Goal: Task Accomplishment & Management: Manage account settings

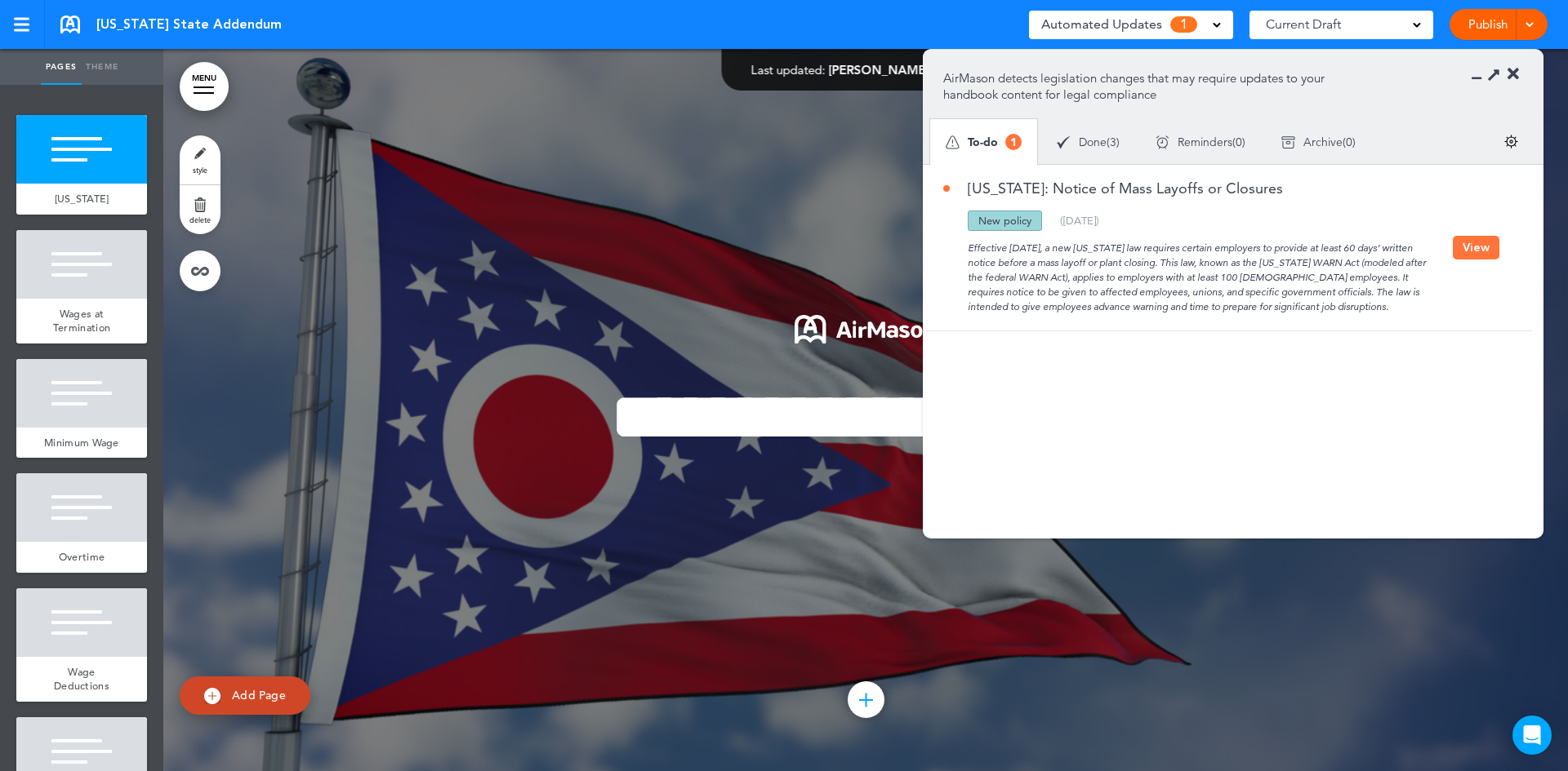
click at [1468, 249] on button "View" at bounding box center [1476, 248] width 47 height 23
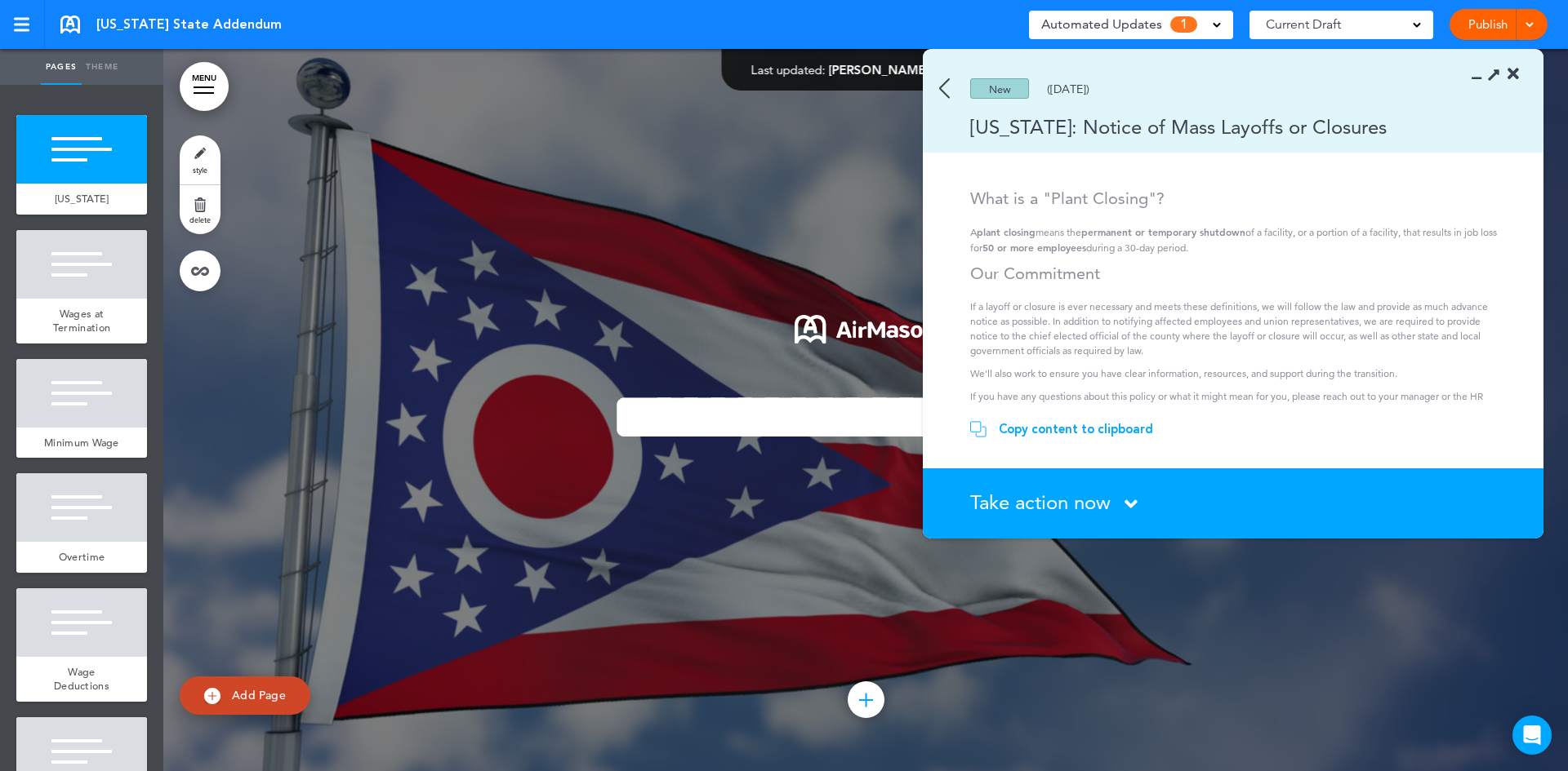
scroll to position [310, 0]
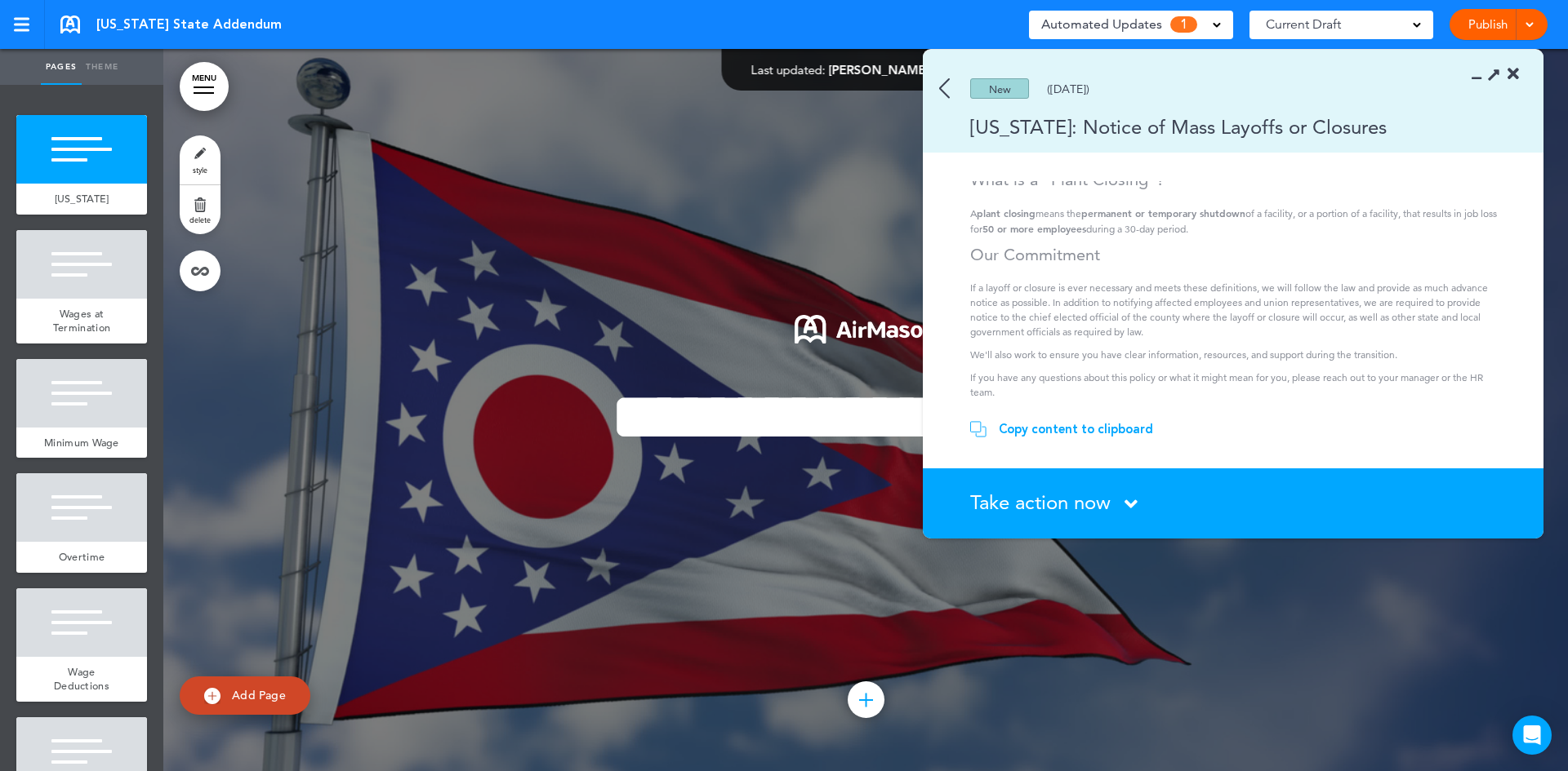
click at [1129, 507] on icon at bounding box center [1130, 504] width 13 height 20
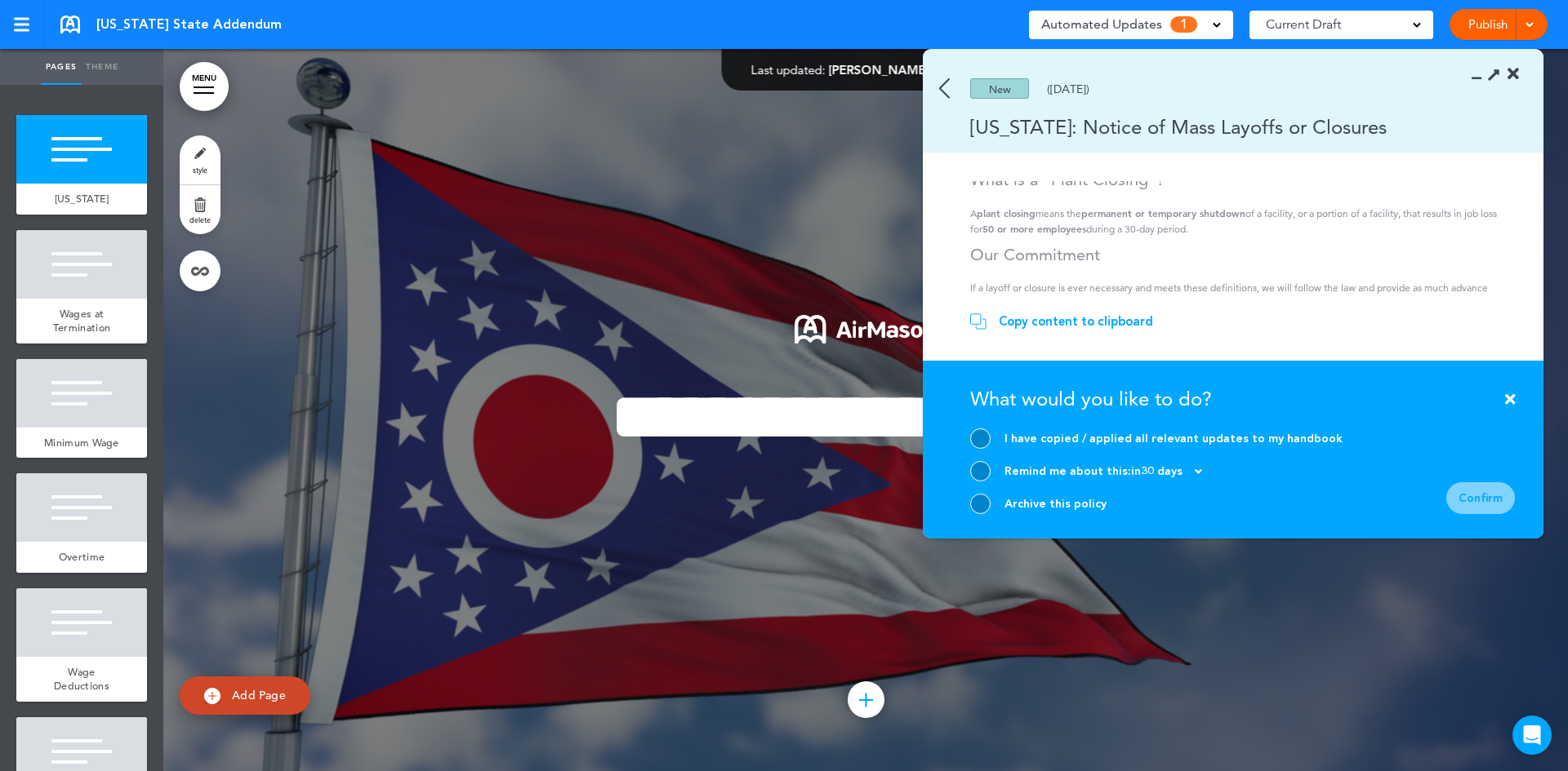
click at [977, 505] on div at bounding box center [980, 504] width 20 height 20
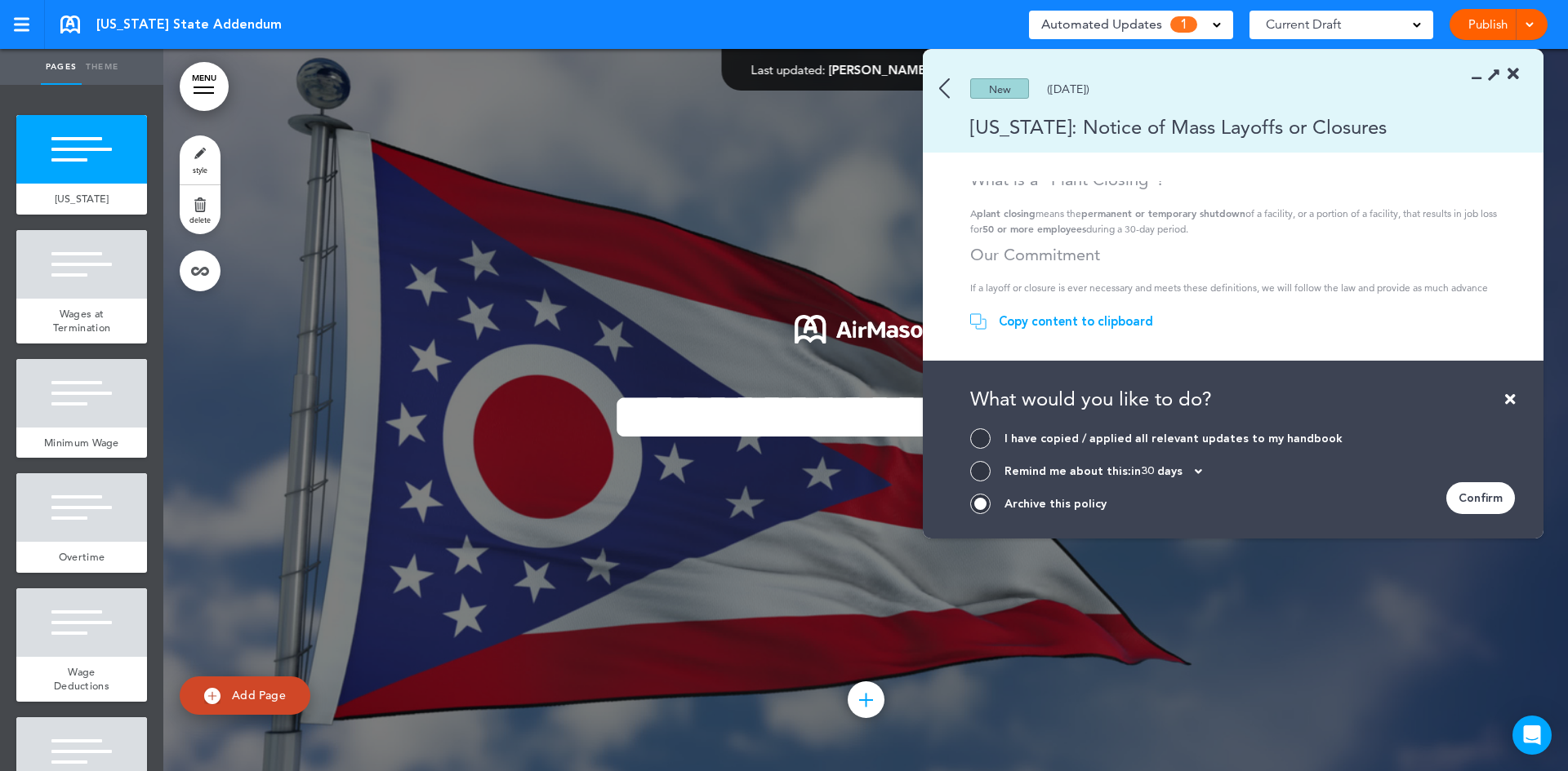
click at [1483, 499] on div "Confirm" at bounding box center [1481, 498] width 69 height 32
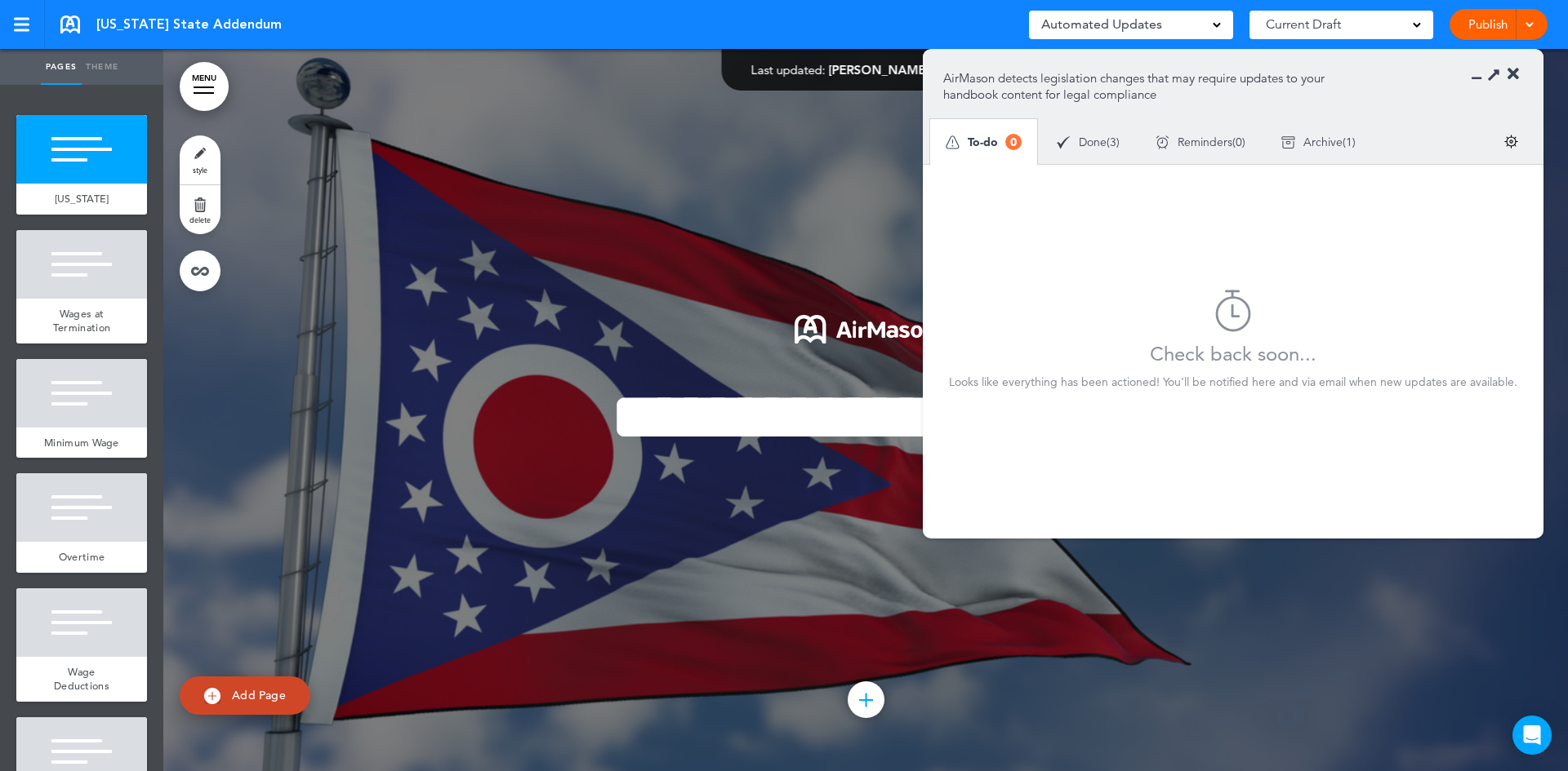
click at [68, 21] on link at bounding box center [70, 24] width 19 height 17
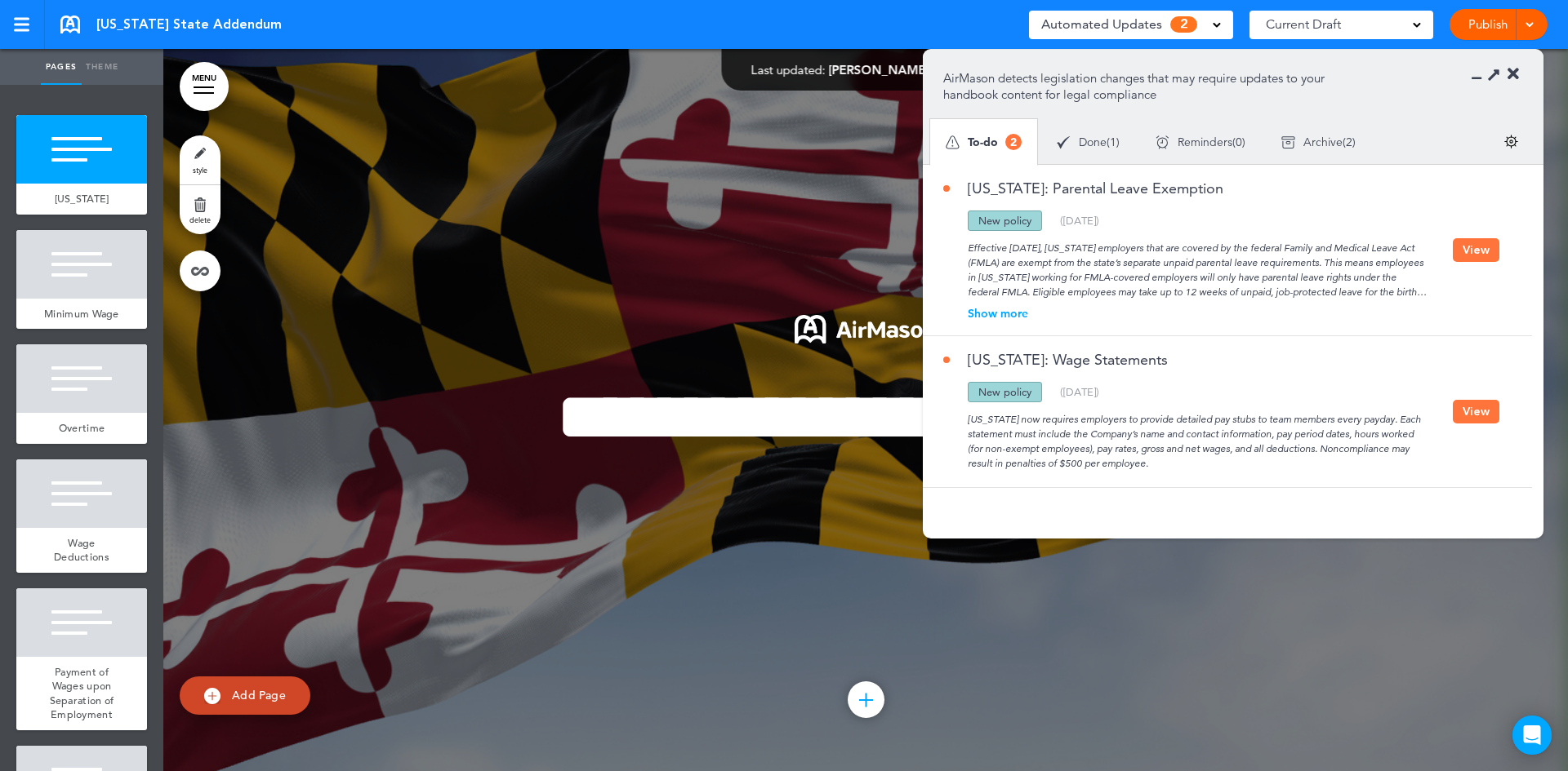
click at [1481, 255] on button "View" at bounding box center [1476, 250] width 47 height 23
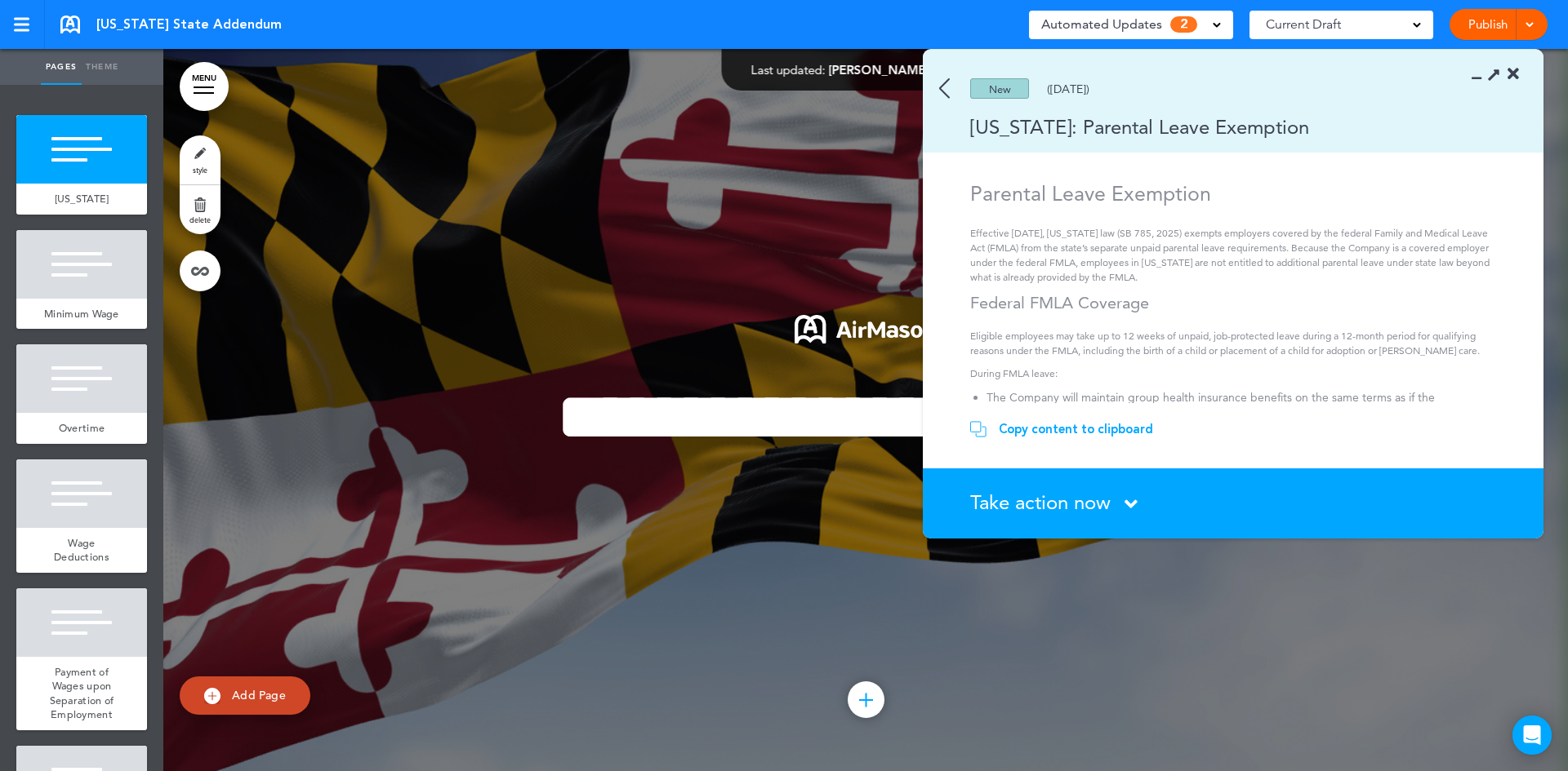
click at [1159, 506] on div "Take action now Click here to change the status" at bounding box center [1243, 504] width 545 height 21
click at [1124, 498] on div "Take action now Click here to change the status" at bounding box center [1243, 504] width 545 height 21
click at [1126, 498] on icon at bounding box center [1130, 504] width 13 height 20
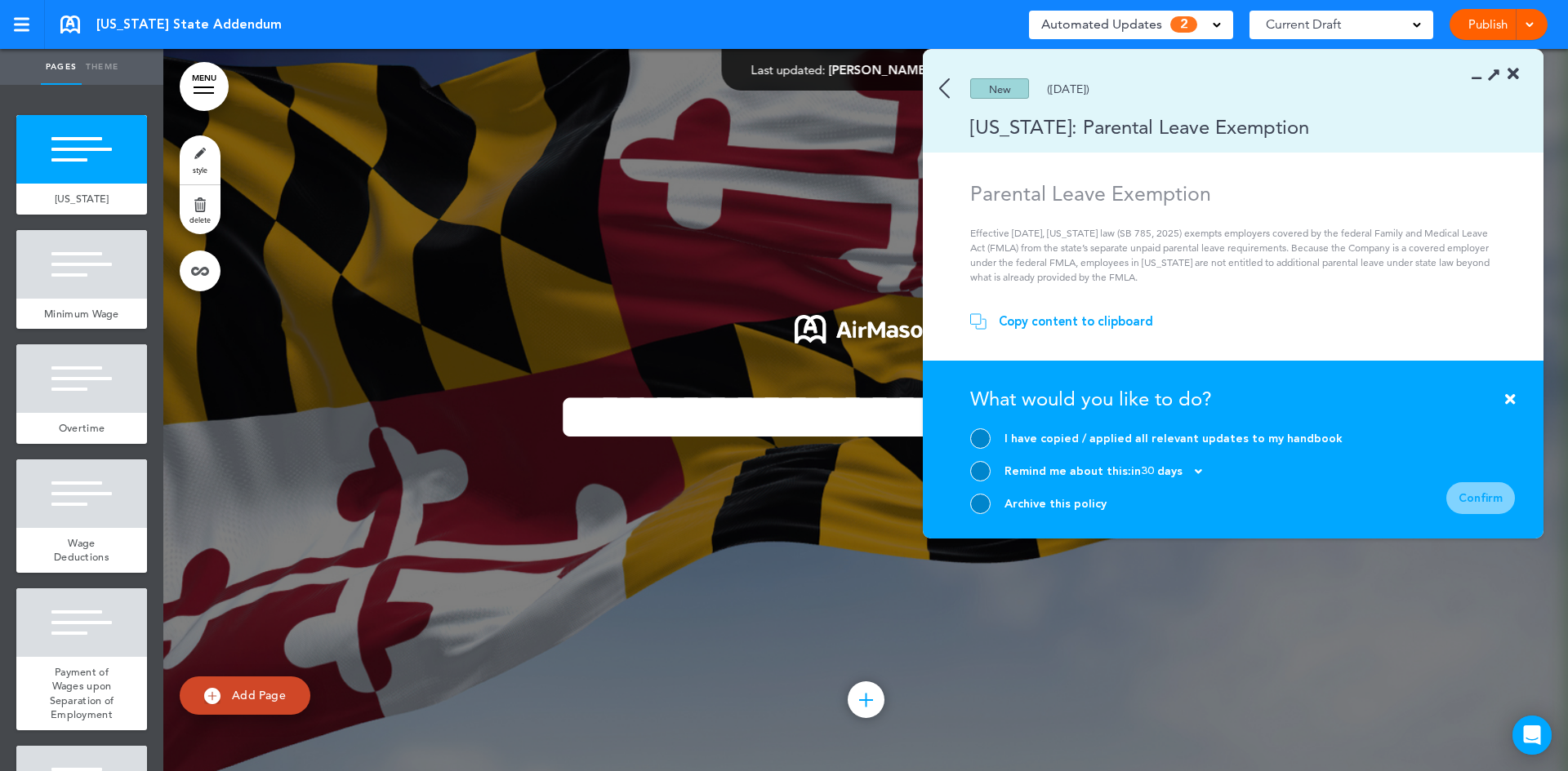
click at [986, 510] on div at bounding box center [980, 504] width 20 height 20
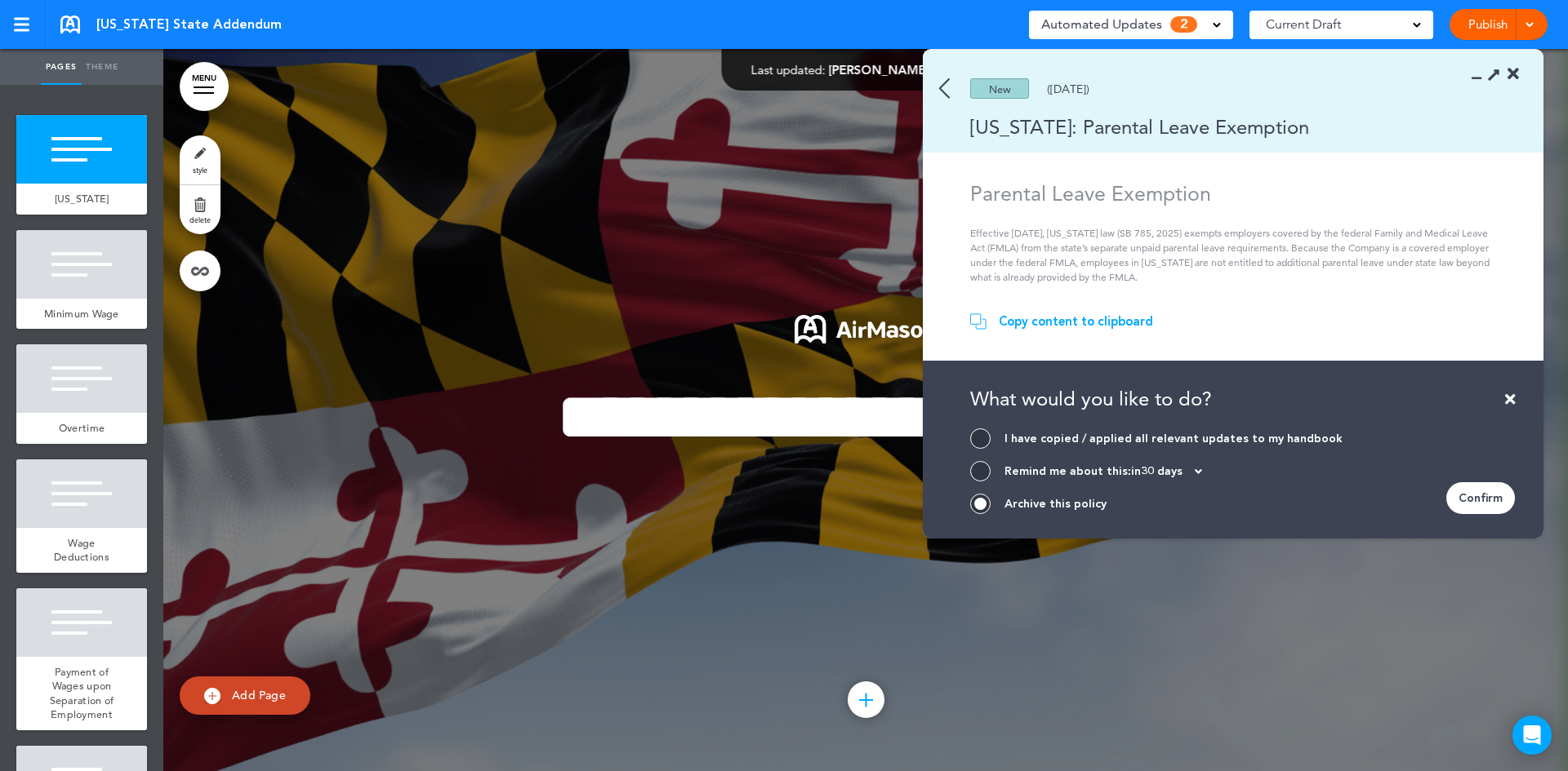
click at [1476, 498] on div "Confirm" at bounding box center [1481, 498] width 69 height 32
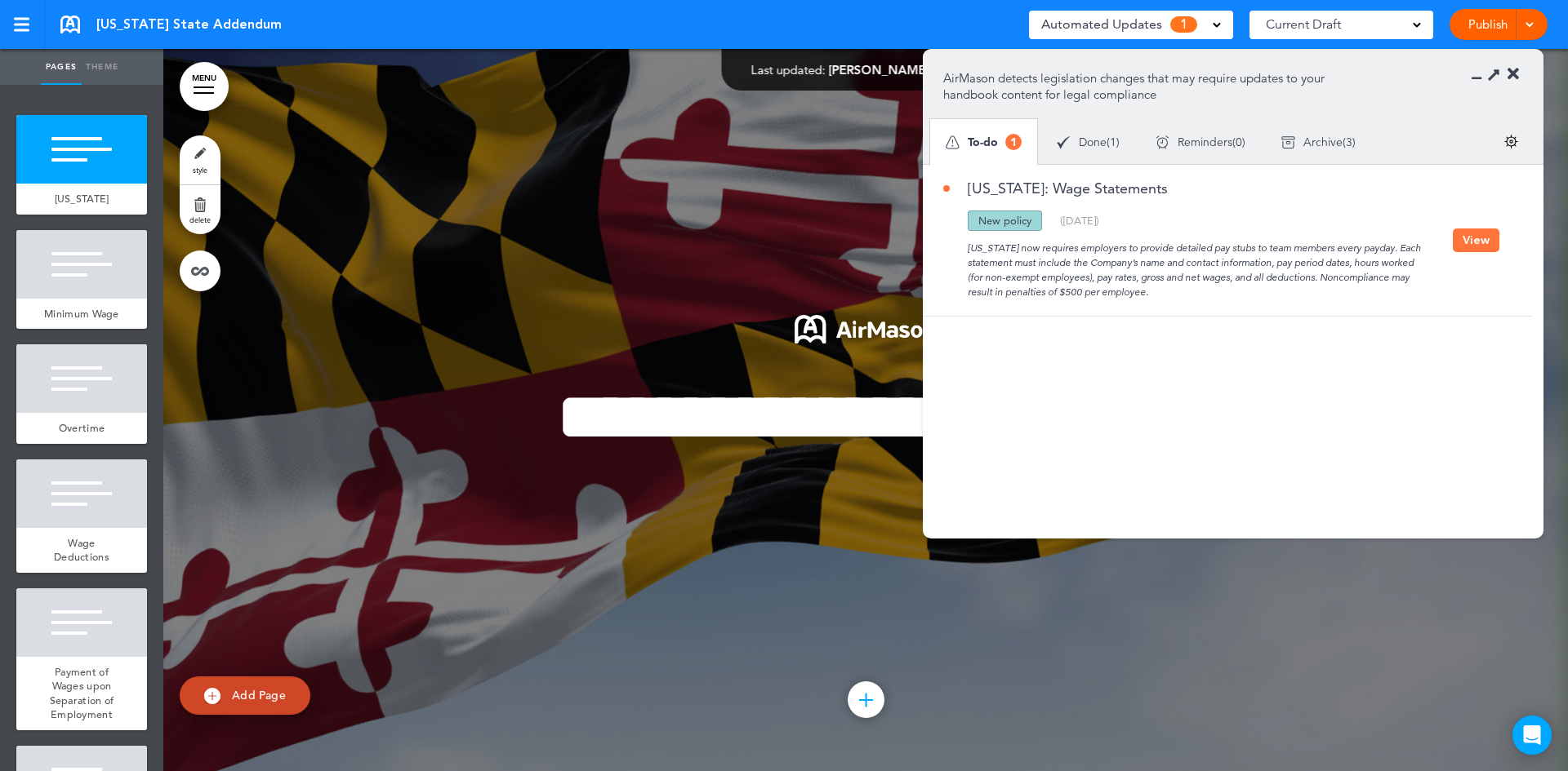
click at [1473, 240] on button "View" at bounding box center [1476, 240] width 47 height 23
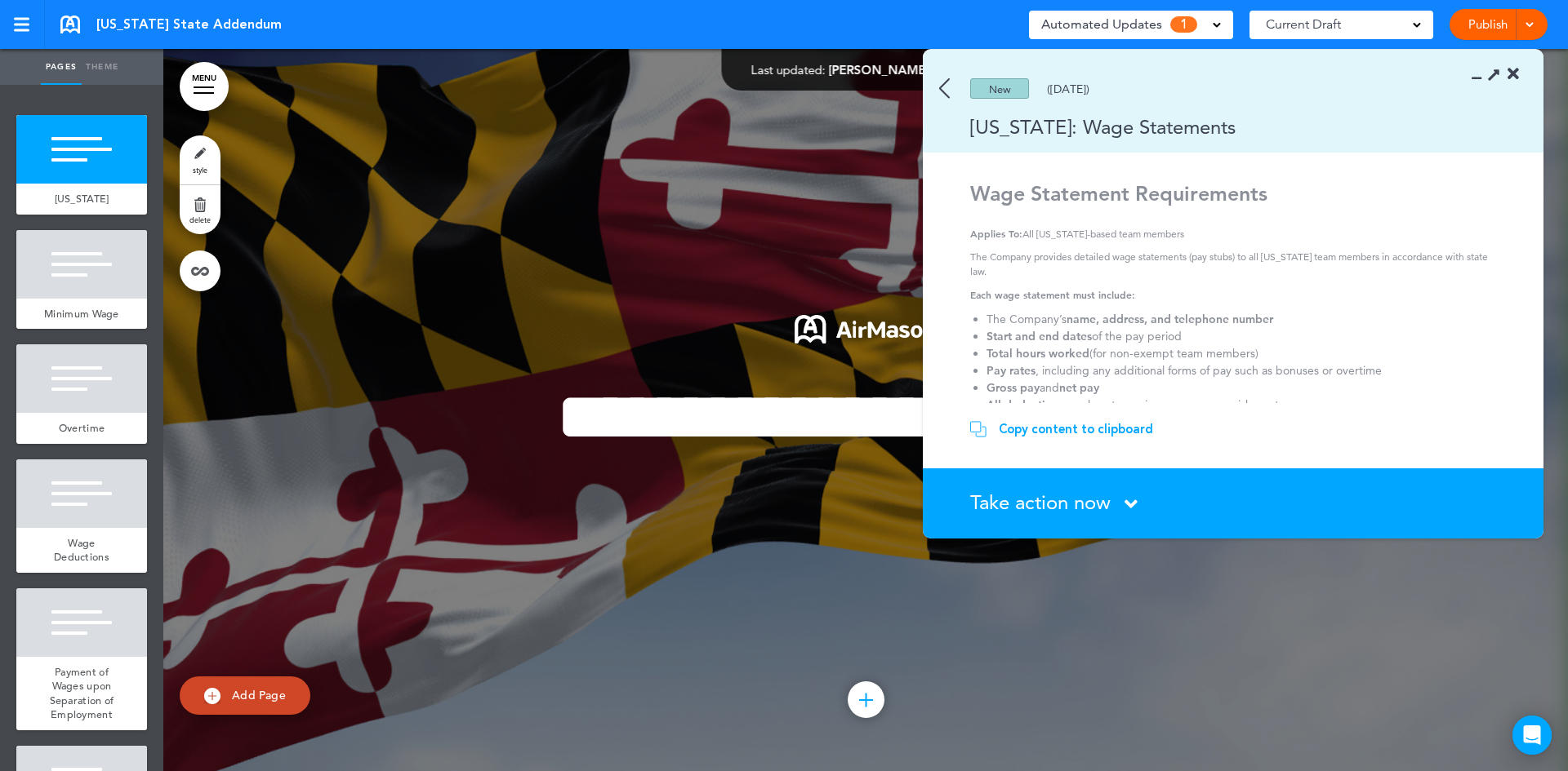
click at [1122, 505] on div "Take action now Click here to change the status" at bounding box center [1243, 504] width 545 height 21
click at [1129, 501] on icon at bounding box center [1130, 504] width 13 height 20
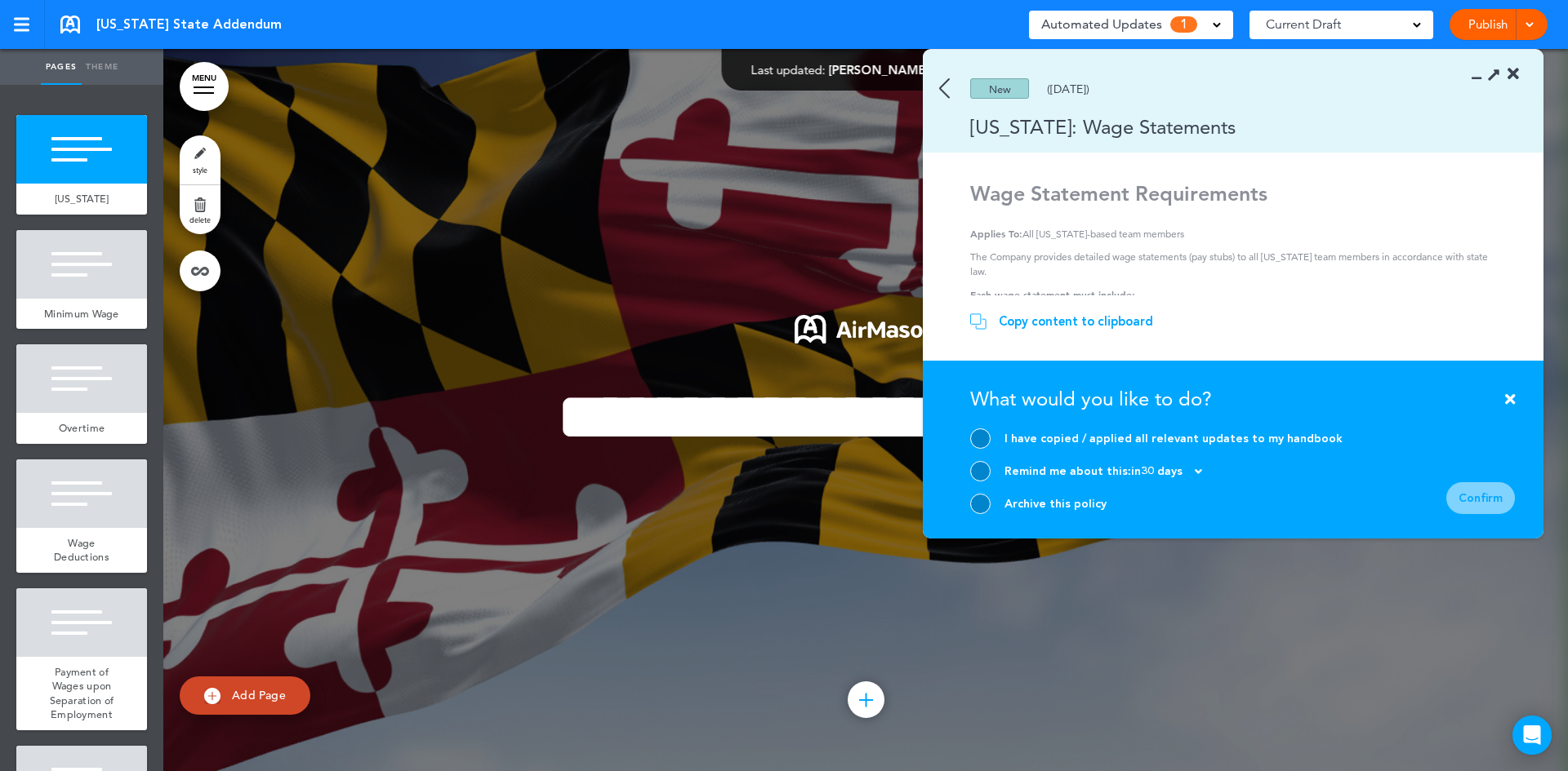
click at [987, 504] on div at bounding box center [980, 504] width 20 height 20
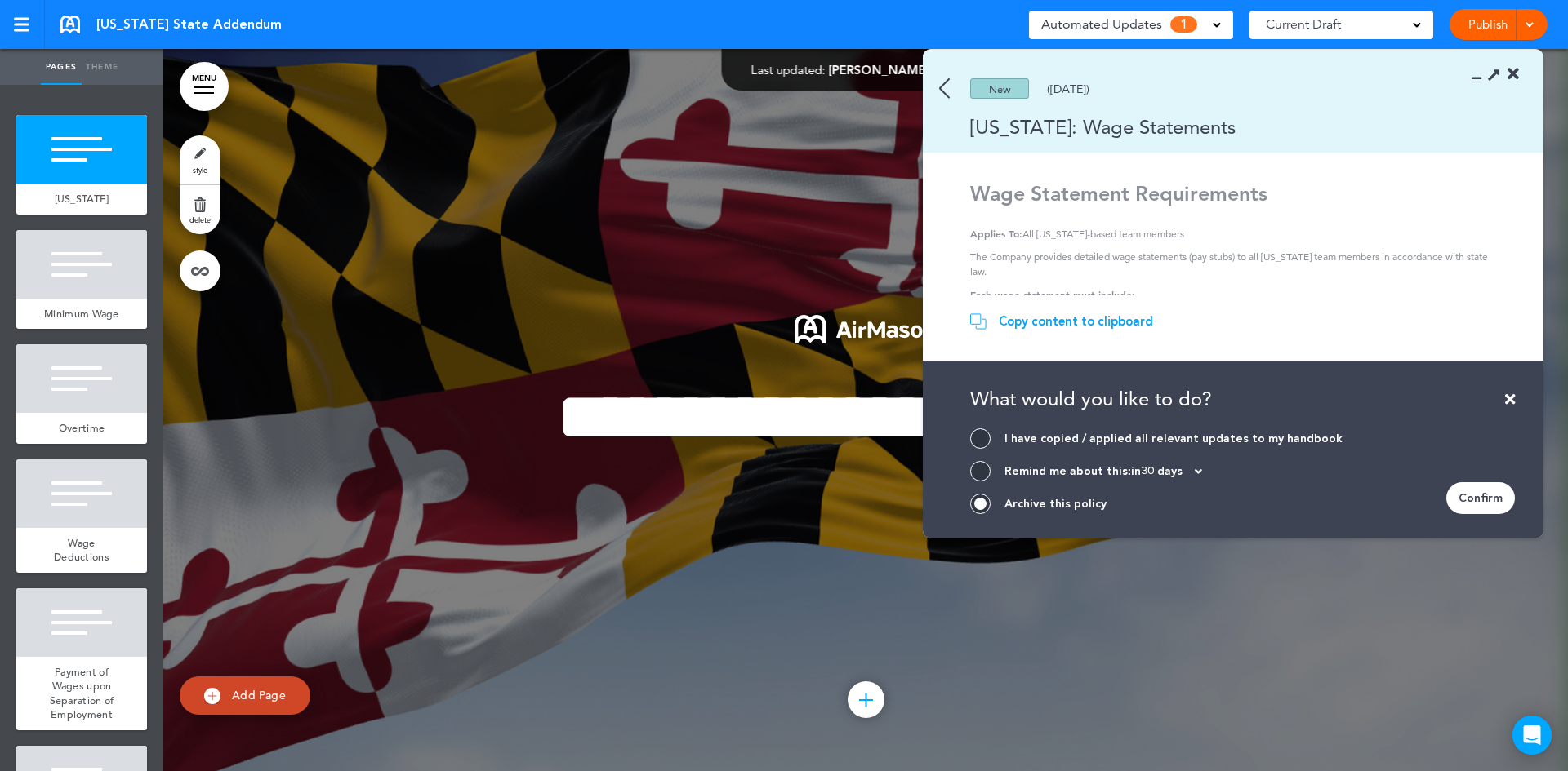
click at [1452, 494] on div "Confirm" at bounding box center [1481, 498] width 69 height 32
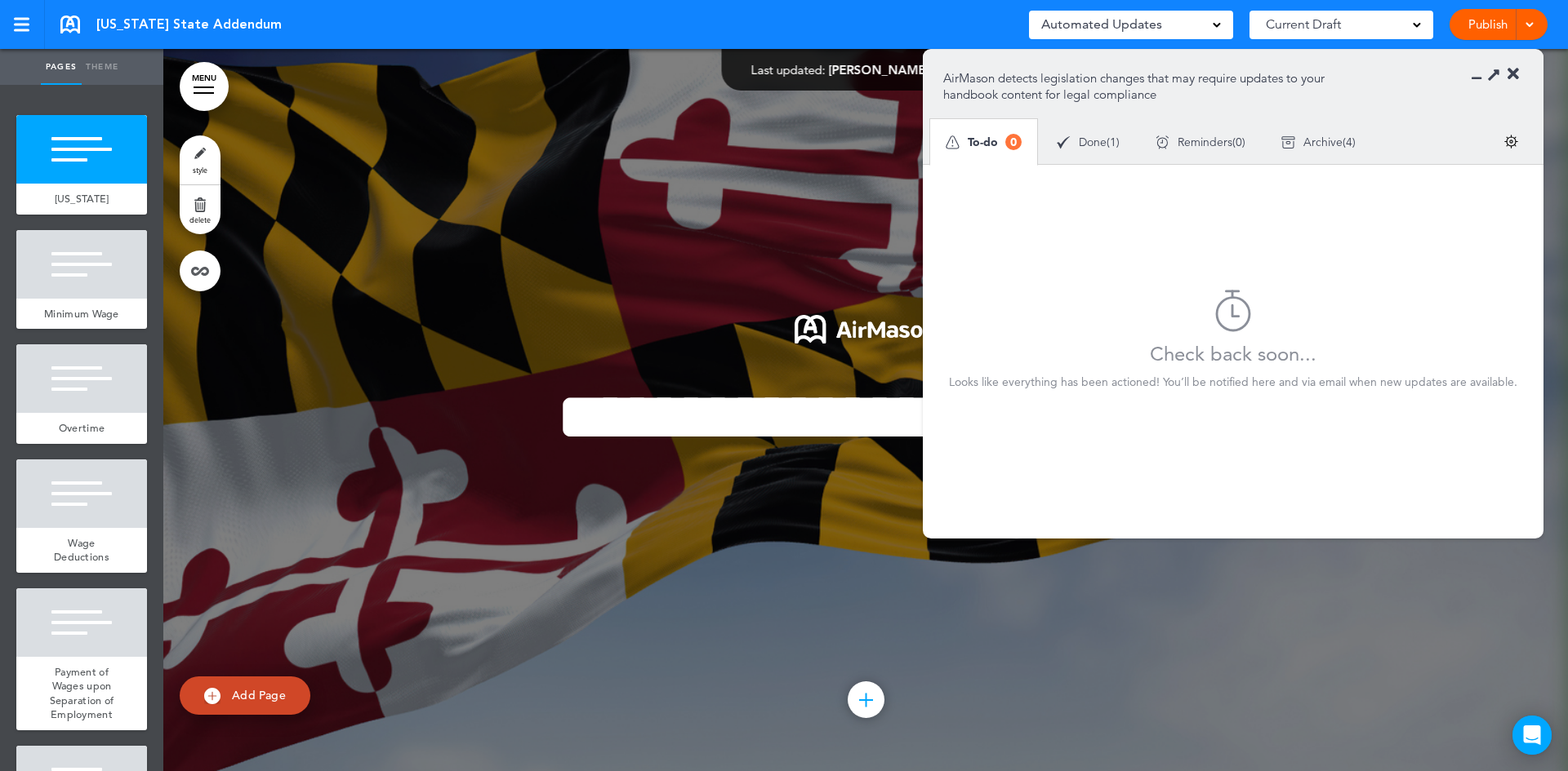
click at [75, 20] on link at bounding box center [70, 24] width 19 height 17
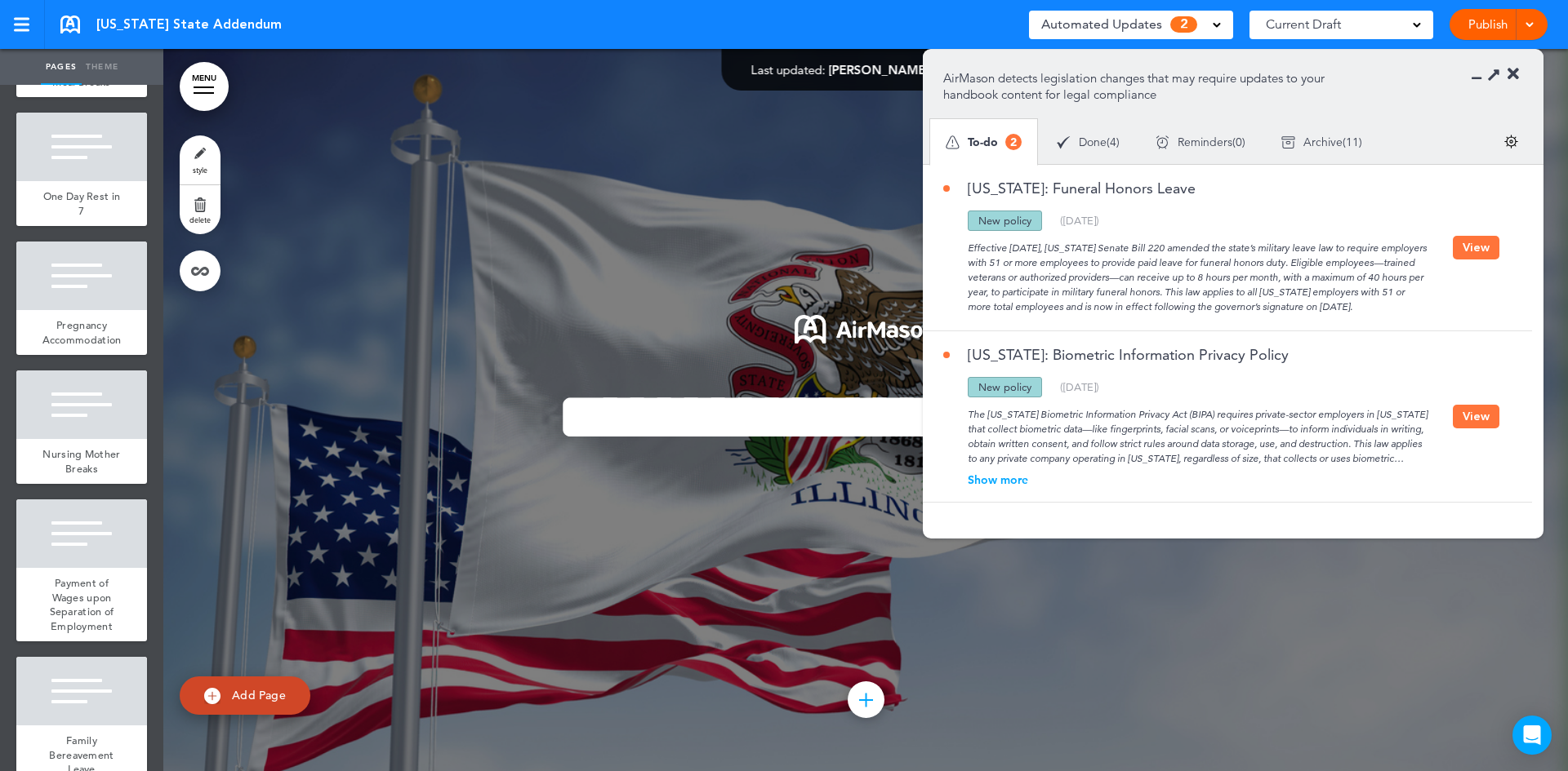
scroll to position [898, 0]
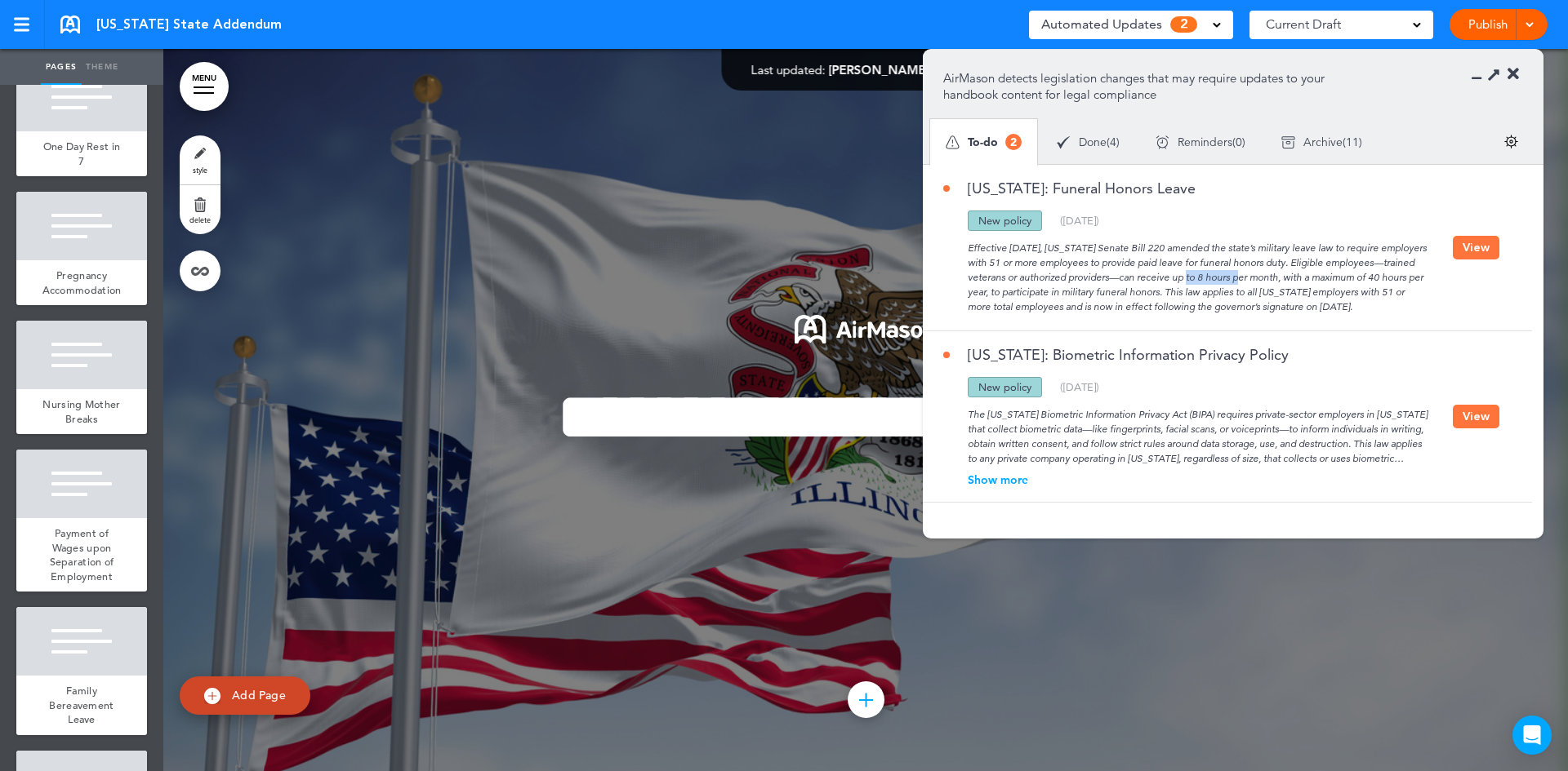
drag, startPoint x: 1202, startPoint y: 273, endPoint x: 1142, endPoint y: 270, distance: 60.1
click at [1142, 270] on div "Effective [DATE], [US_STATE] Senate Bill 220 amended the state’s military leave…" at bounding box center [1198, 273] width 510 height 84
drag, startPoint x: 1227, startPoint y: 258, endPoint x: 1131, endPoint y: 260, distance: 96.0
click at [1131, 260] on div "Effective August 1, 2025, Illinois Senate Bill 220 amended the state’s military…" at bounding box center [1198, 273] width 510 height 84
click at [1056, 272] on div "Effective August 1, 2025, Illinois Senate Bill 220 amended the state’s military…" at bounding box center [1198, 273] width 510 height 84
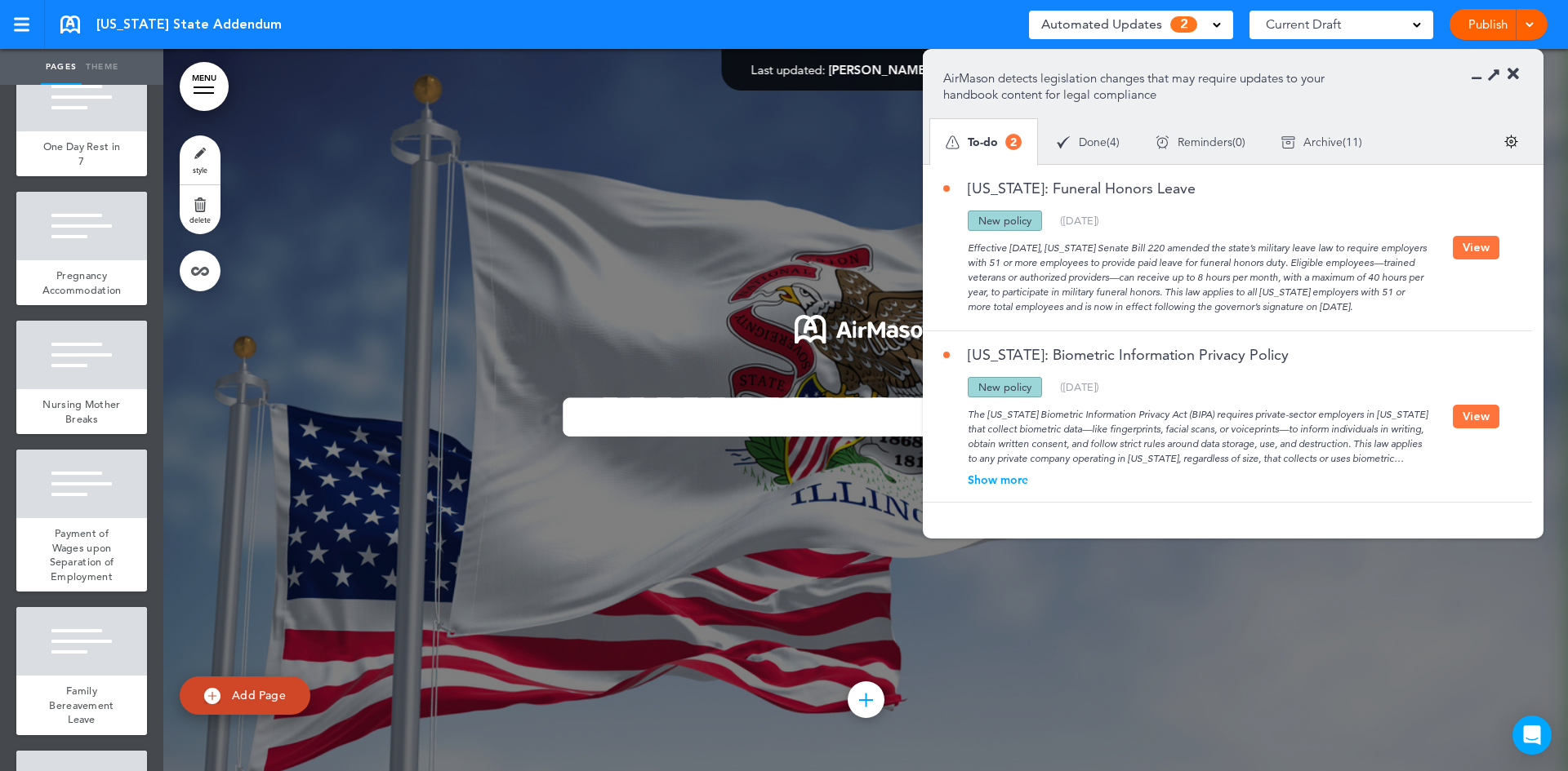
click at [1463, 253] on button "View" at bounding box center [1476, 248] width 47 height 23
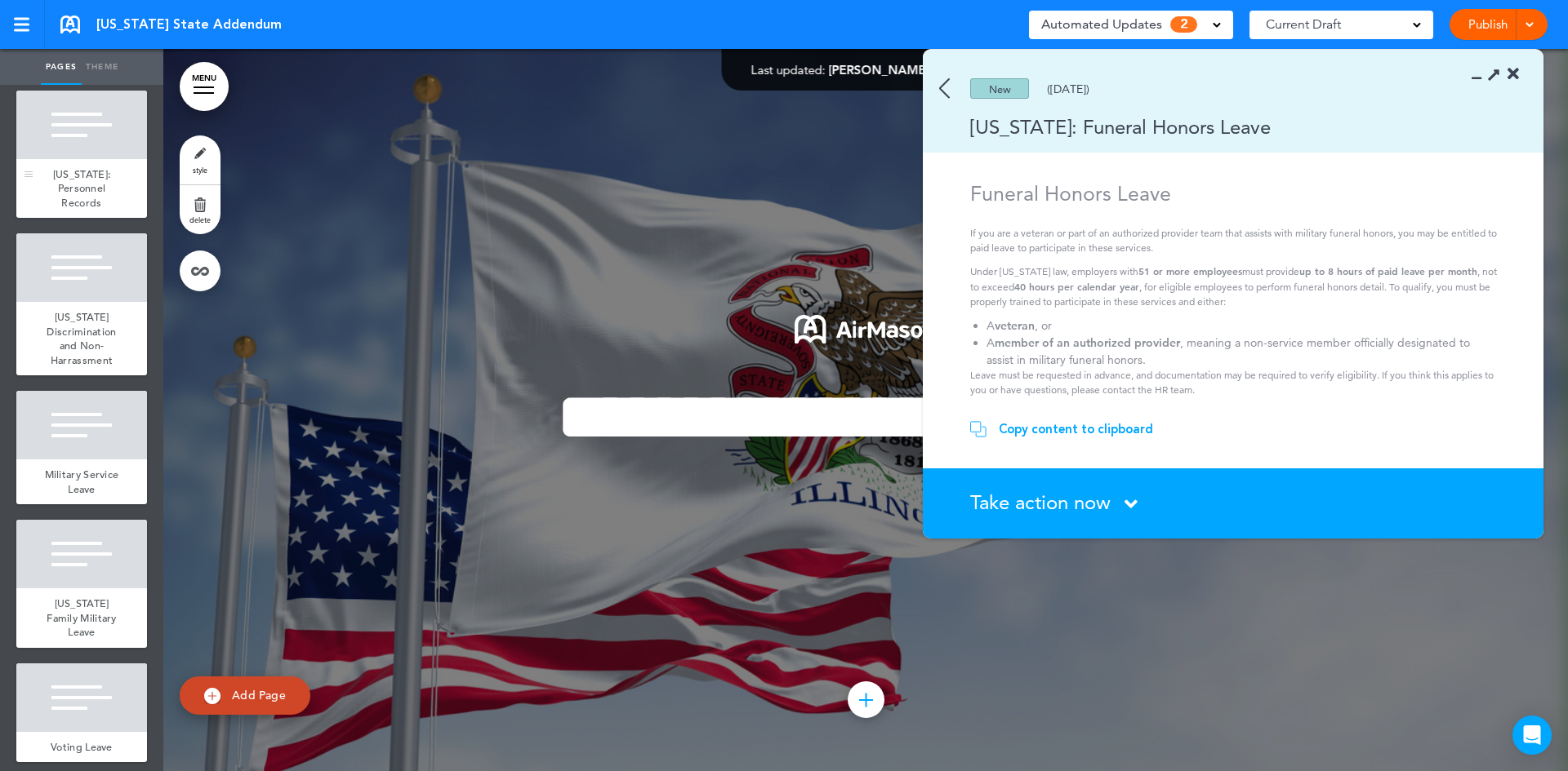
scroll to position [1714, 0]
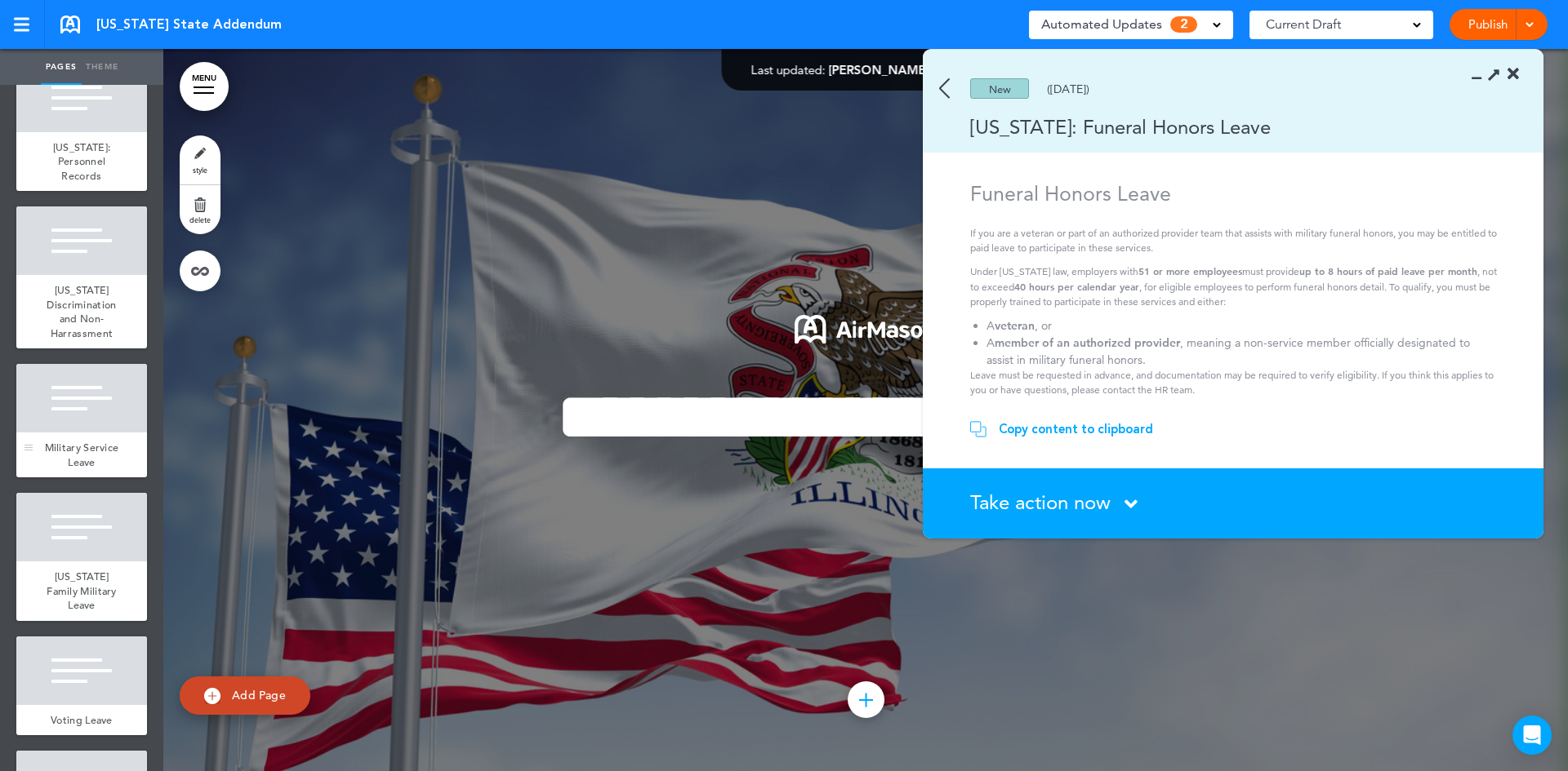
click at [93, 469] on span "Military Service Leave" at bounding box center [82, 454] width 74 height 28
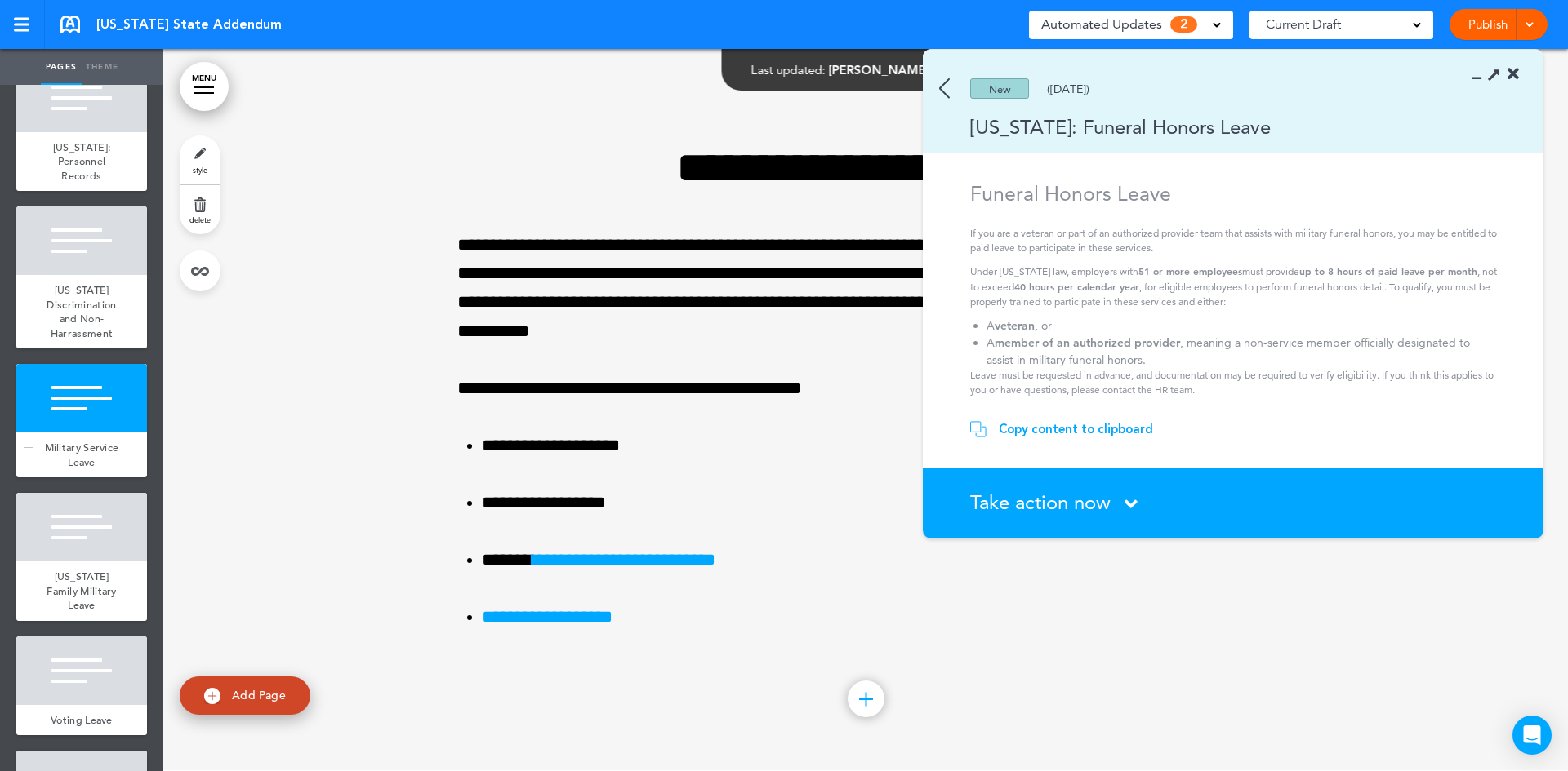
scroll to position [15105, 0]
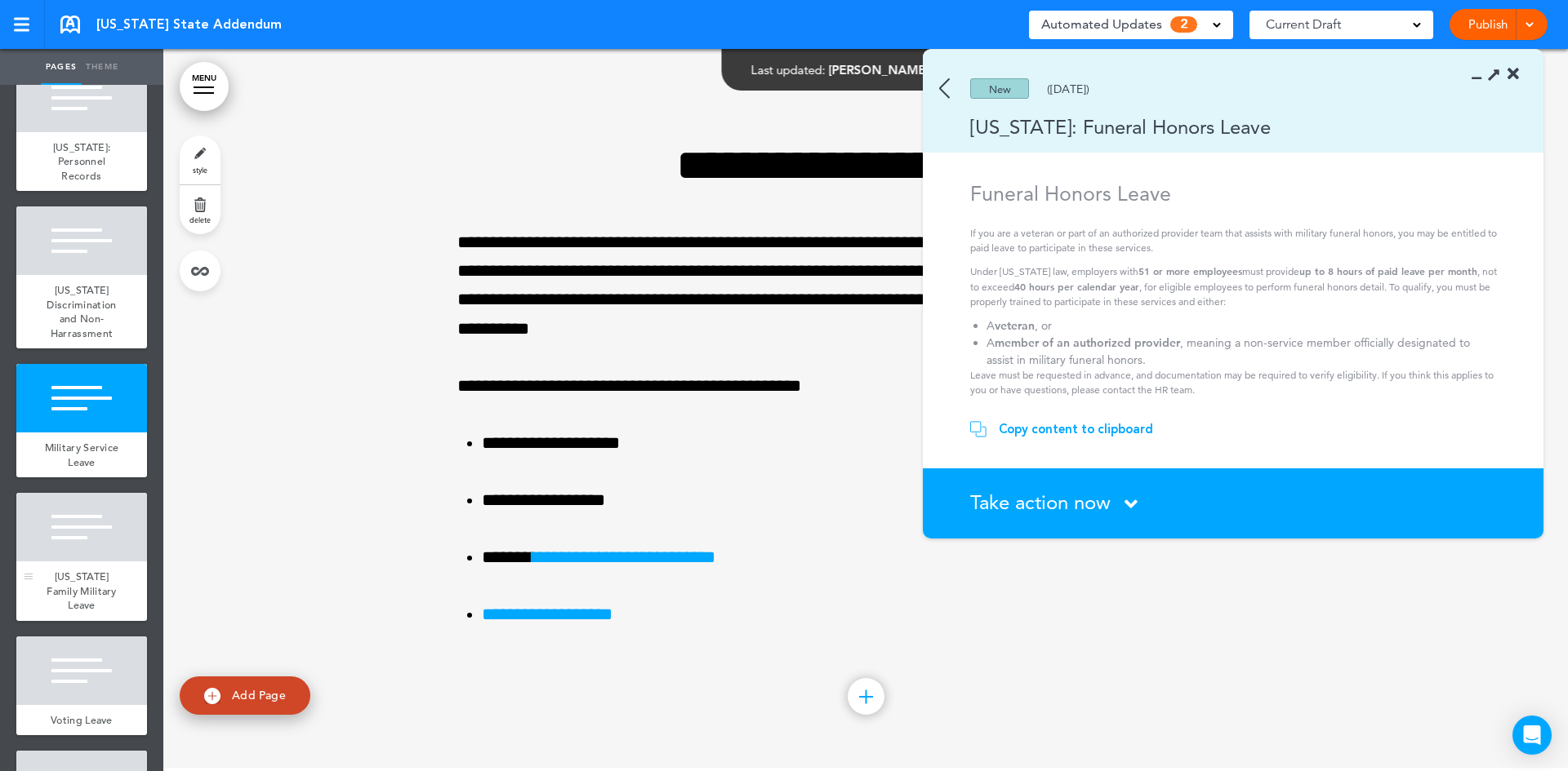
click at [81, 612] on span "Illinois Family Military Leave" at bounding box center [82, 591] width 70 height 43
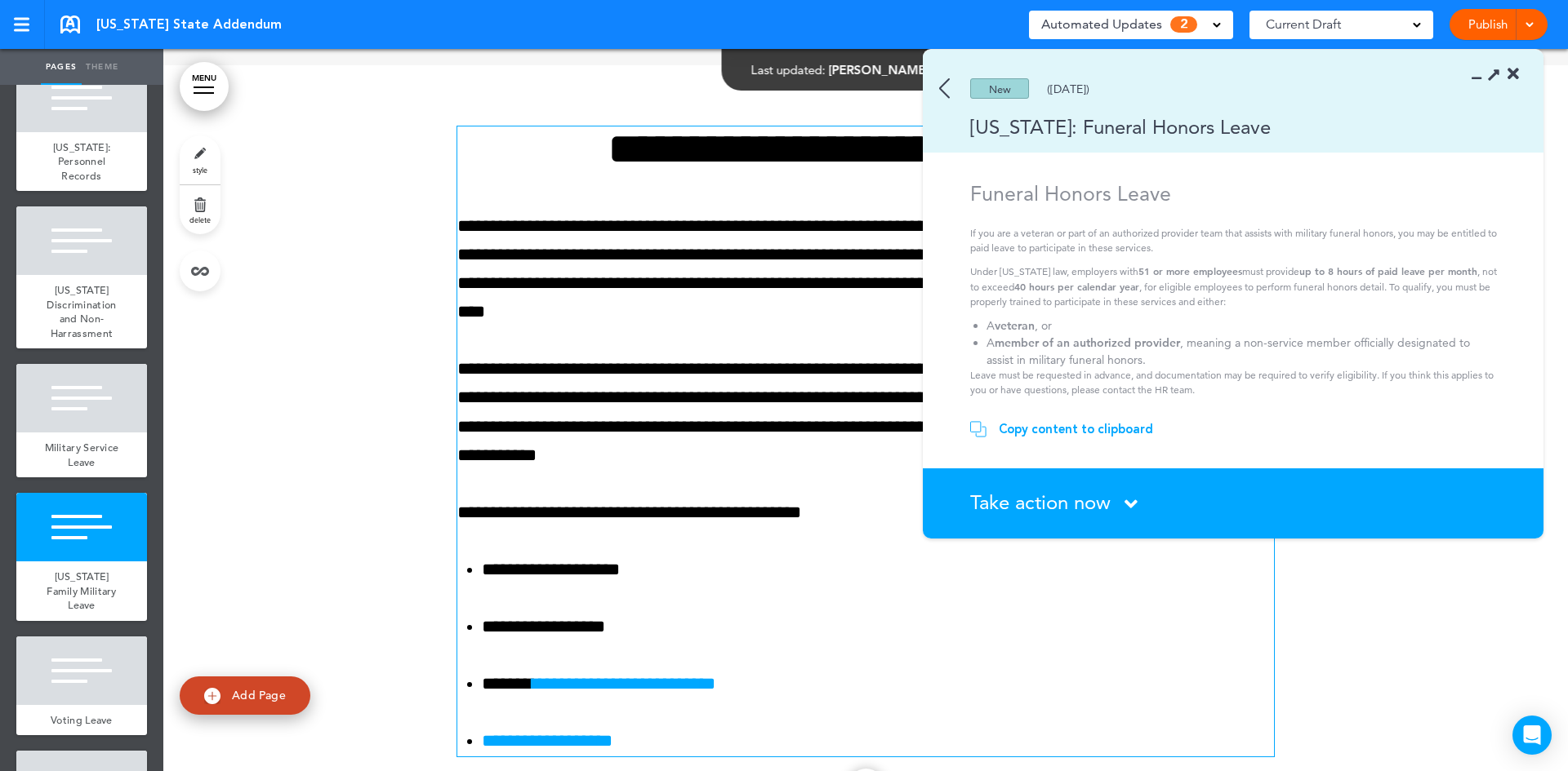
scroll to position [15828, 0]
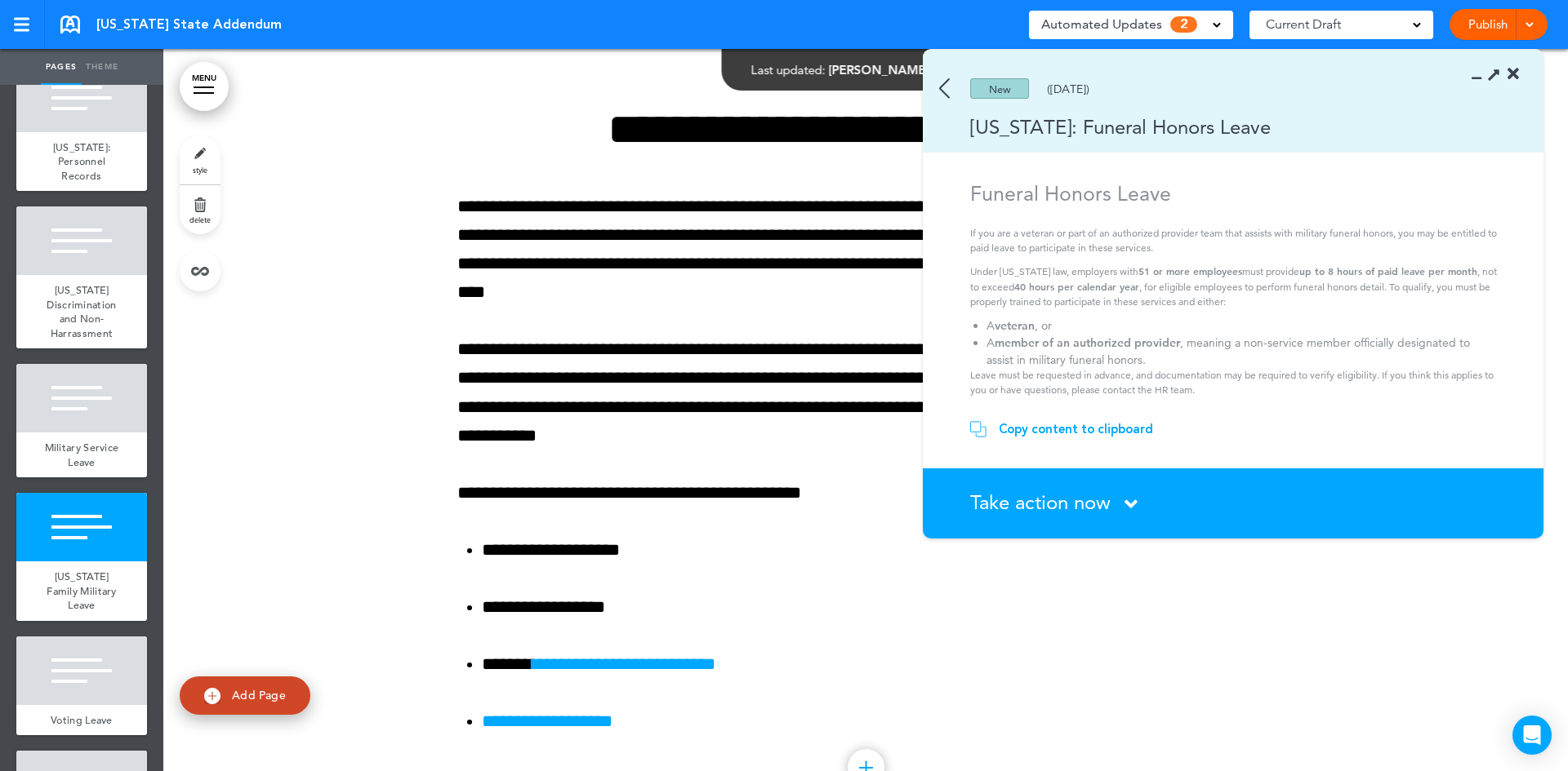
click at [1104, 427] on div "Copy content to clipboard" at bounding box center [1075, 429] width 154 height 17
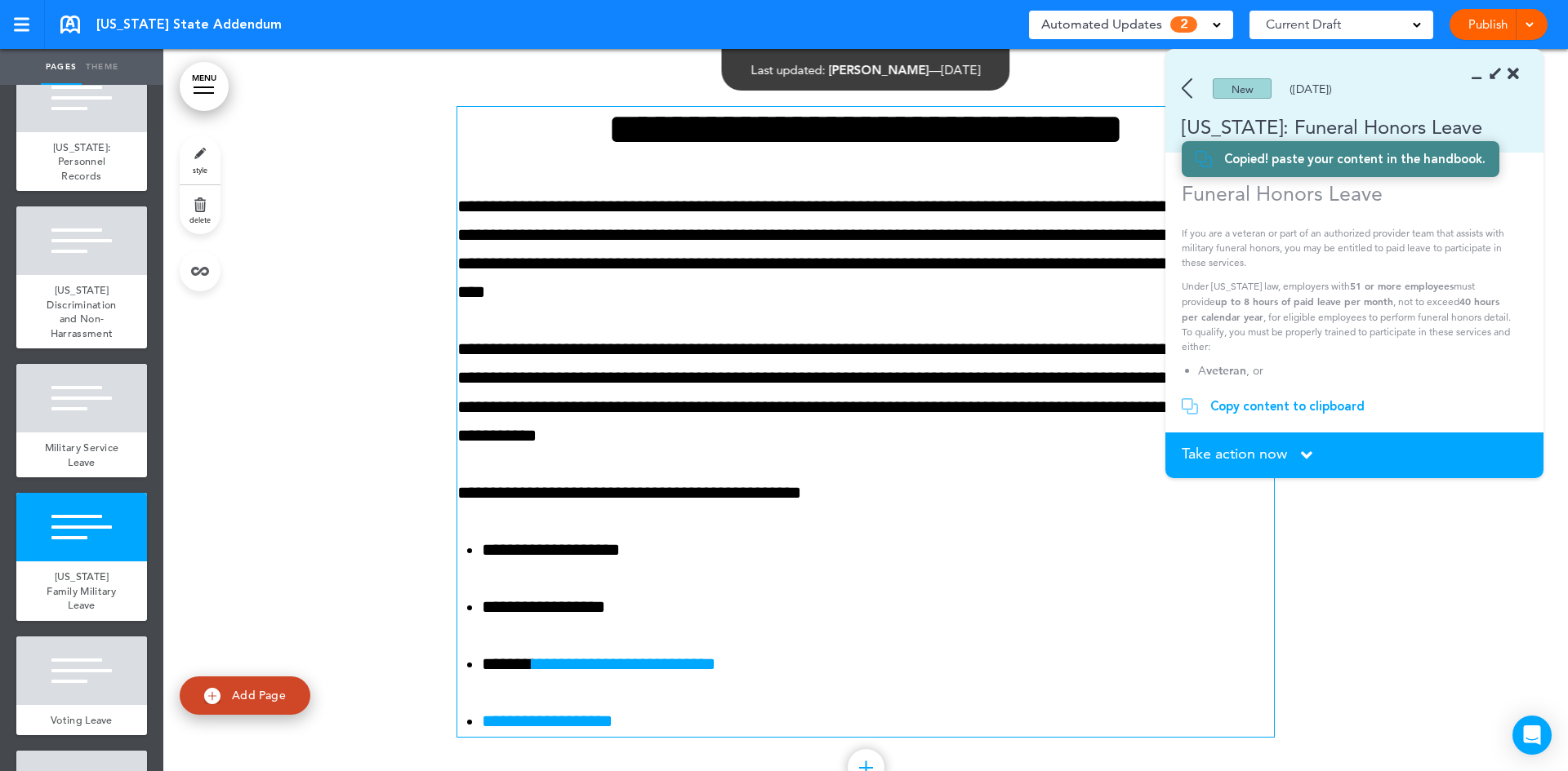
click at [775, 295] on p "**********" at bounding box center [866, 250] width 817 height 116
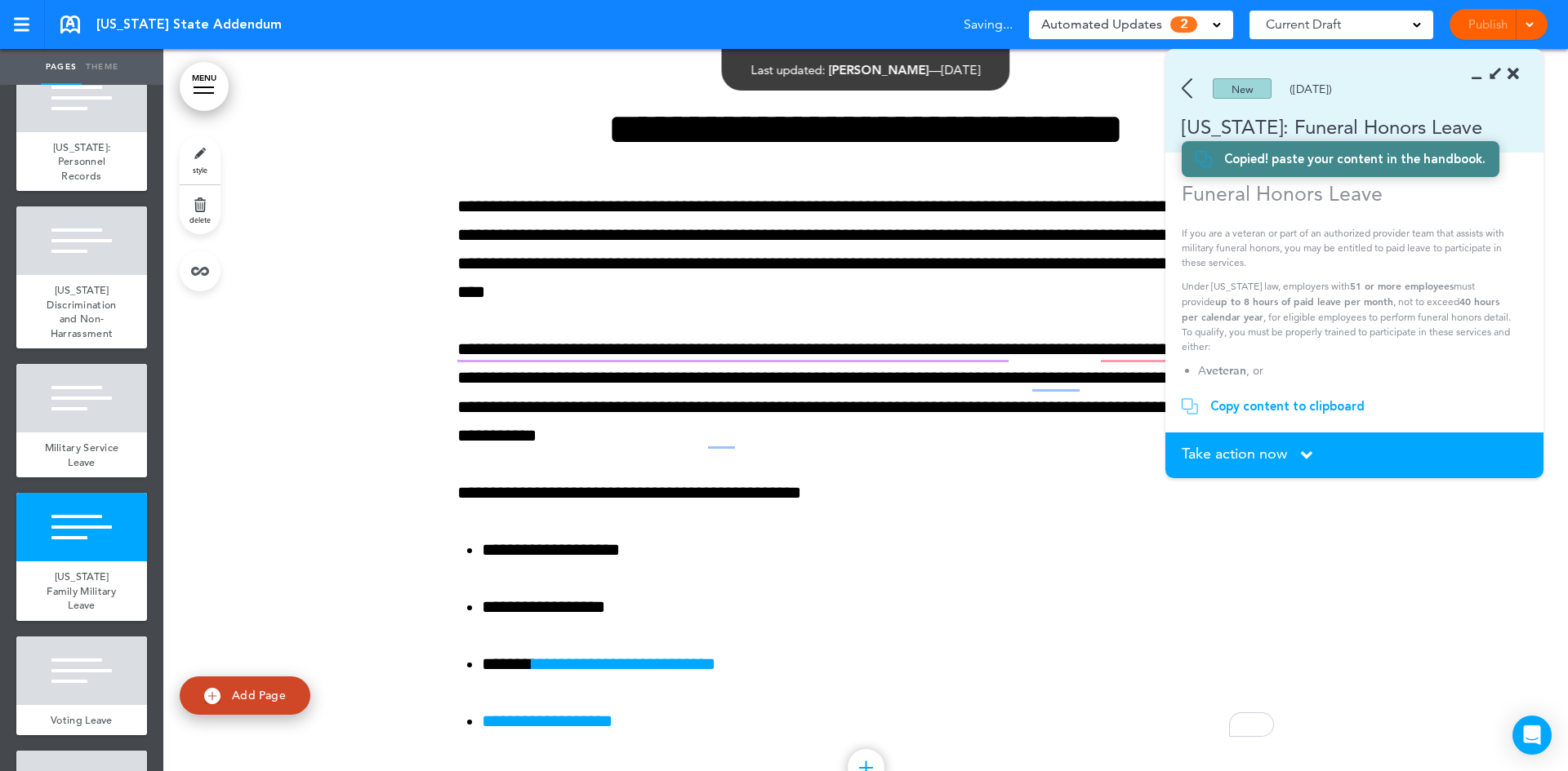
click at [233, 697] on span "Add Page" at bounding box center [258, 695] width 53 height 15
type input "********"
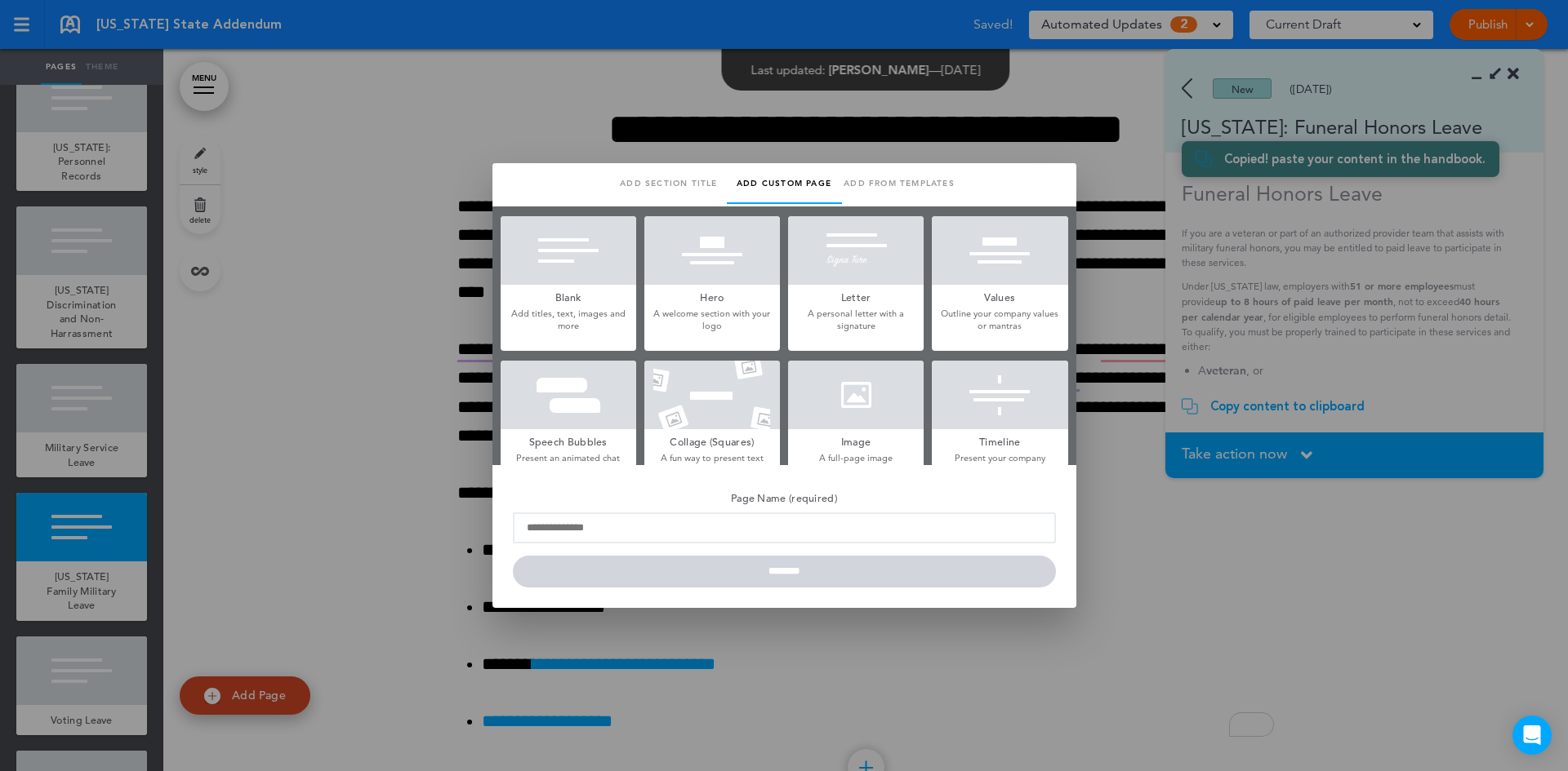
click at [548, 285] on h5 "Blank" at bounding box center [568, 296] width 136 height 23
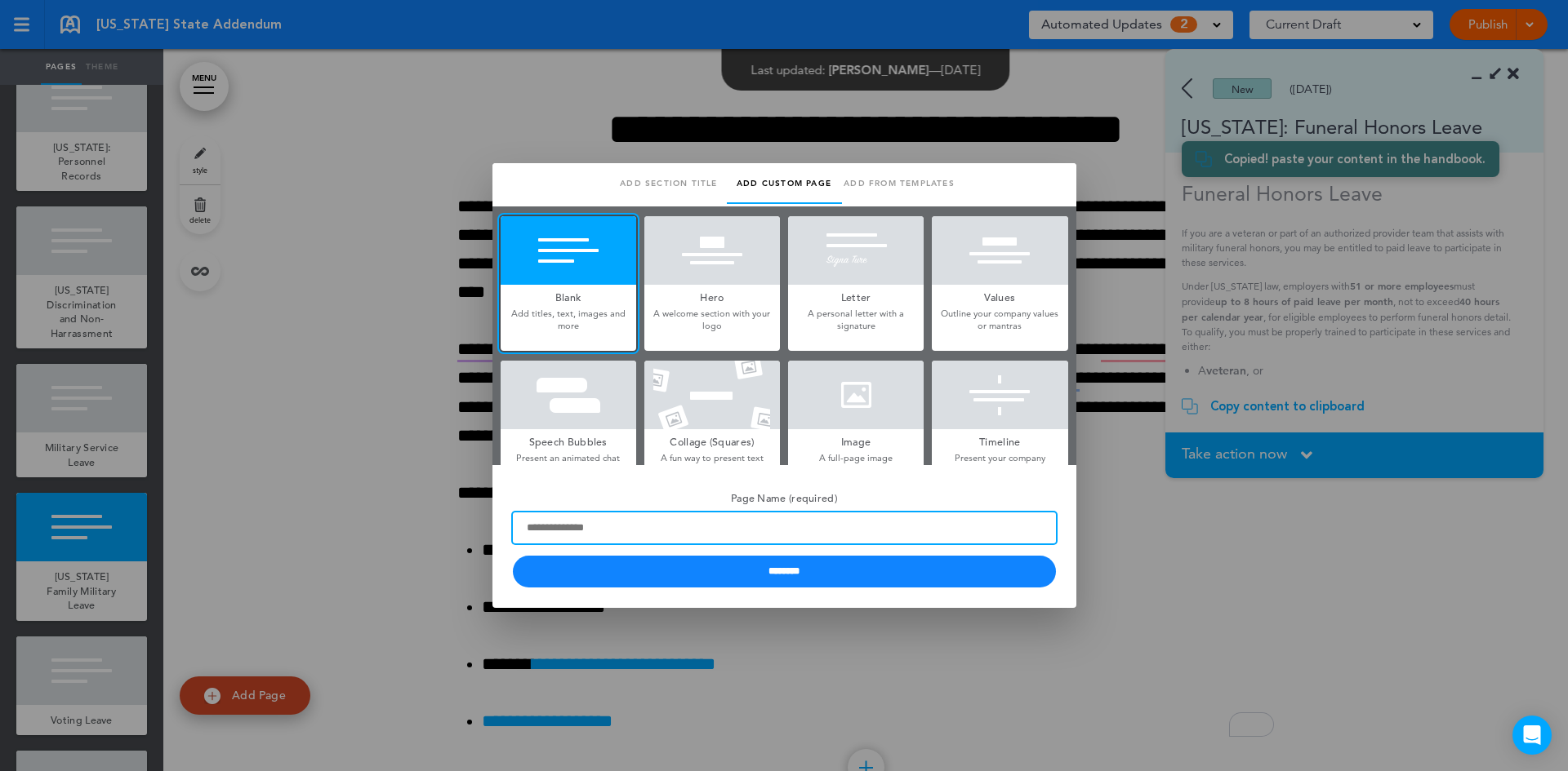
click at [623, 529] on input "Page Name (required)" at bounding box center [784, 528] width 543 height 31
type input "*"
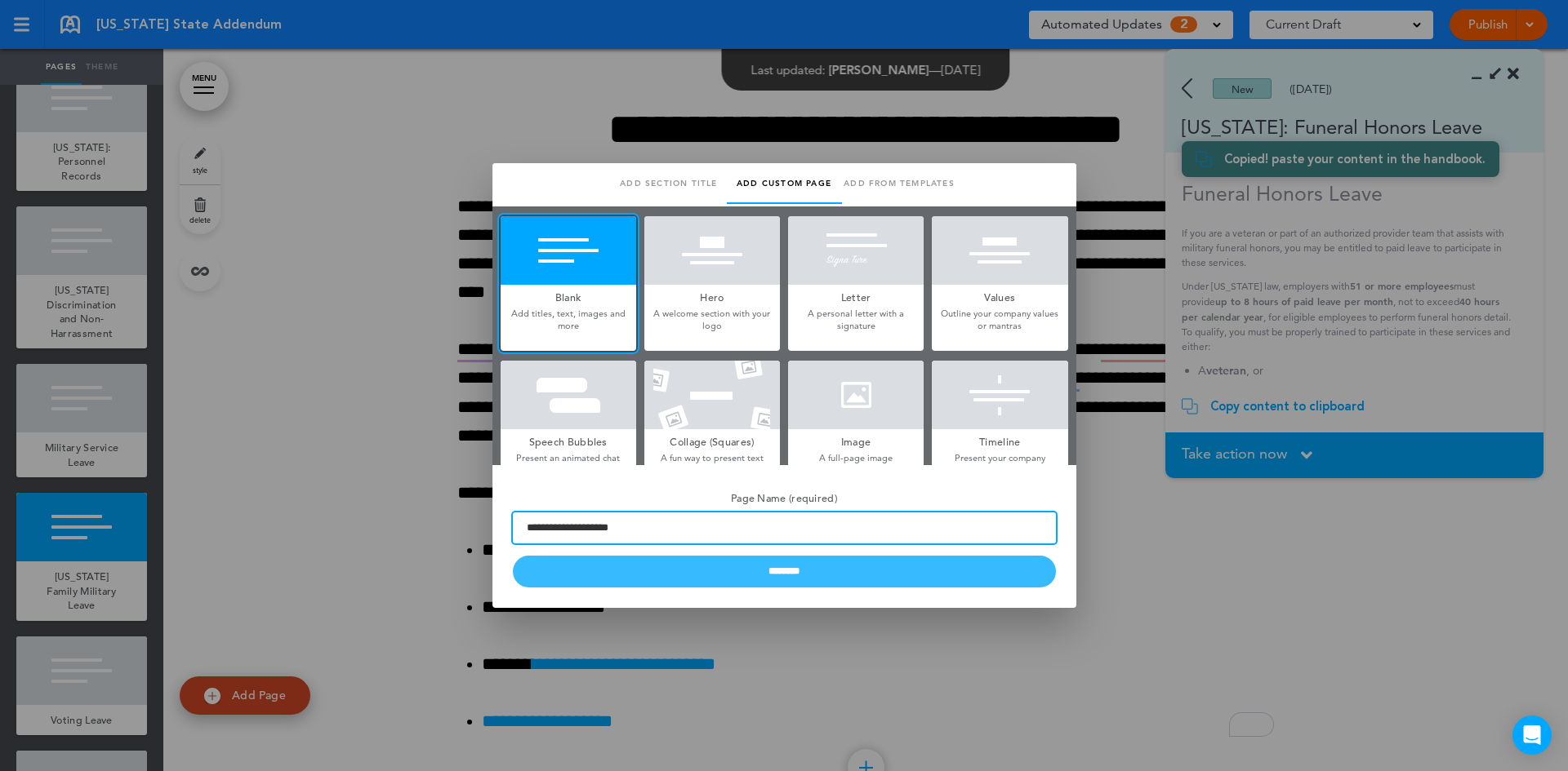
type input "**********"
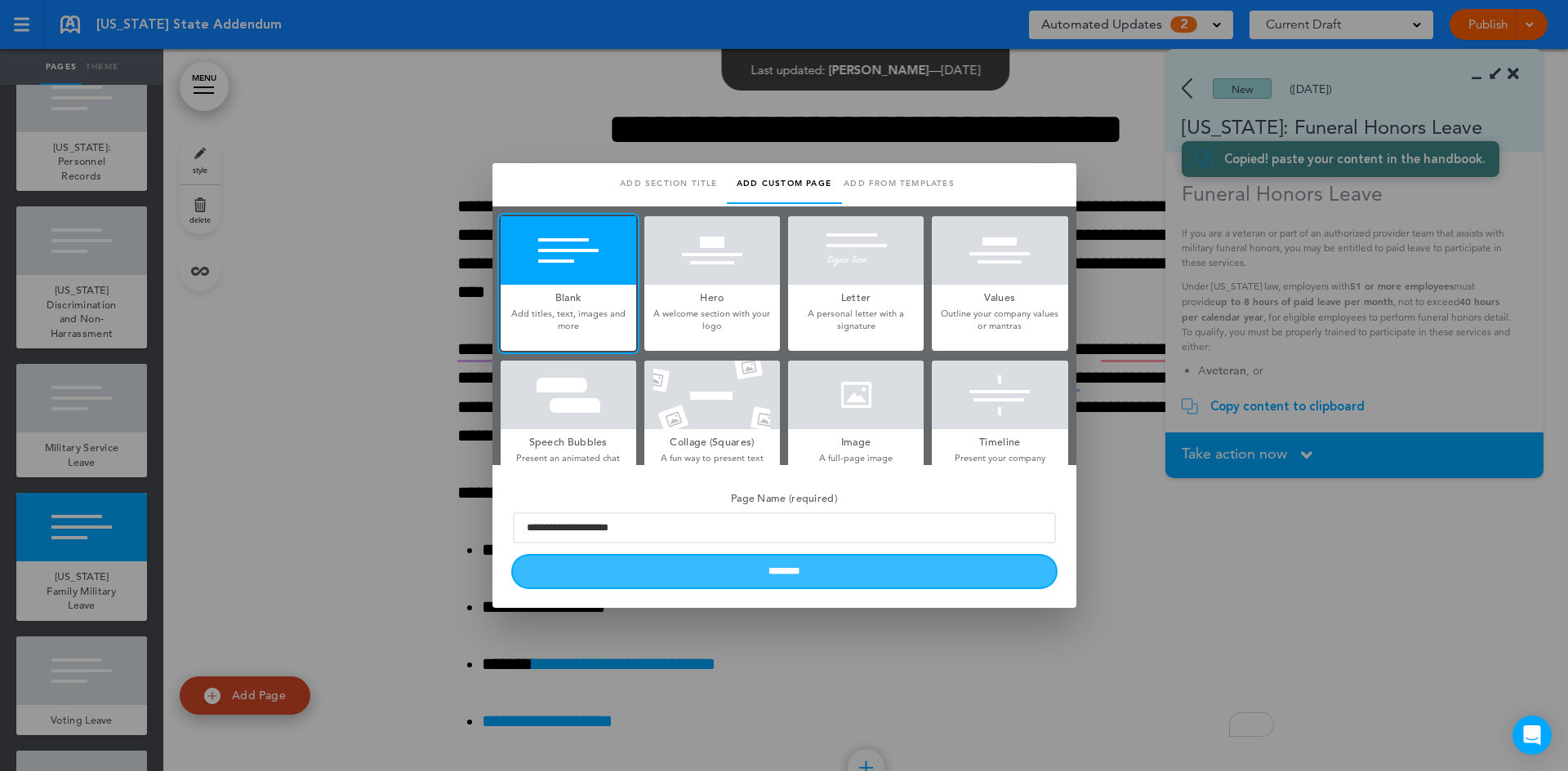
click at [657, 569] on input "********" at bounding box center [784, 571] width 543 height 32
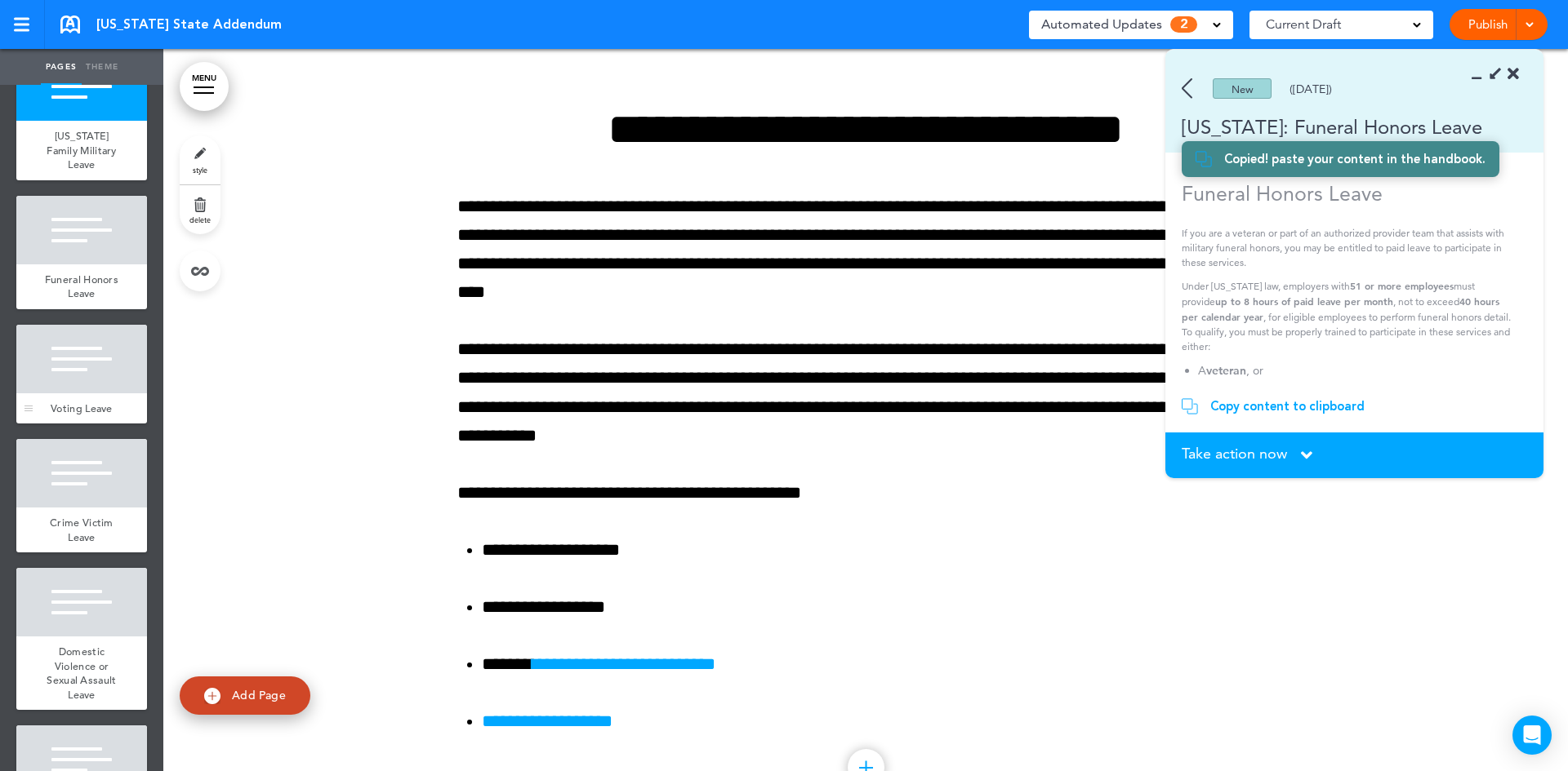
scroll to position [2130, 0]
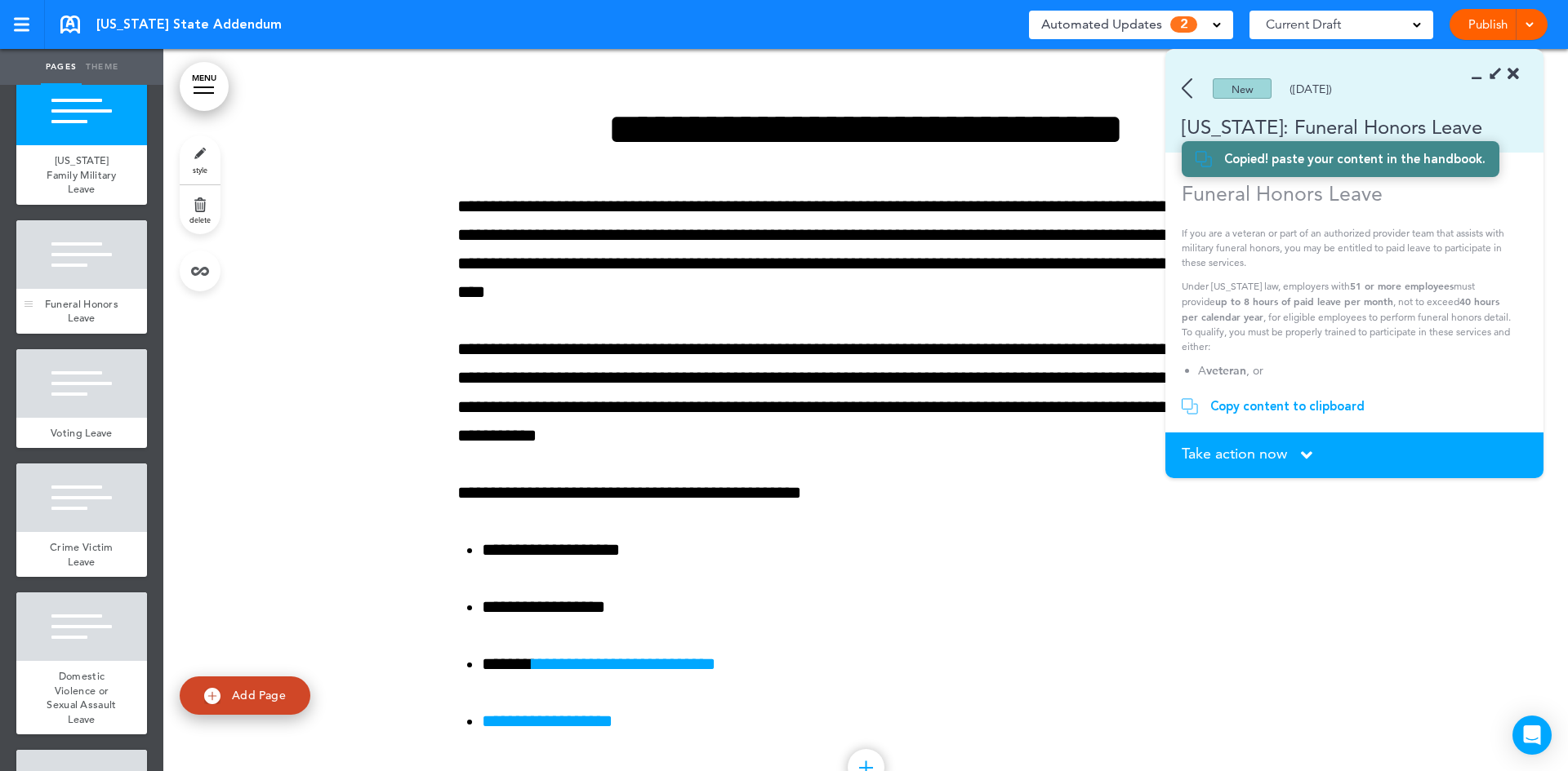
click at [98, 289] on div at bounding box center [82, 254] width 130 height 69
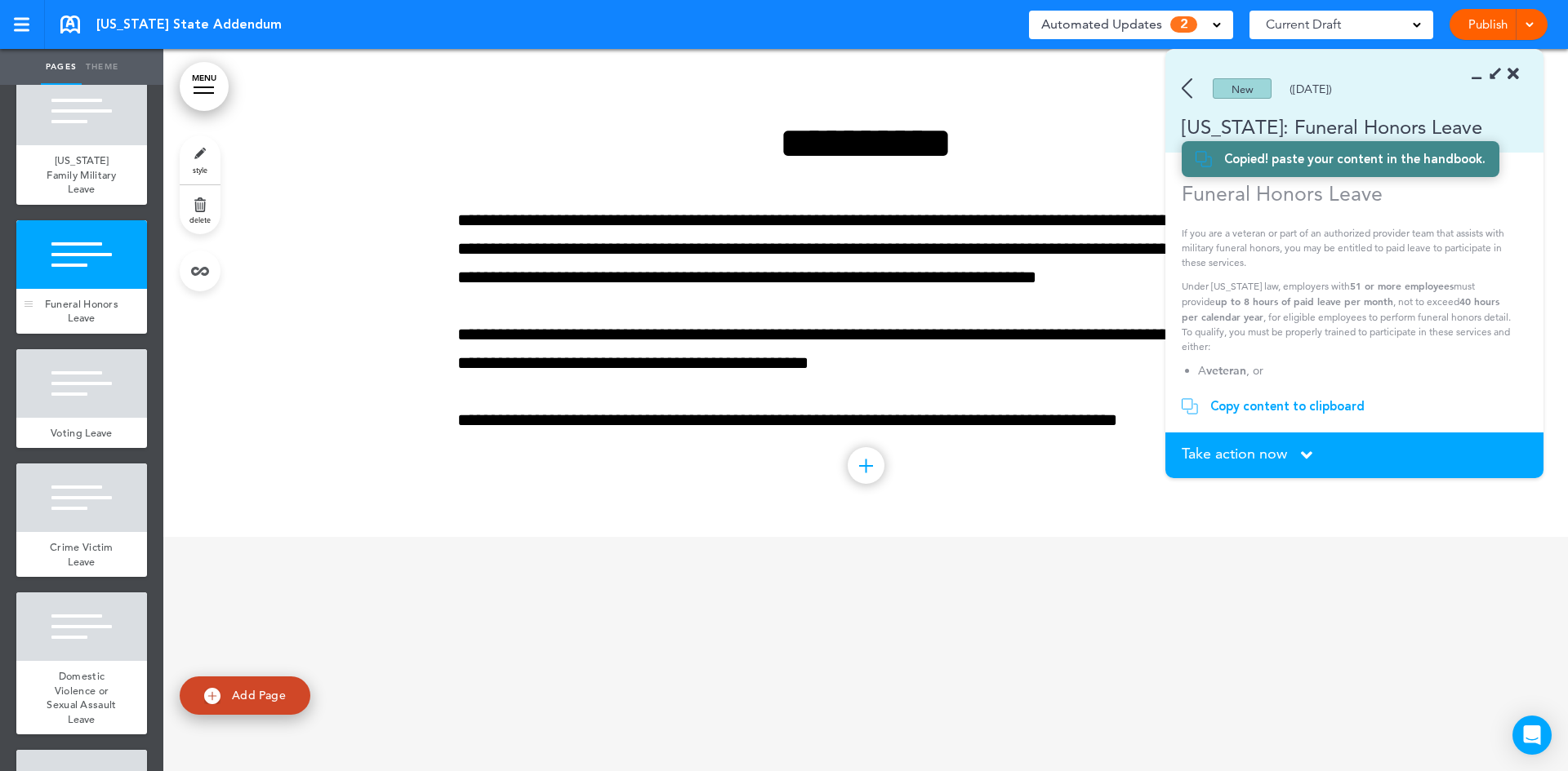
scroll to position [16622, 0]
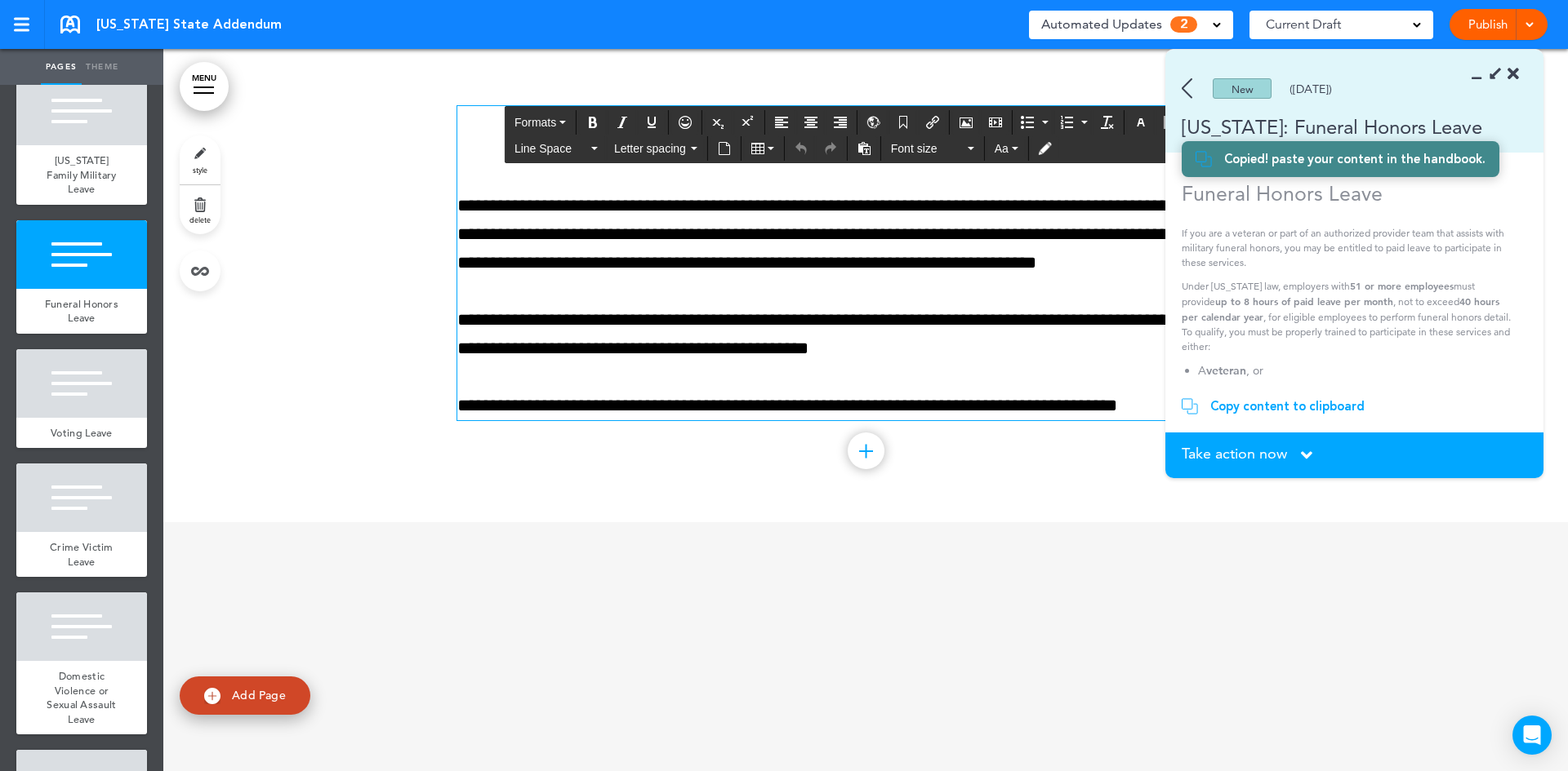
click at [844, 196] on p "**********" at bounding box center [866, 235] width 817 height 86
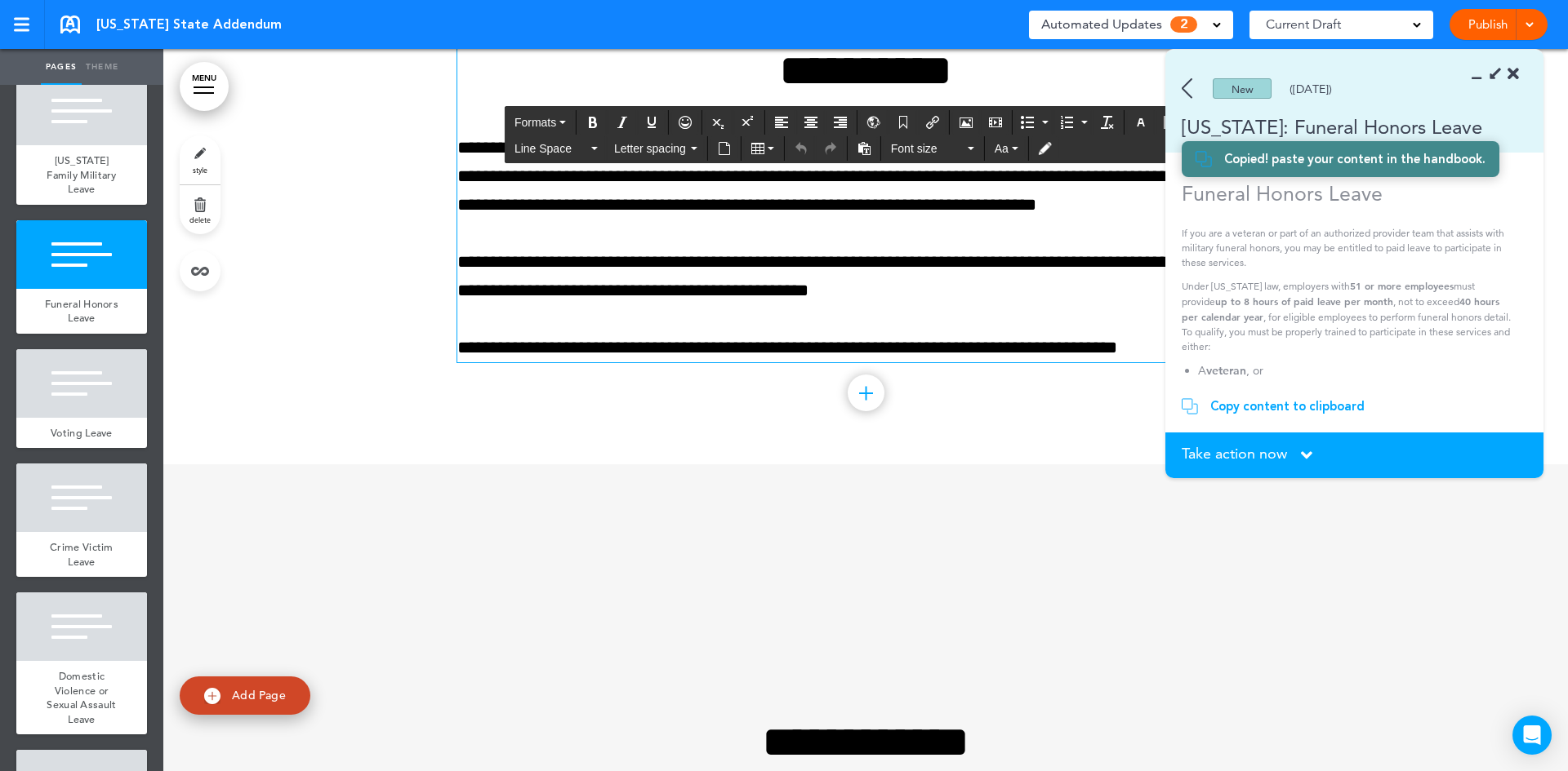
scroll to position [16704, 0]
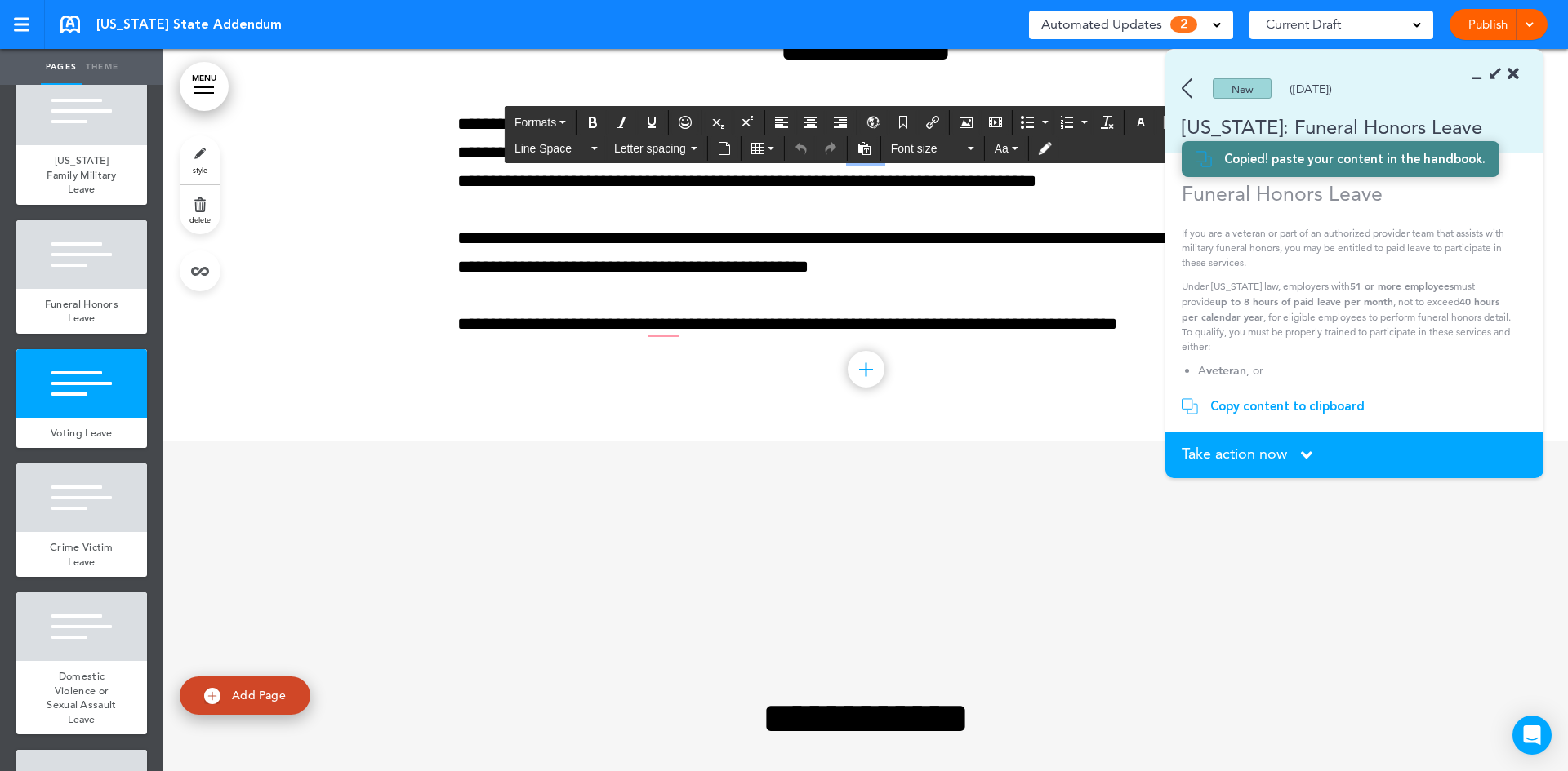
click at [1306, 457] on icon at bounding box center [1307, 455] width 12 height 17
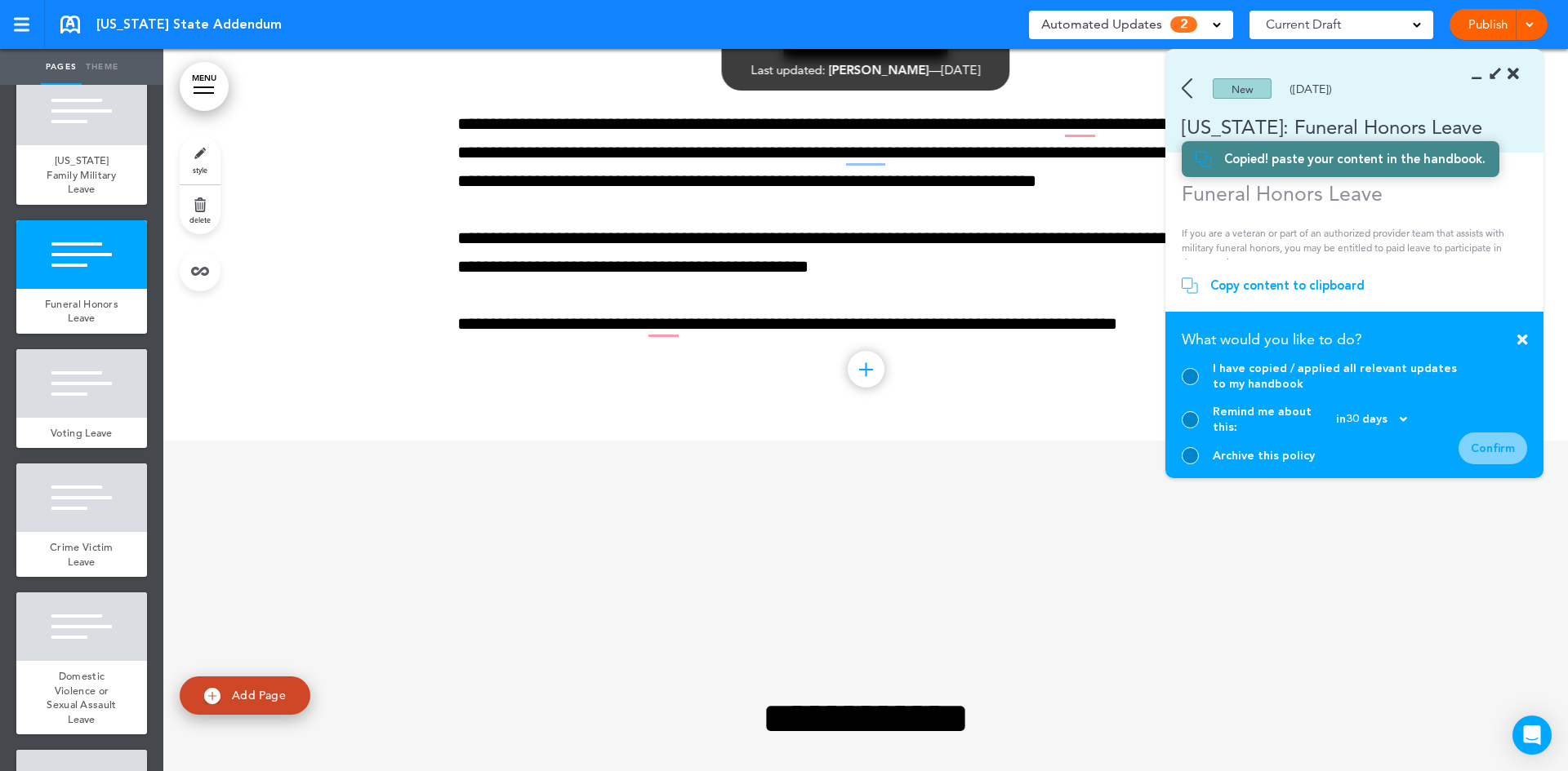
click at [1517, 77] on icon at bounding box center [1514, 74] width 12 height 17
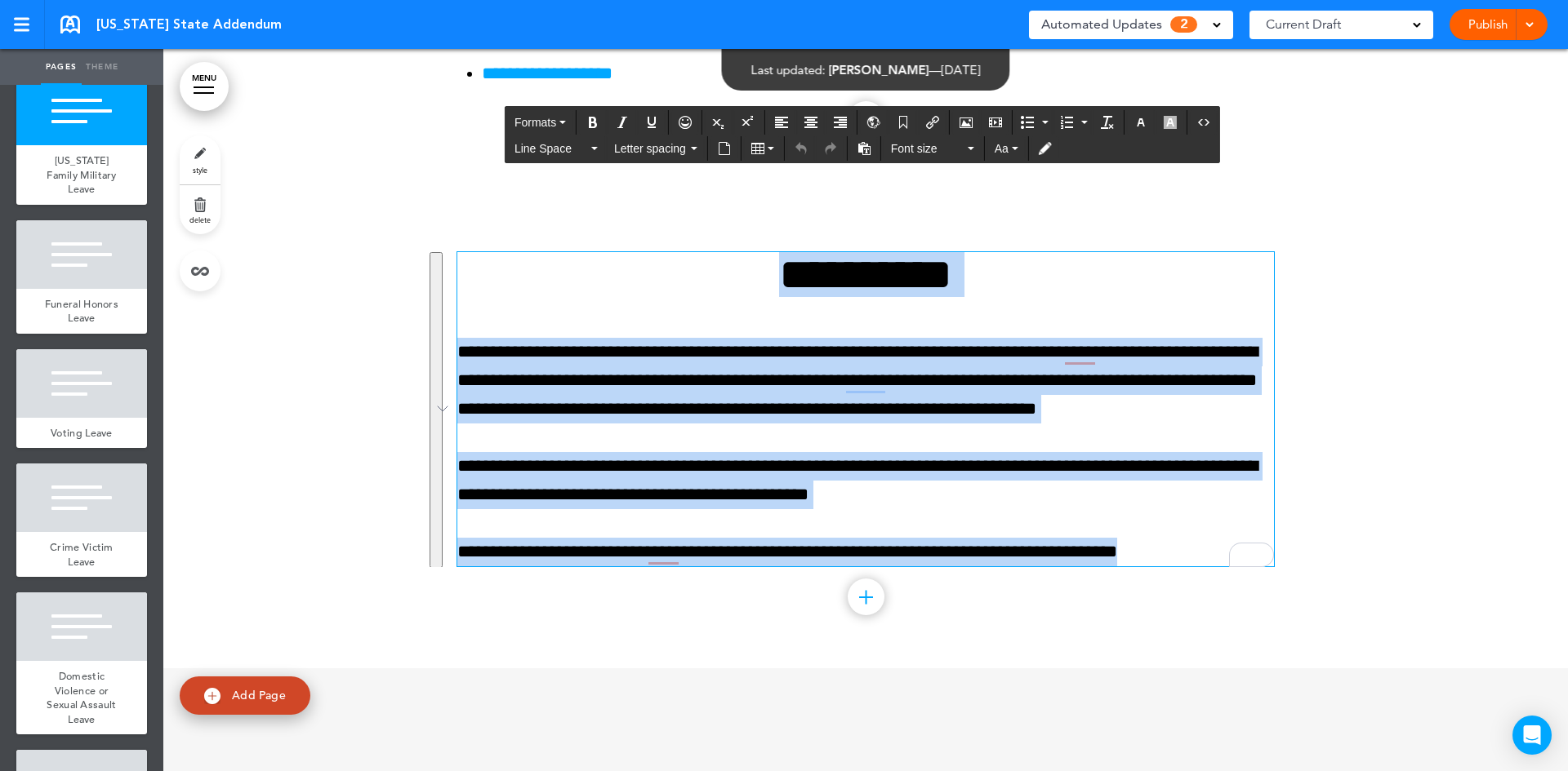
scroll to position [16423, 0]
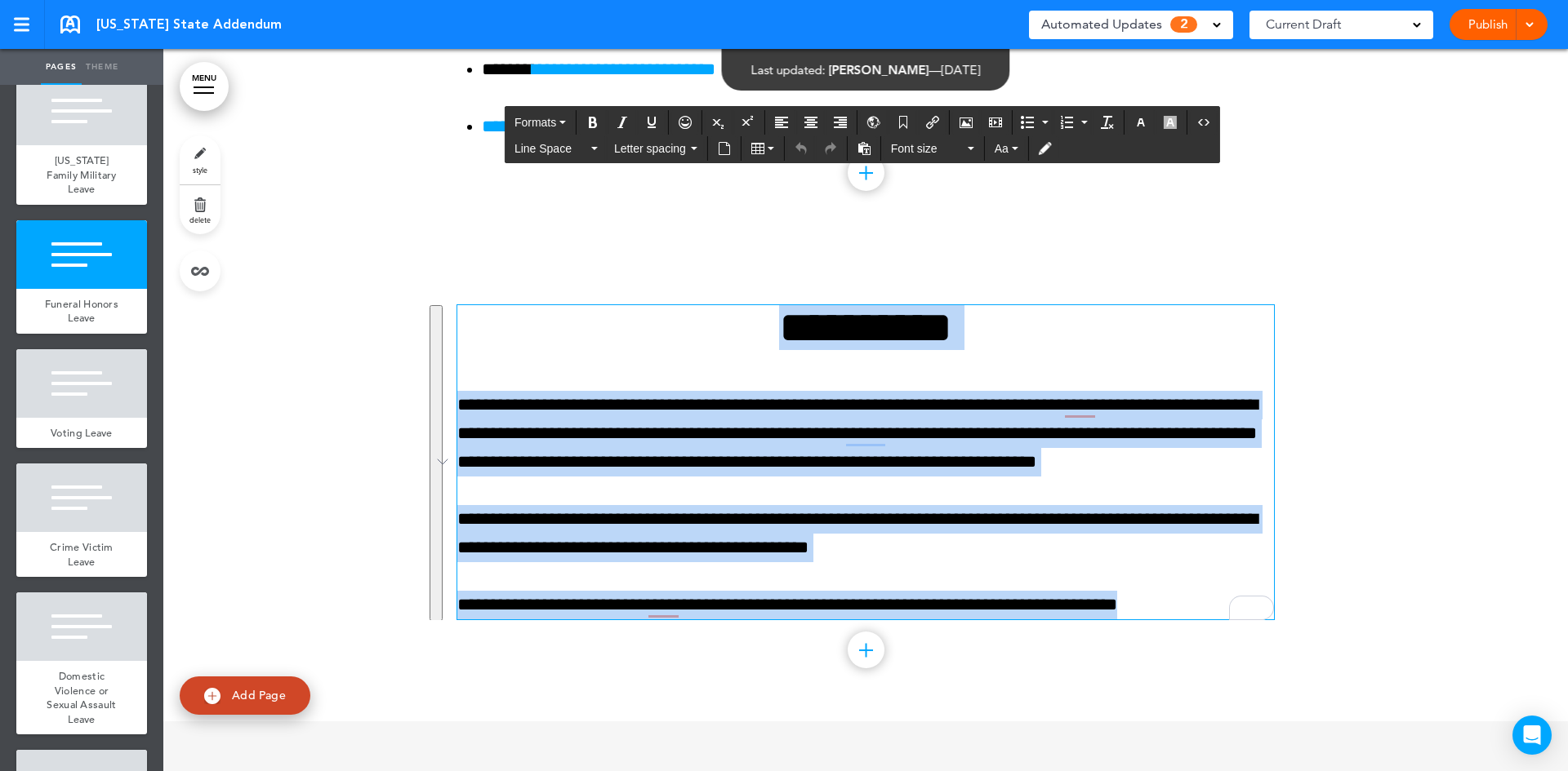
drag, startPoint x: 1175, startPoint y: 329, endPoint x: 527, endPoint y: 332, distance: 648.0
click at [527, 332] on div "**********" at bounding box center [866, 462] width 817 height 315
paste div "To enrich screen reader interactions, please activate Accessibility in Grammarl…"
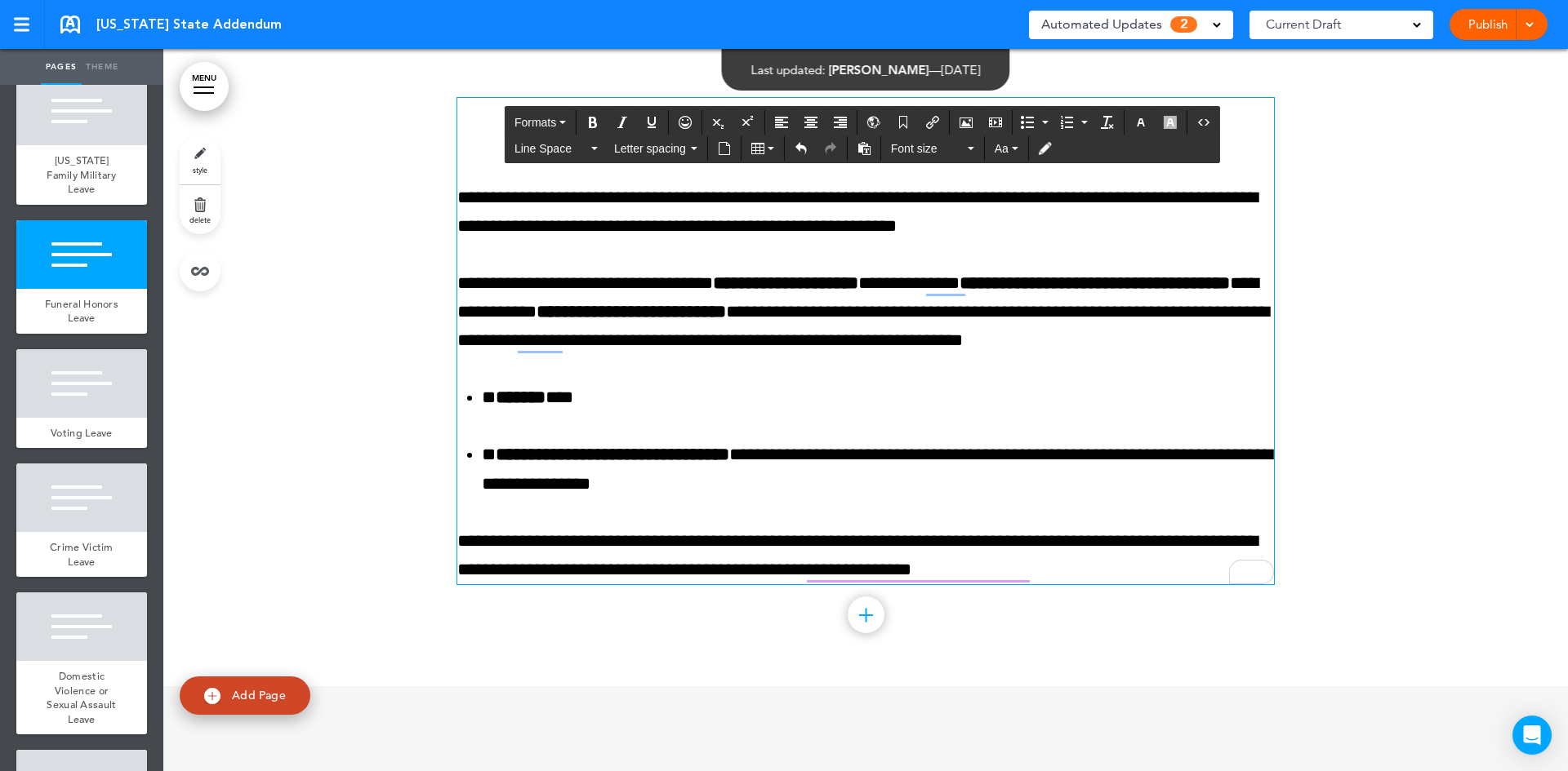
scroll to position [16632, 0]
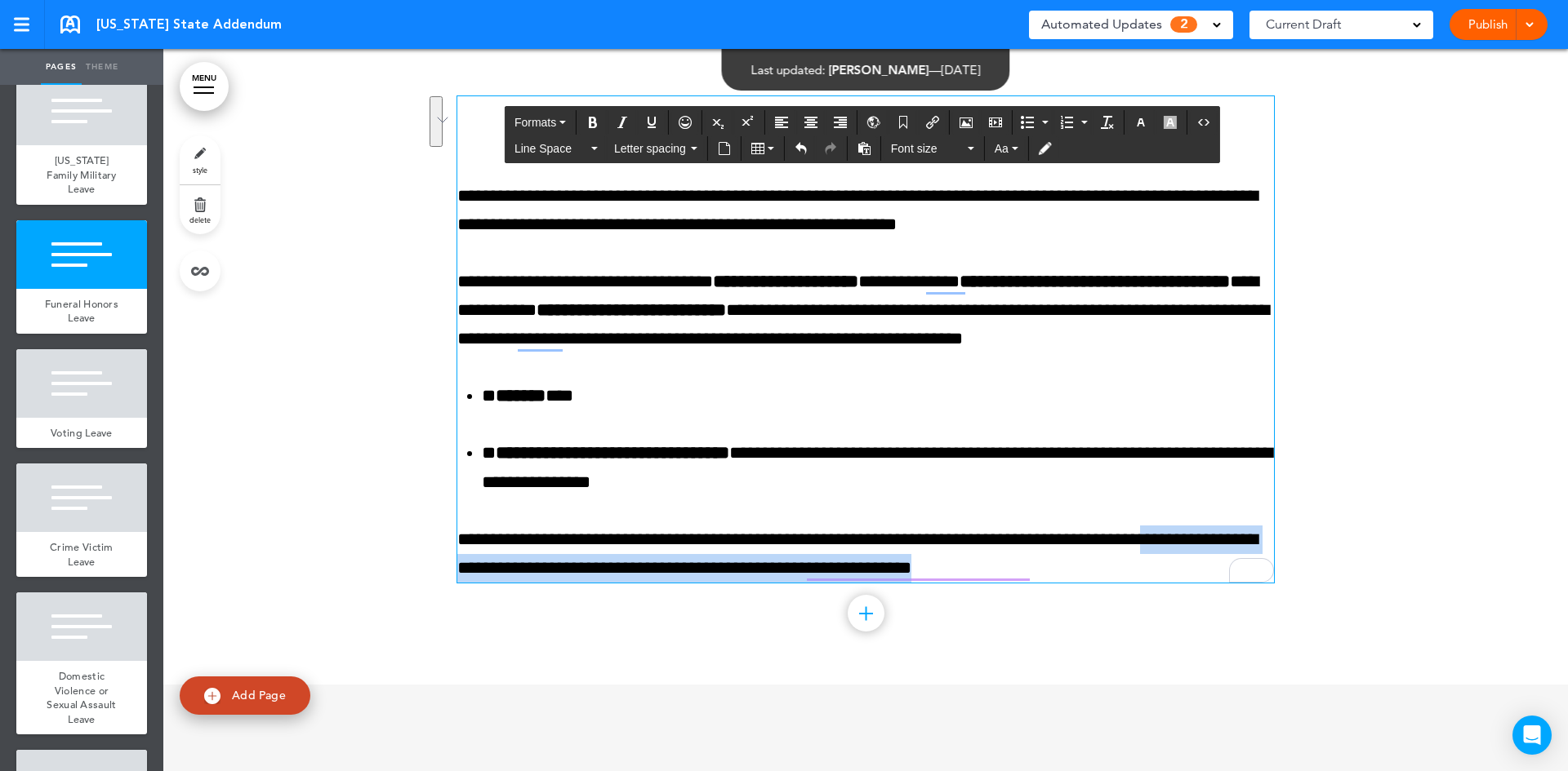
drag, startPoint x: 1073, startPoint y: 574, endPoint x: 1211, endPoint y: 537, distance: 142.9
click at [1211, 537] on p "**********" at bounding box center [866, 553] width 817 height 57
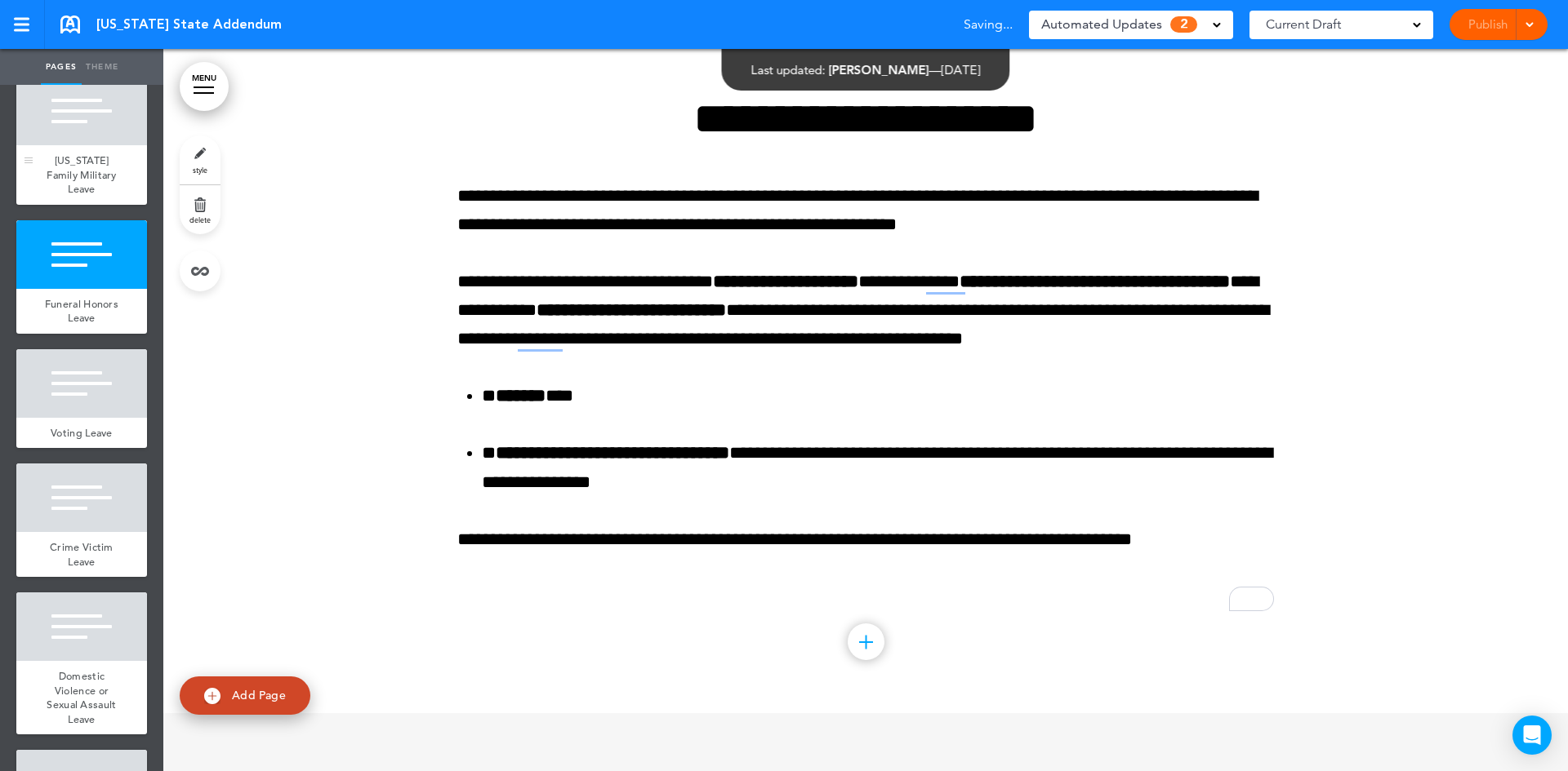
click at [65, 196] on span "Illinois Family Military Leave" at bounding box center [82, 175] width 70 height 43
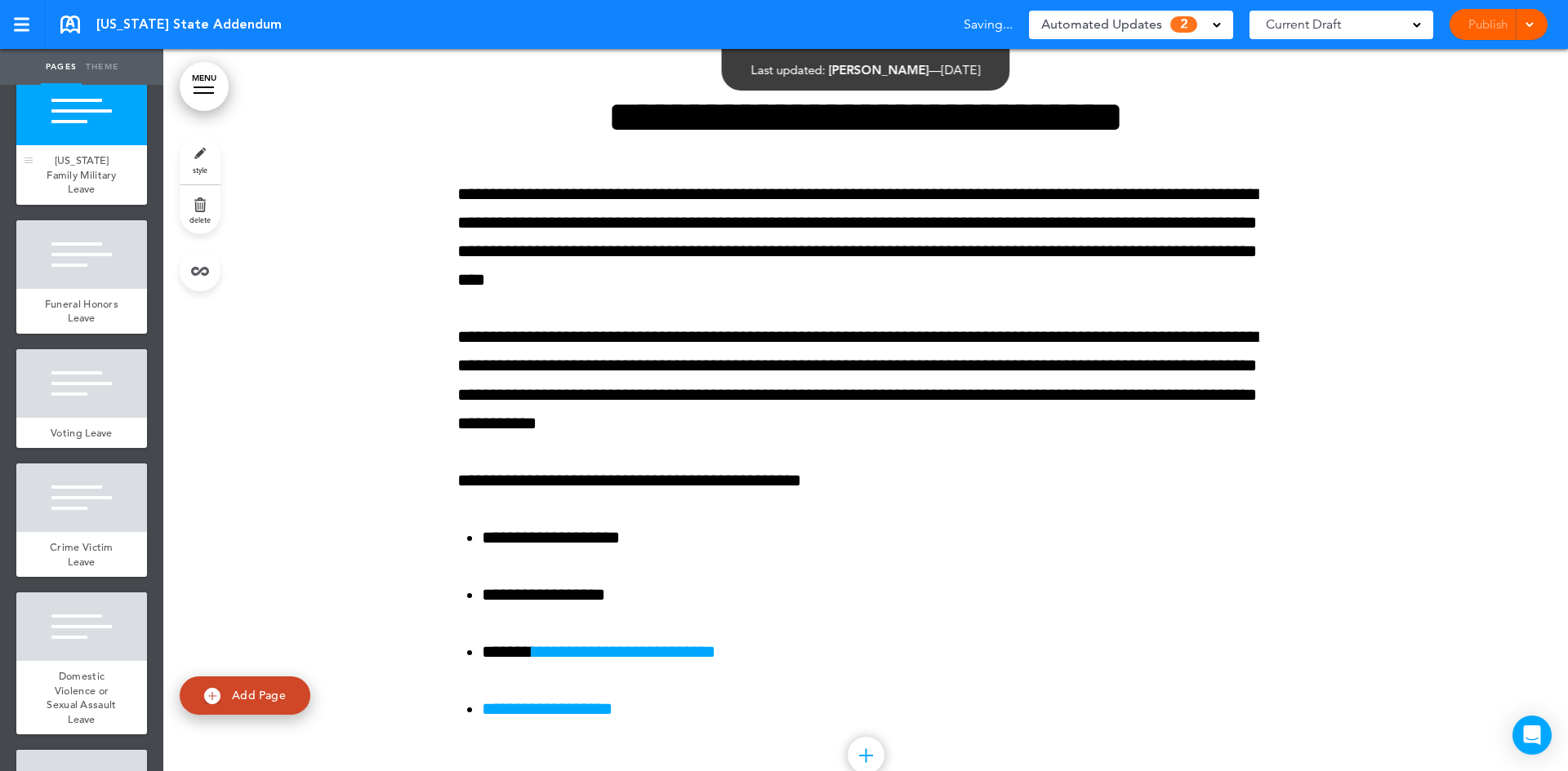
scroll to position [15828, 0]
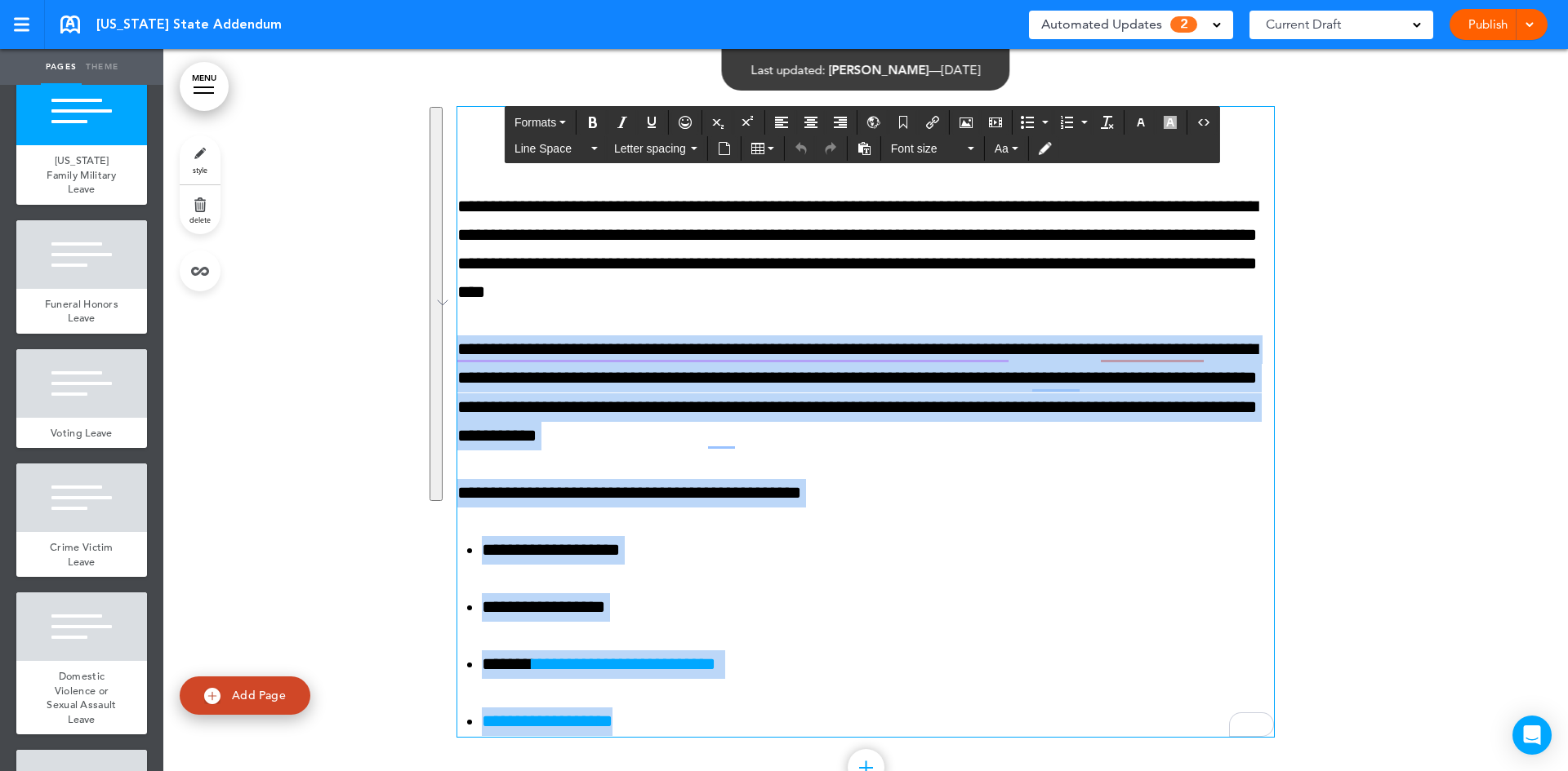
drag, startPoint x: 451, startPoint y: 351, endPoint x: 789, endPoint y: 724, distance: 503.4
click at [789, 727] on div "**********" at bounding box center [866, 421] width 817 height 630
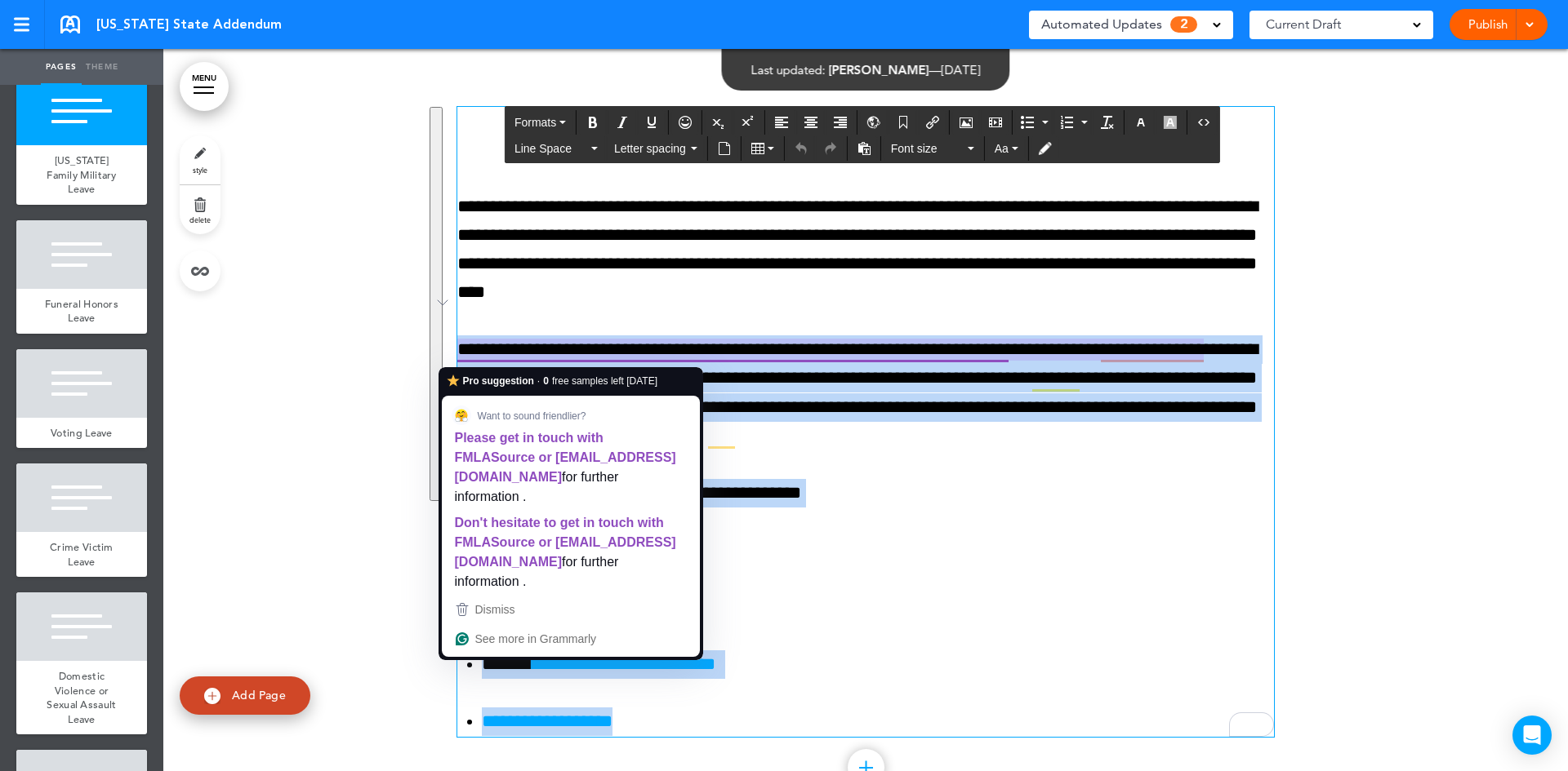
copy div "**********"
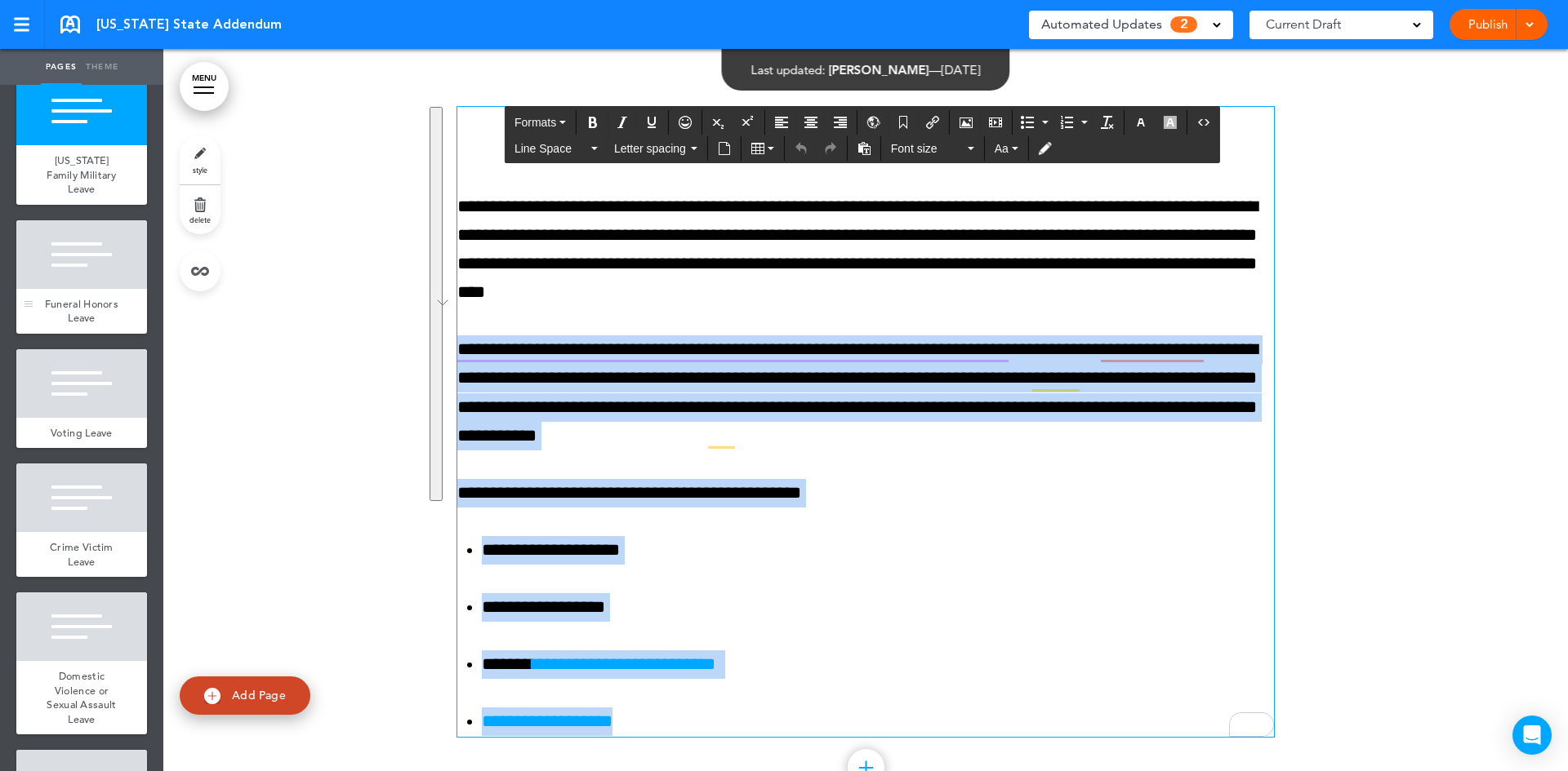
click at [105, 334] on div "Funeral Honors Leave" at bounding box center [82, 312] width 130 height 45
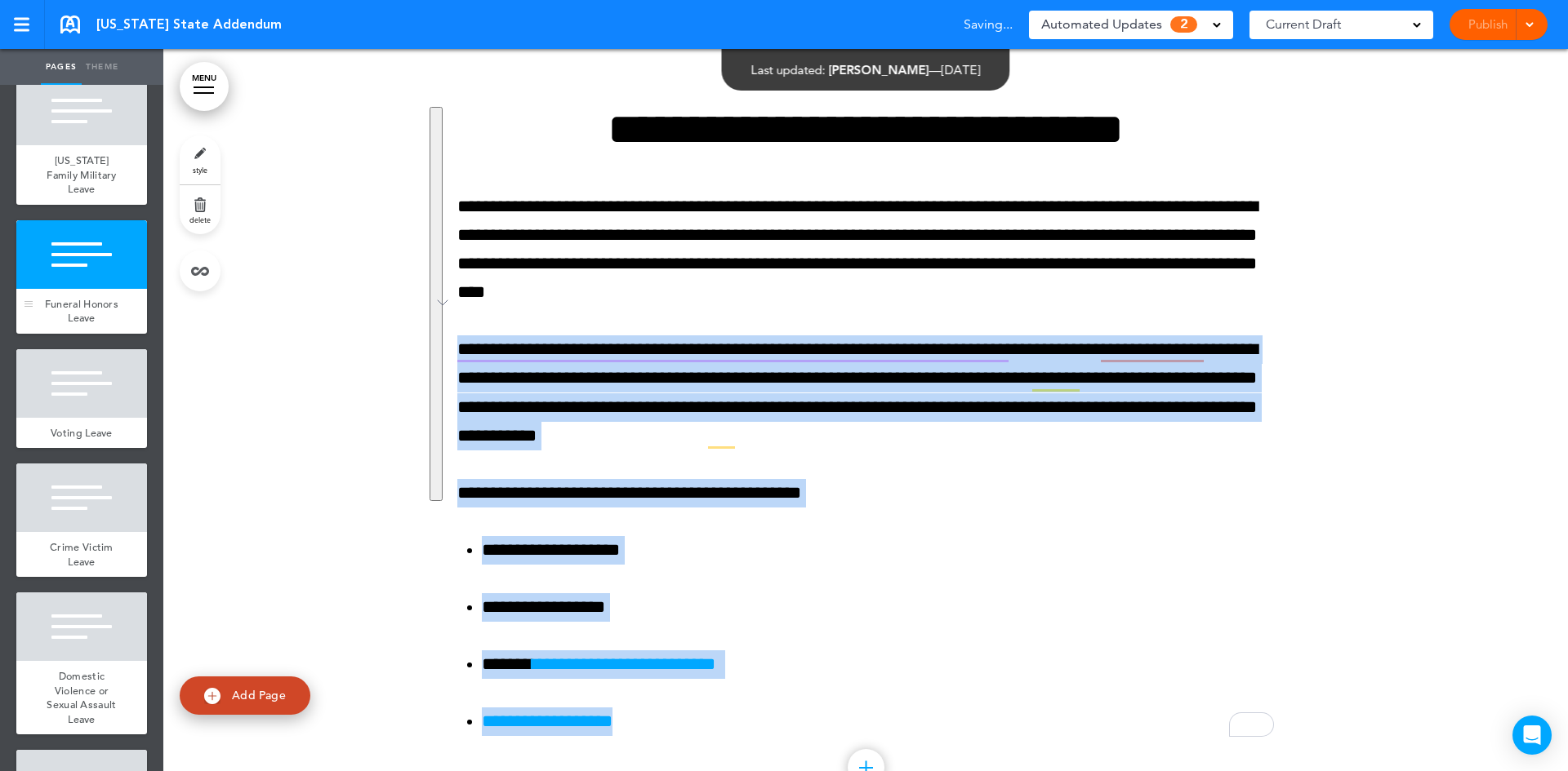
scroll to position [16622, 0]
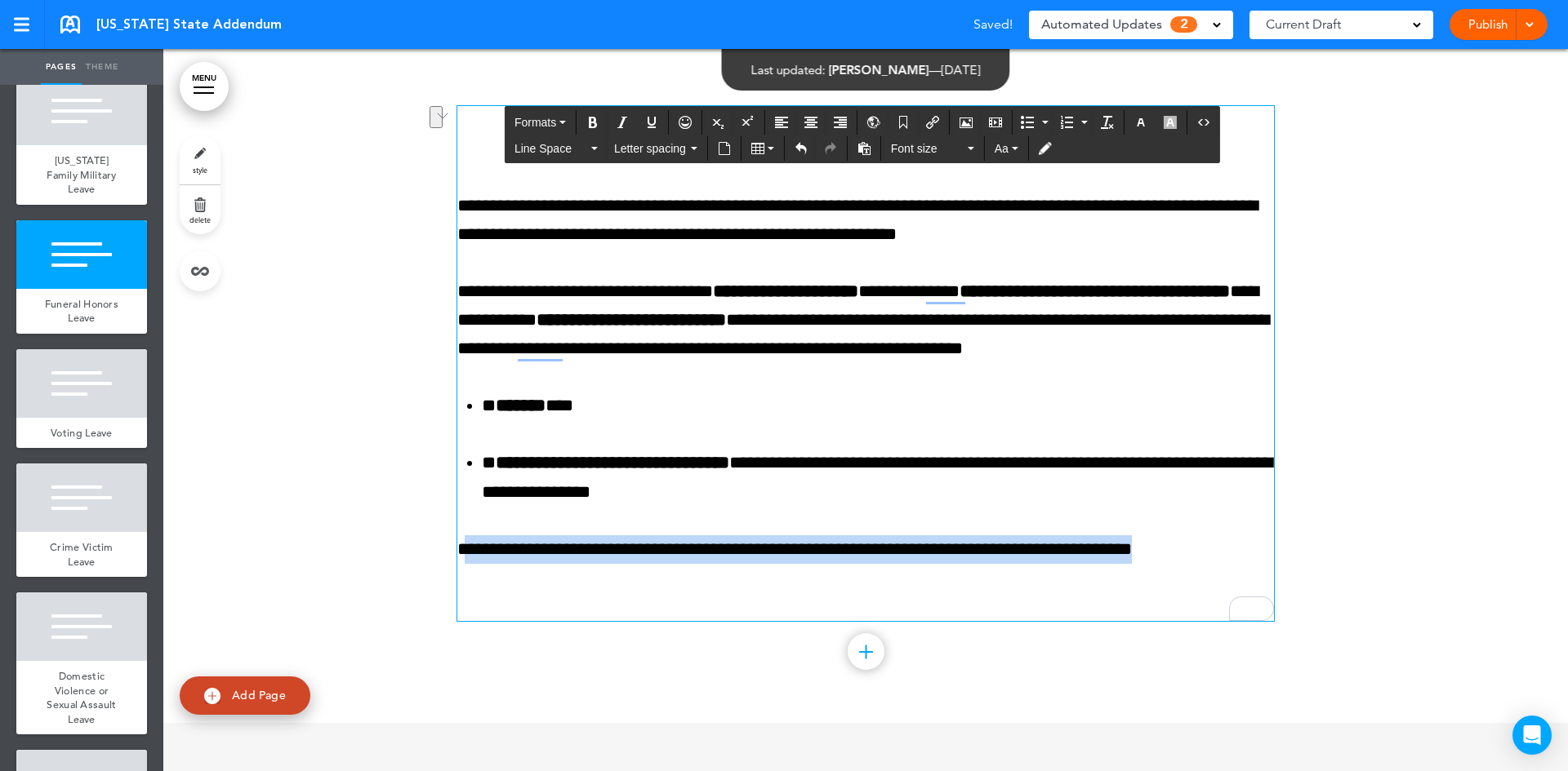
drag, startPoint x: 1216, startPoint y: 559, endPoint x: 464, endPoint y: 567, distance: 752.0
click at [464, 564] on p "**********" at bounding box center [866, 549] width 817 height 28
click at [1243, 551] on p "**********" at bounding box center [866, 549] width 817 height 28
click at [1226, 551] on p "**********" at bounding box center [866, 549] width 817 height 28
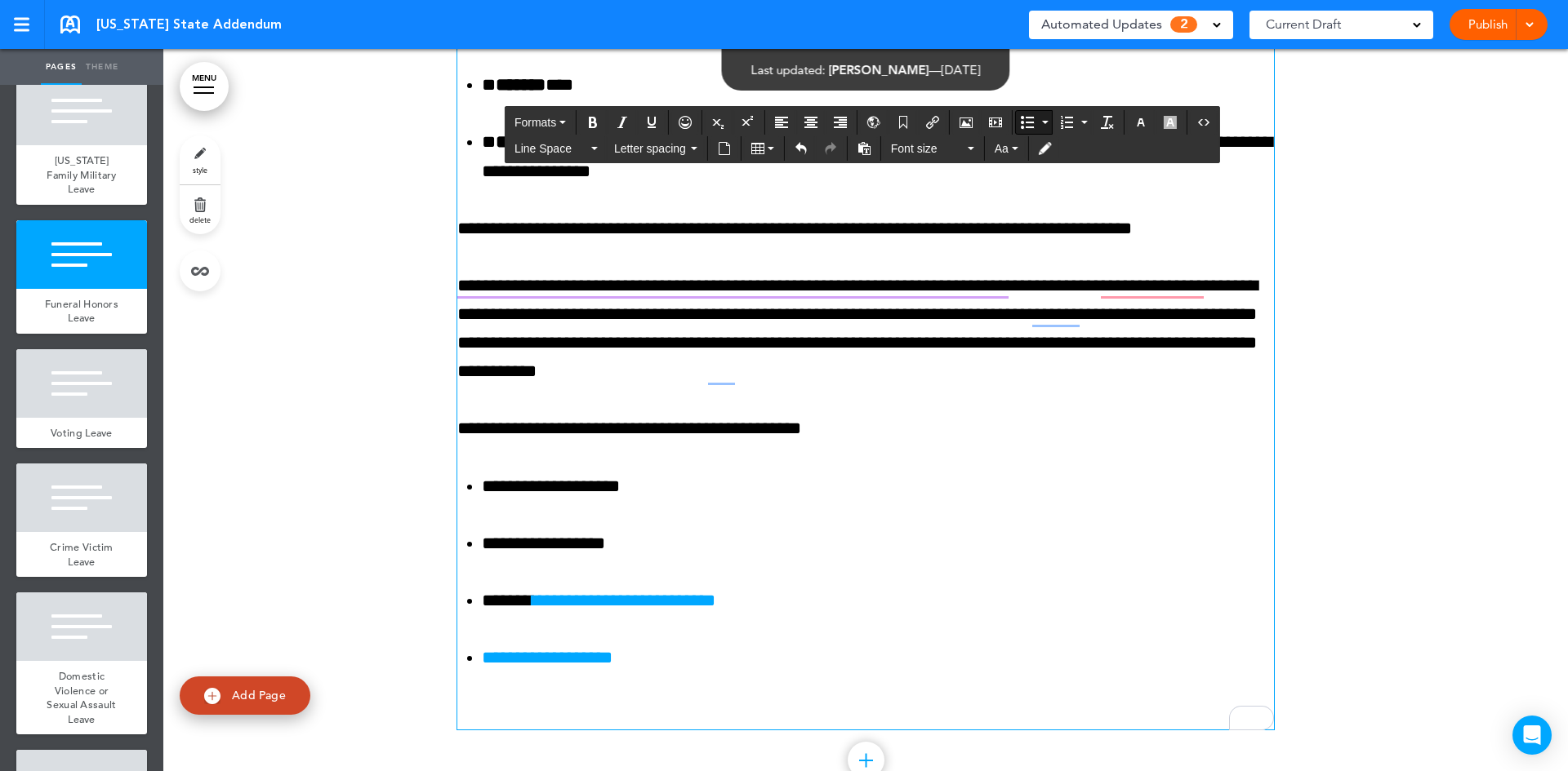
scroll to position [17106, 0]
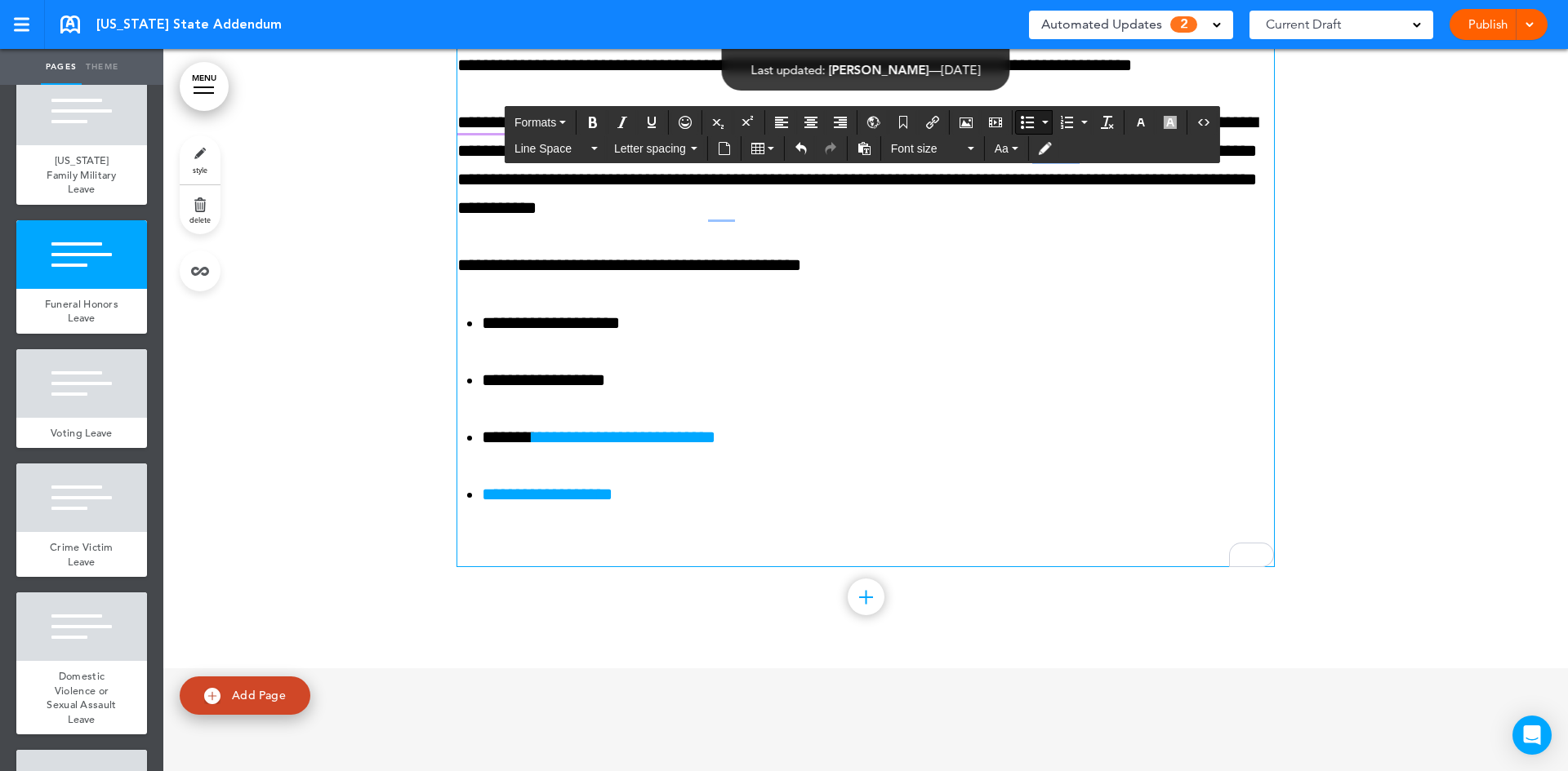
click at [1376, 431] on div at bounding box center [866, 116] width 1405 height 1109
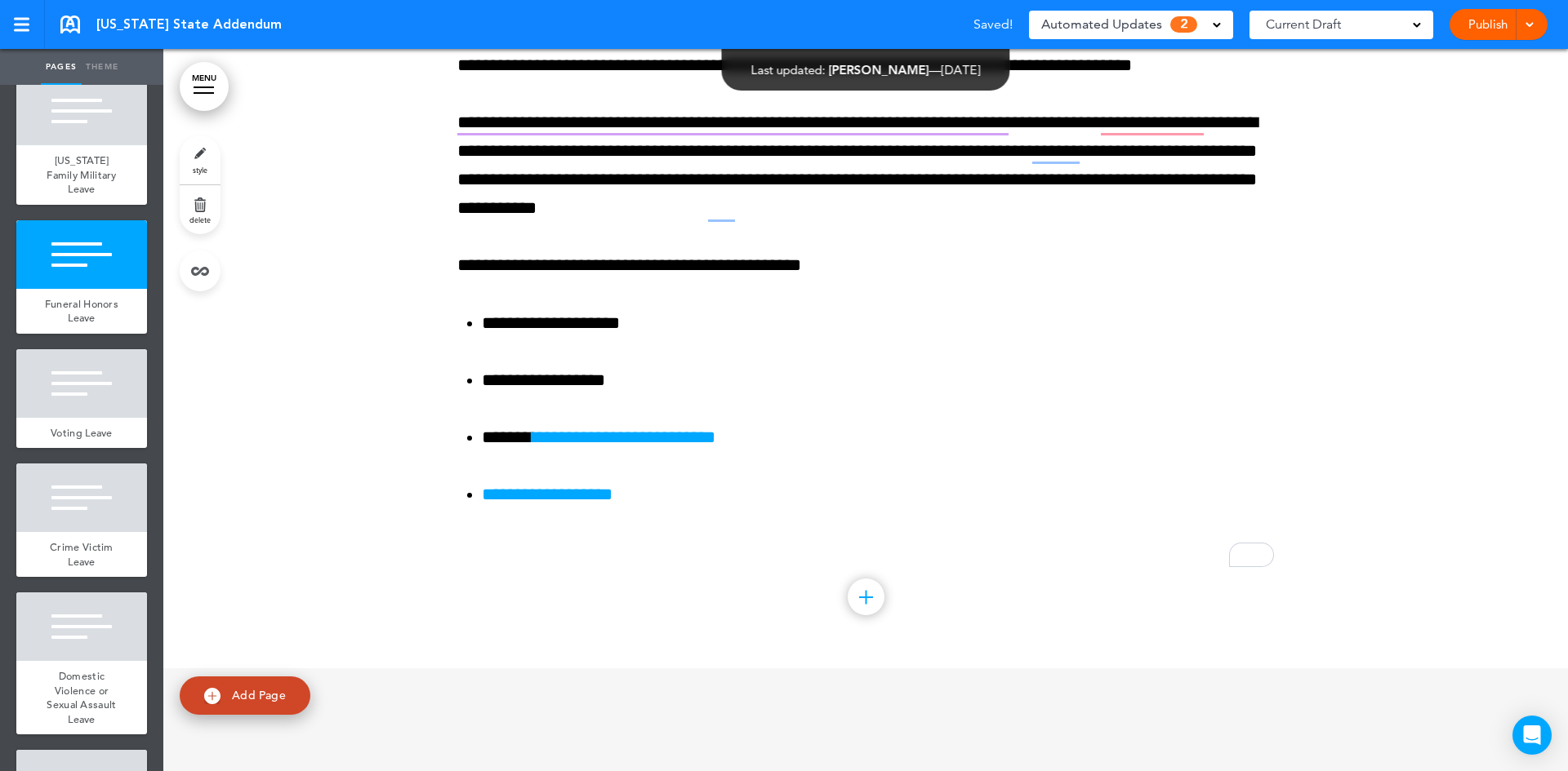
click at [1152, 24] on span "Automated Updates" at bounding box center [1102, 24] width 120 height 23
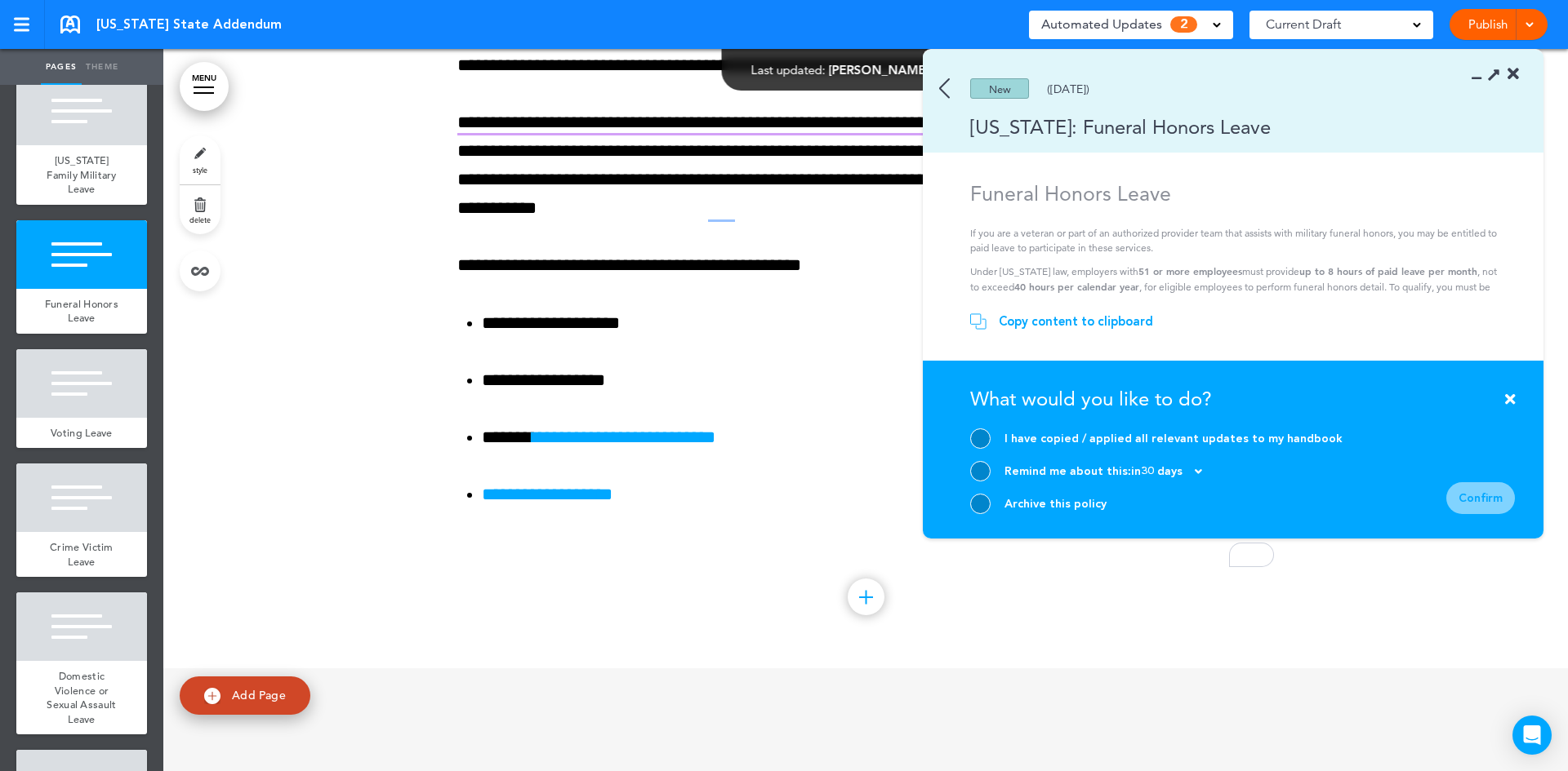
click at [986, 438] on div at bounding box center [980, 438] width 20 height 20
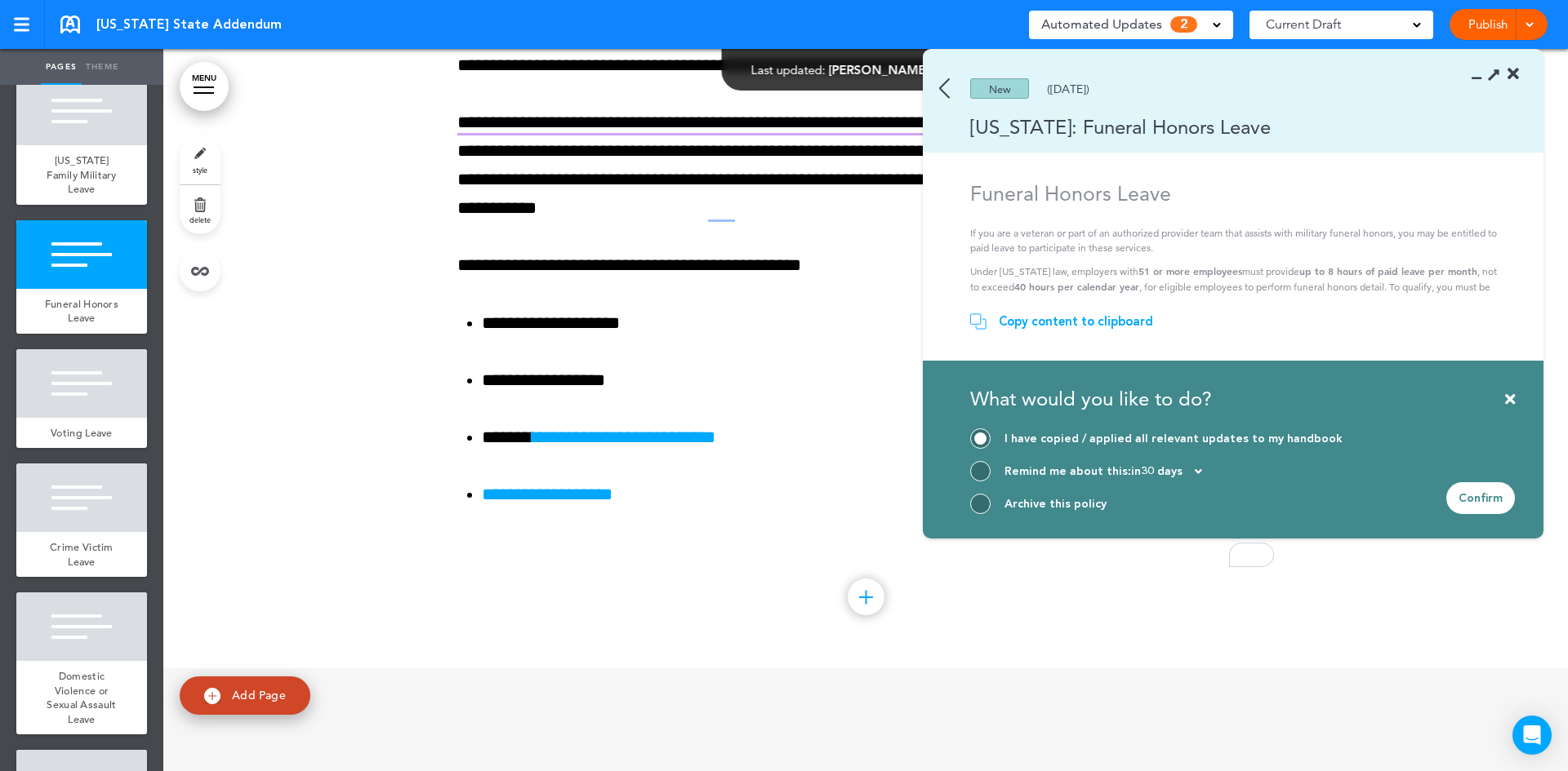
click at [1474, 498] on div "Confirm" at bounding box center [1481, 498] width 69 height 32
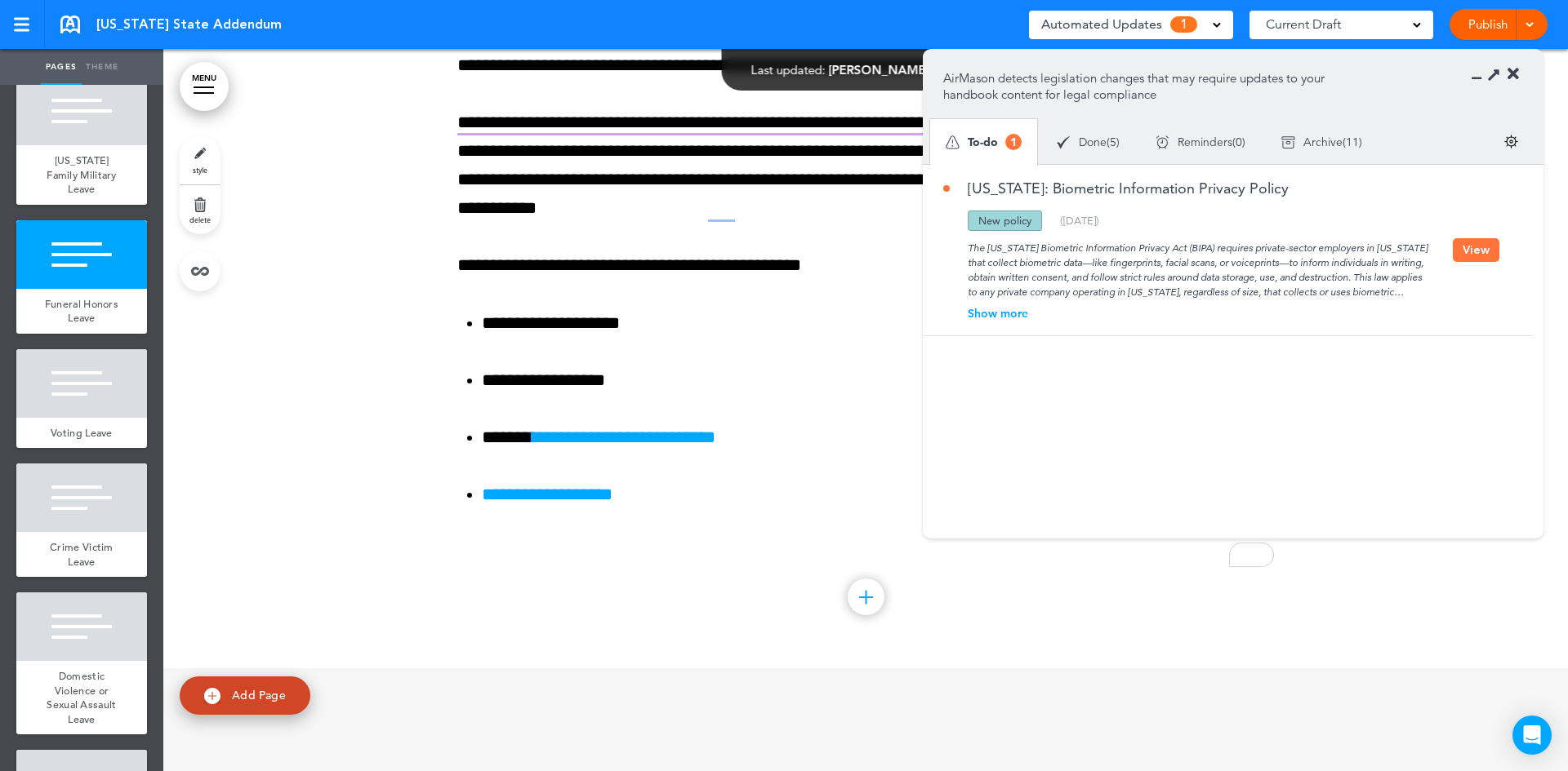
click at [1019, 317] on div "Show more" at bounding box center [1198, 314] width 510 height 12
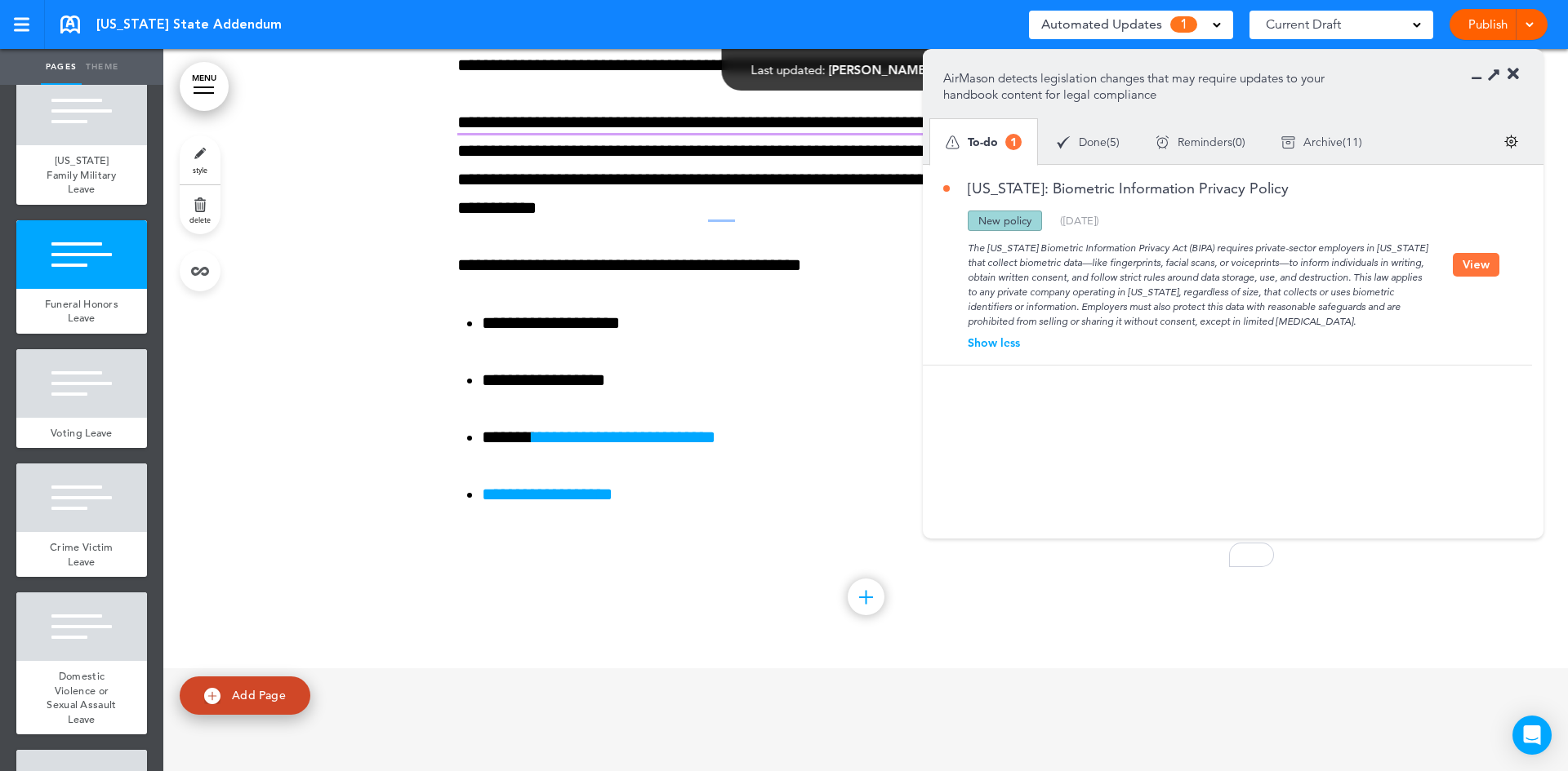
click at [1479, 270] on button "View" at bounding box center [1476, 265] width 47 height 23
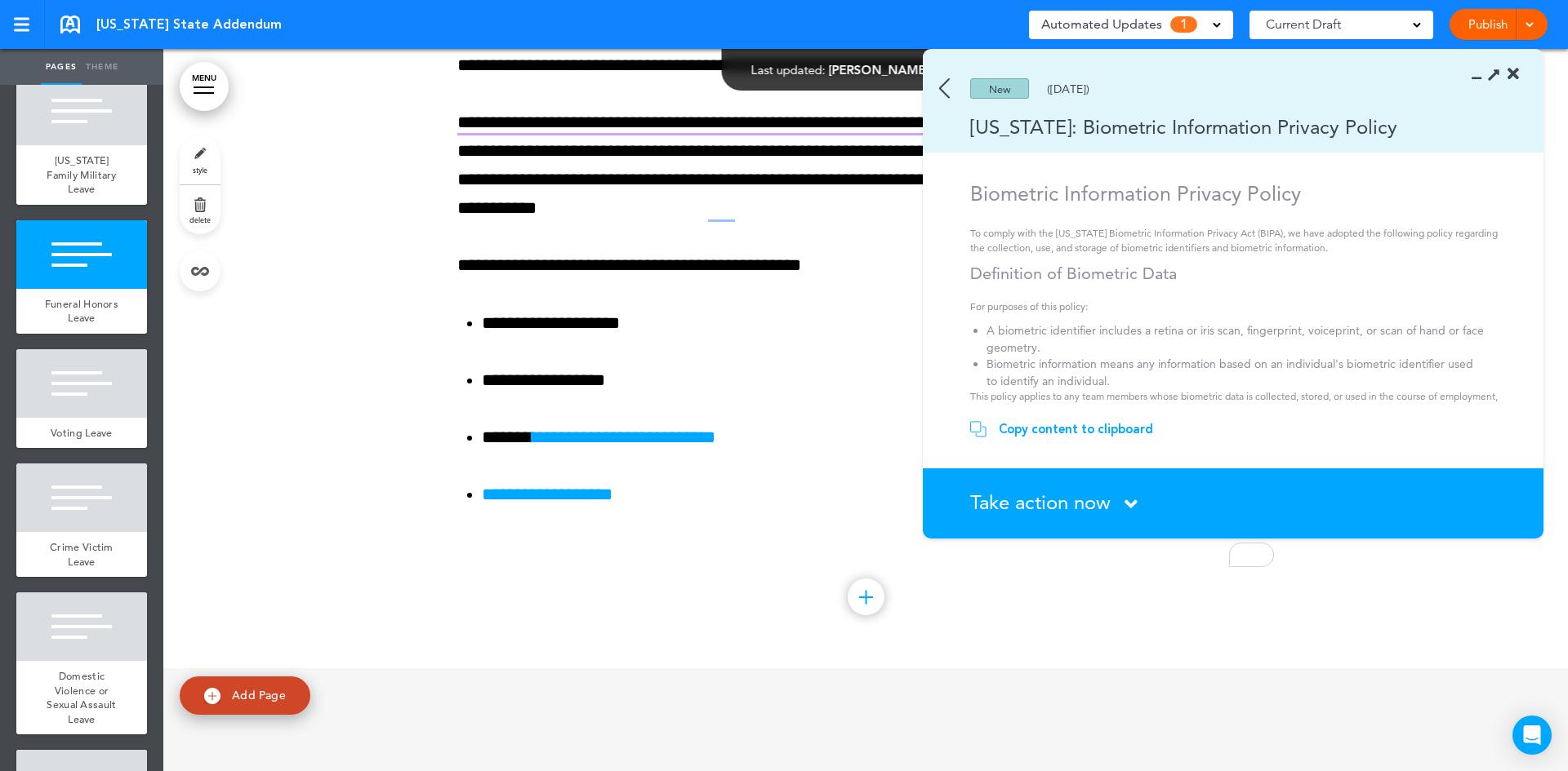
click at [1118, 512] on div "Take action now Click here to change the status" at bounding box center [1243, 504] width 545 height 21
click at [1131, 499] on icon at bounding box center [1130, 504] width 13 height 20
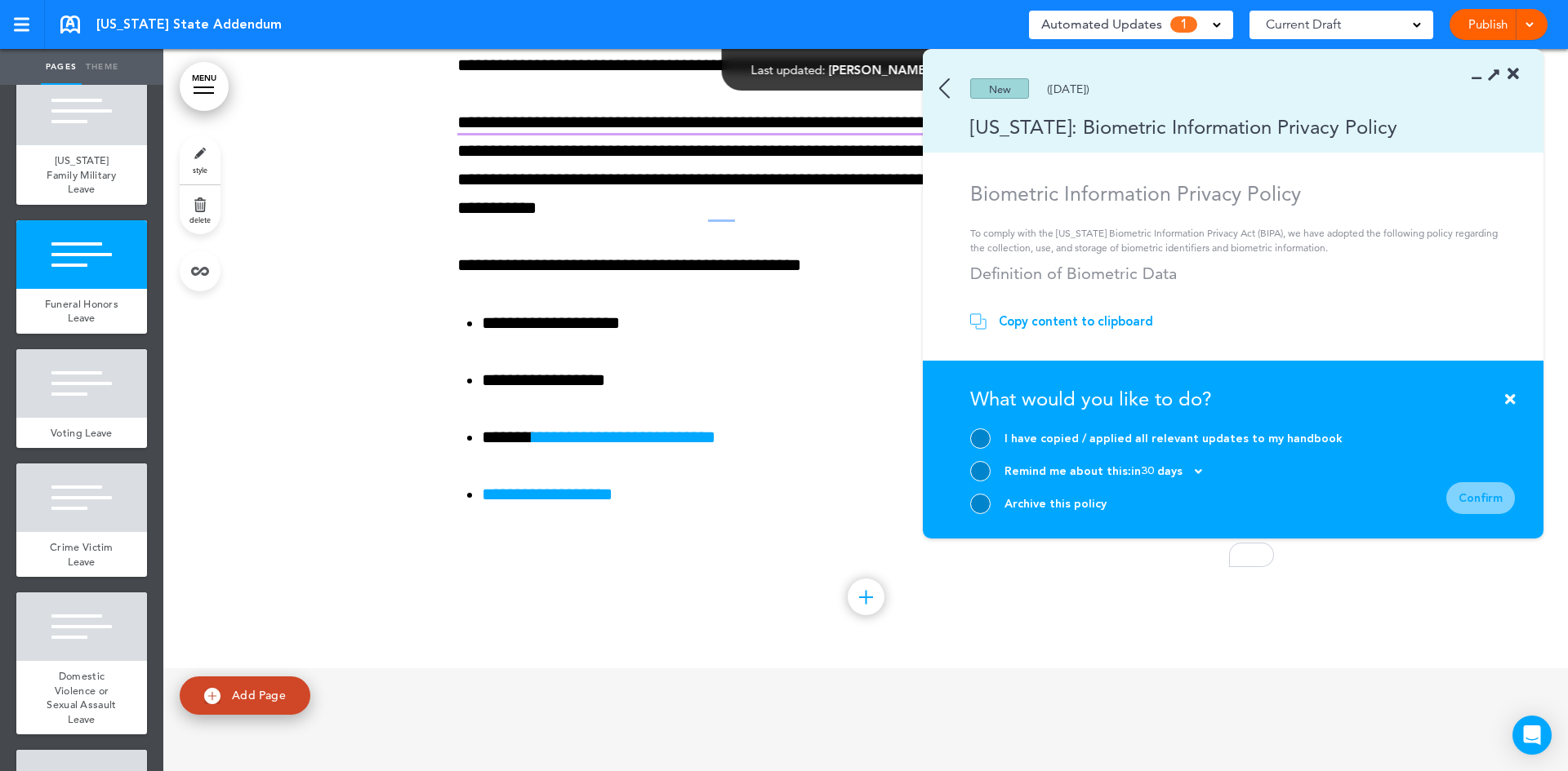
click at [976, 507] on div at bounding box center [980, 504] width 20 height 20
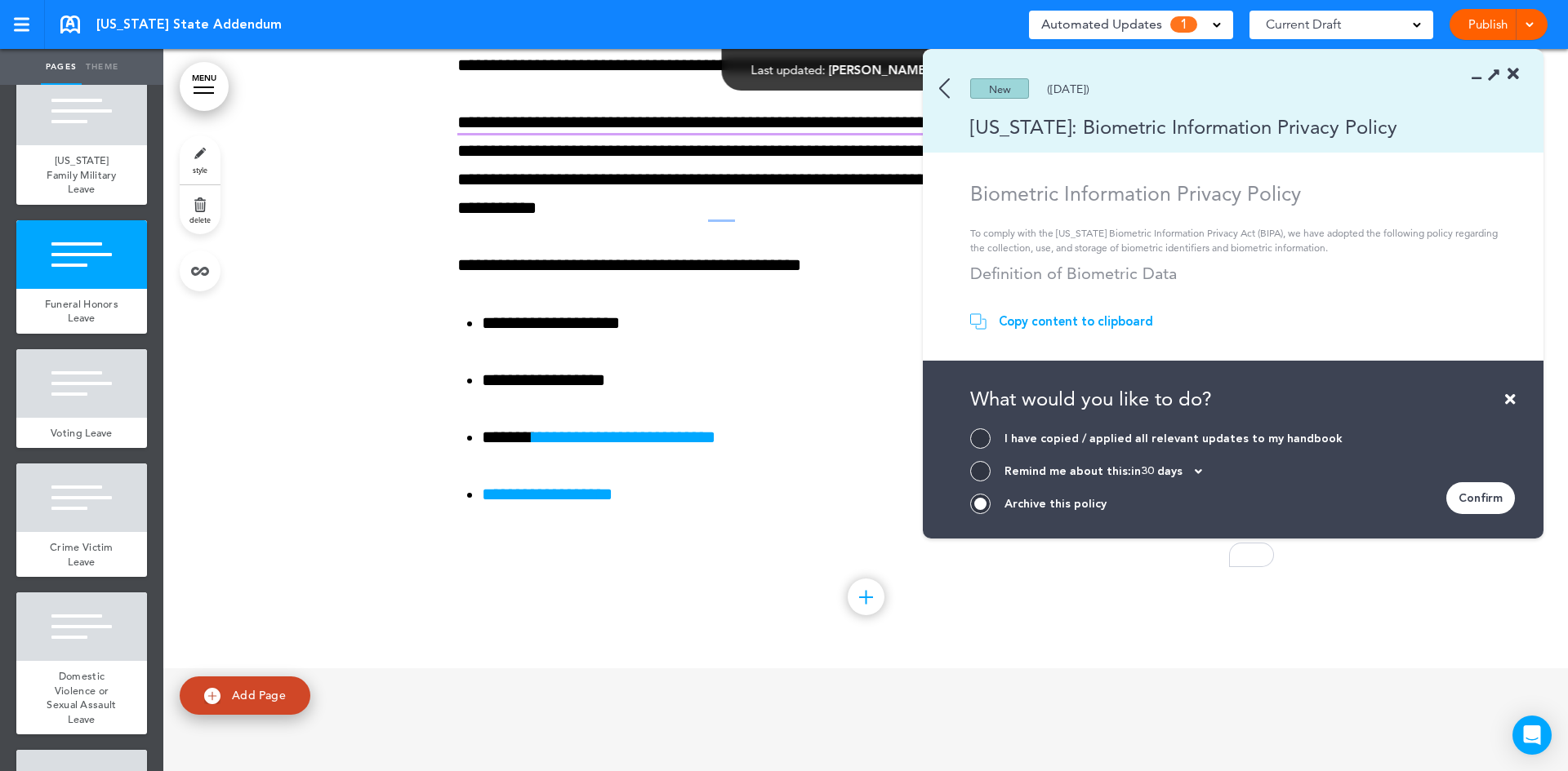
click at [1499, 498] on div "Confirm" at bounding box center [1481, 498] width 69 height 32
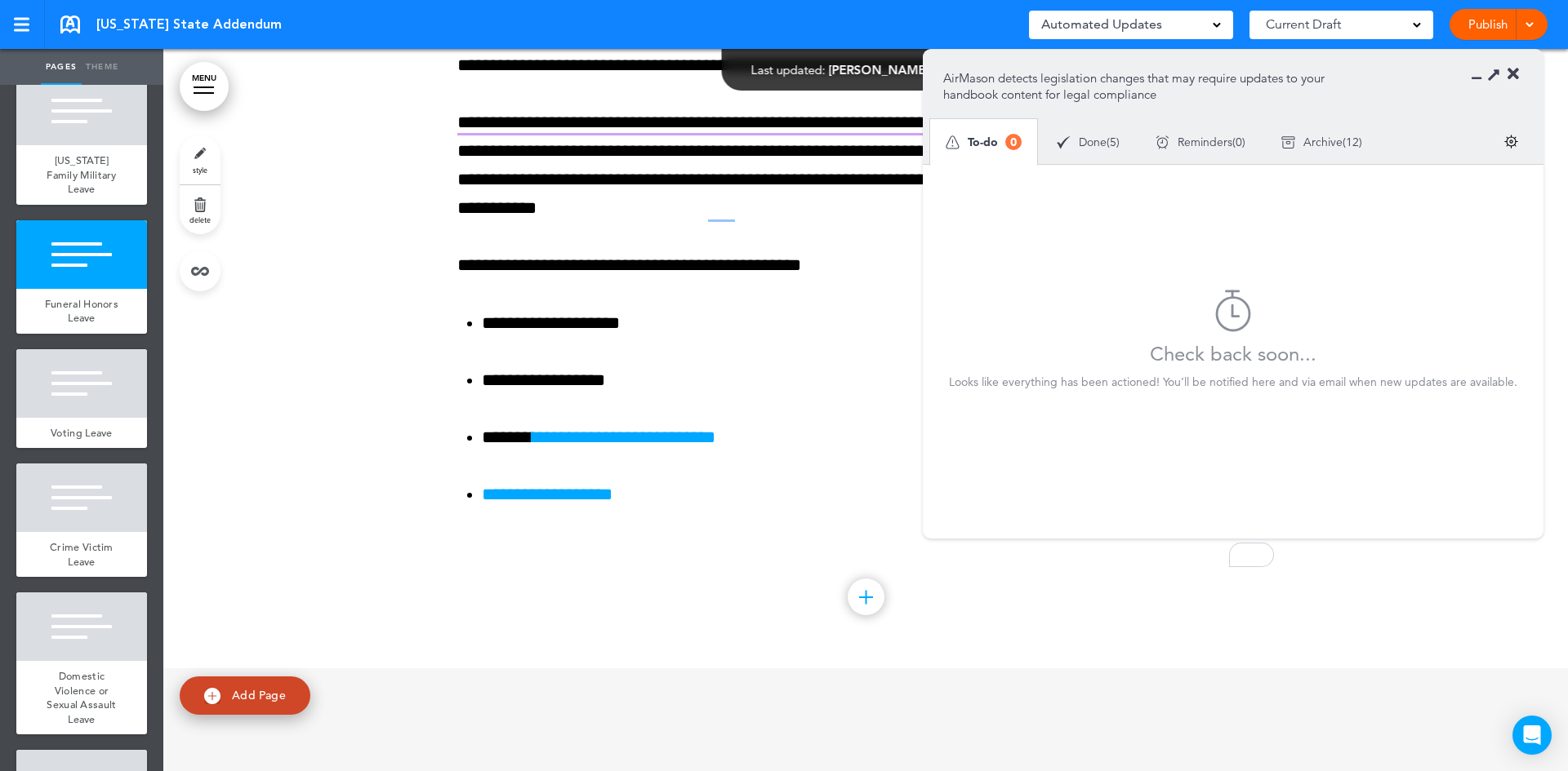
click at [72, 18] on link at bounding box center [70, 24] width 19 height 17
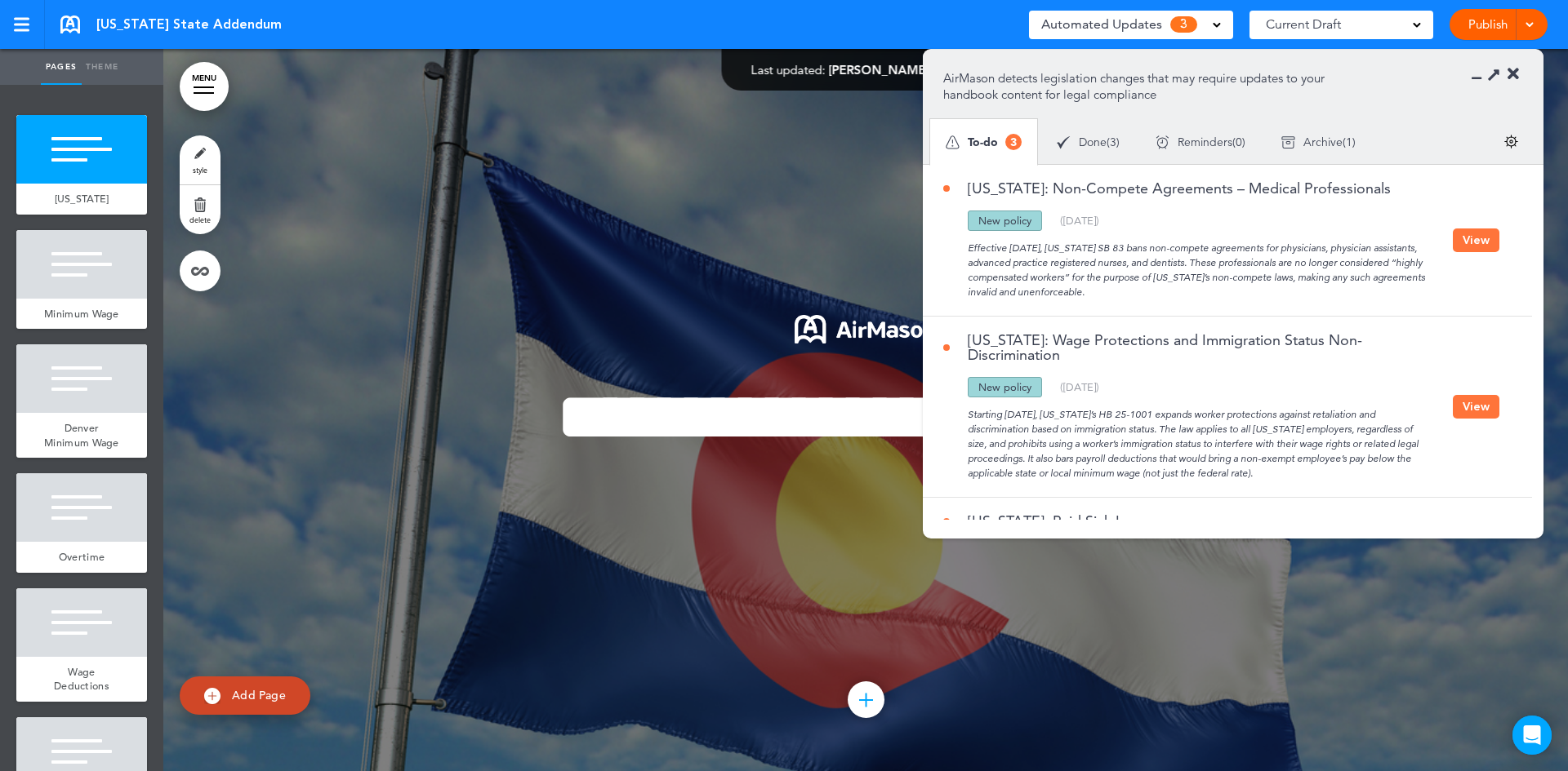
click at [1468, 238] on button "View" at bounding box center [1476, 240] width 47 height 23
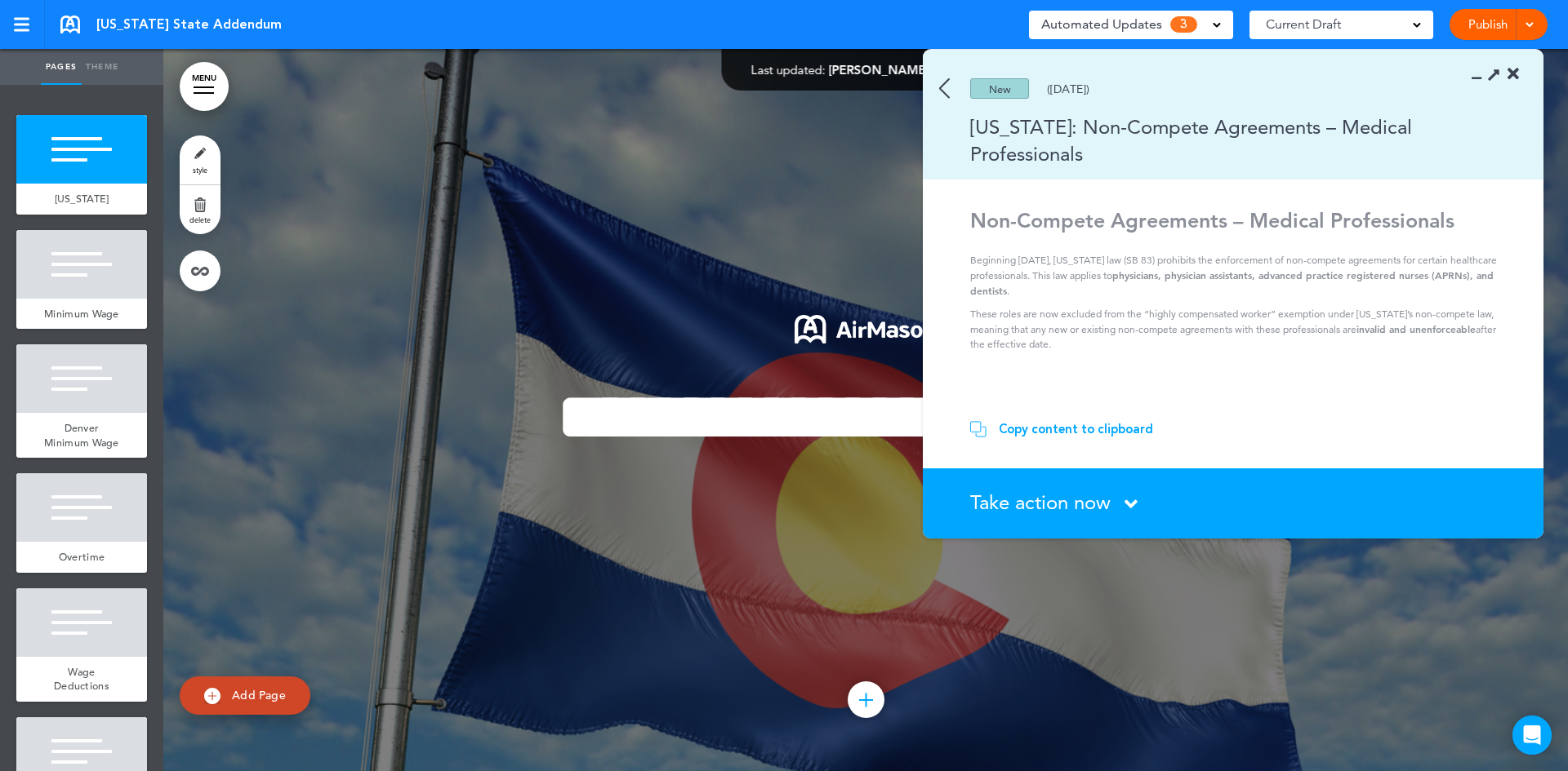
click at [1128, 502] on icon at bounding box center [1130, 504] width 13 height 20
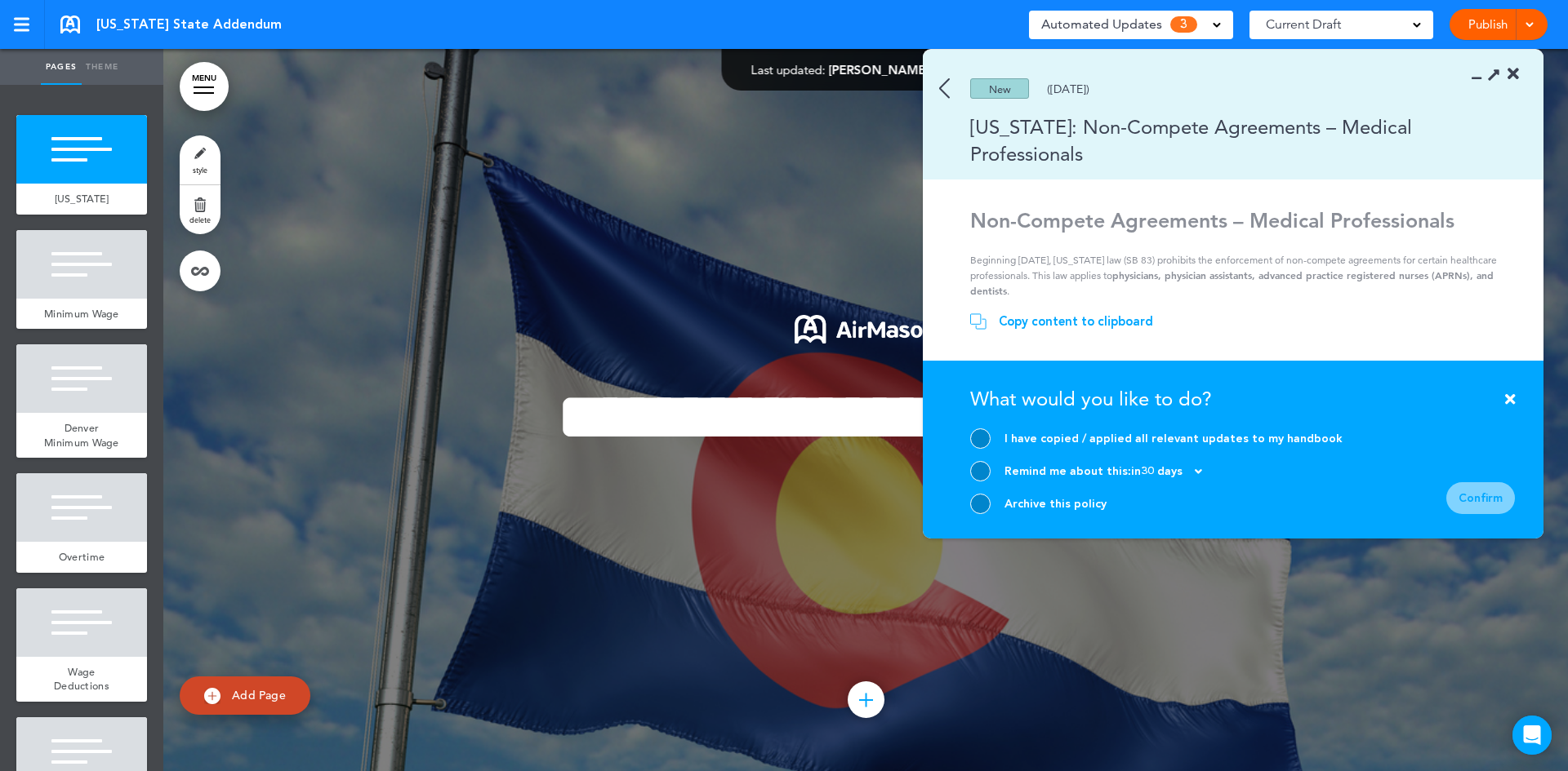
click at [983, 500] on div at bounding box center [980, 504] width 20 height 20
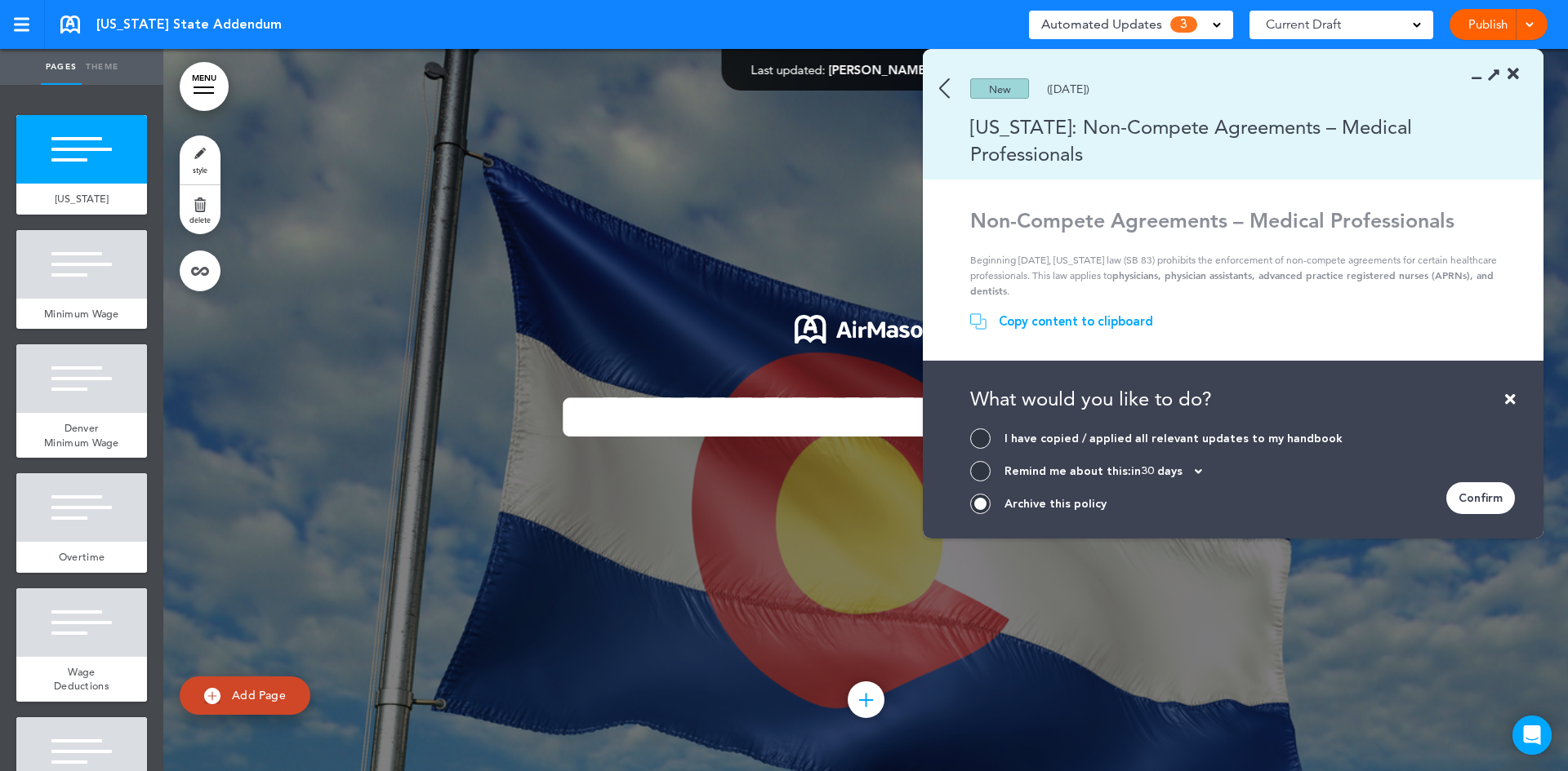
click at [1478, 498] on div "Confirm" at bounding box center [1481, 498] width 69 height 32
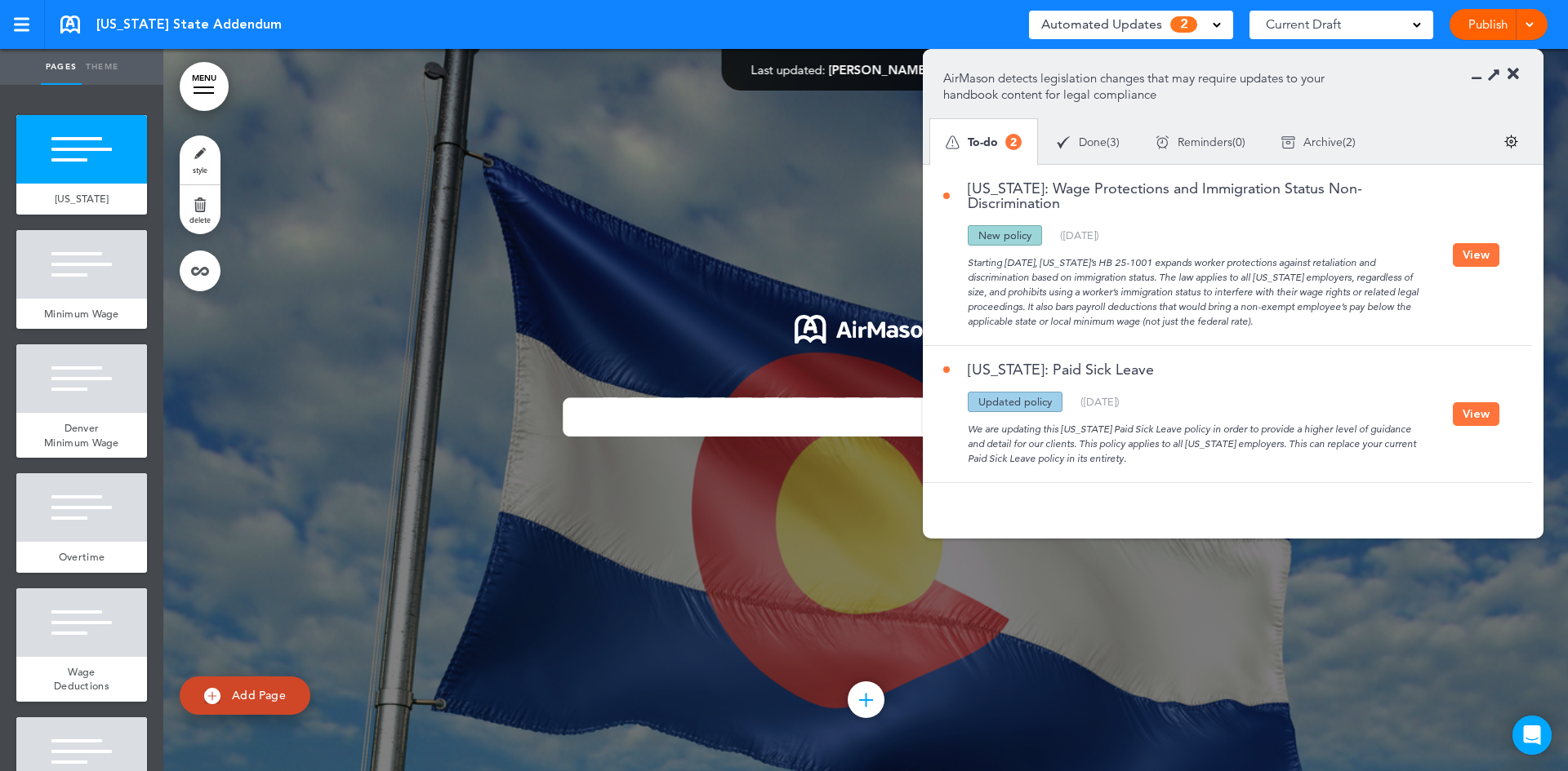
click at [1483, 249] on button "View" at bounding box center [1476, 254] width 47 height 23
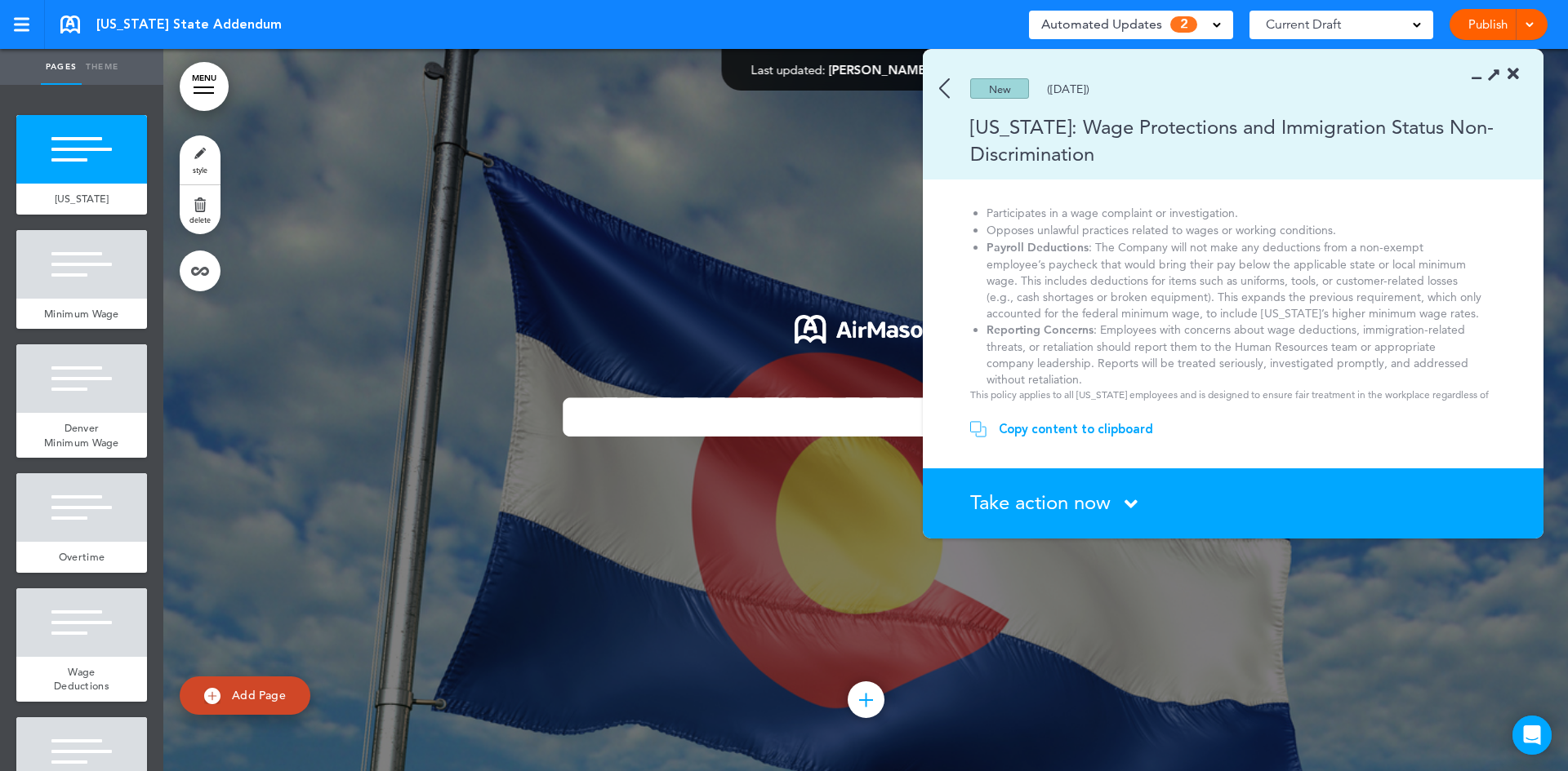
scroll to position [295, 0]
click at [1113, 494] on div "Take action now Click here to change the status" at bounding box center [1243, 504] width 545 height 21
click at [1126, 499] on icon at bounding box center [1130, 504] width 13 height 20
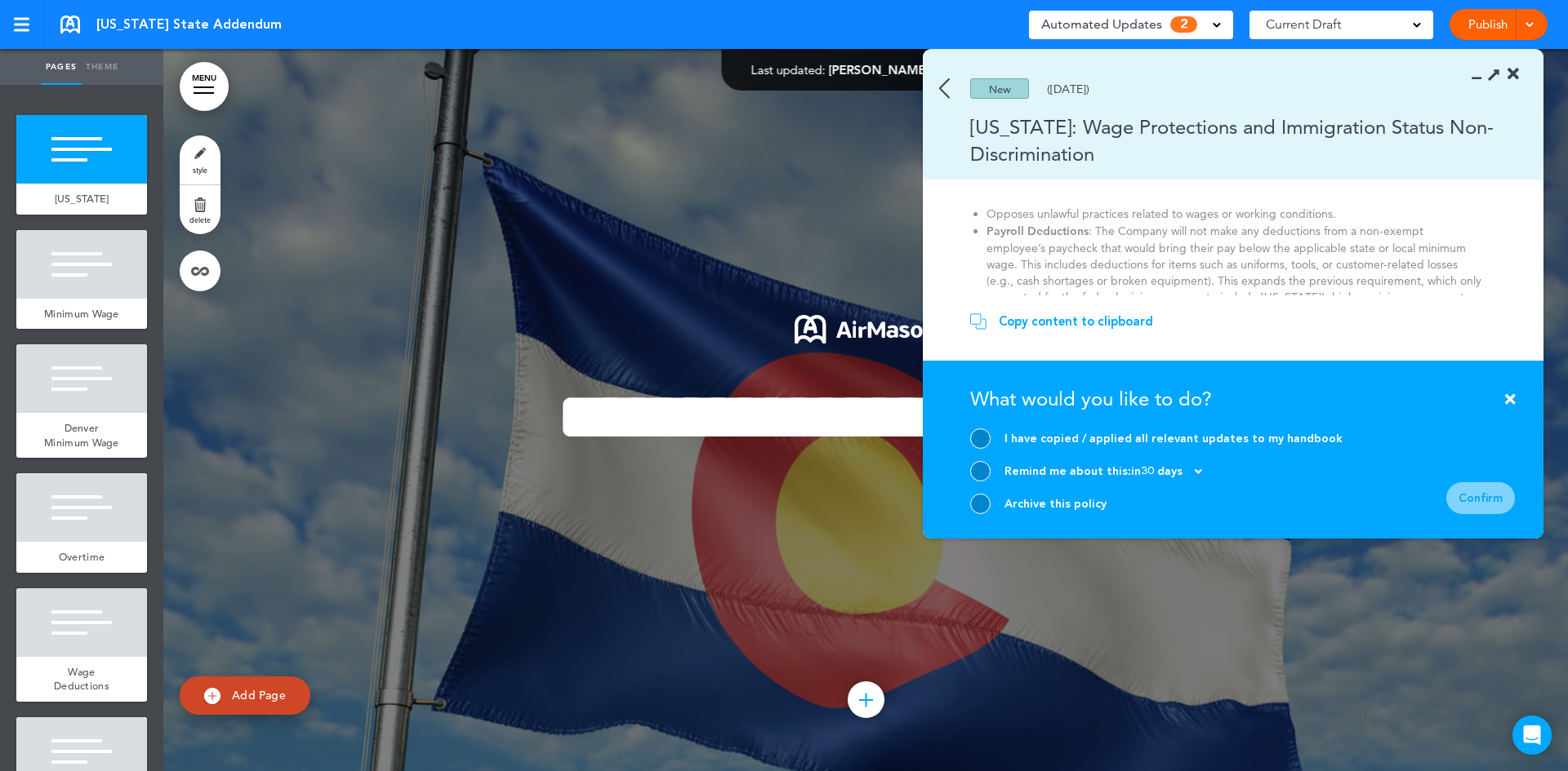
click at [985, 503] on div at bounding box center [980, 504] width 20 height 20
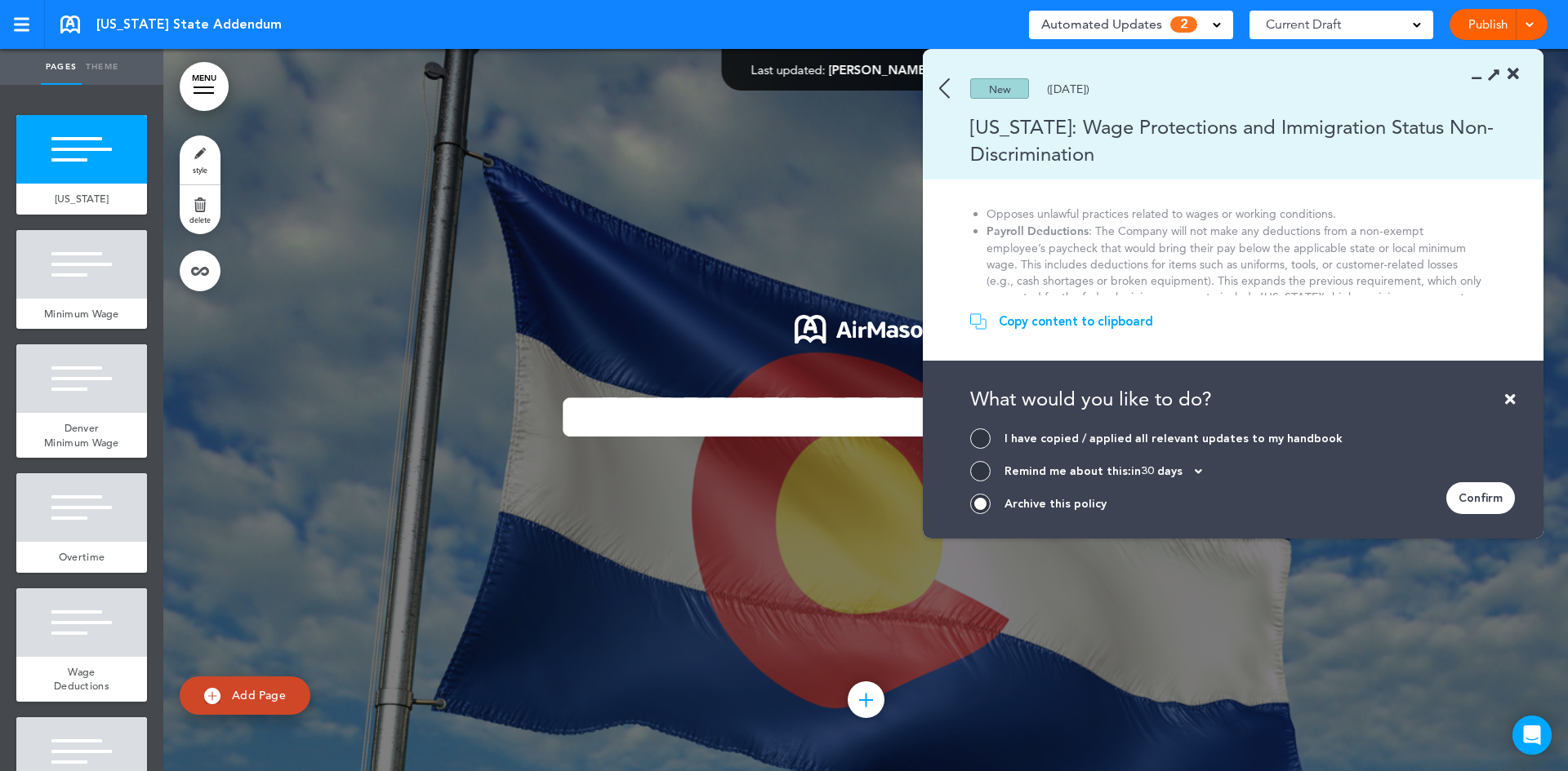
click at [1488, 497] on div "Confirm" at bounding box center [1481, 498] width 69 height 32
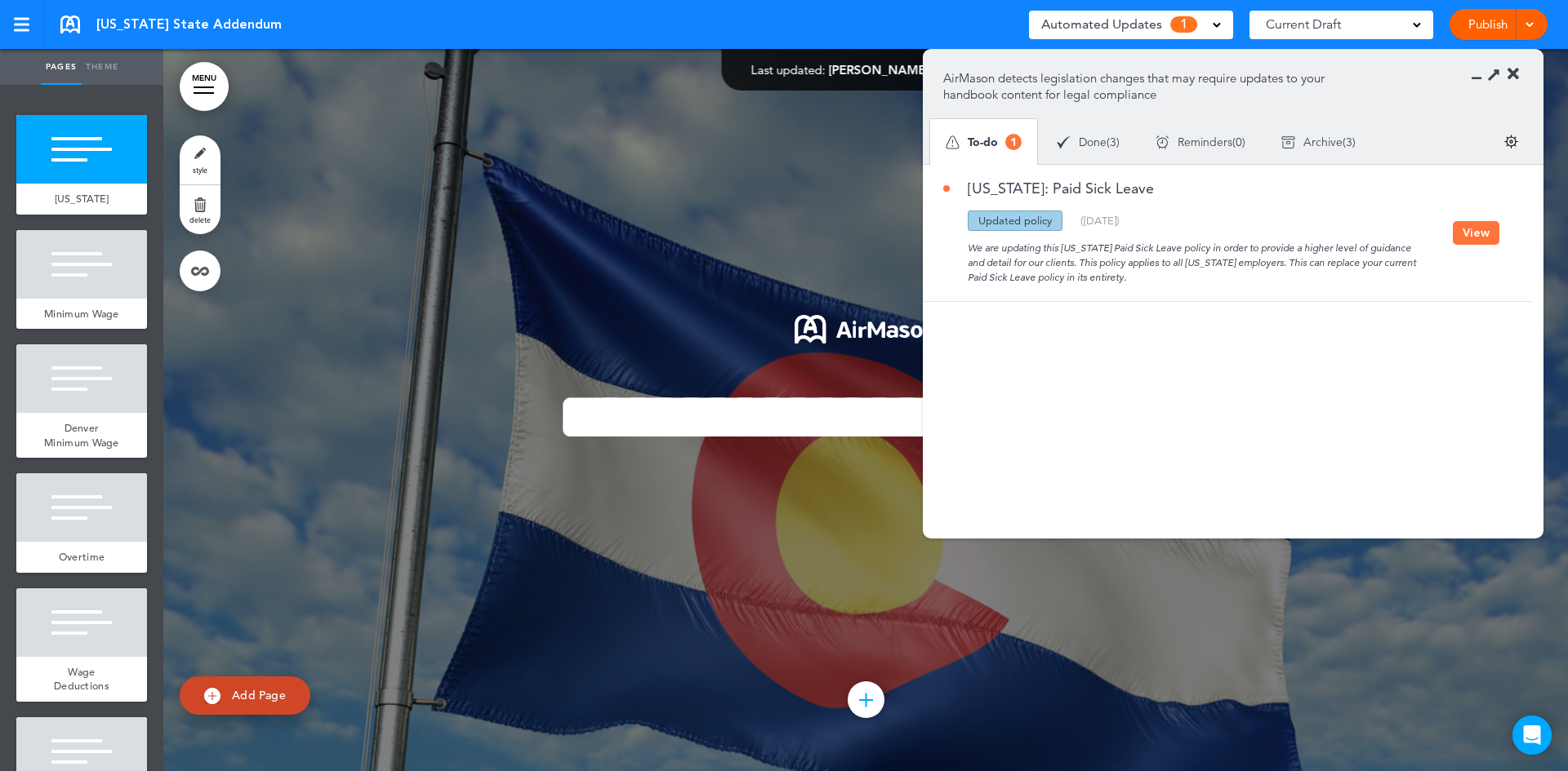
click at [1471, 240] on button "View" at bounding box center [1476, 233] width 47 height 23
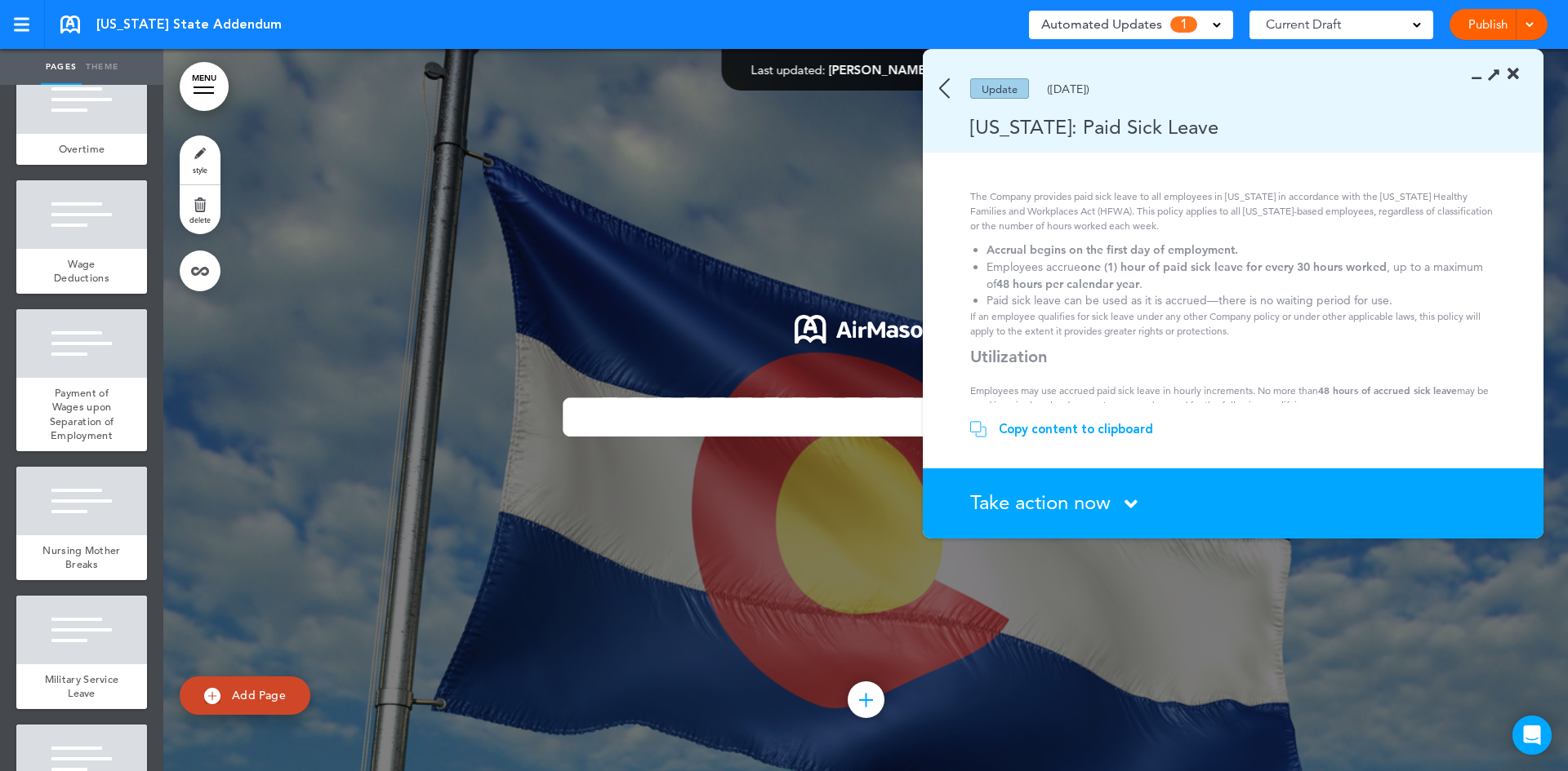
scroll to position [0, 0]
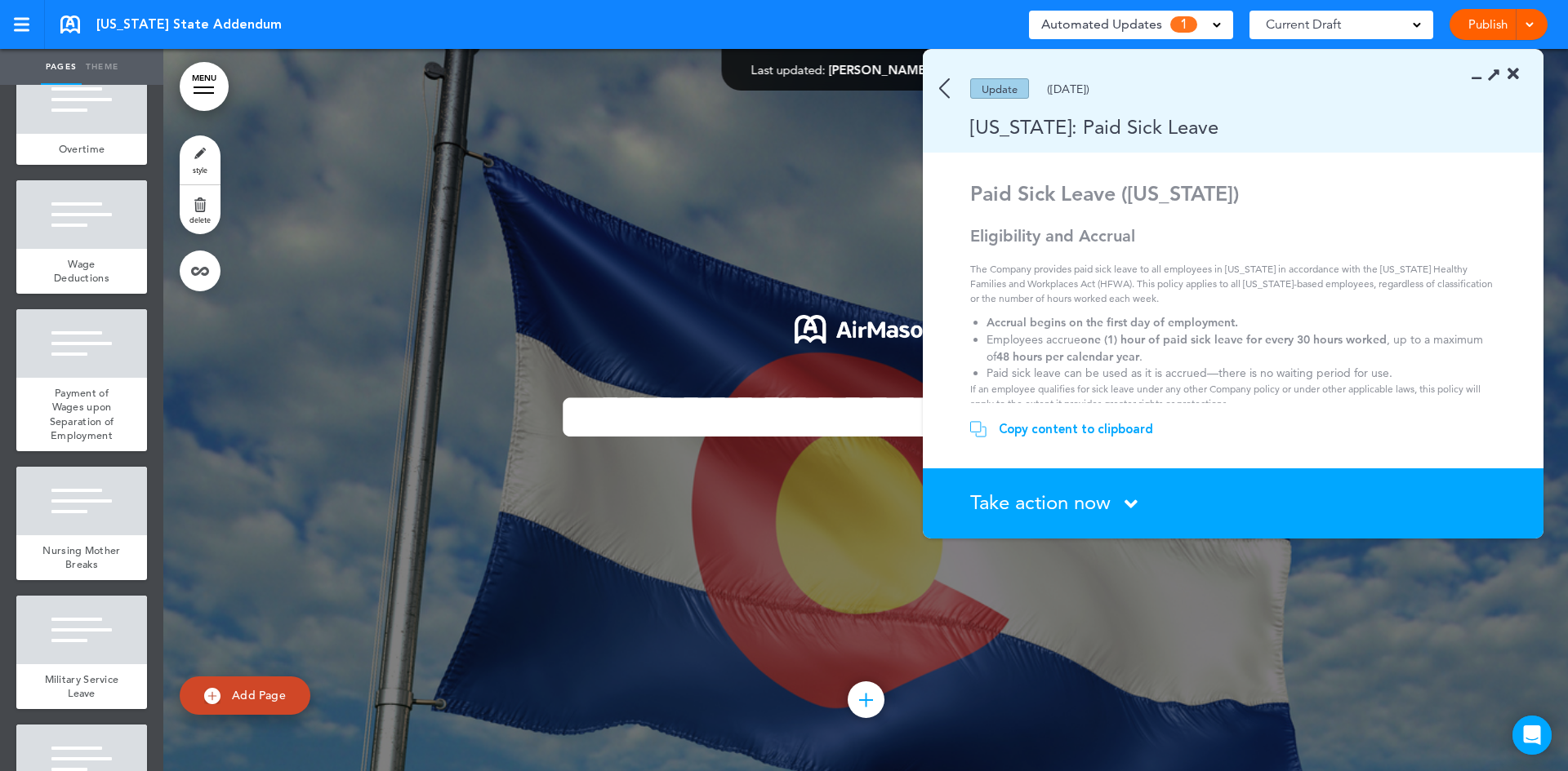
click at [1111, 429] on div "Copy content to clipboard" at bounding box center [1075, 429] width 154 height 17
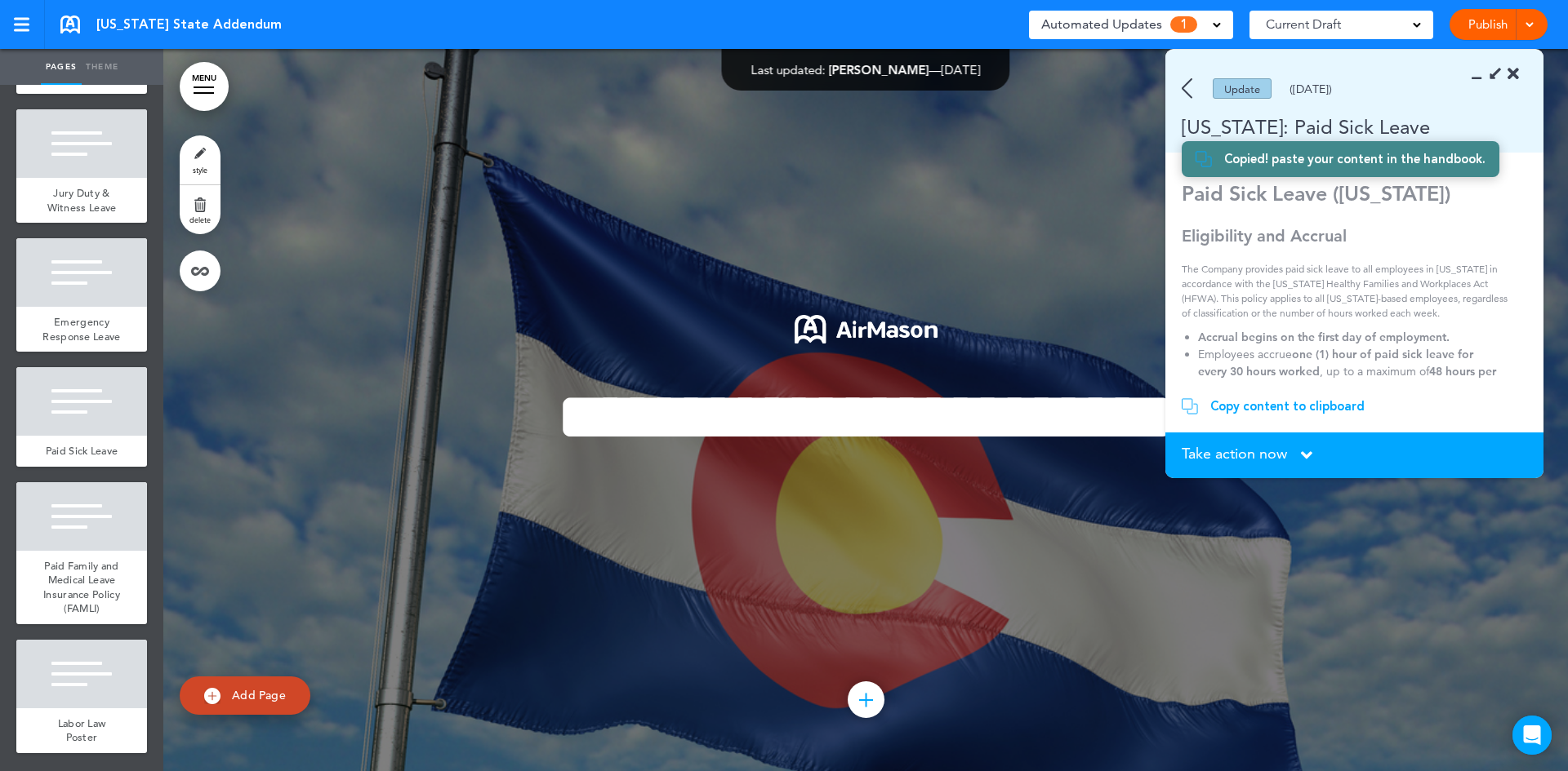
scroll to position [1388, 0]
click at [100, 450] on div "Paid Sick Leave" at bounding box center [82, 452] width 130 height 31
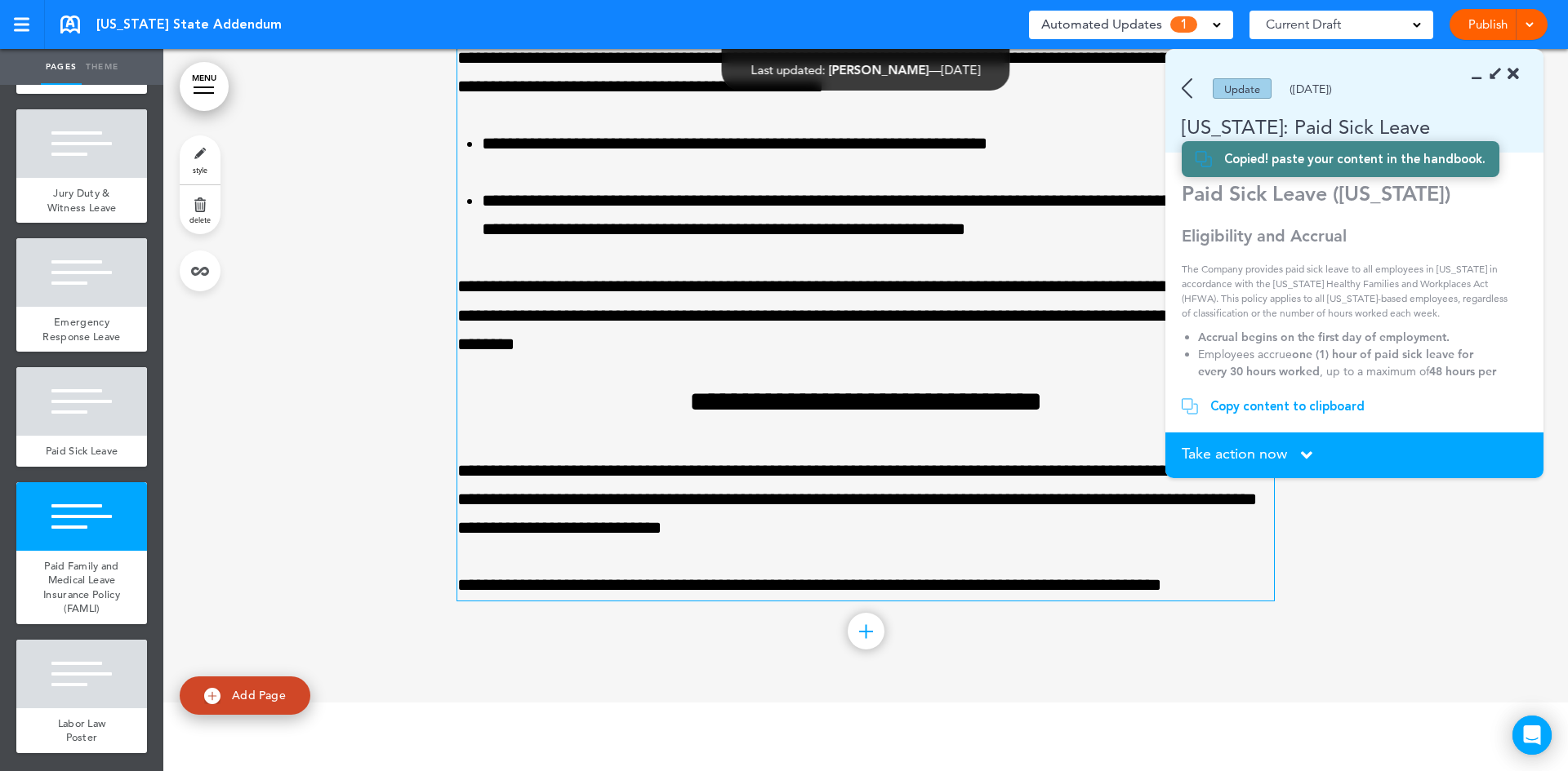
scroll to position [13427, 0]
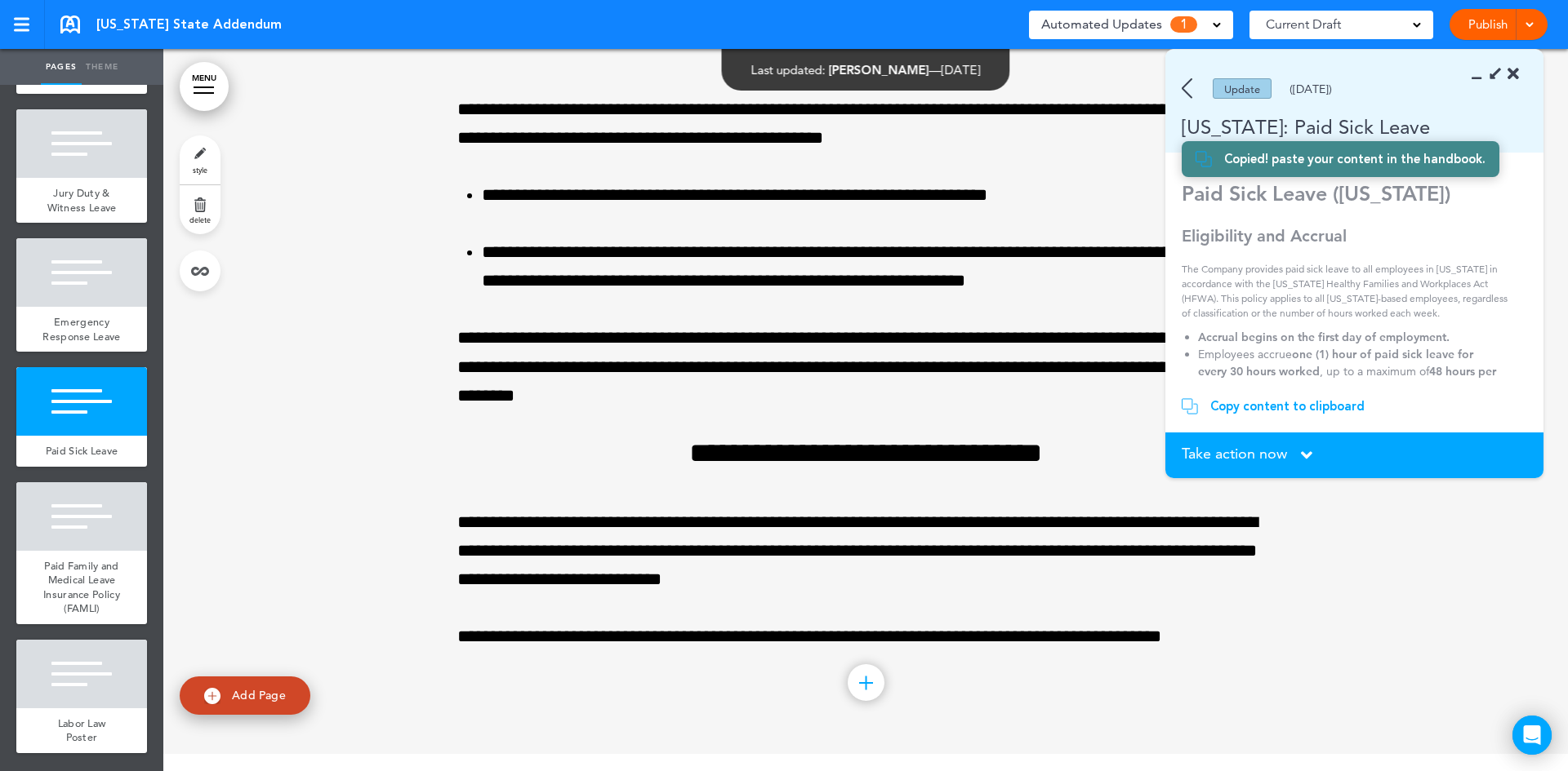
click at [1237, 87] on div "Update" at bounding box center [1242, 88] width 59 height 20
click at [1186, 88] on img at bounding box center [1186, 88] width 11 height 20
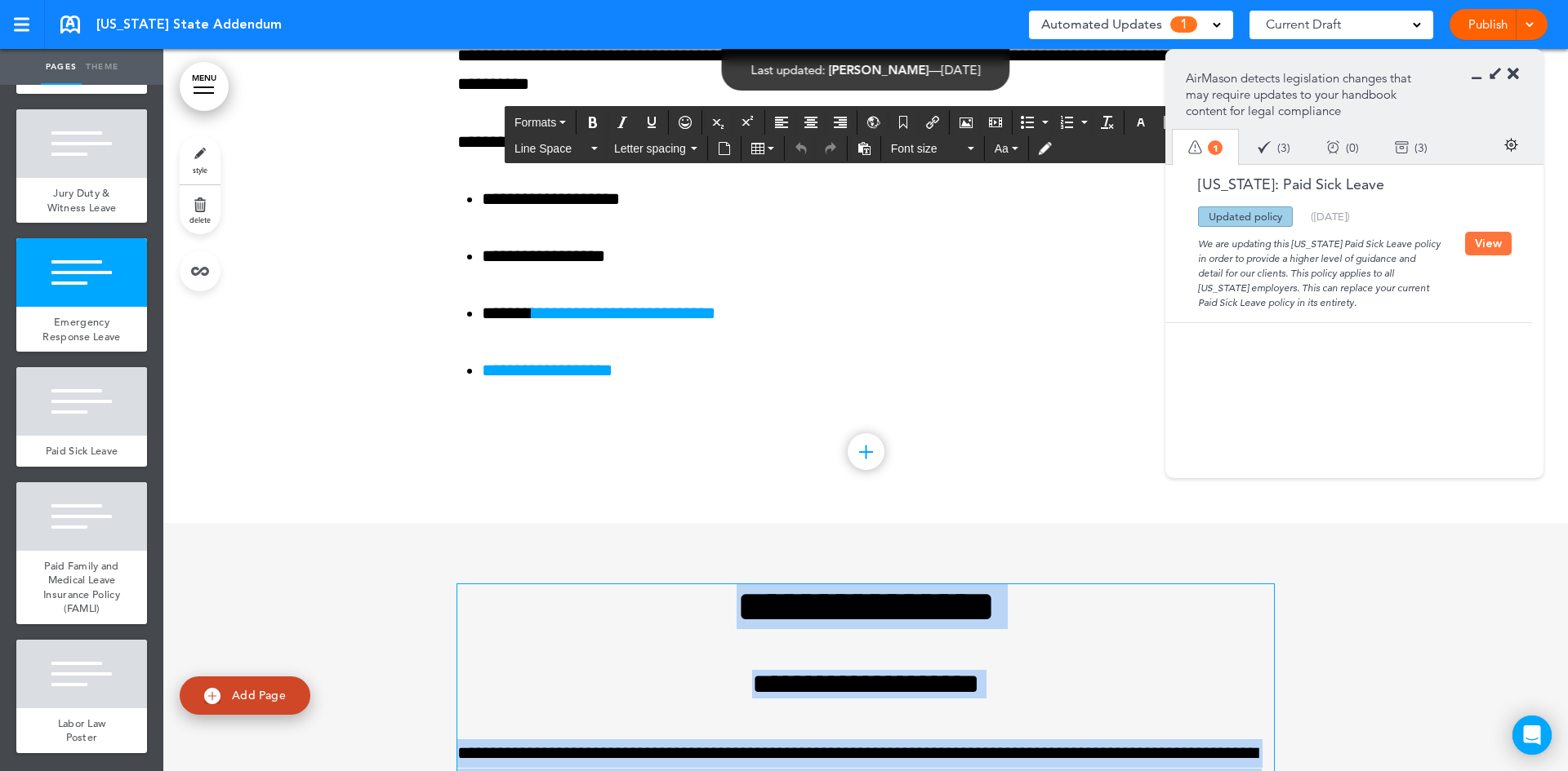
scroll to position [9430, 0]
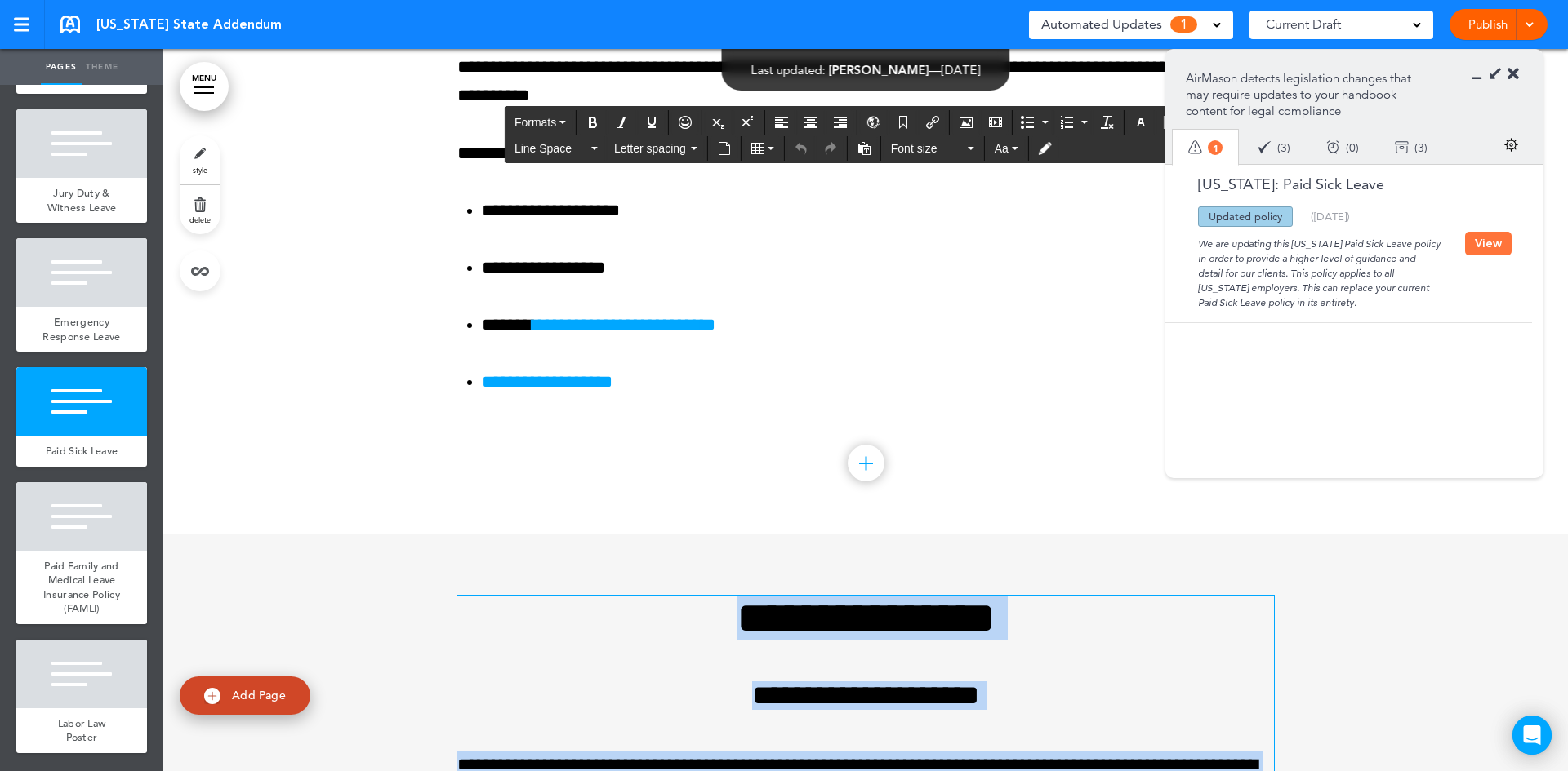
drag, startPoint x: 874, startPoint y: 587, endPoint x: 575, endPoint y: 621, distance: 300.9
paste div "To enrich screen reader interactions, please activate Accessibility in Grammarl…"
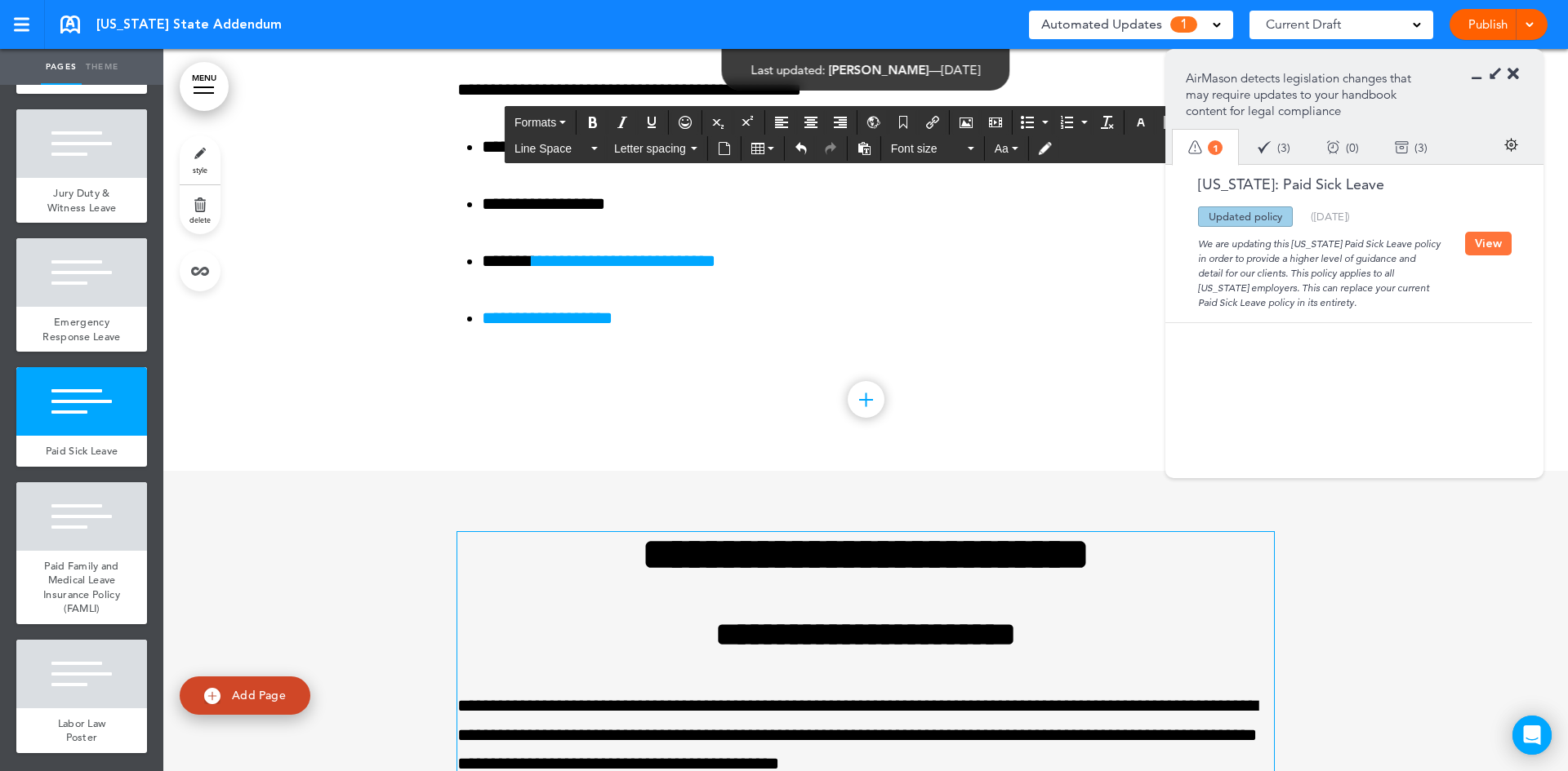
scroll to position [9675, 0]
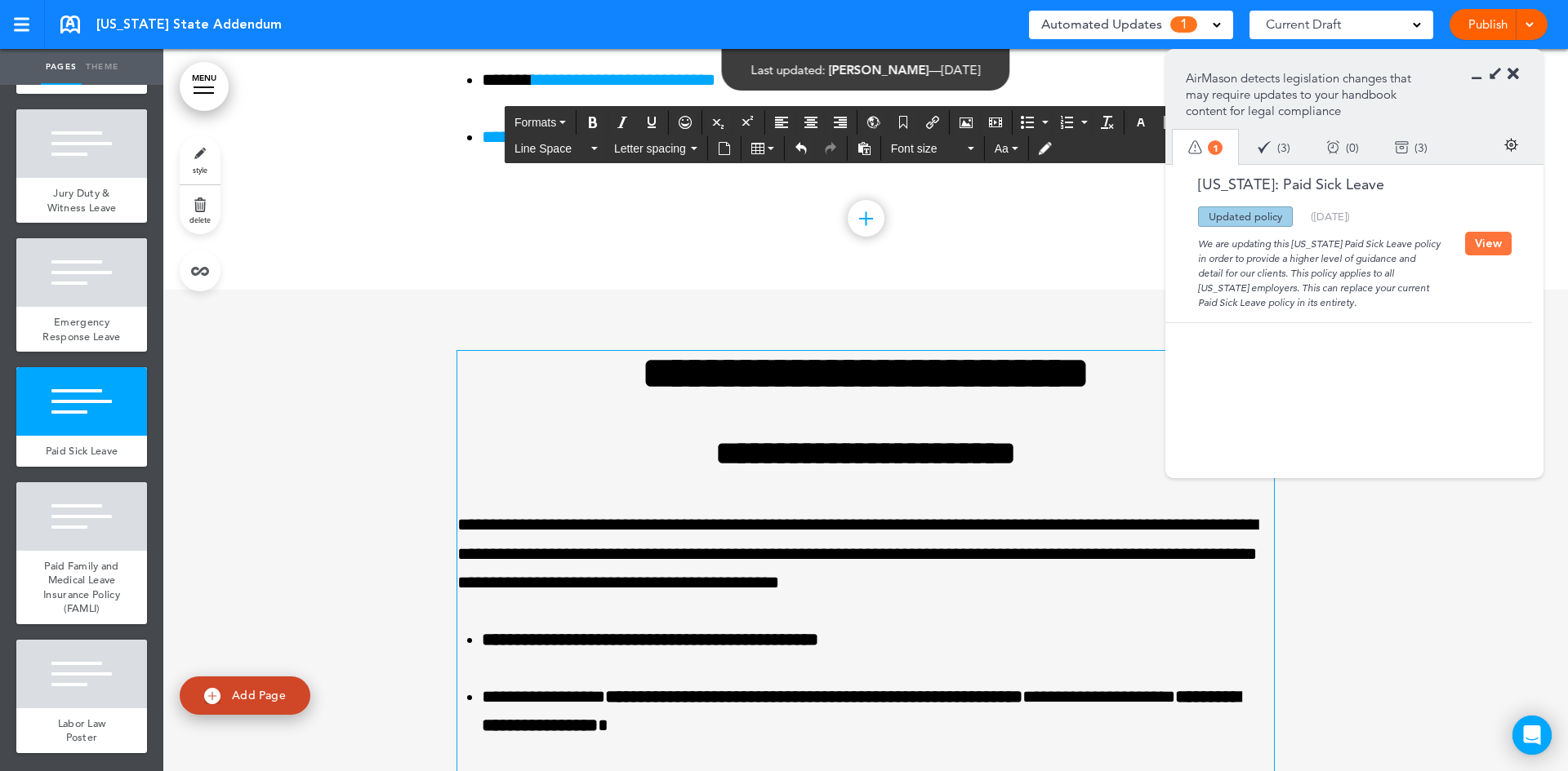
click at [1150, 382] on h1 "**********" at bounding box center [866, 373] width 817 height 45
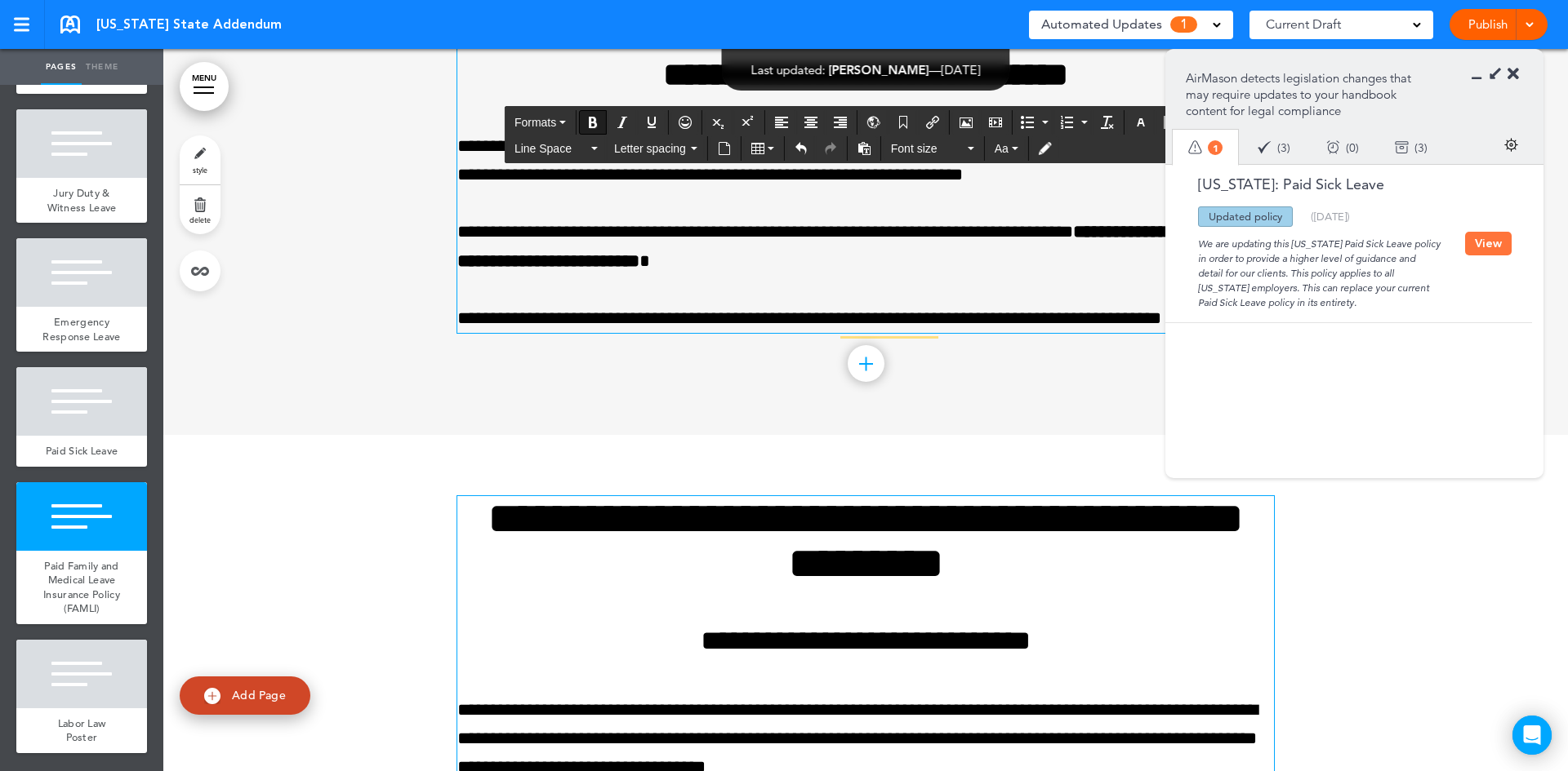
scroll to position [12368, 0]
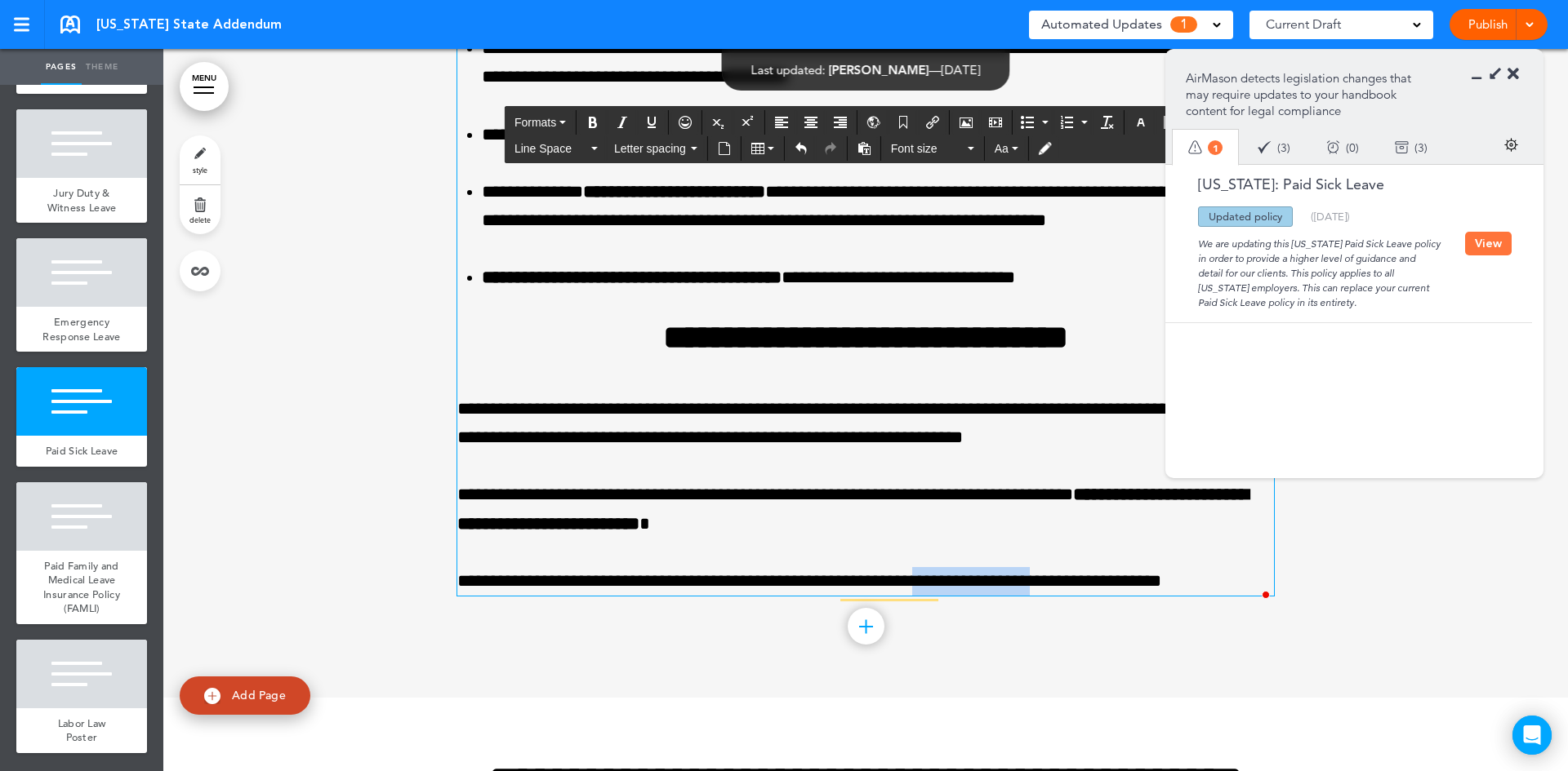
drag, startPoint x: 1089, startPoint y: 590, endPoint x: 955, endPoint y: 589, distance: 134.0
click at [955, 589] on p "**********" at bounding box center [866, 581] width 817 height 28
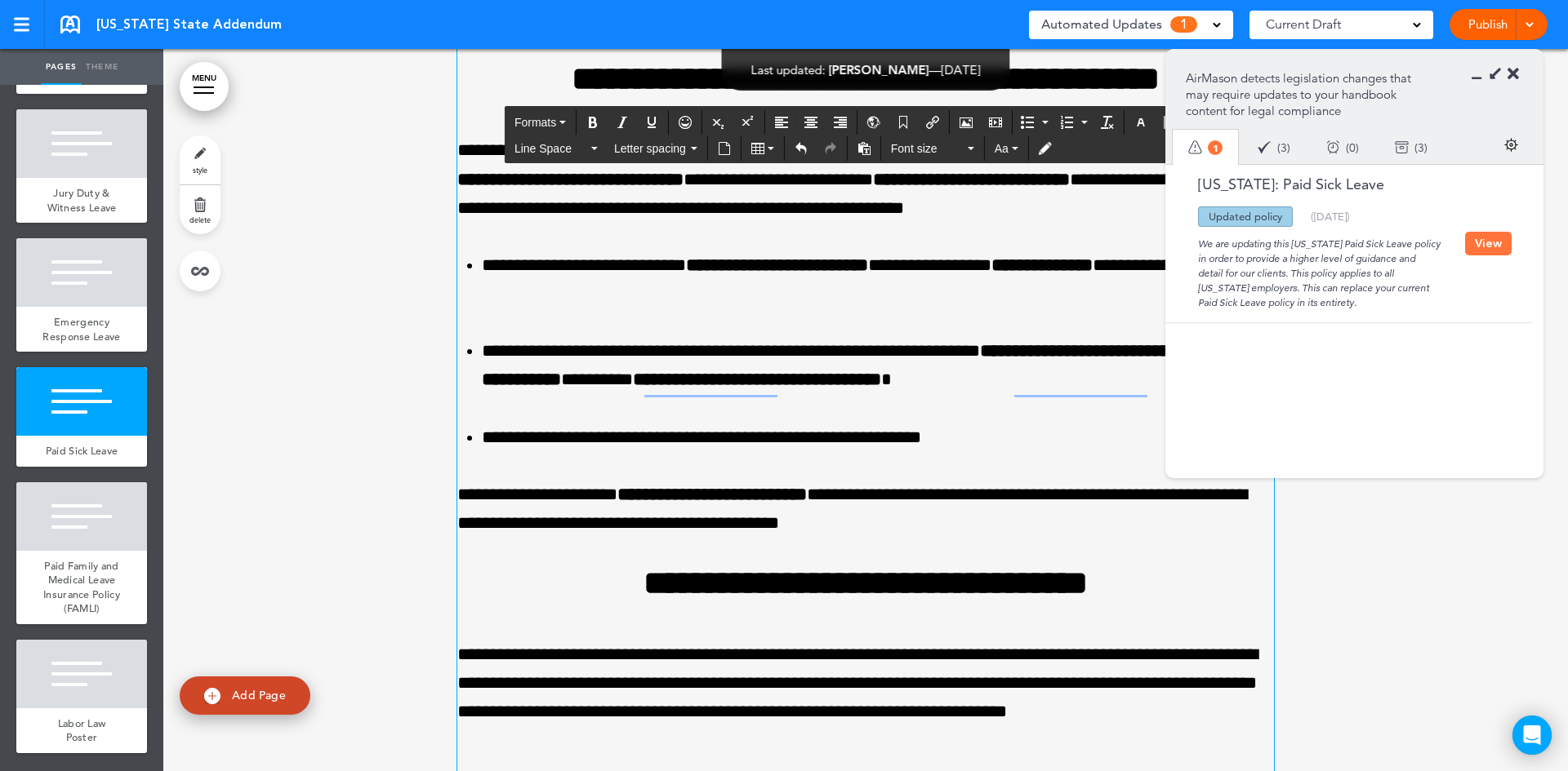
scroll to position [11145, 0]
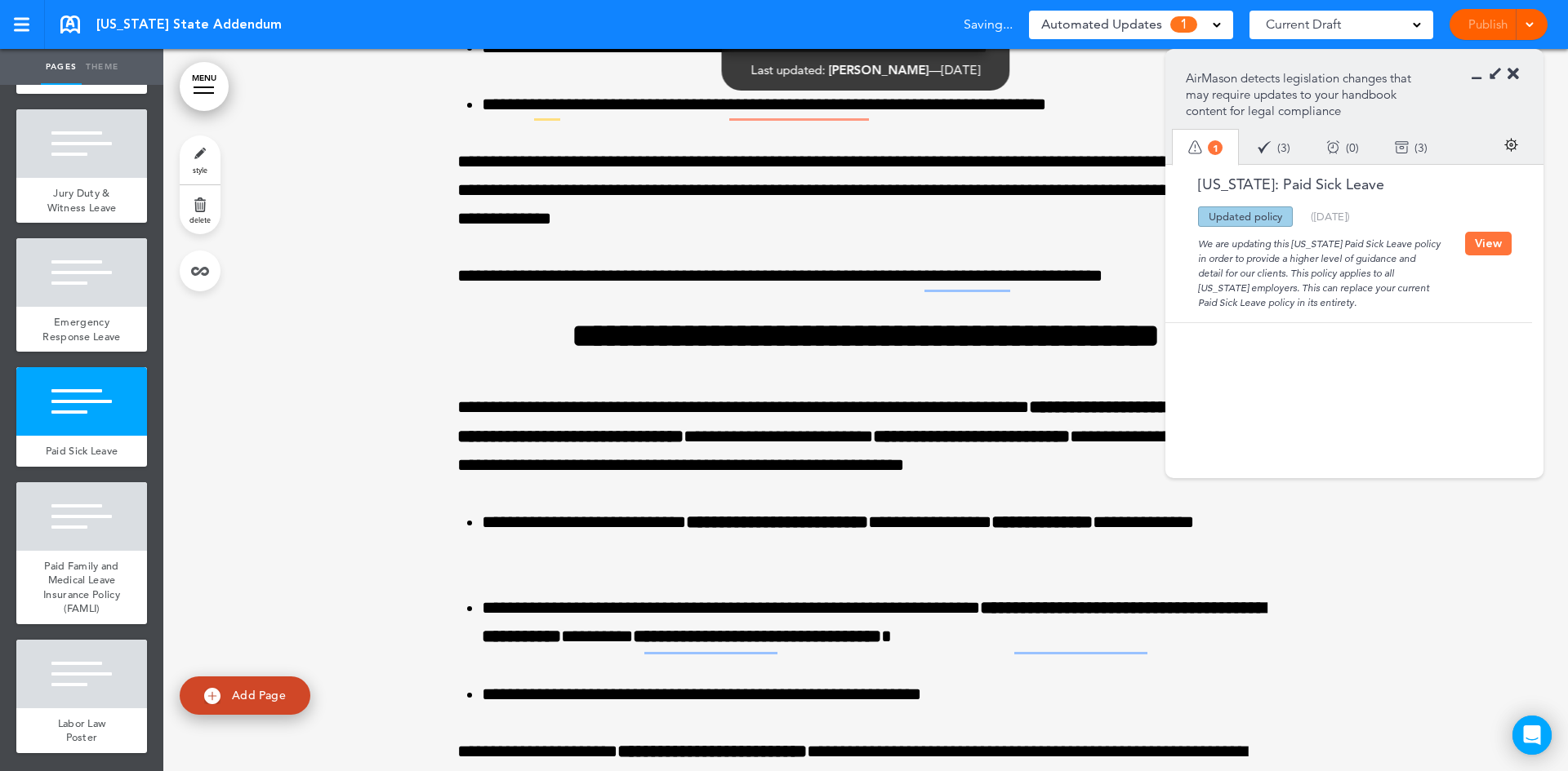
click at [1483, 249] on button "View" at bounding box center [1488, 244] width 47 height 23
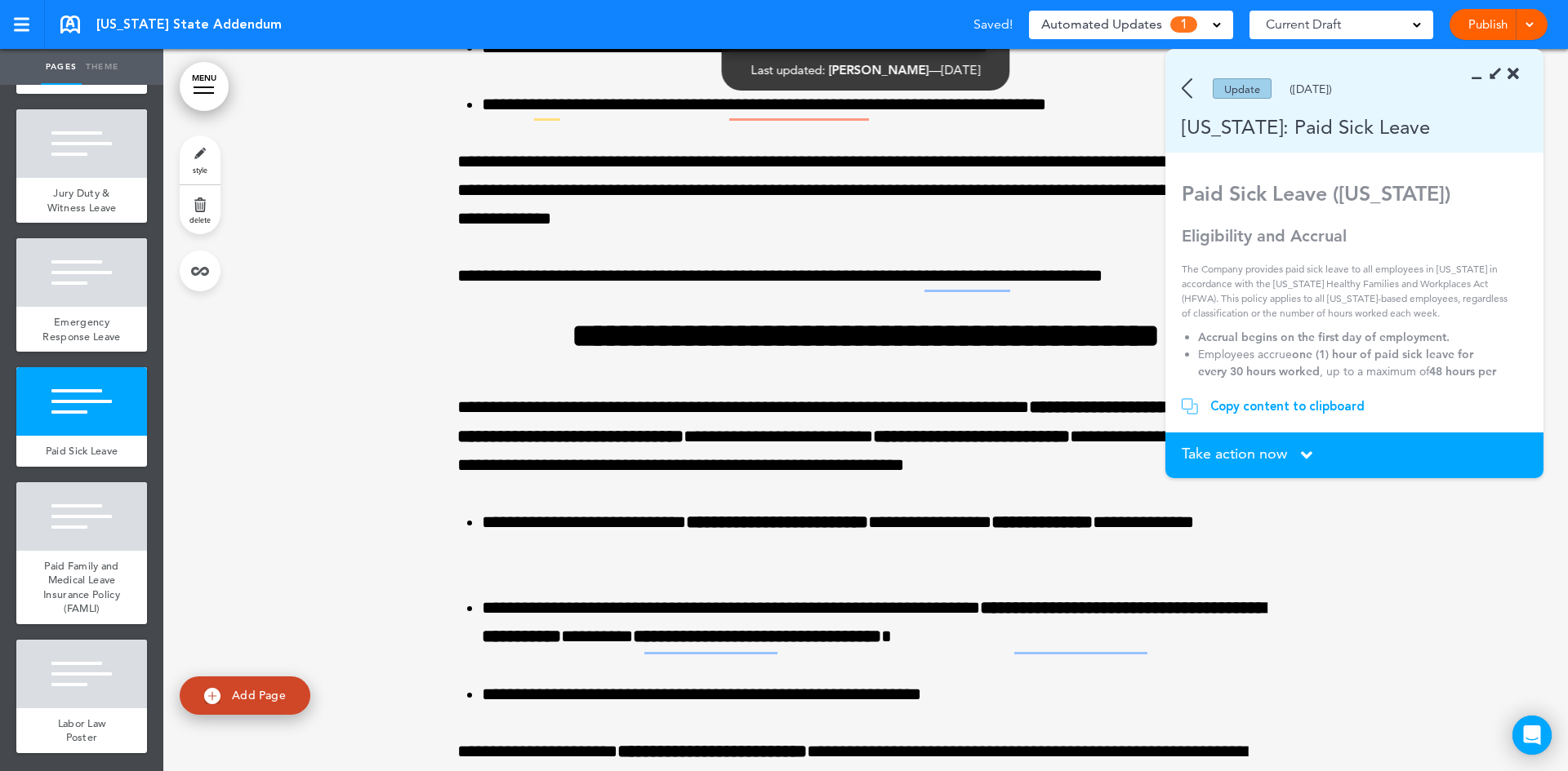
click at [1283, 454] on span "Take action now" at bounding box center [1234, 453] width 105 height 15
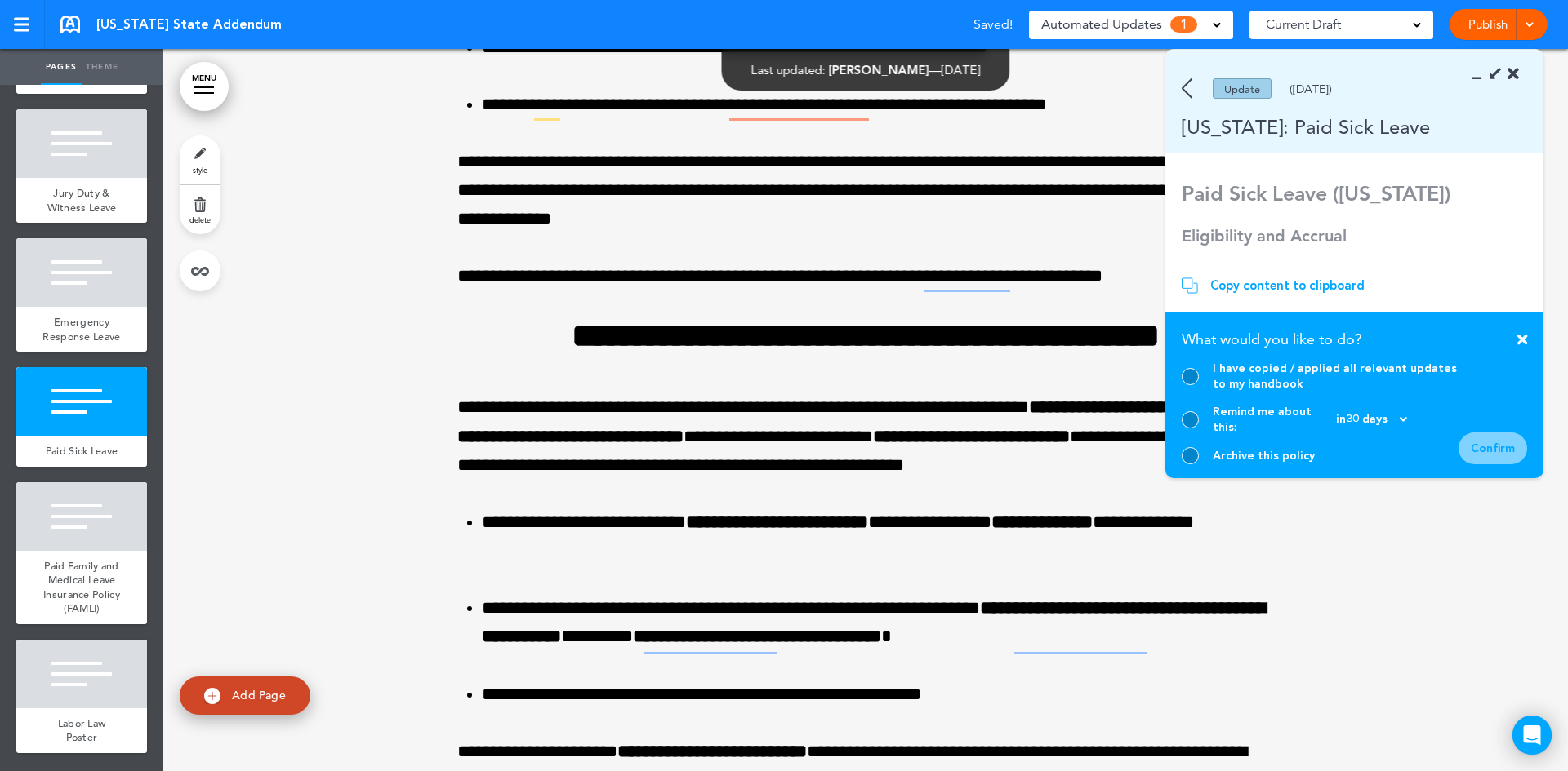
click at [1189, 455] on div at bounding box center [1190, 456] width 17 height 17
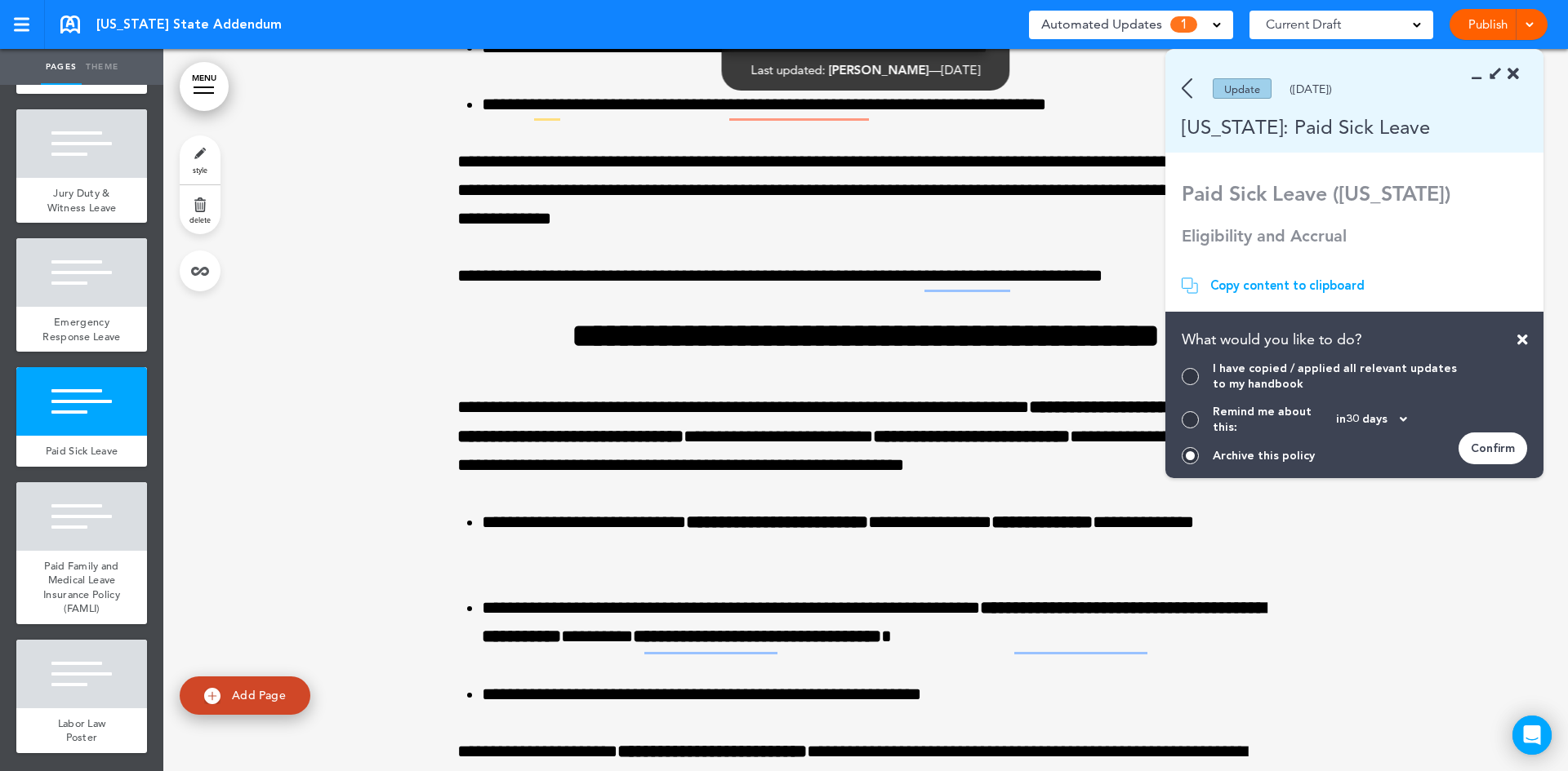
click at [1498, 448] on div "Confirm" at bounding box center [1492, 449] width 69 height 32
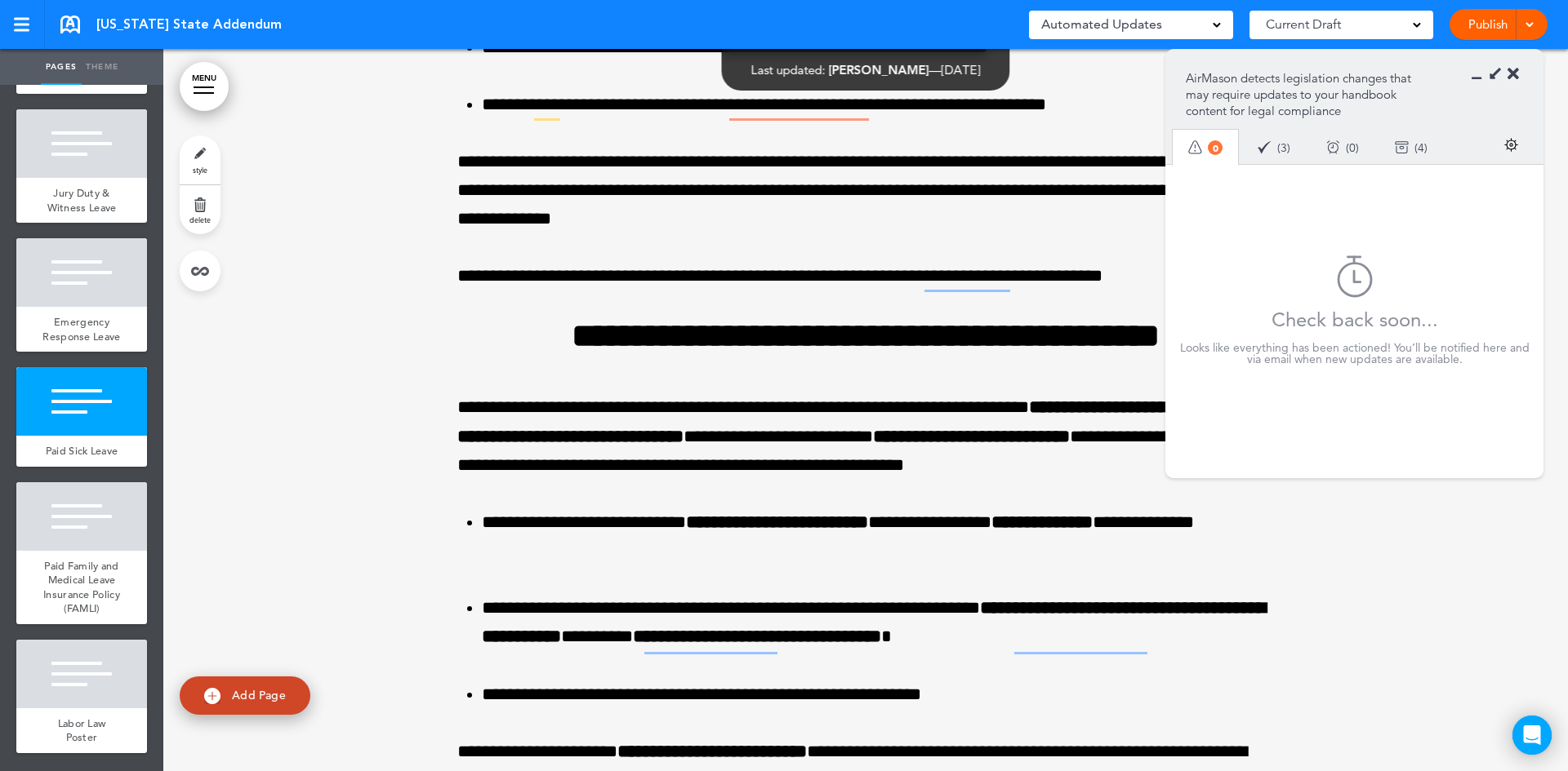
click at [1518, 74] on icon at bounding box center [1514, 74] width 12 height 17
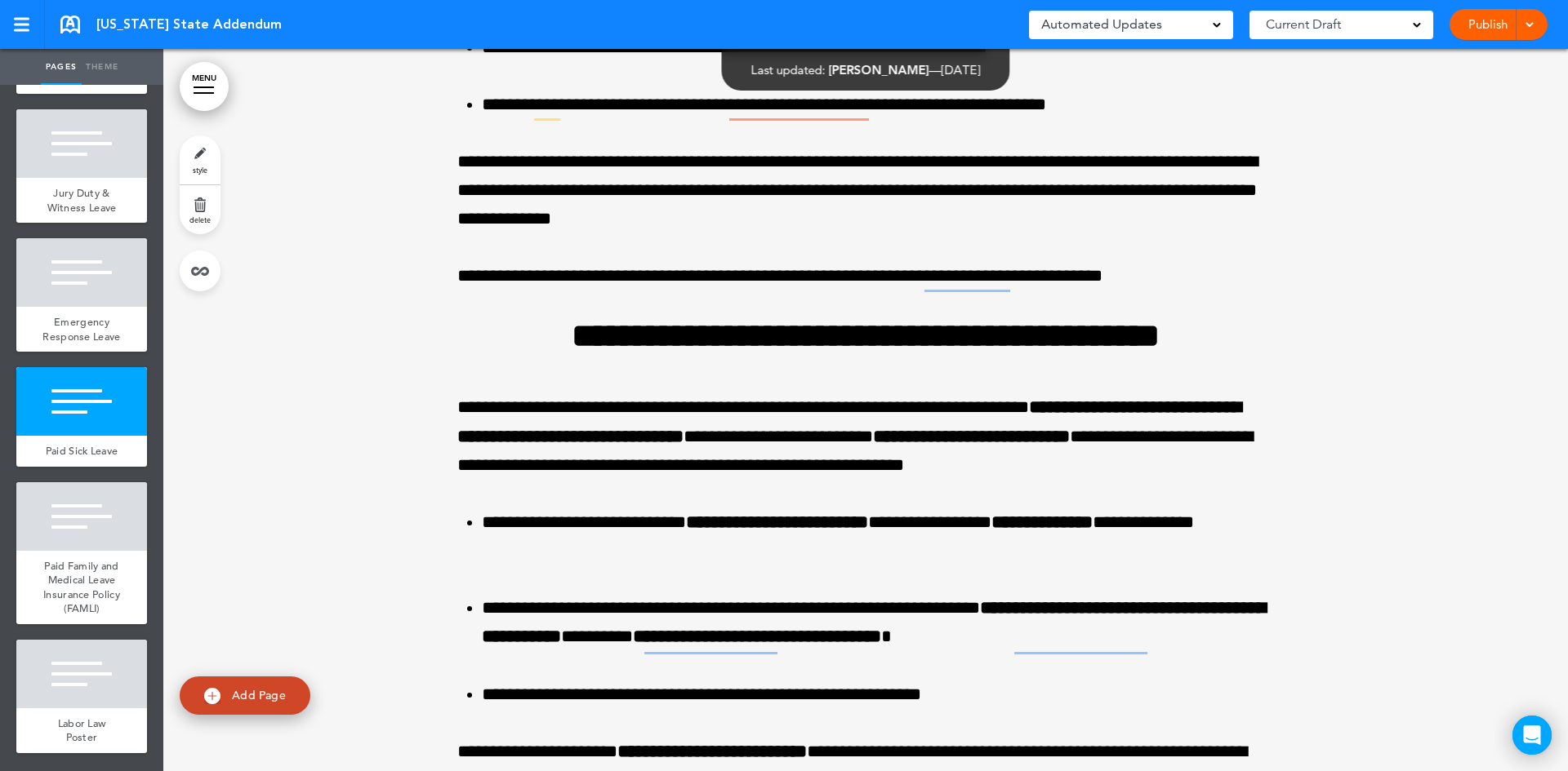
click at [71, 26] on link at bounding box center [70, 24] width 19 height 17
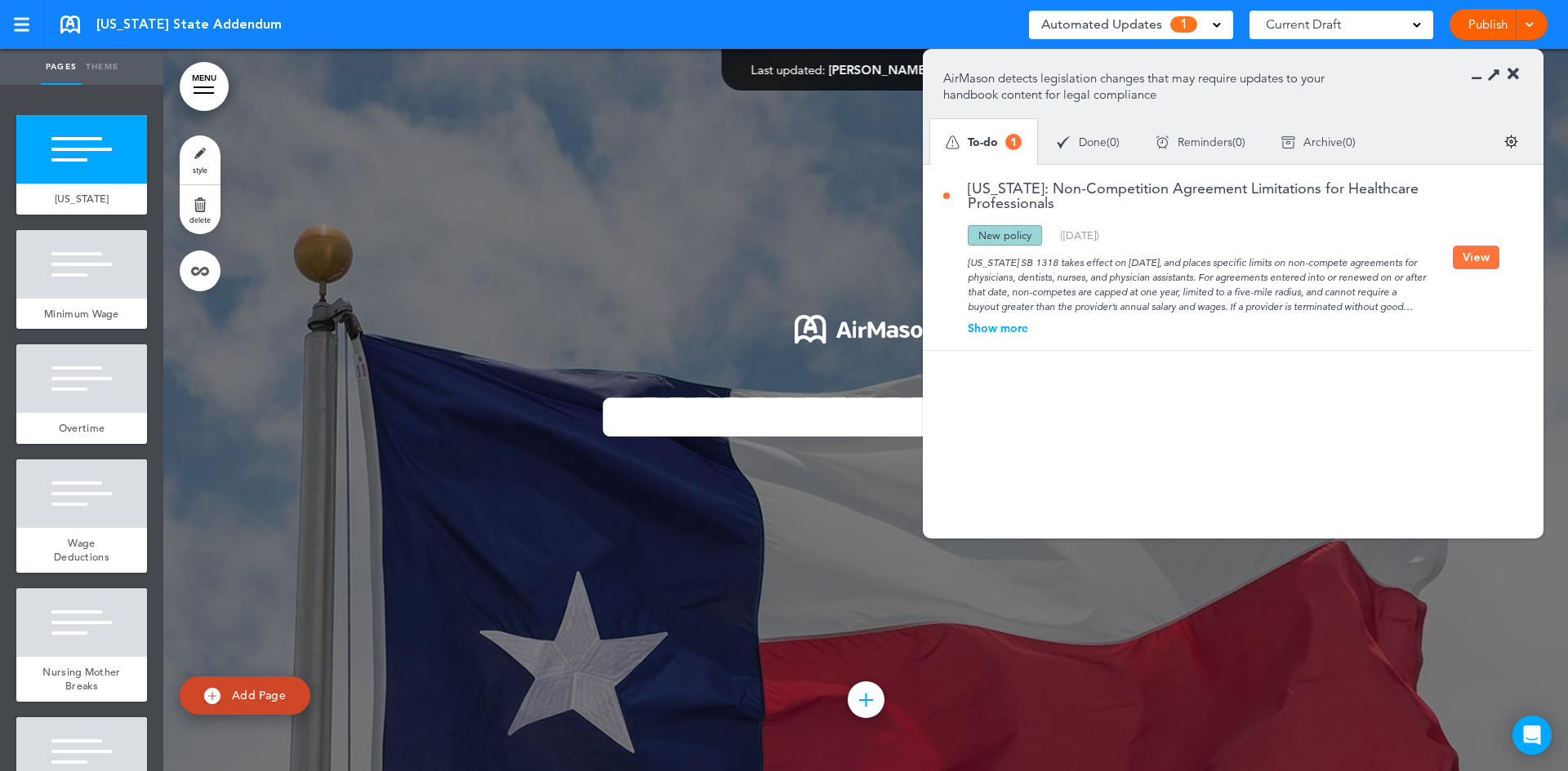
click at [1472, 259] on button "View" at bounding box center [1476, 257] width 47 height 23
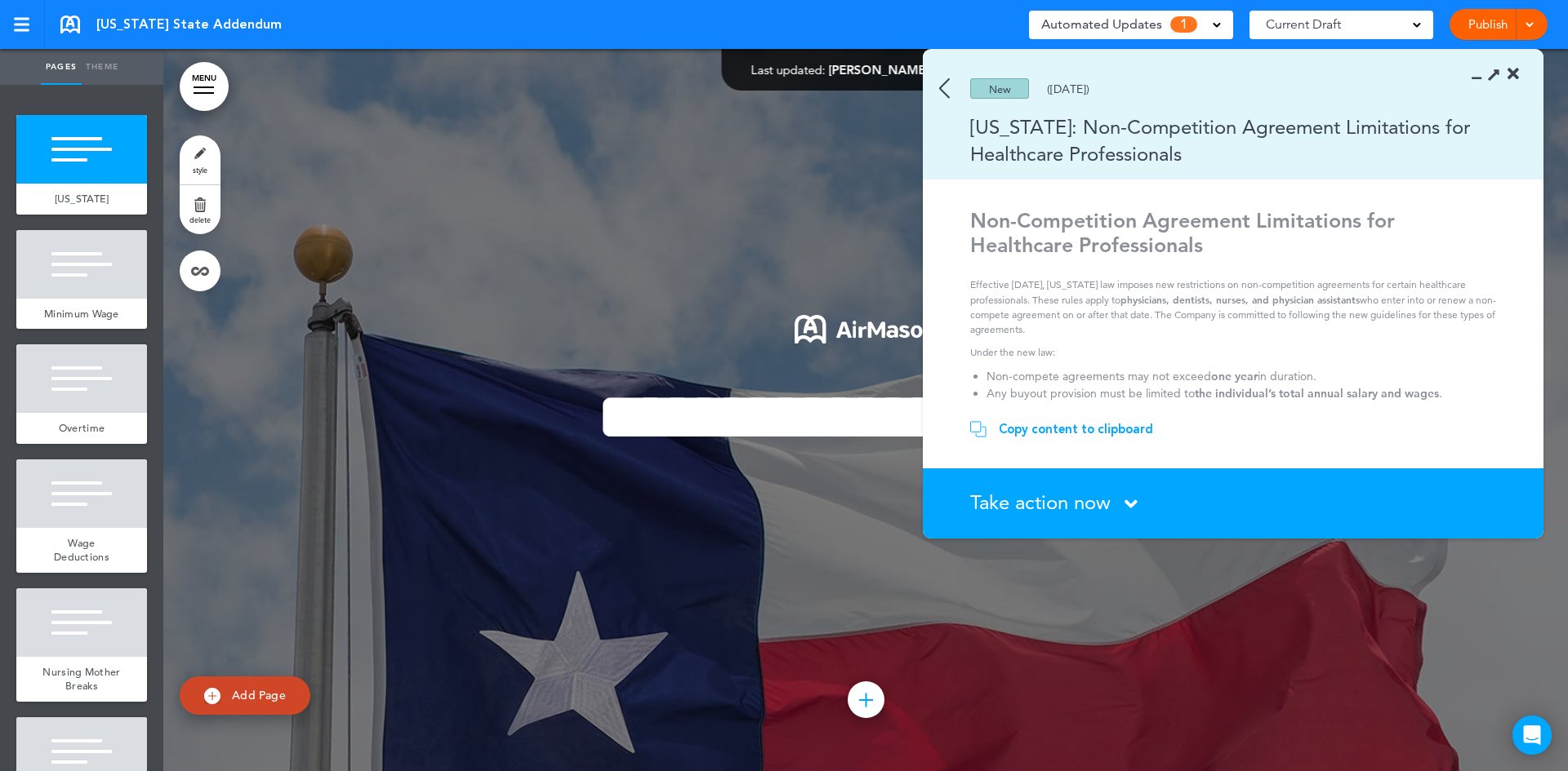
click at [1116, 514] on div "Take action now Click here to change the status" at bounding box center [1243, 504] width 545 height 21
click at [1119, 501] on div "Take action now Click here to change the status" at bounding box center [1243, 504] width 545 height 21
click at [1133, 499] on icon at bounding box center [1130, 504] width 13 height 20
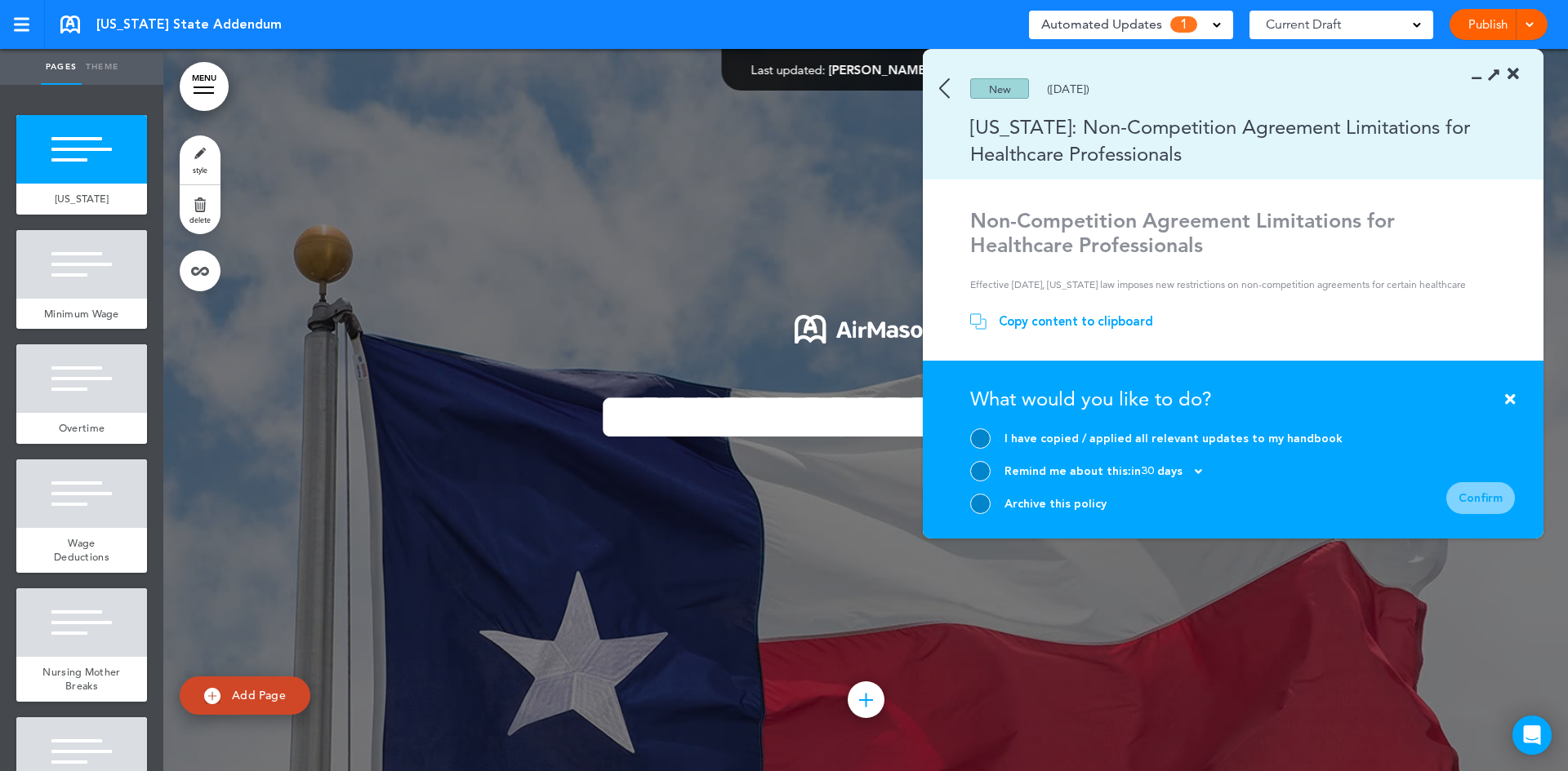
click at [981, 499] on div at bounding box center [980, 504] width 20 height 20
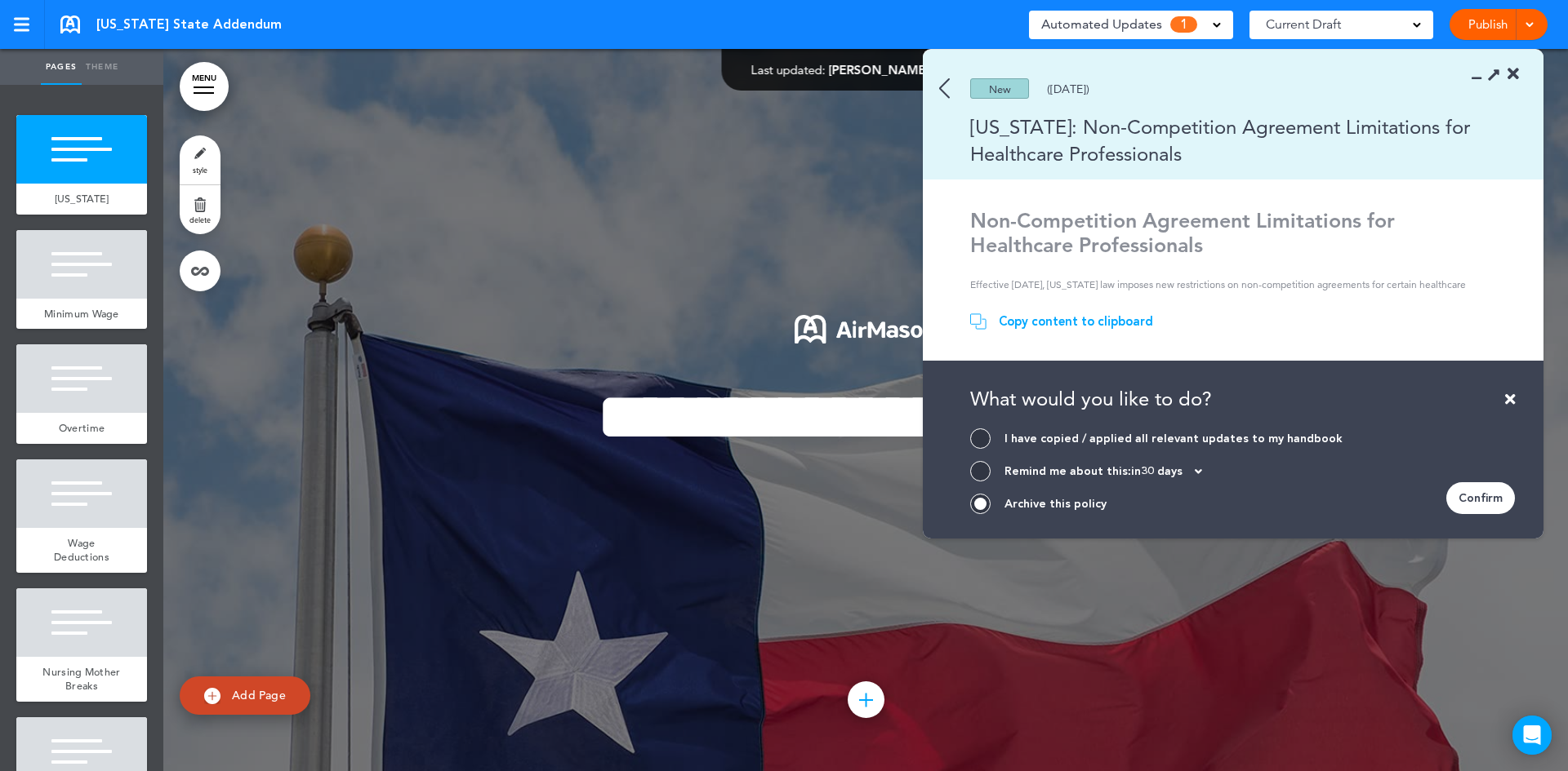
click at [1483, 494] on div "Confirm" at bounding box center [1481, 498] width 69 height 32
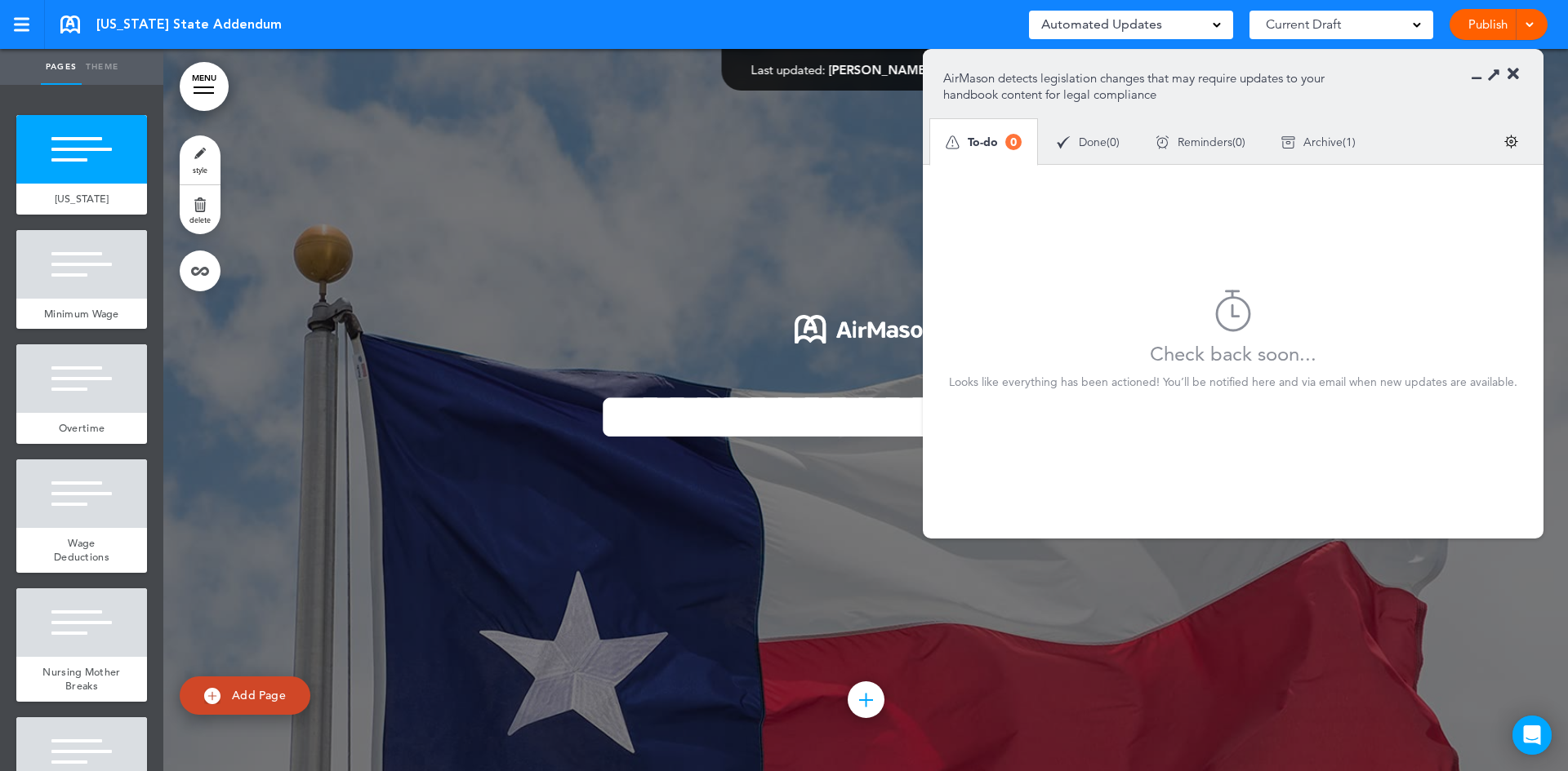
click at [70, 28] on link at bounding box center [70, 24] width 19 height 17
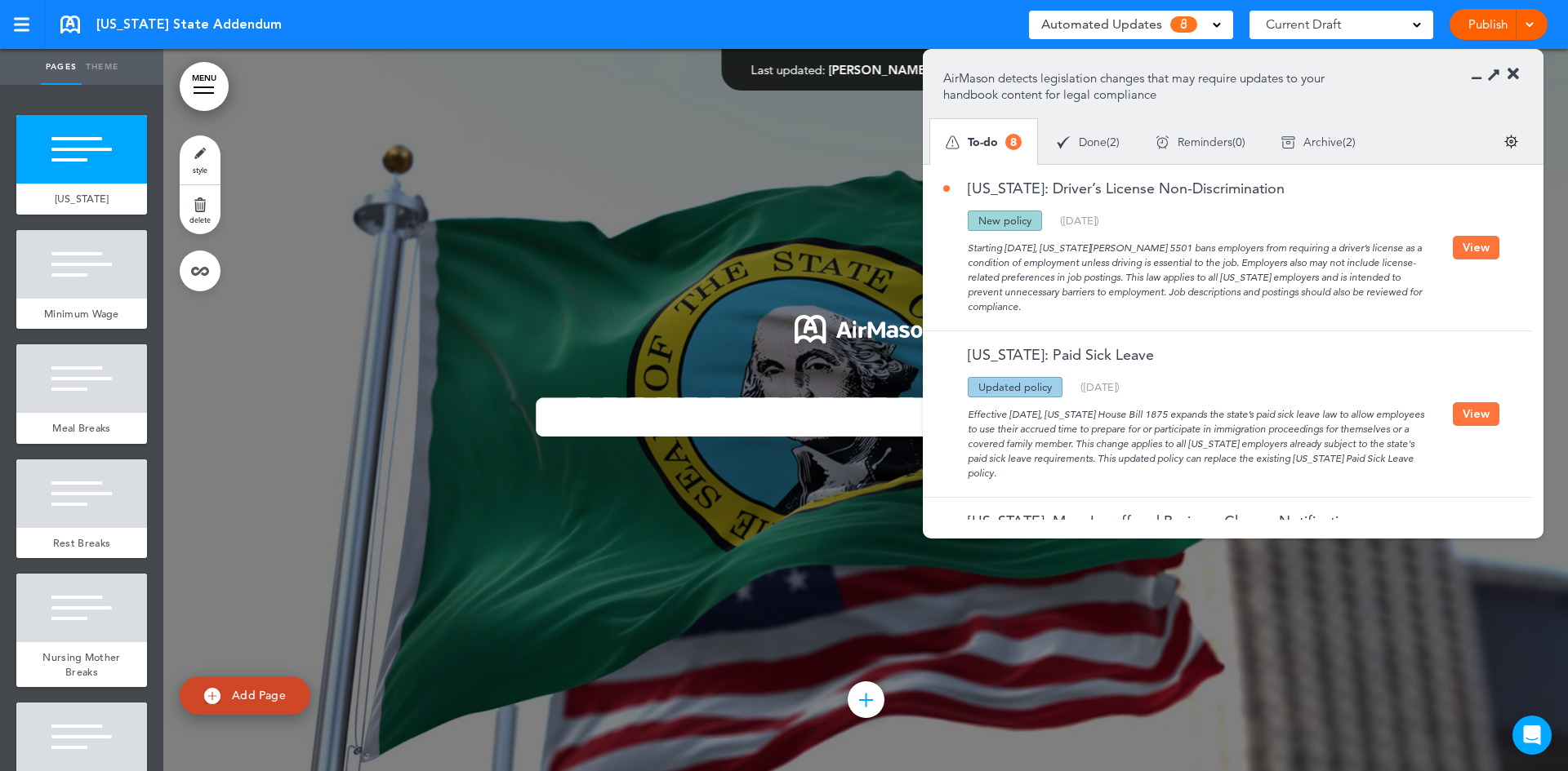
click at [1469, 252] on button "View" at bounding box center [1476, 248] width 47 height 23
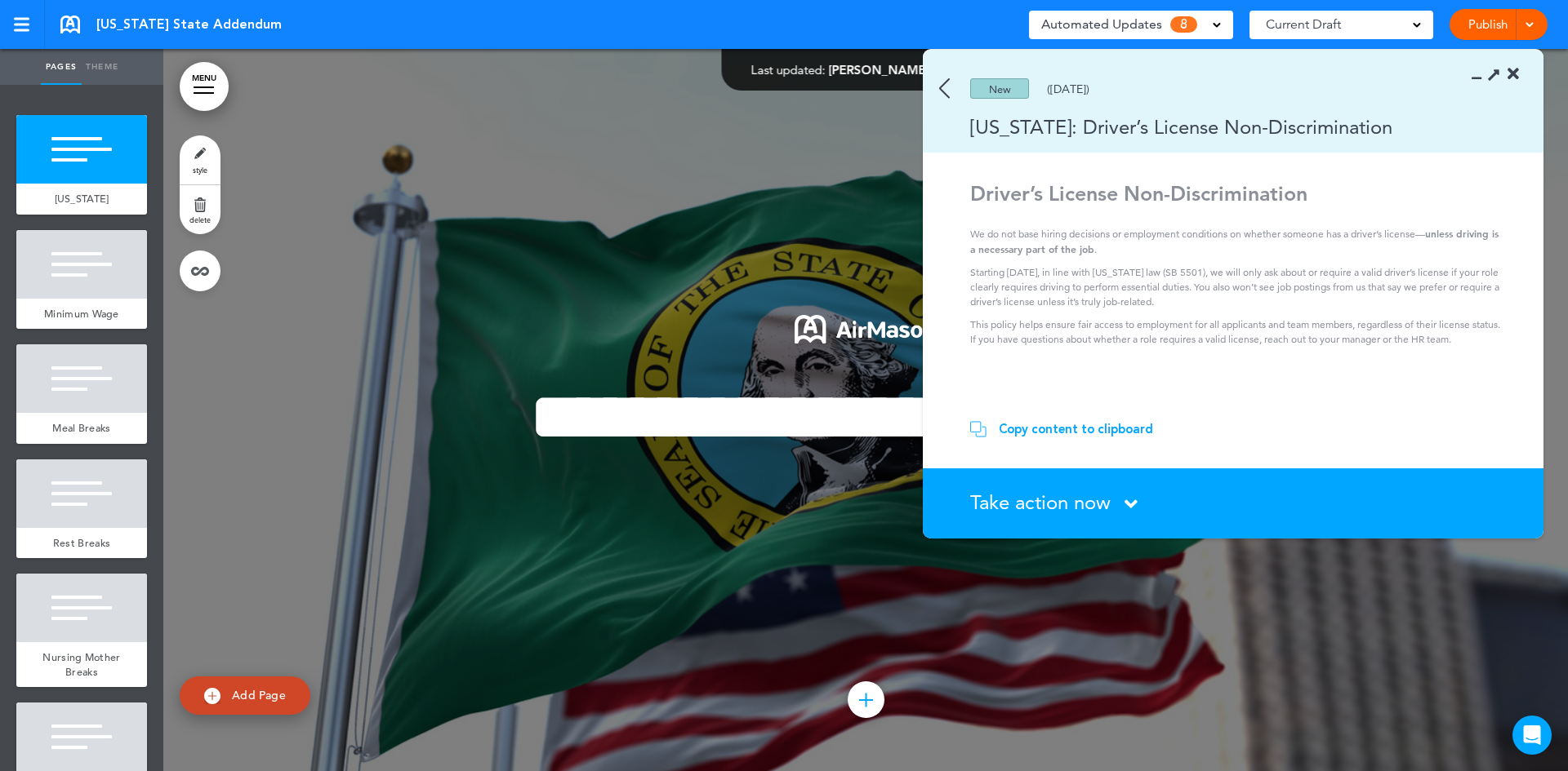
click at [1135, 498] on icon at bounding box center [1130, 504] width 13 height 20
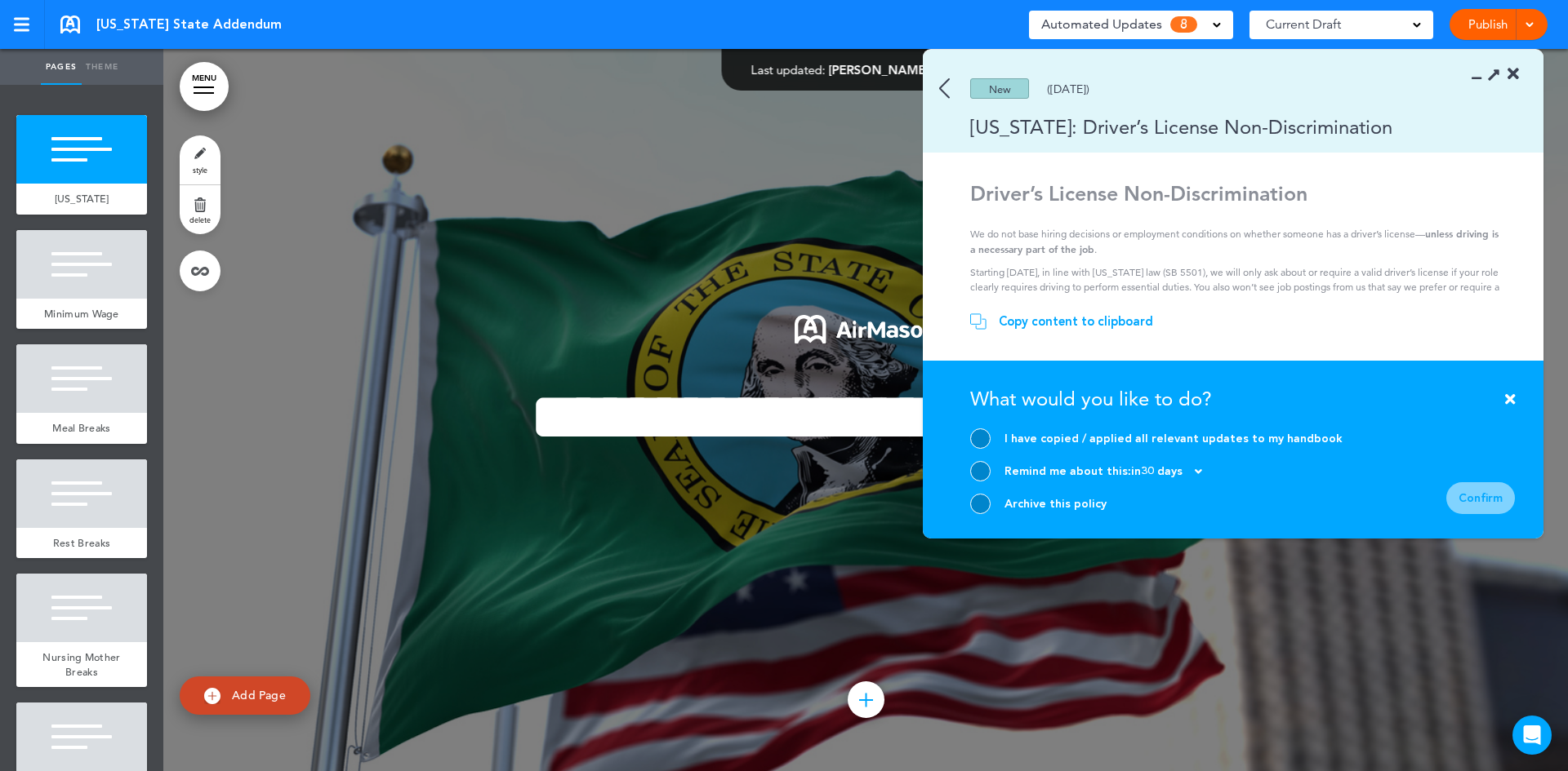
click at [983, 505] on div at bounding box center [980, 504] width 20 height 20
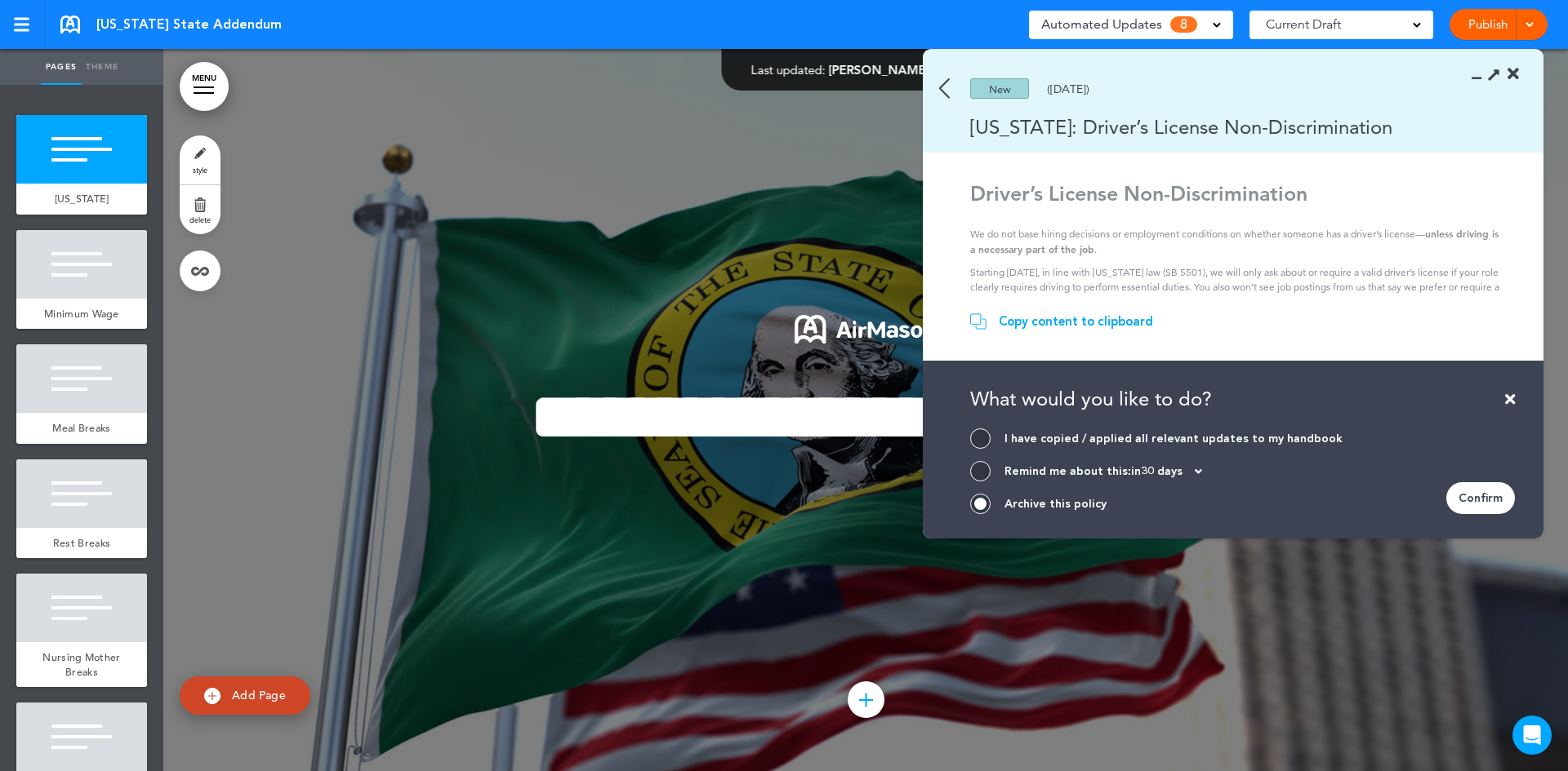
click at [1504, 506] on div "Confirm" at bounding box center [1481, 498] width 69 height 32
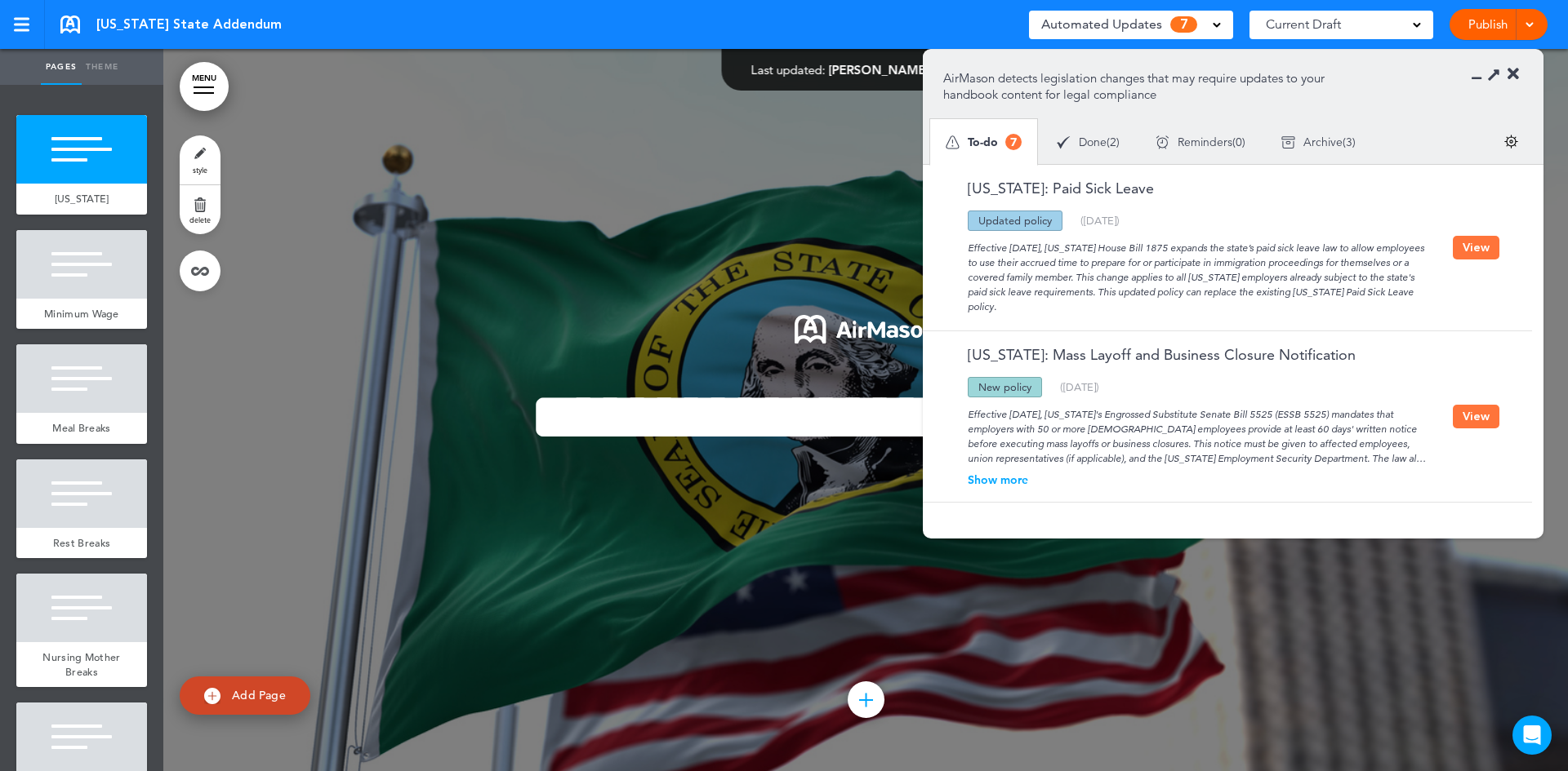
click at [1464, 252] on button "View" at bounding box center [1476, 248] width 47 height 23
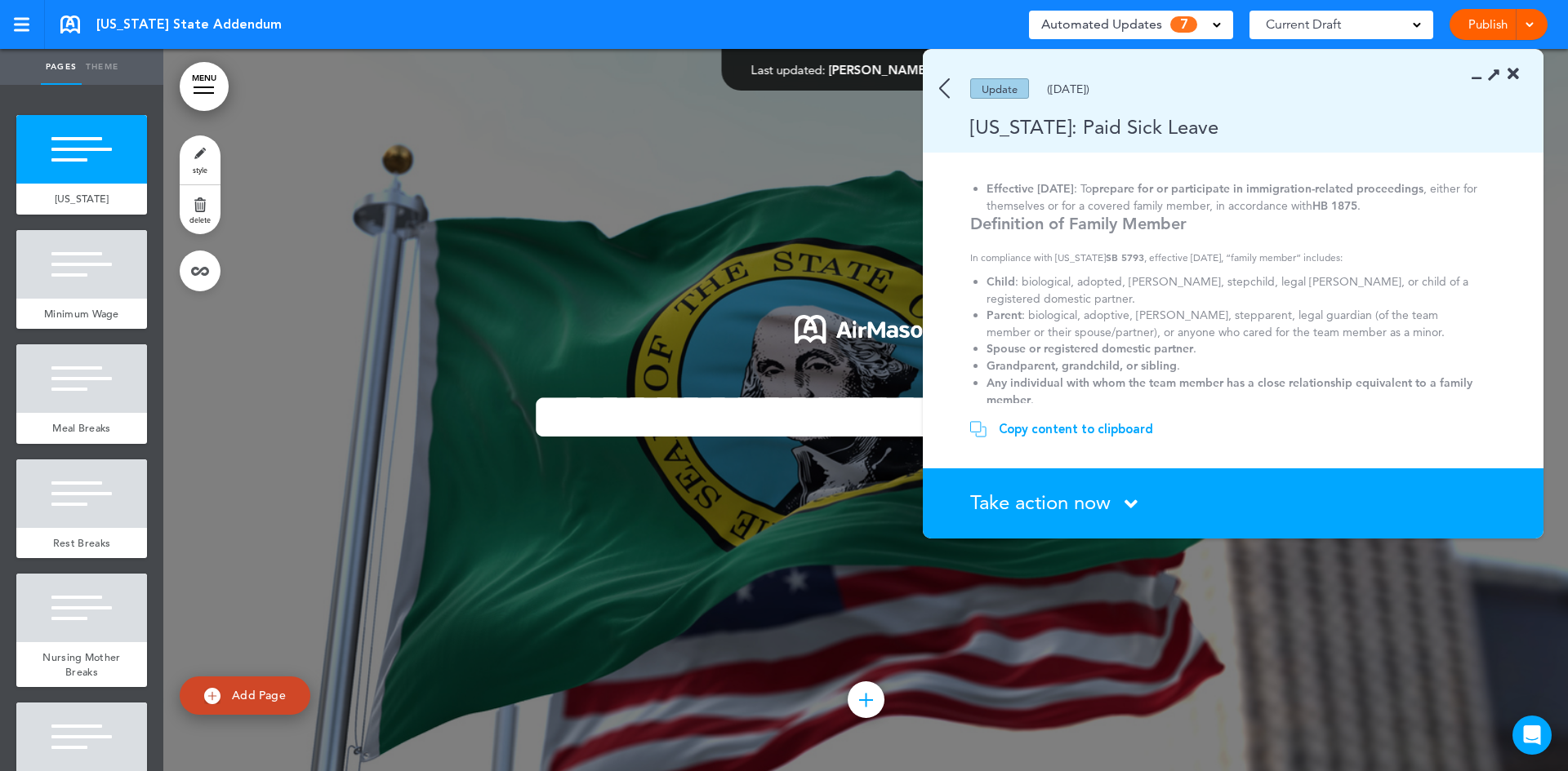
scroll to position [371, 0]
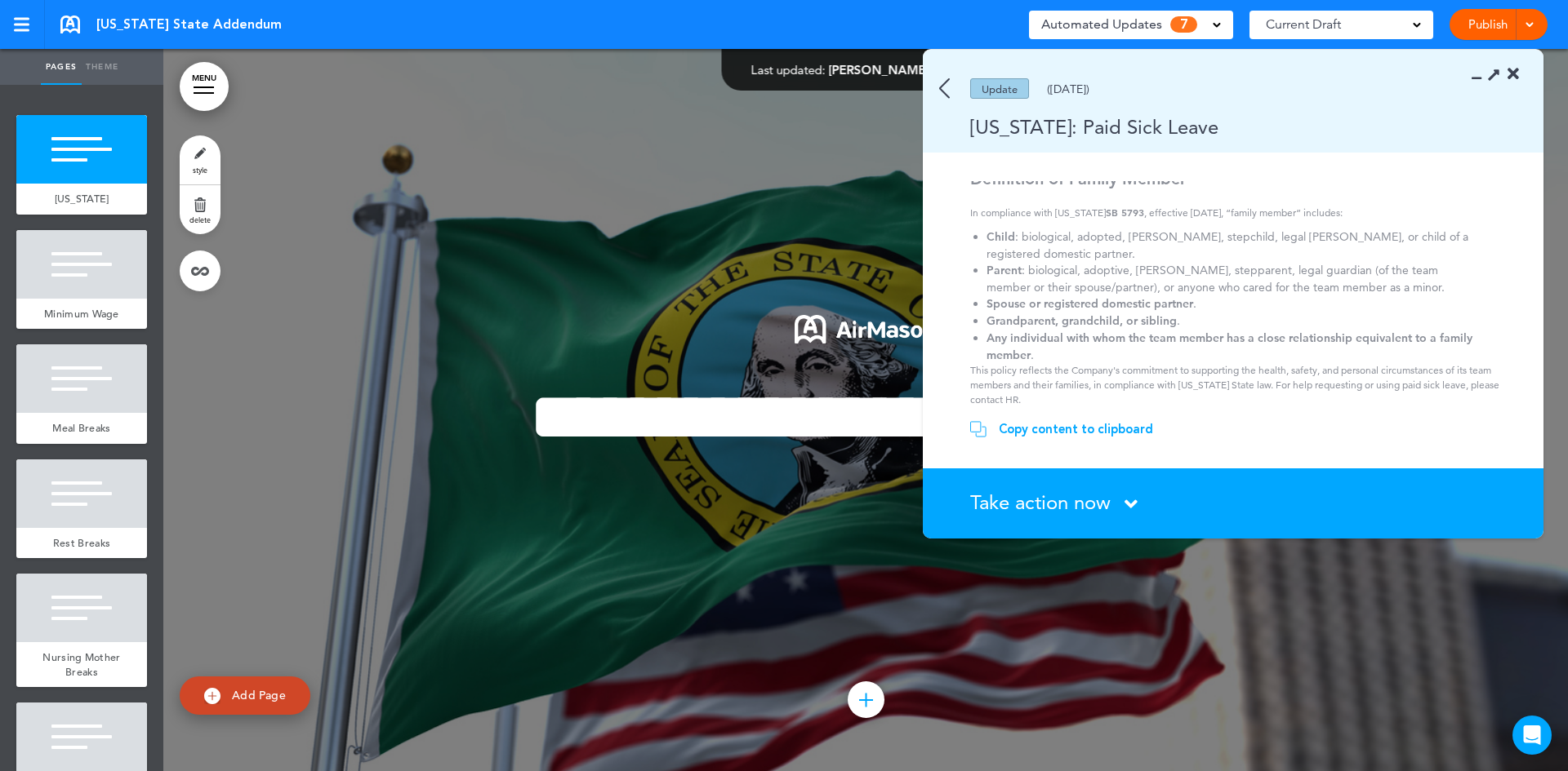
click at [1112, 432] on div "Copy content to clipboard" at bounding box center [1075, 429] width 154 height 17
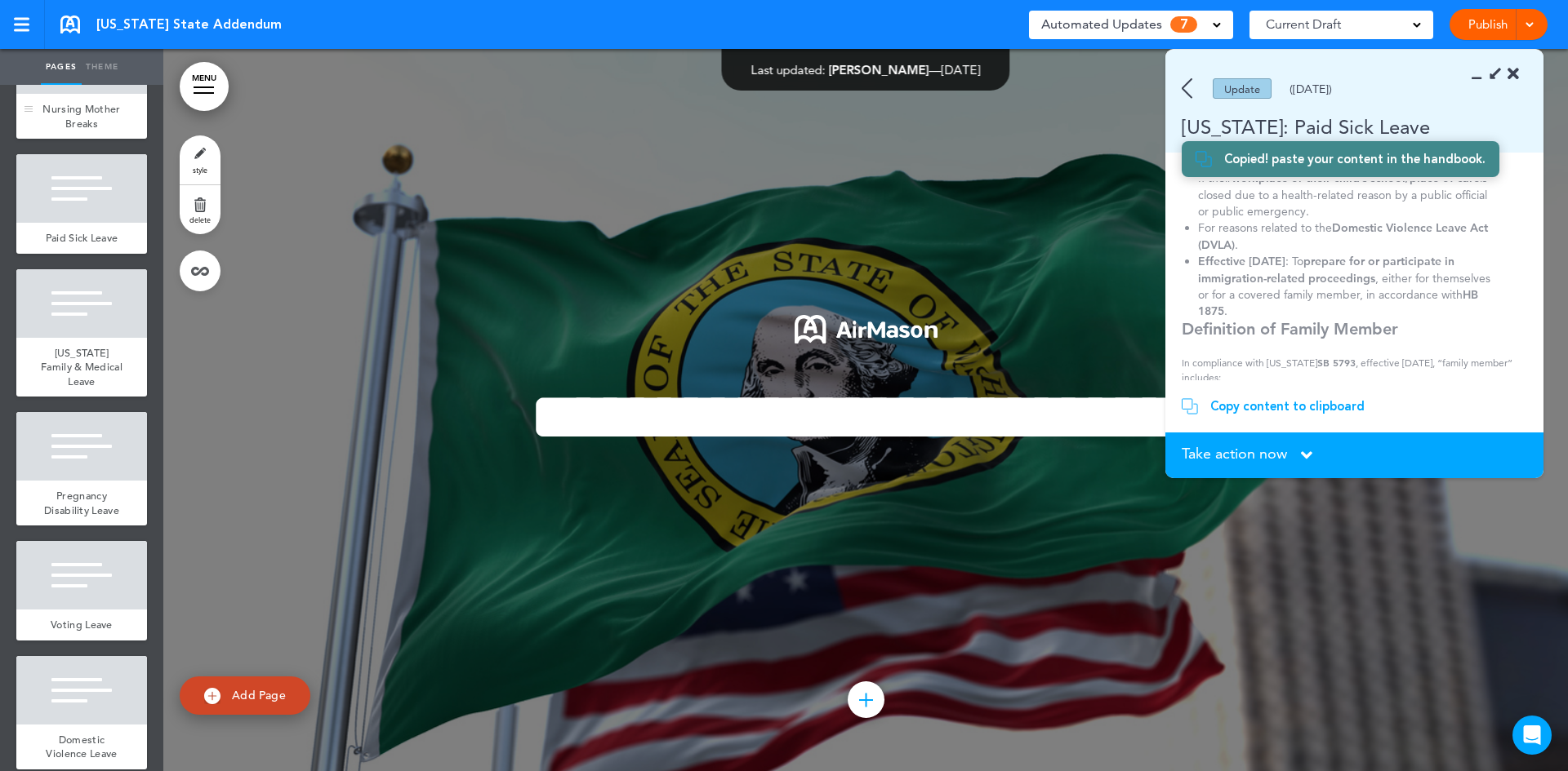
scroll to position [571, 0]
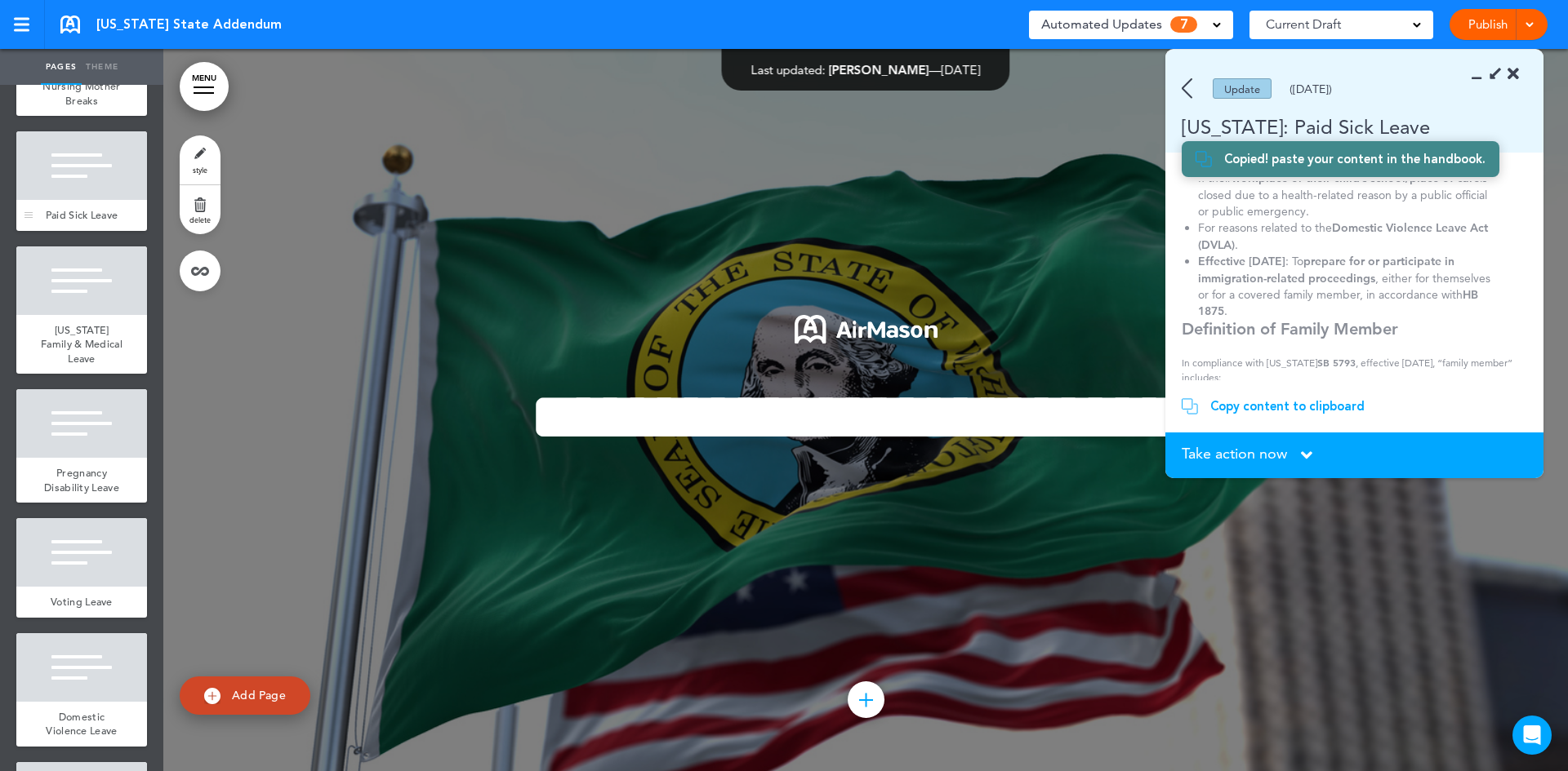
click at [64, 222] on span "Paid Sick Leave" at bounding box center [82, 215] width 73 height 14
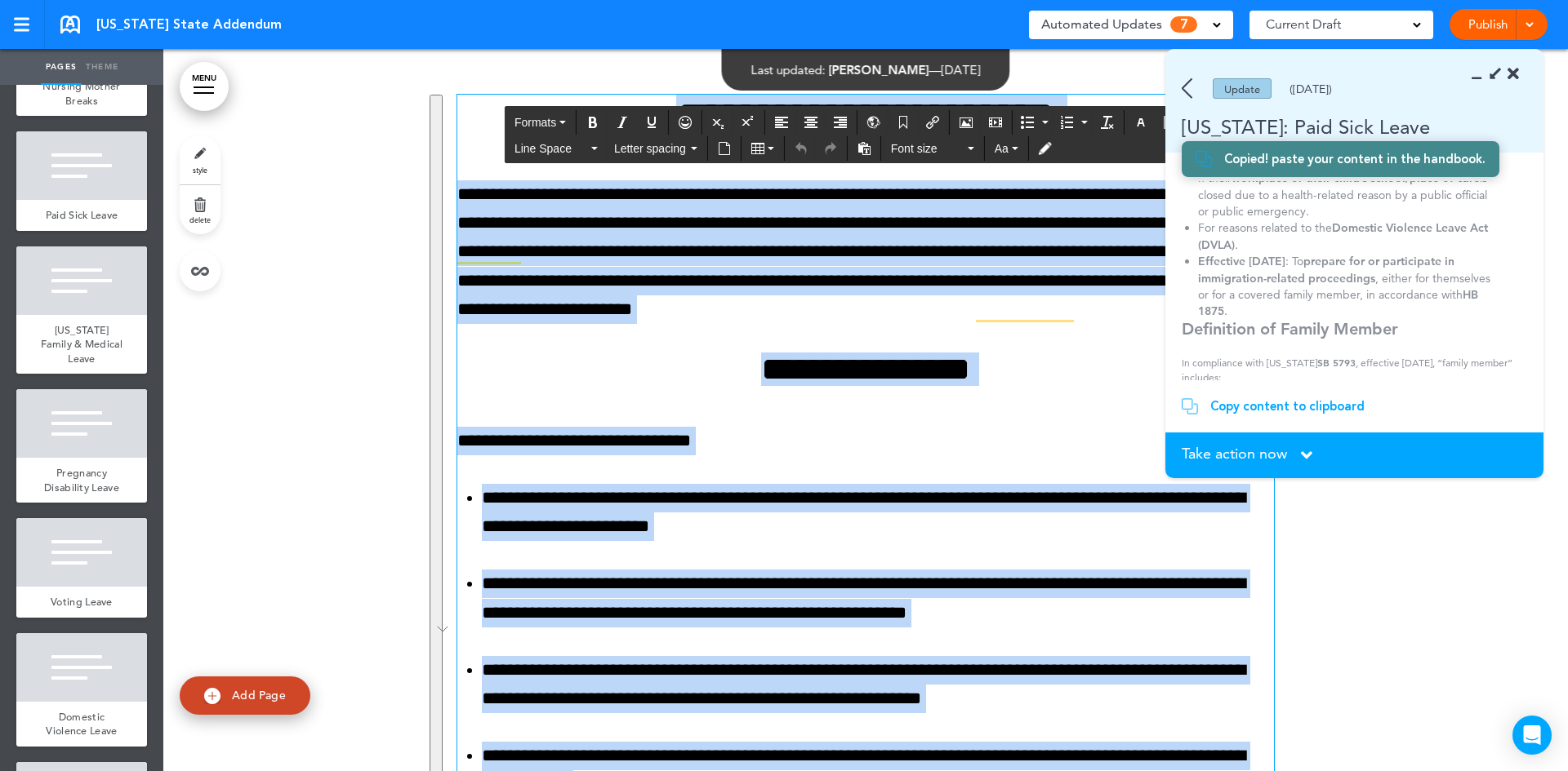
scroll to position [4954, 0]
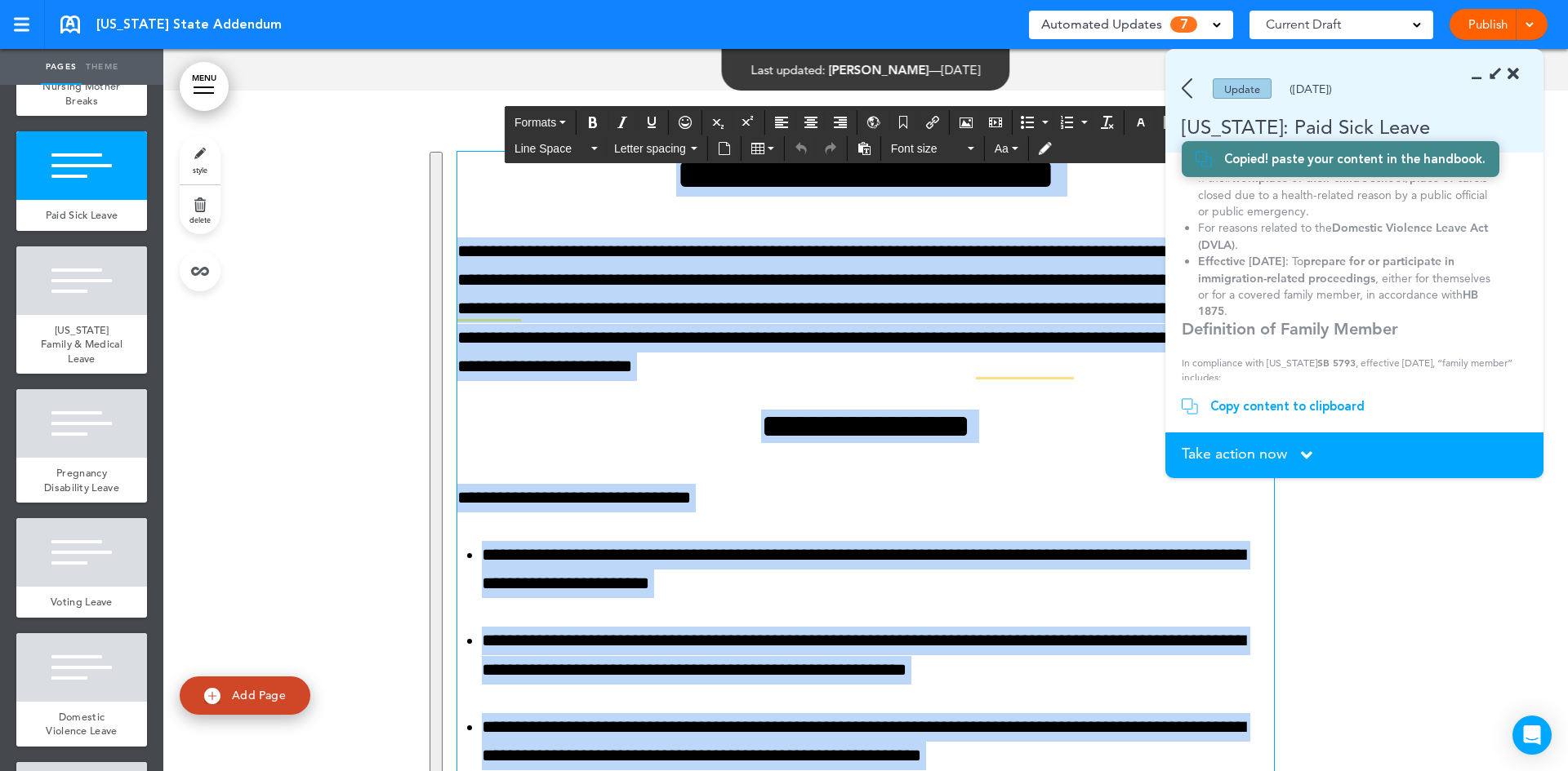
drag, startPoint x: 544, startPoint y: 614, endPoint x: 435, endPoint y: 131, distance: 495.1
paste div "To enrich screen reader interactions, please activate Accessibility in Grammarl…"
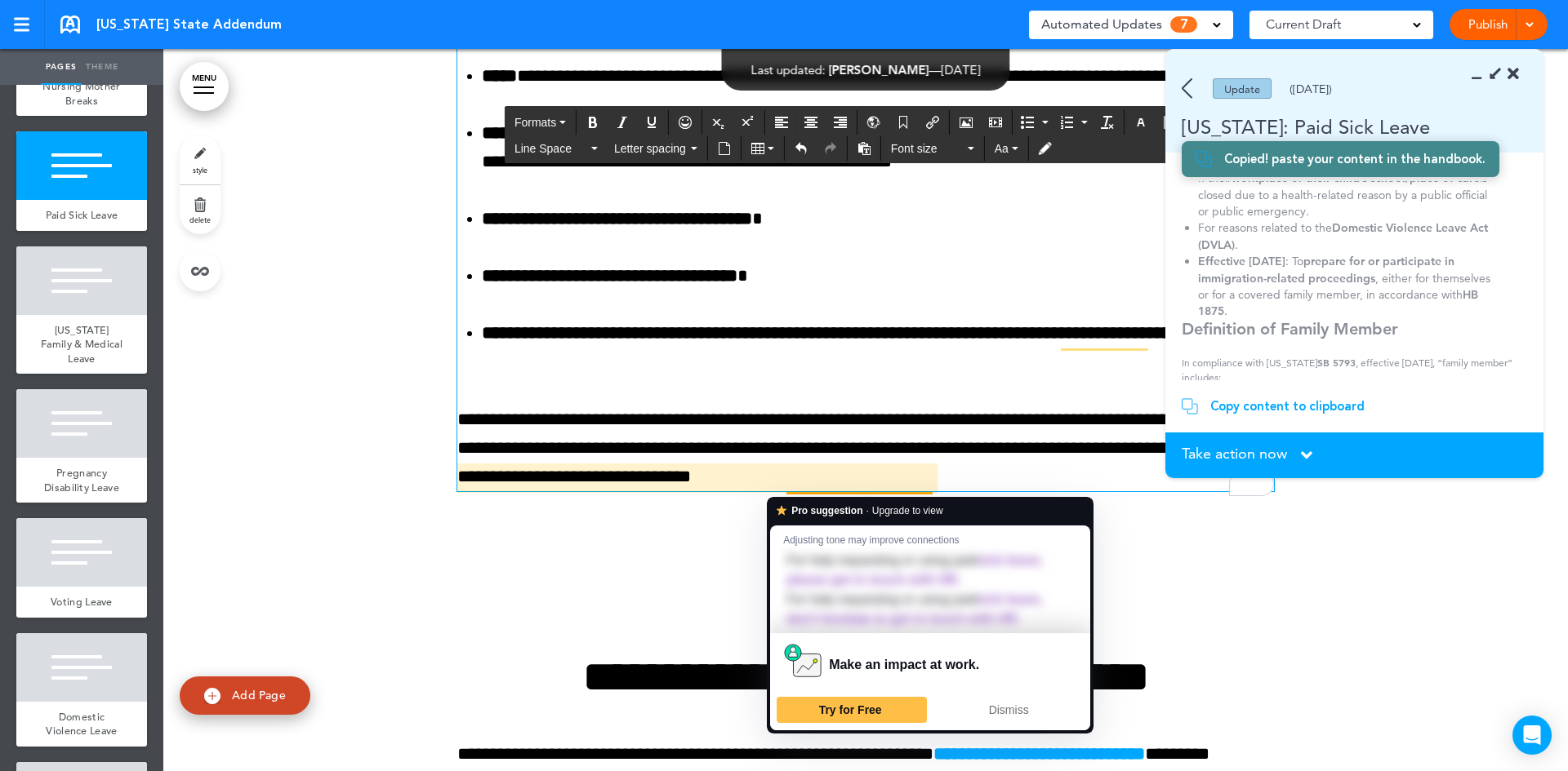
scroll to position [5851, 0]
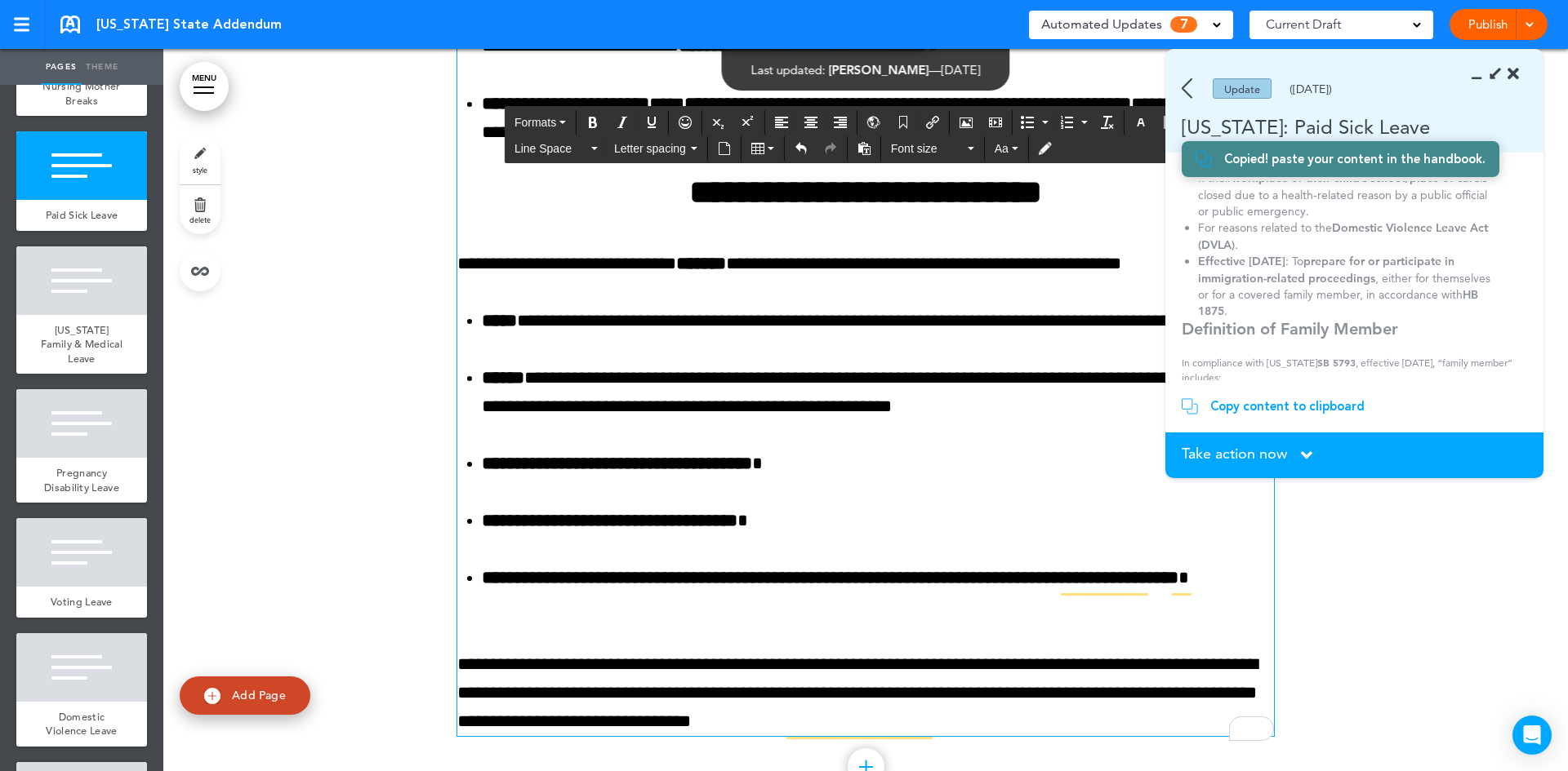
click at [947, 735] on p "**********" at bounding box center [866, 693] width 817 height 86
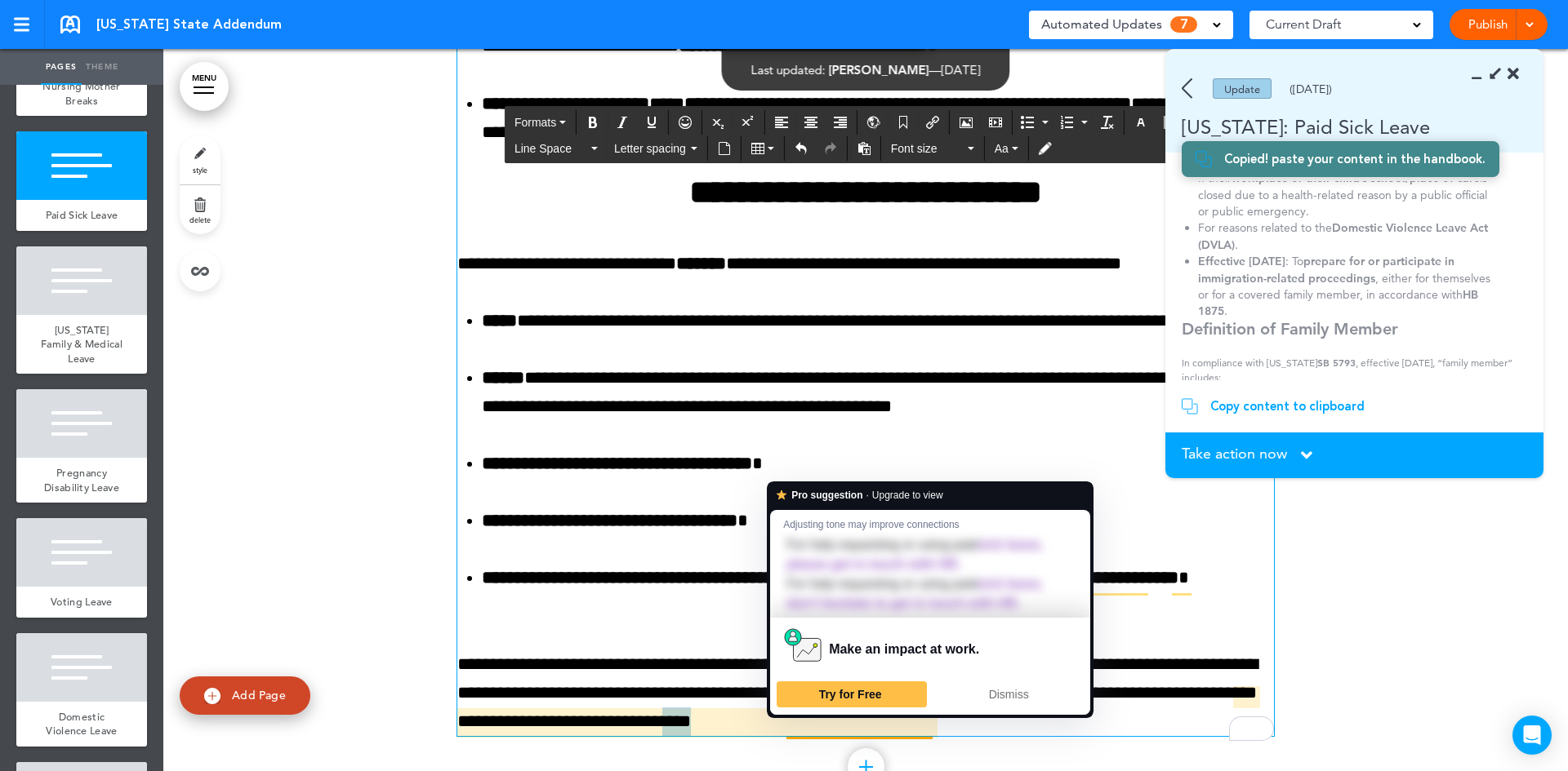
drag, startPoint x: 942, startPoint y: 729, endPoint x: 897, endPoint y: 729, distance: 45.0
click at [897, 729] on p "**********" at bounding box center [866, 693] width 817 height 86
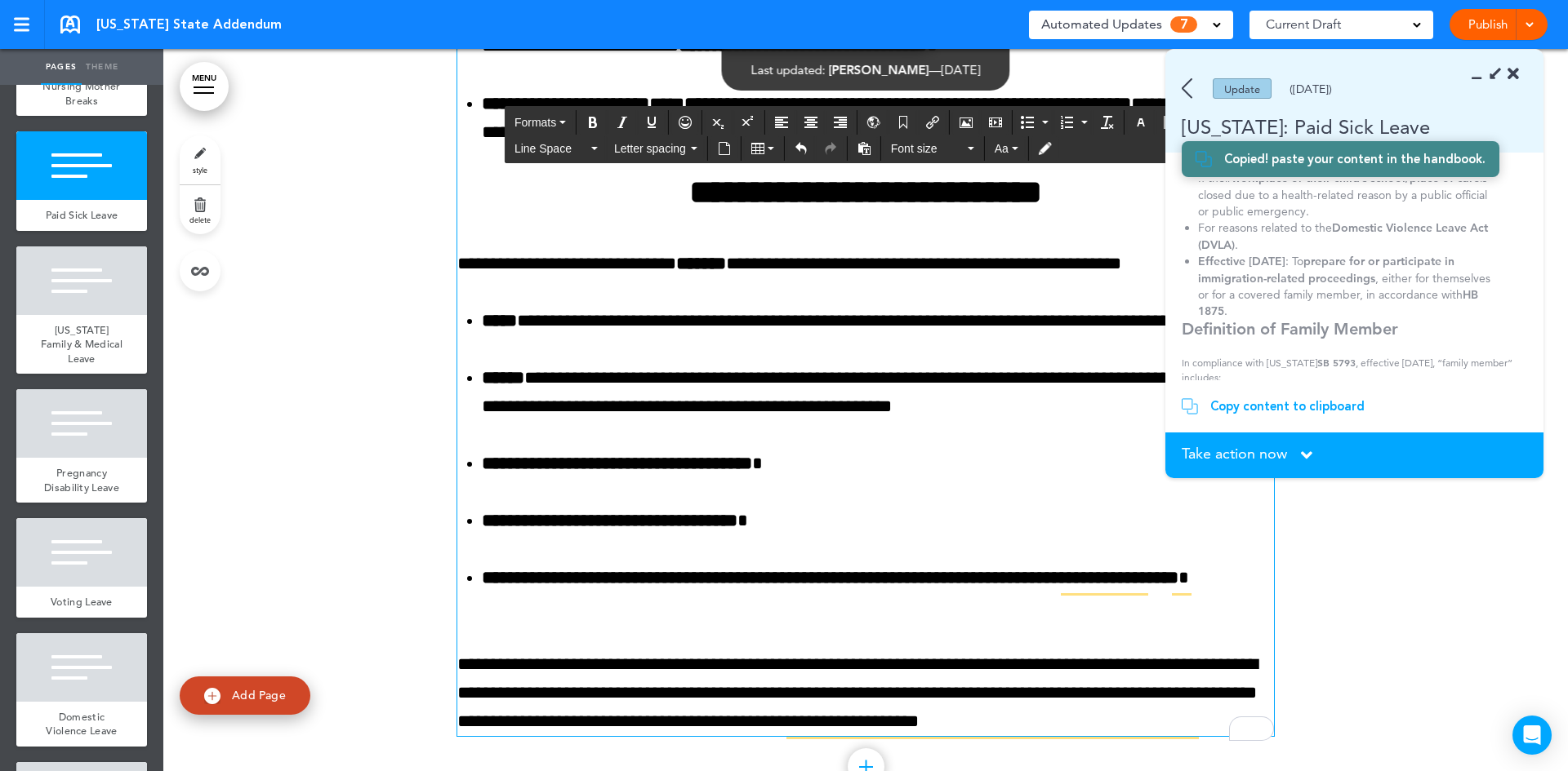
click at [1260, 447] on span "Take action now" at bounding box center [1234, 453] width 105 height 15
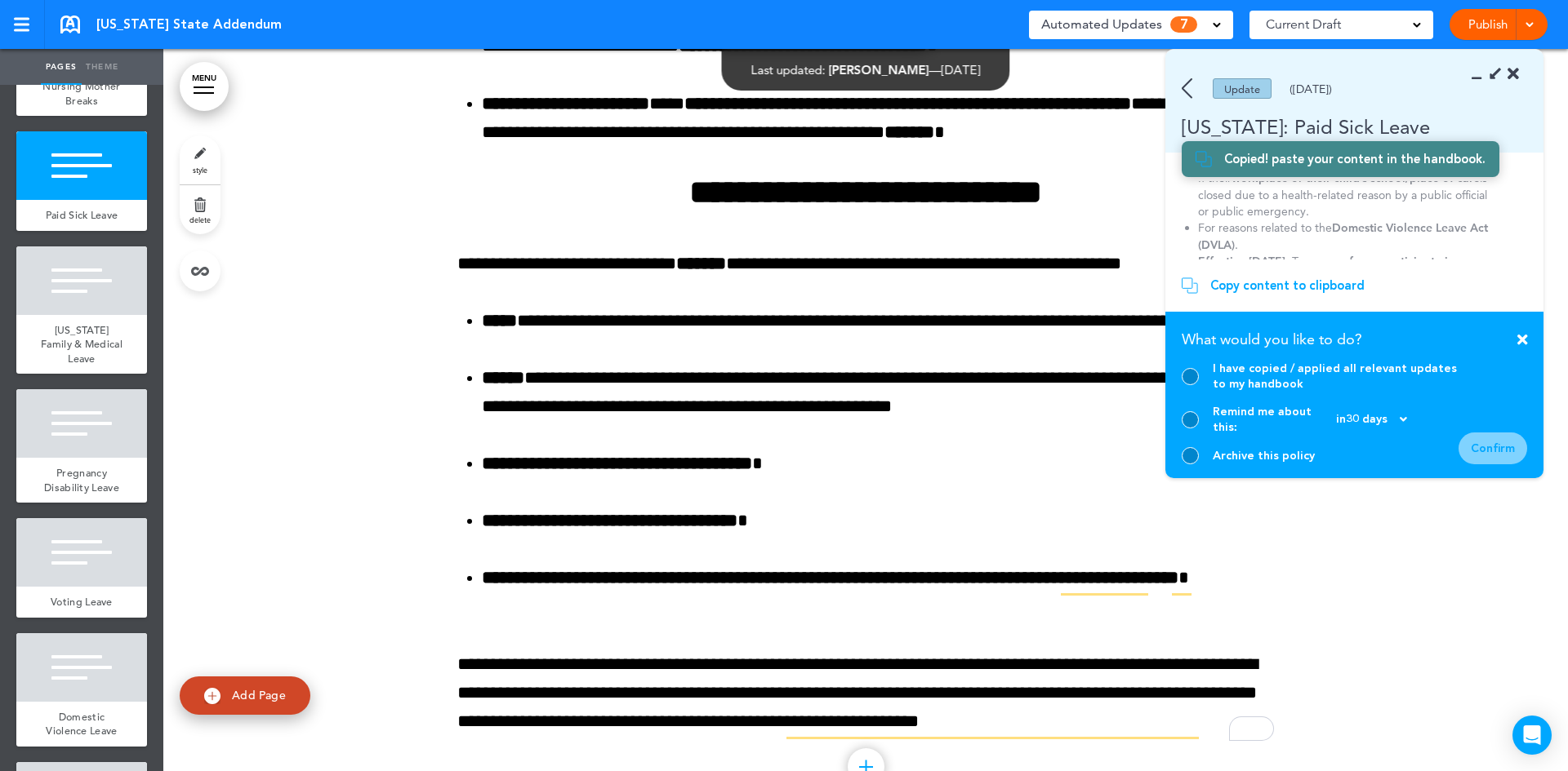
click at [1186, 386] on div at bounding box center [1190, 377] width 17 height 17
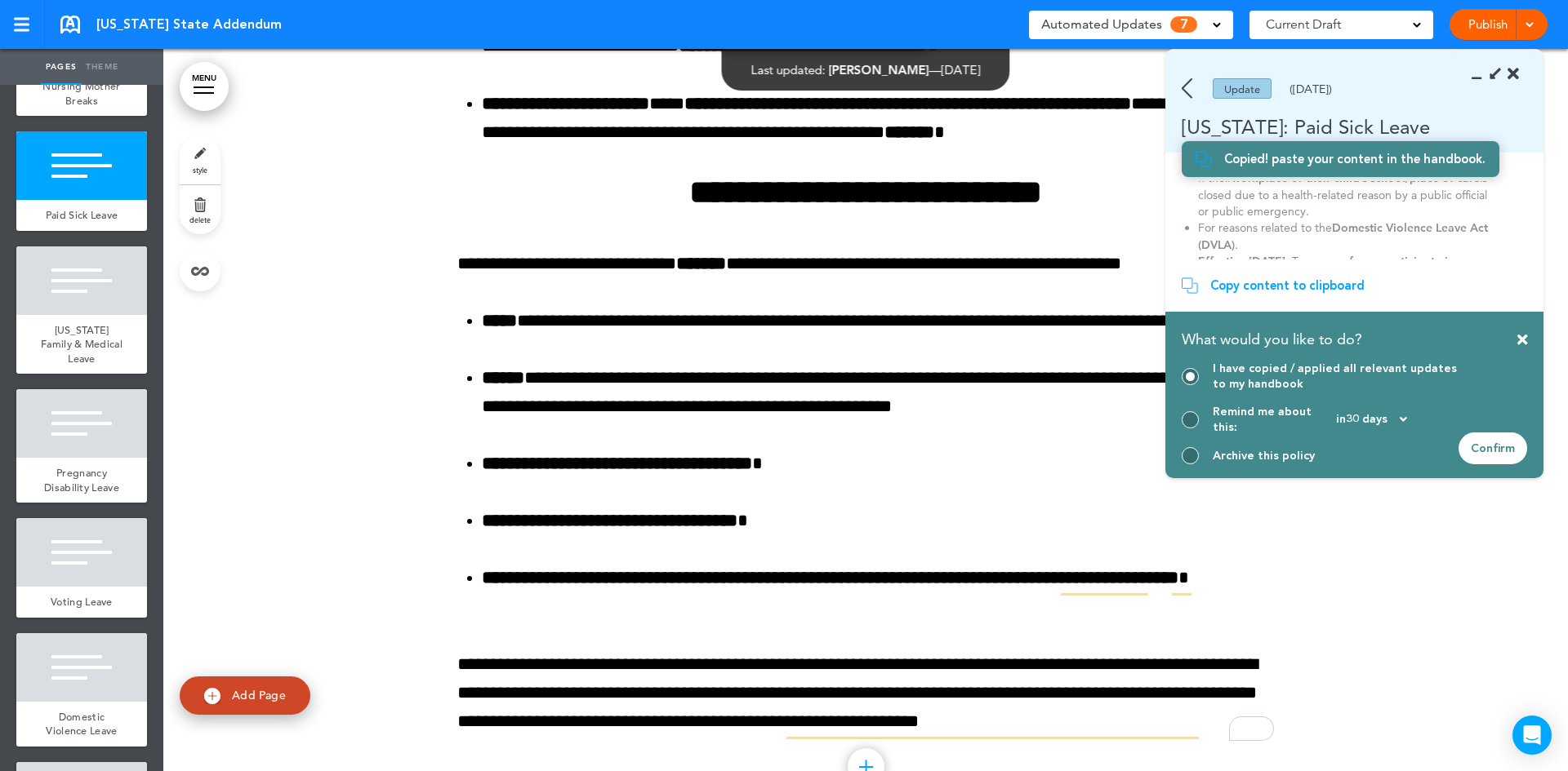
click at [1482, 451] on div "Confirm" at bounding box center [1492, 449] width 69 height 32
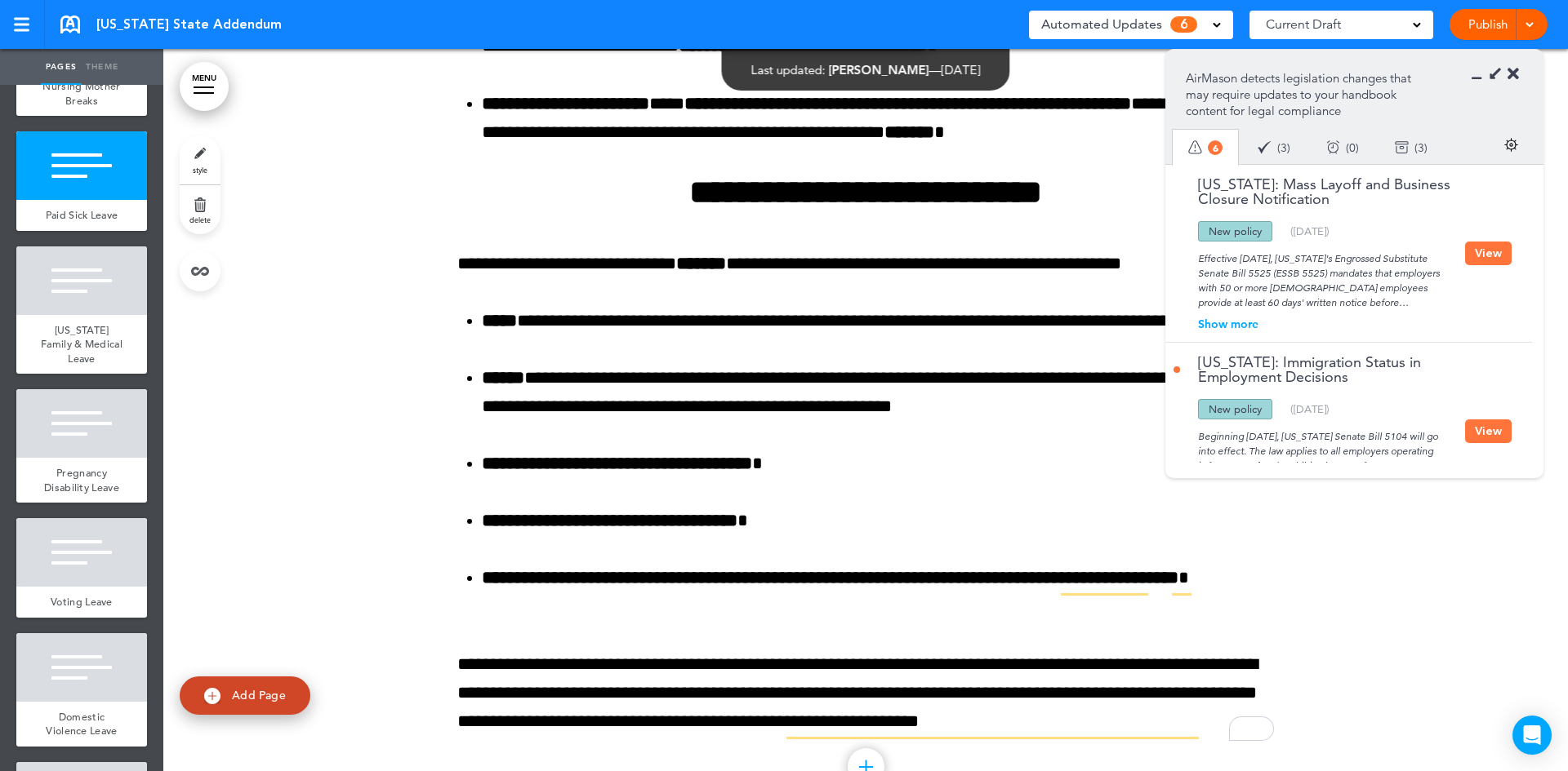
click at [1494, 254] on button "View" at bounding box center [1488, 253] width 47 height 23
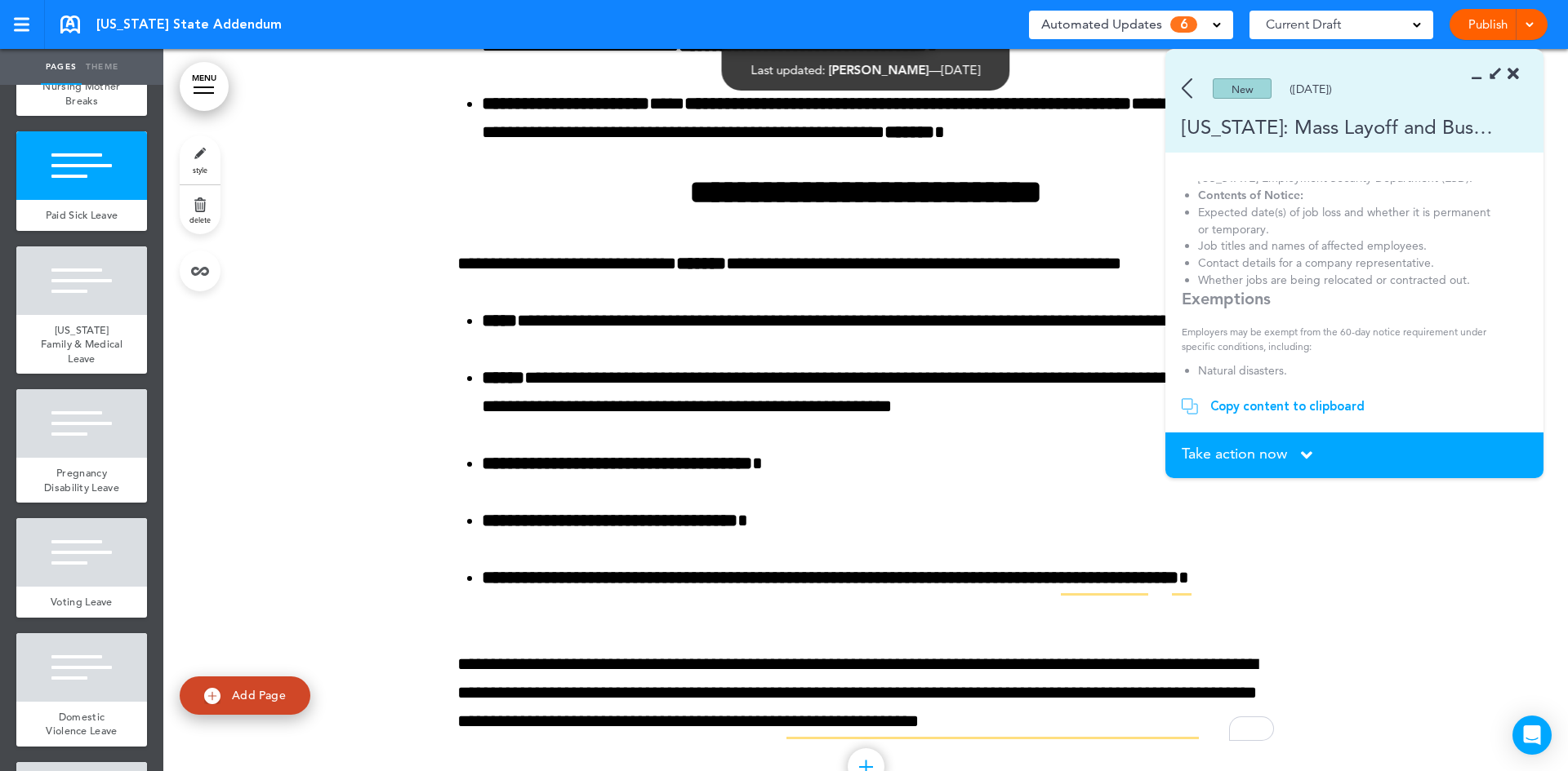
click at [1314, 455] on div "Take action now Click here to change the status" at bounding box center [1354, 455] width 346 height 17
click at [1303, 451] on icon at bounding box center [1307, 455] width 12 height 17
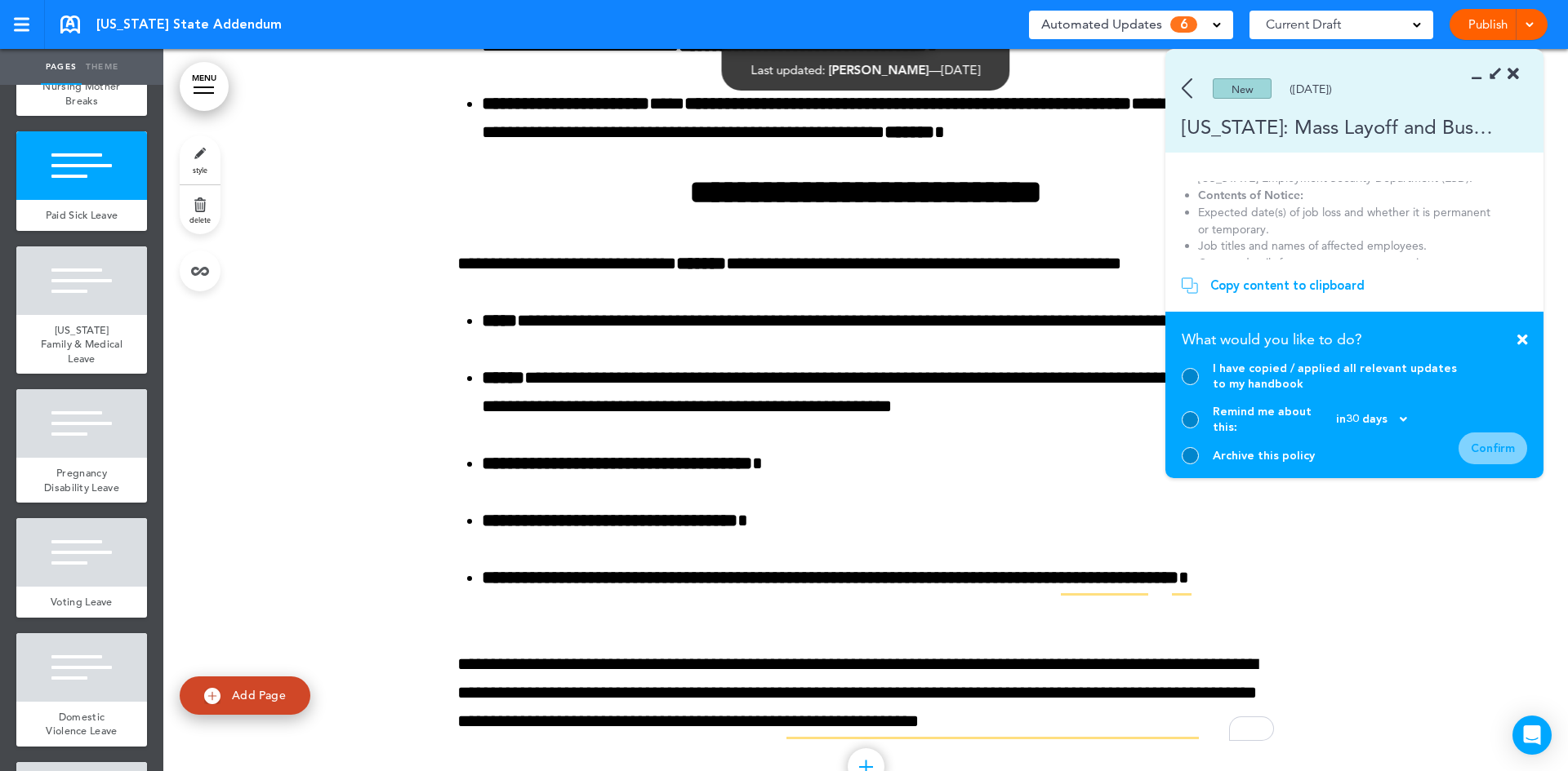
click at [1188, 454] on div at bounding box center [1190, 456] width 17 height 17
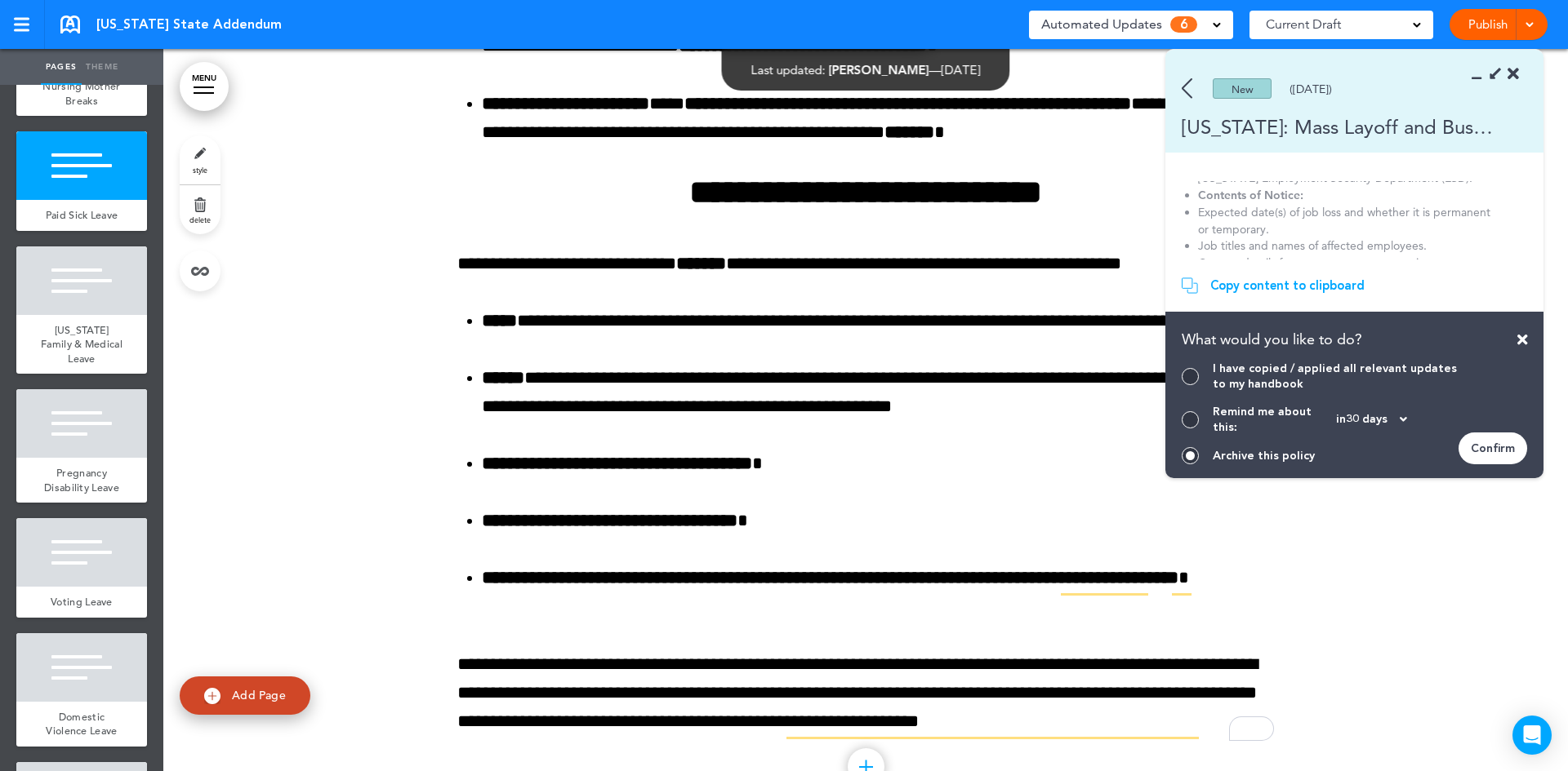
click at [1484, 443] on div "Confirm" at bounding box center [1492, 449] width 69 height 32
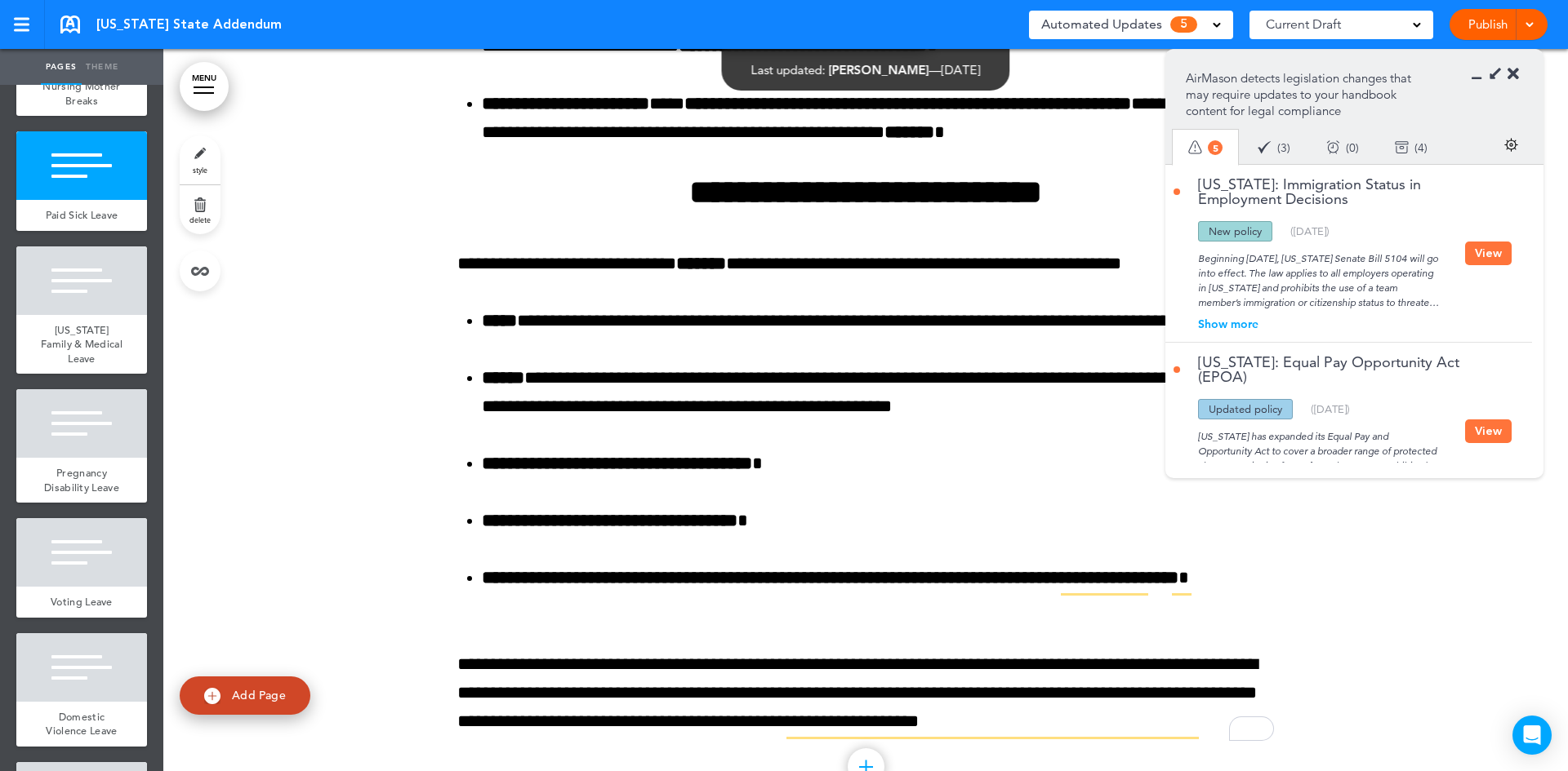
click at [1482, 259] on button "View" at bounding box center [1488, 253] width 47 height 23
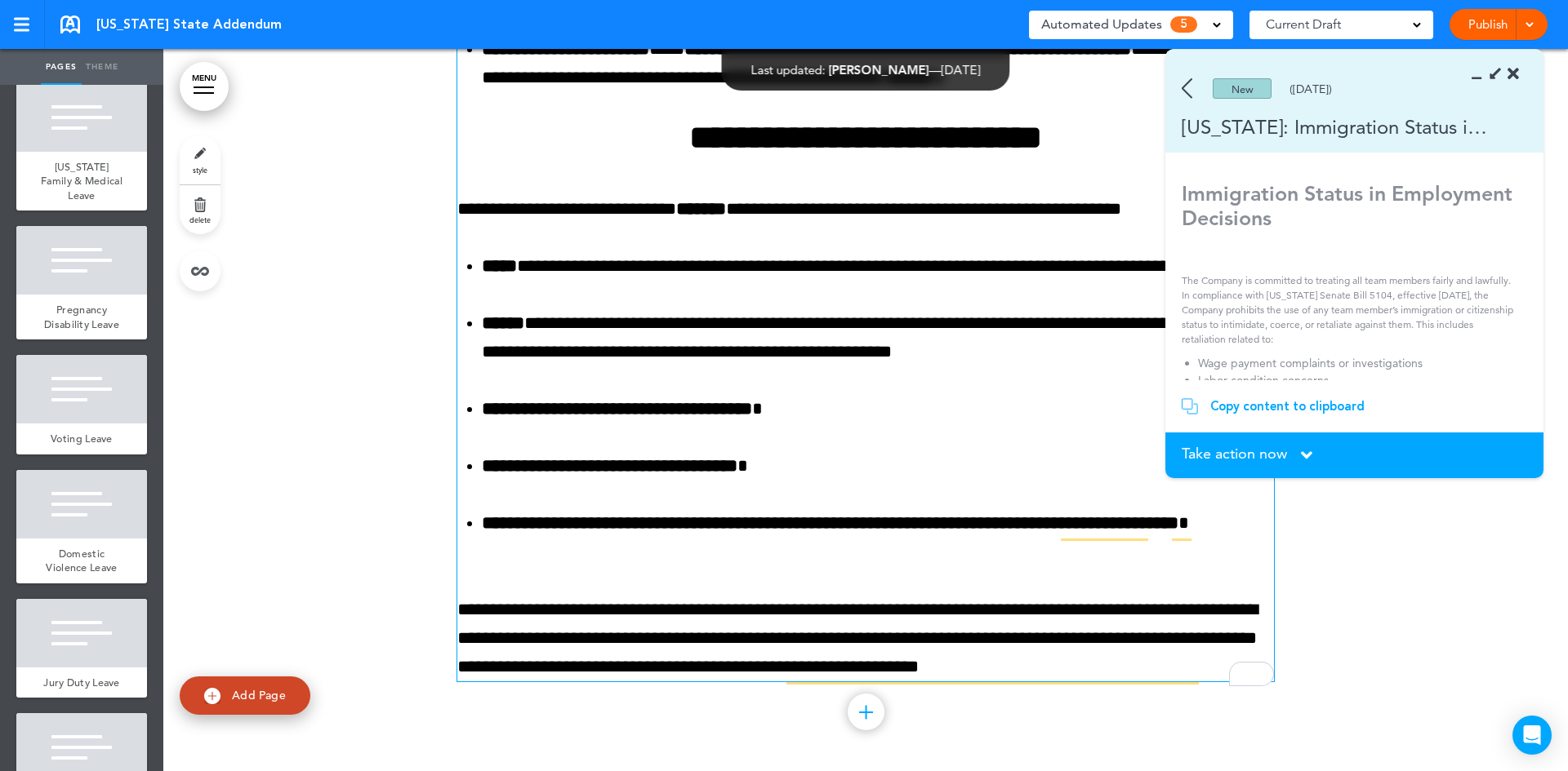
scroll to position [5933, 0]
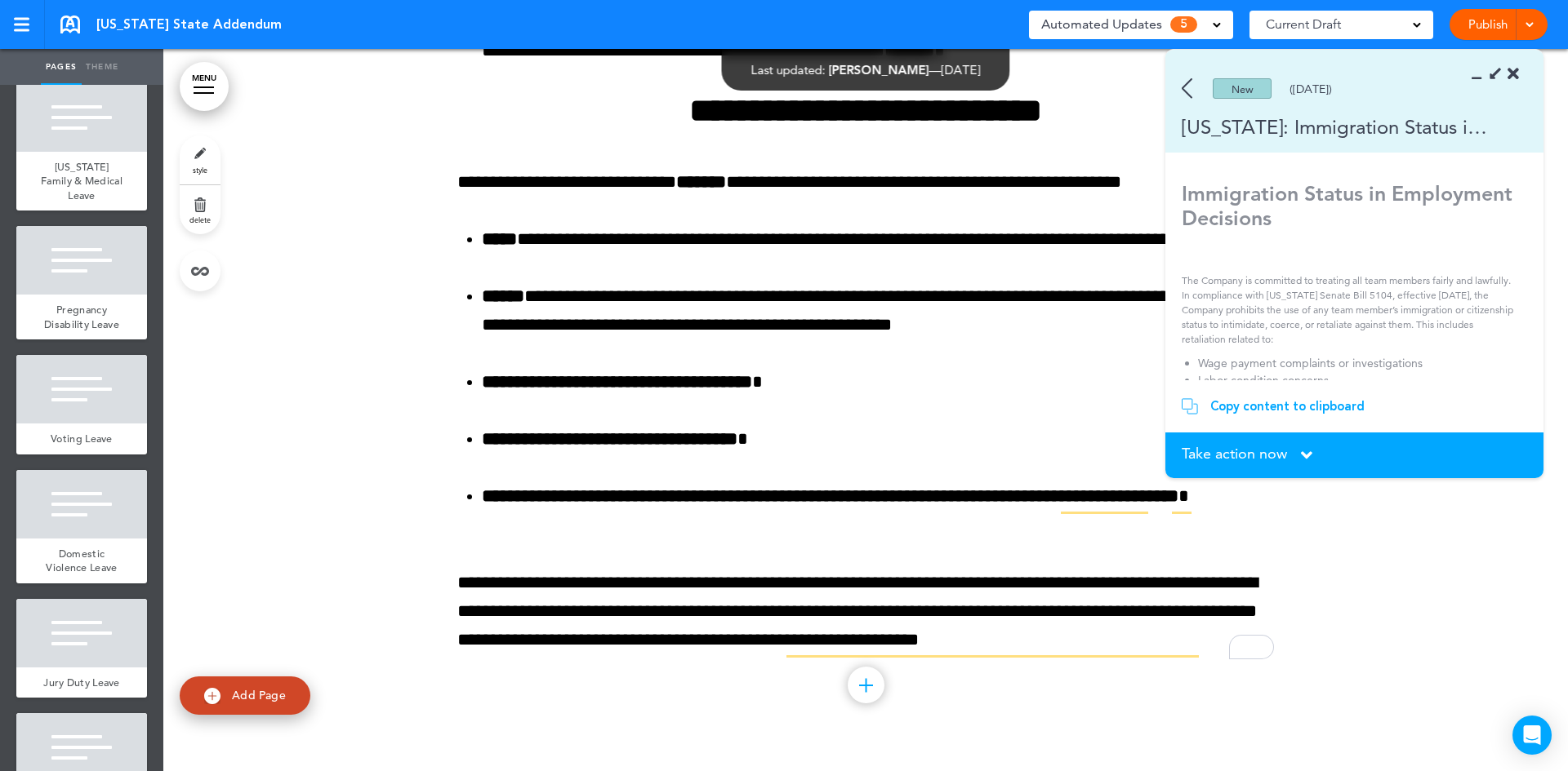
click at [1312, 458] on icon at bounding box center [1307, 455] width 12 height 17
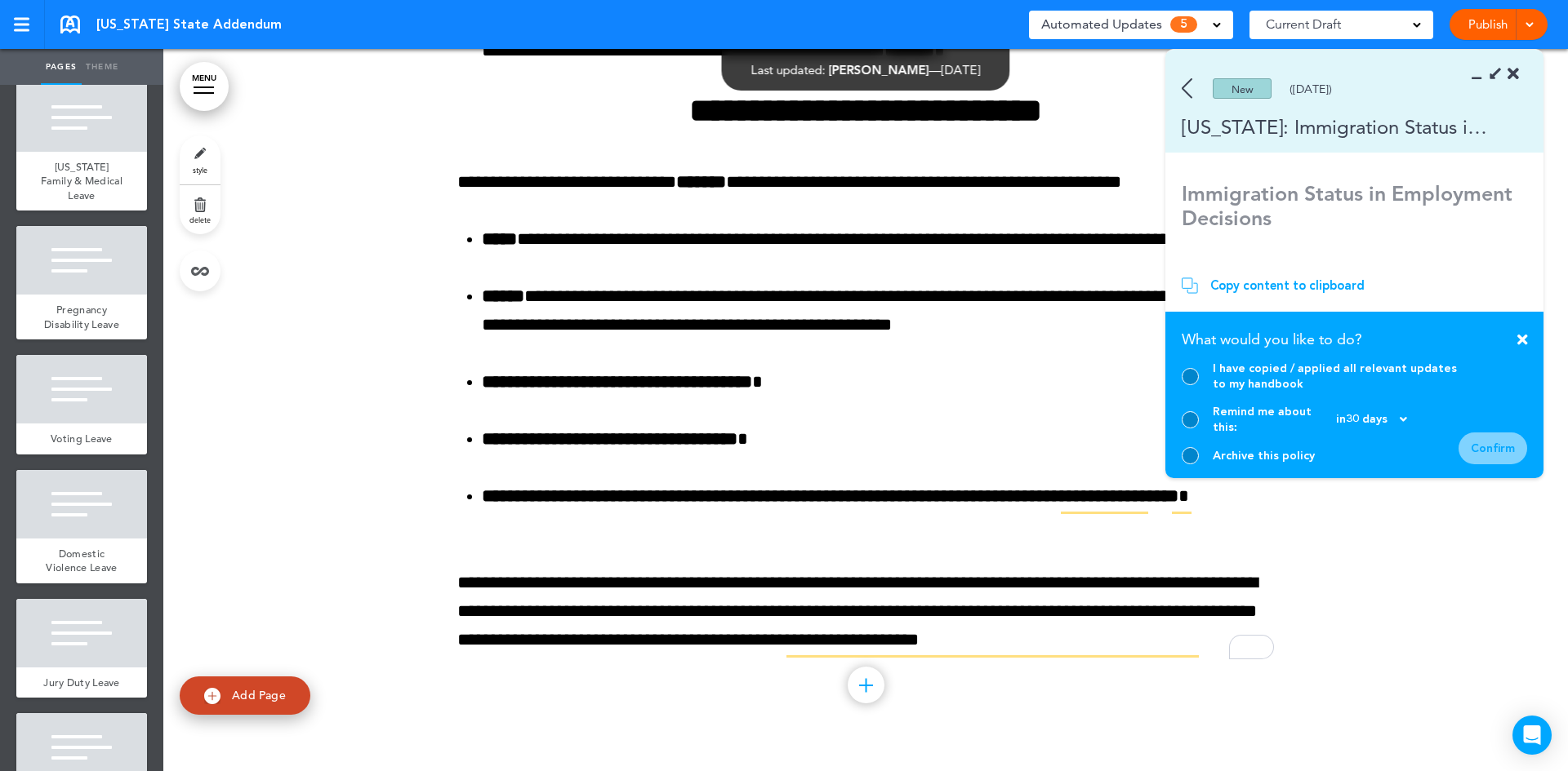
click at [1191, 454] on div at bounding box center [1190, 456] width 17 height 17
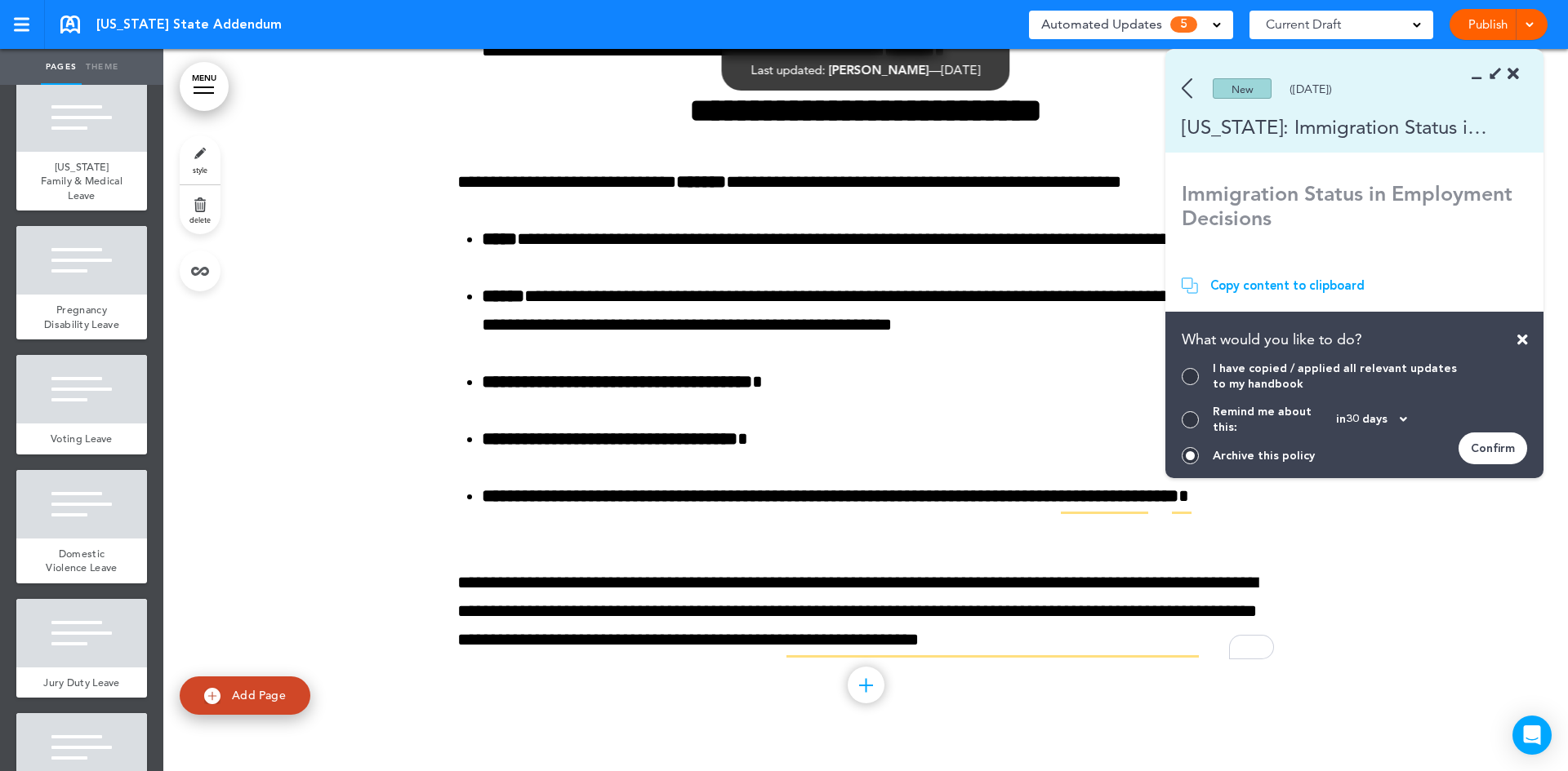
click at [1517, 453] on div "Confirm" at bounding box center [1492, 449] width 69 height 32
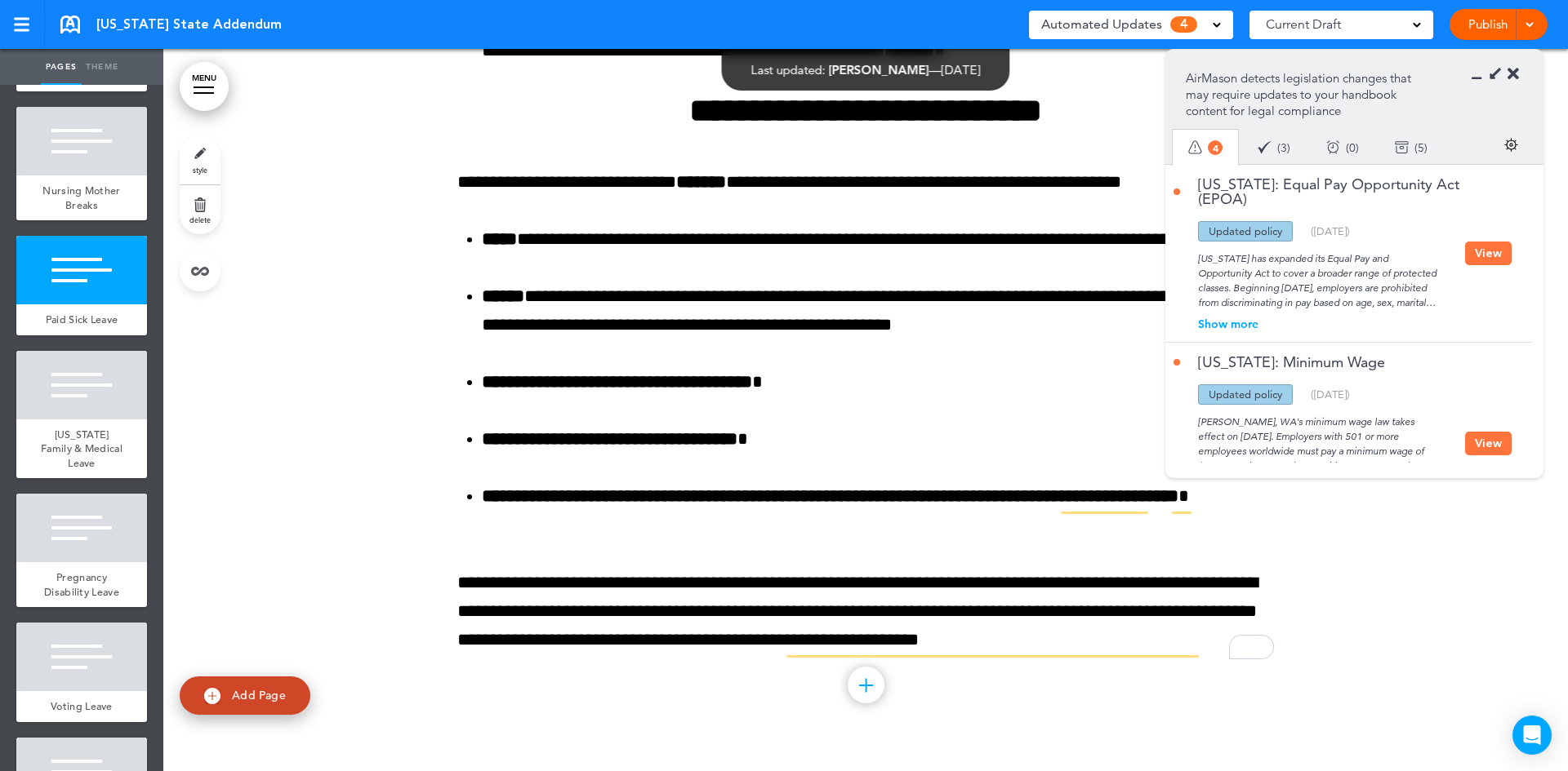
scroll to position [408, 0]
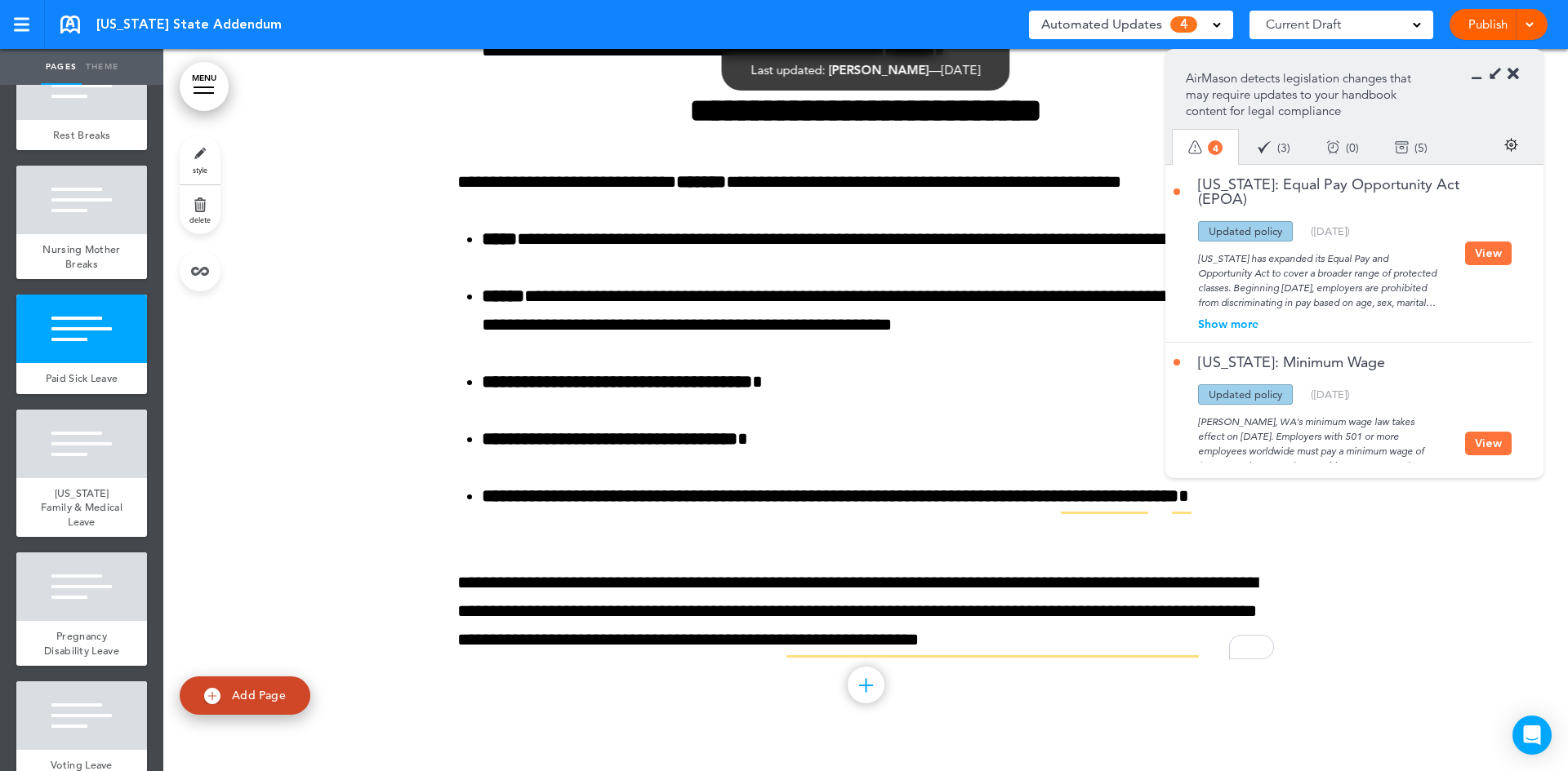
click at [1481, 249] on button "View" at bounding box center [1488, 253] width 47 height 23
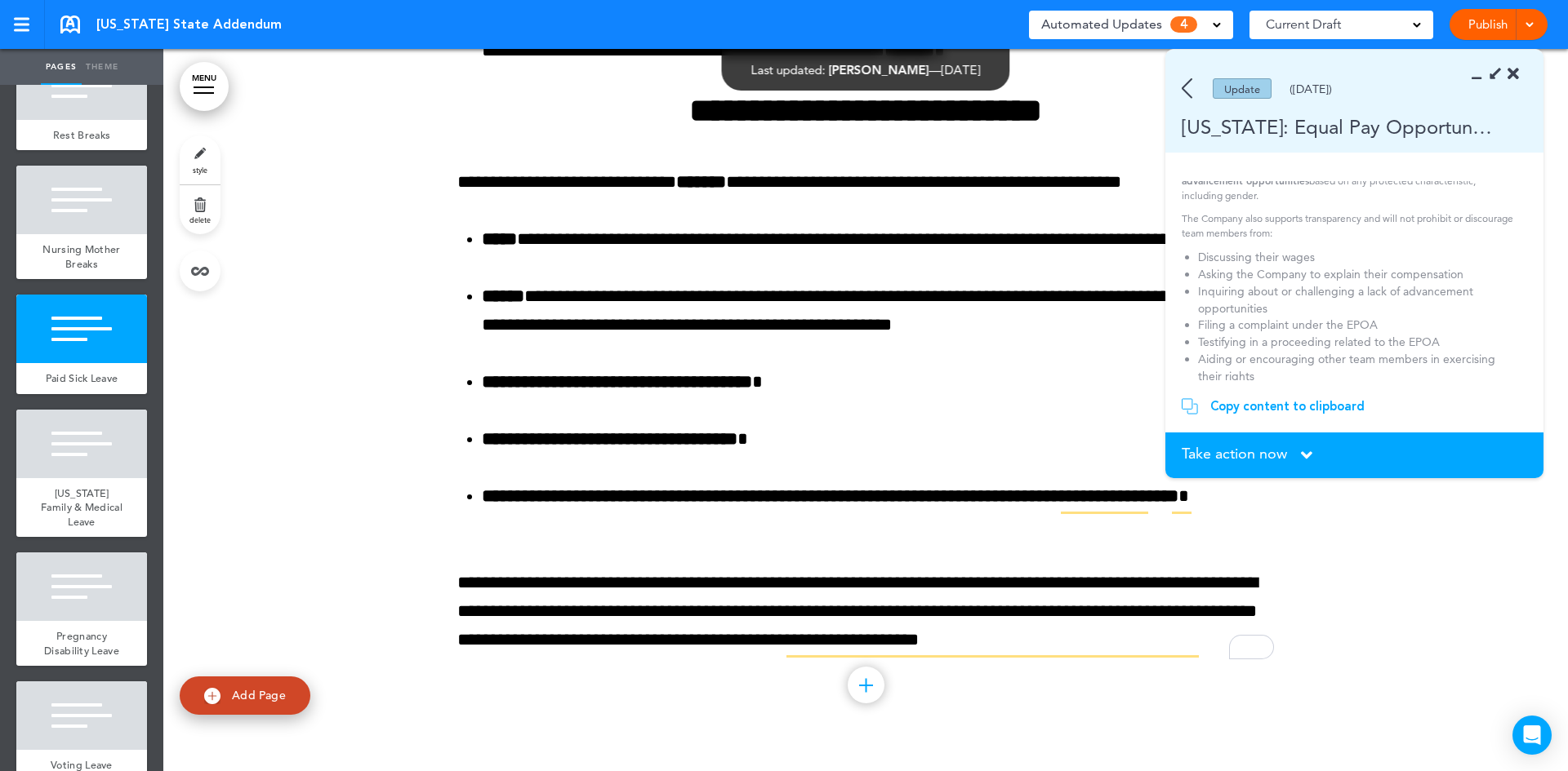
scroll to position [794, 0]
click at [1323, 453] on div "Take action now Click here to change the status" at bounding box center [1354, 455] width 346 height 17
click at [1302, 453] on icon at bounding box center [1307, 455] width 12 height 17
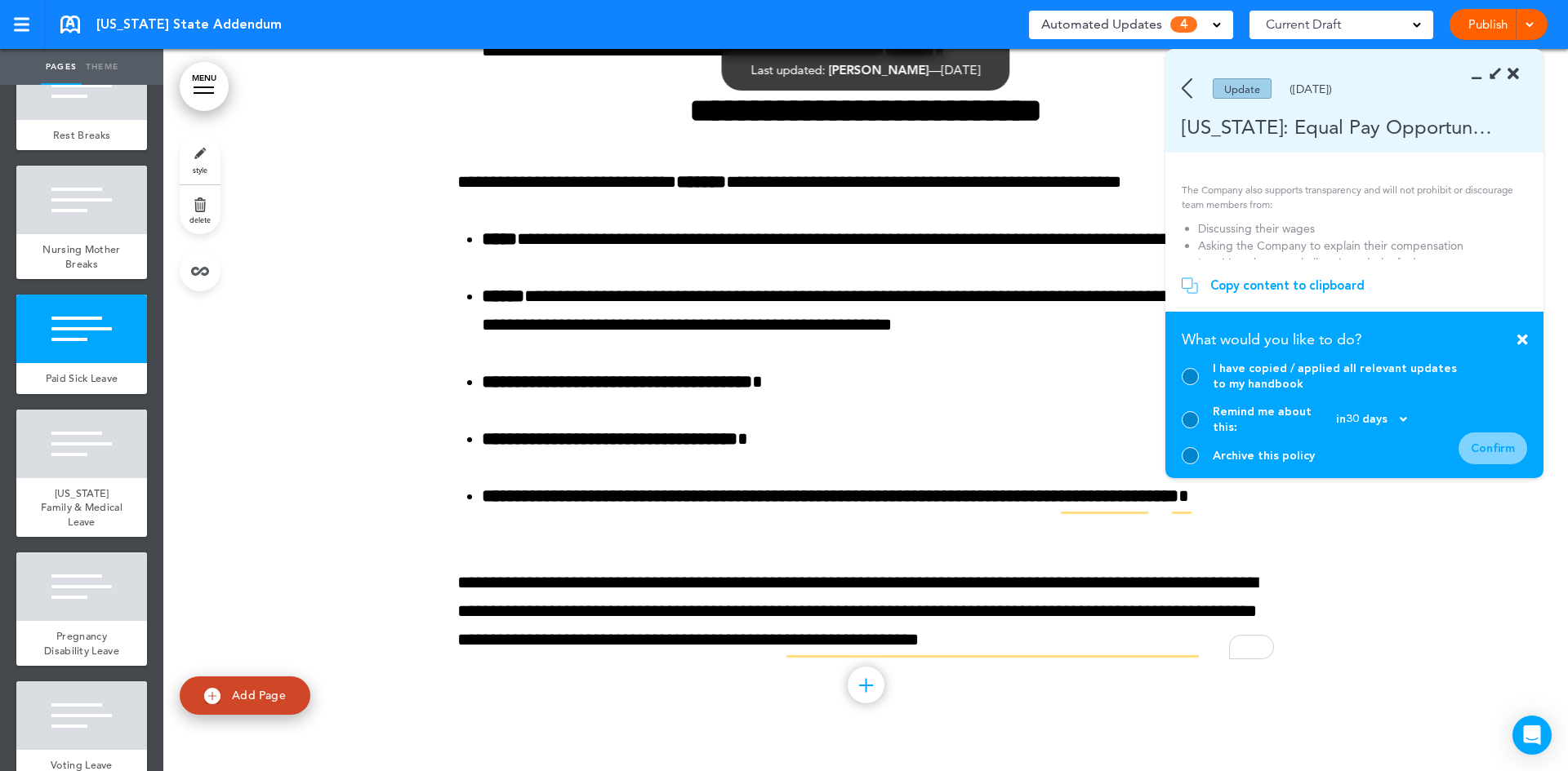
click at [1194, 453] on div at bounding box center [1190, 456] width 17 height 17
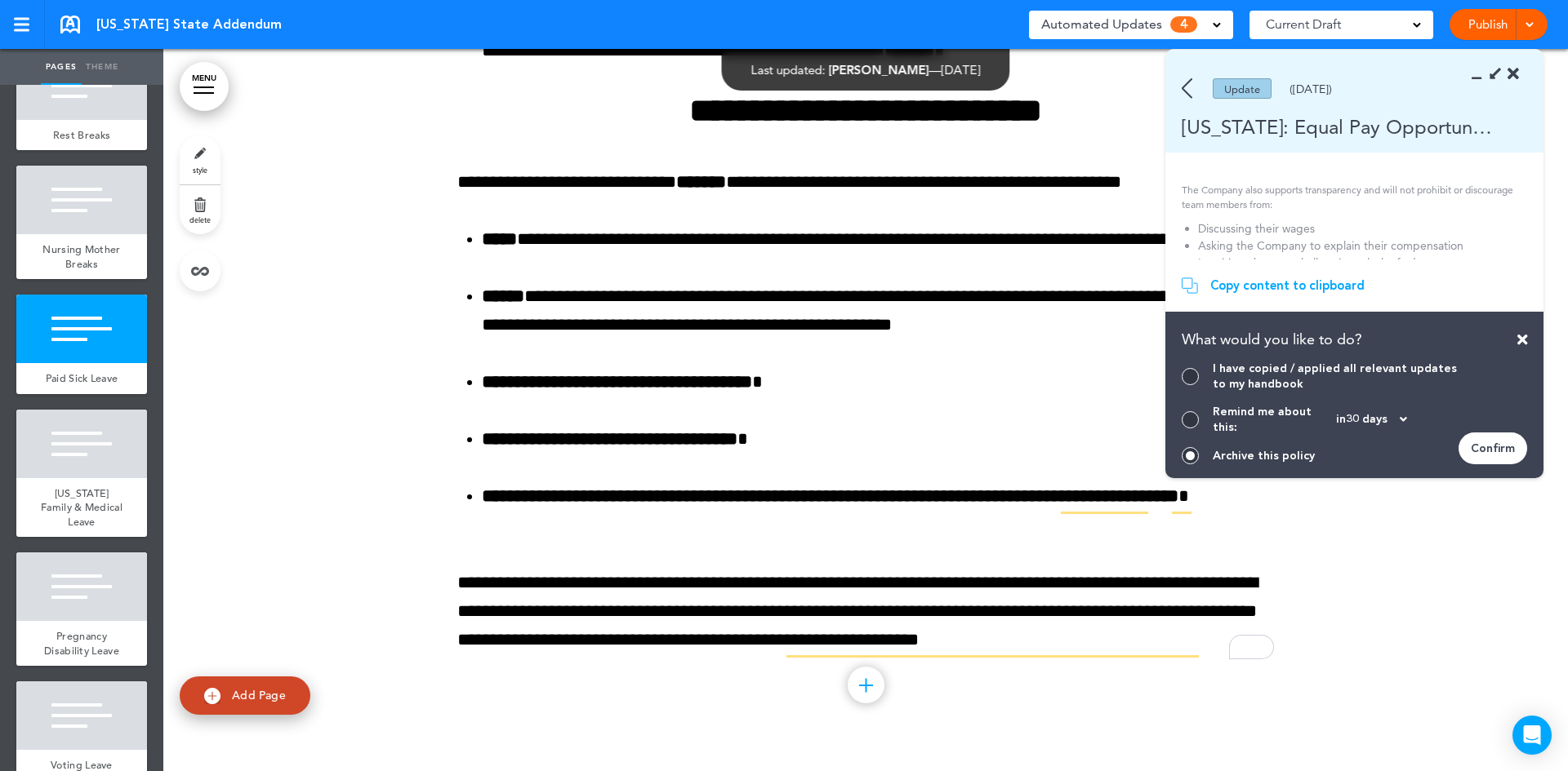
click at [1501, 446] on div "Confirm" at bounding box center [1492, 449] width 69 height 32
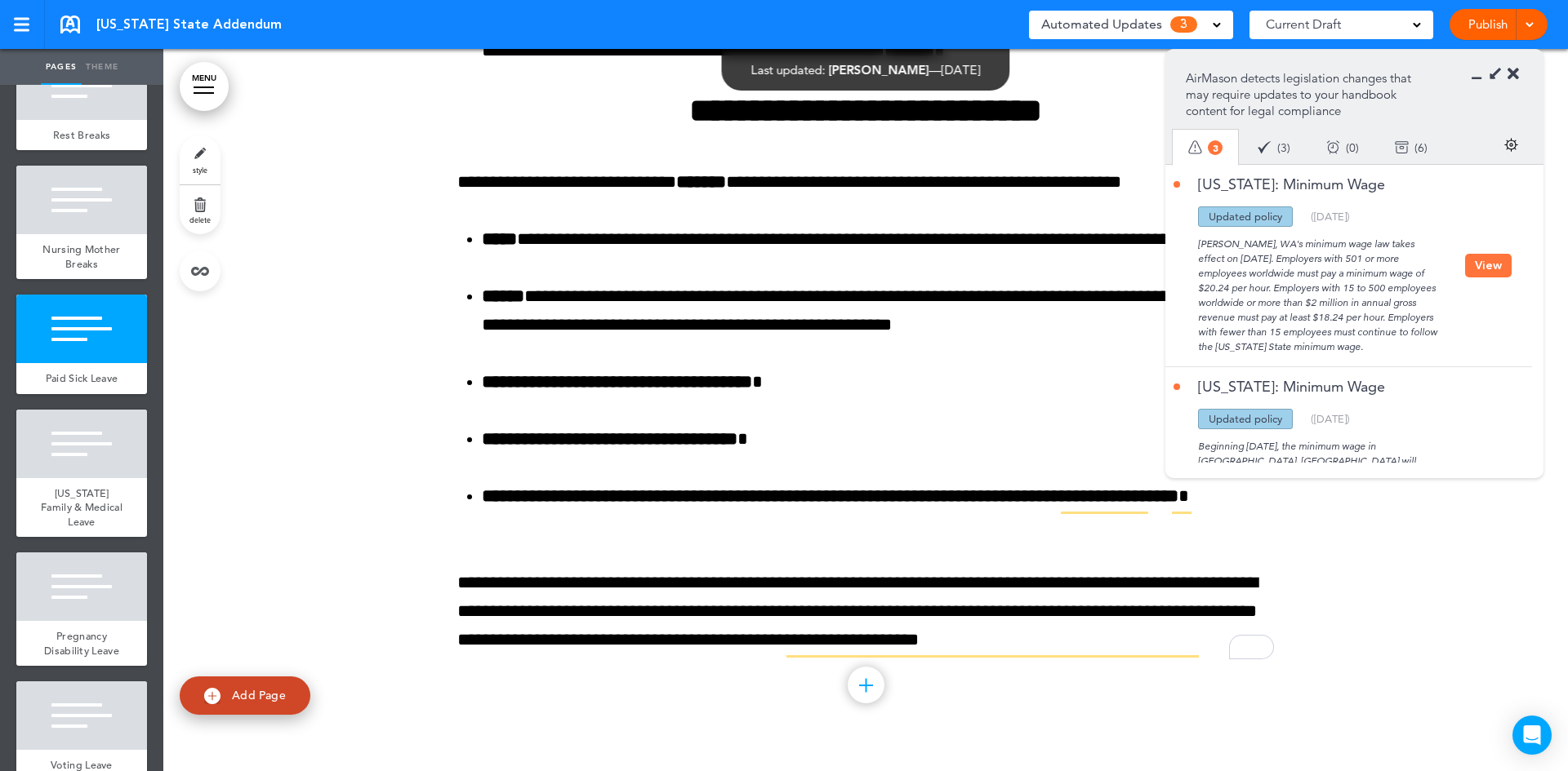
click at [1488, 264] on button "View" at bounding box center [1488, 265] width 47 height 23
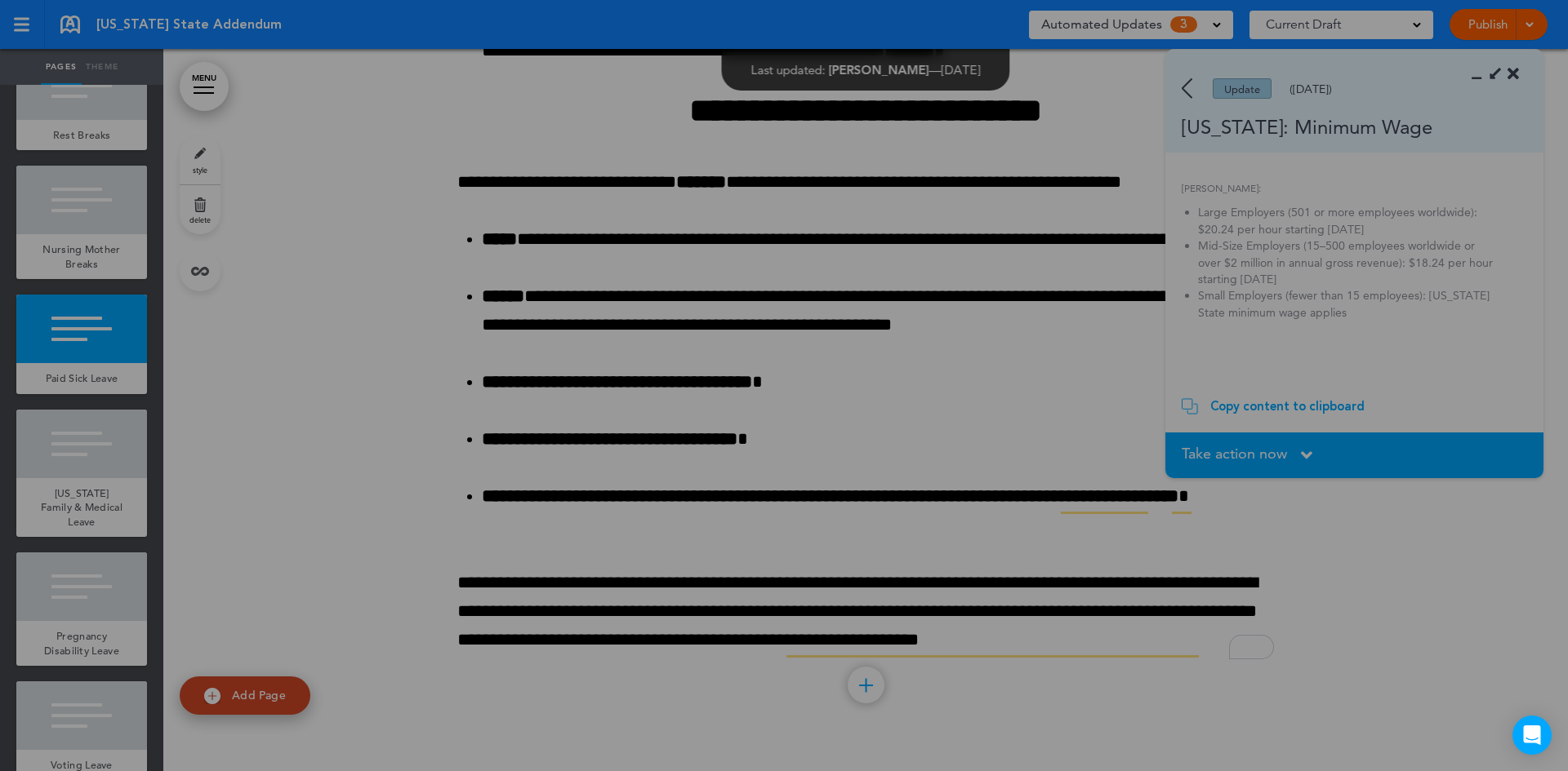
scroll to position [0, 0]
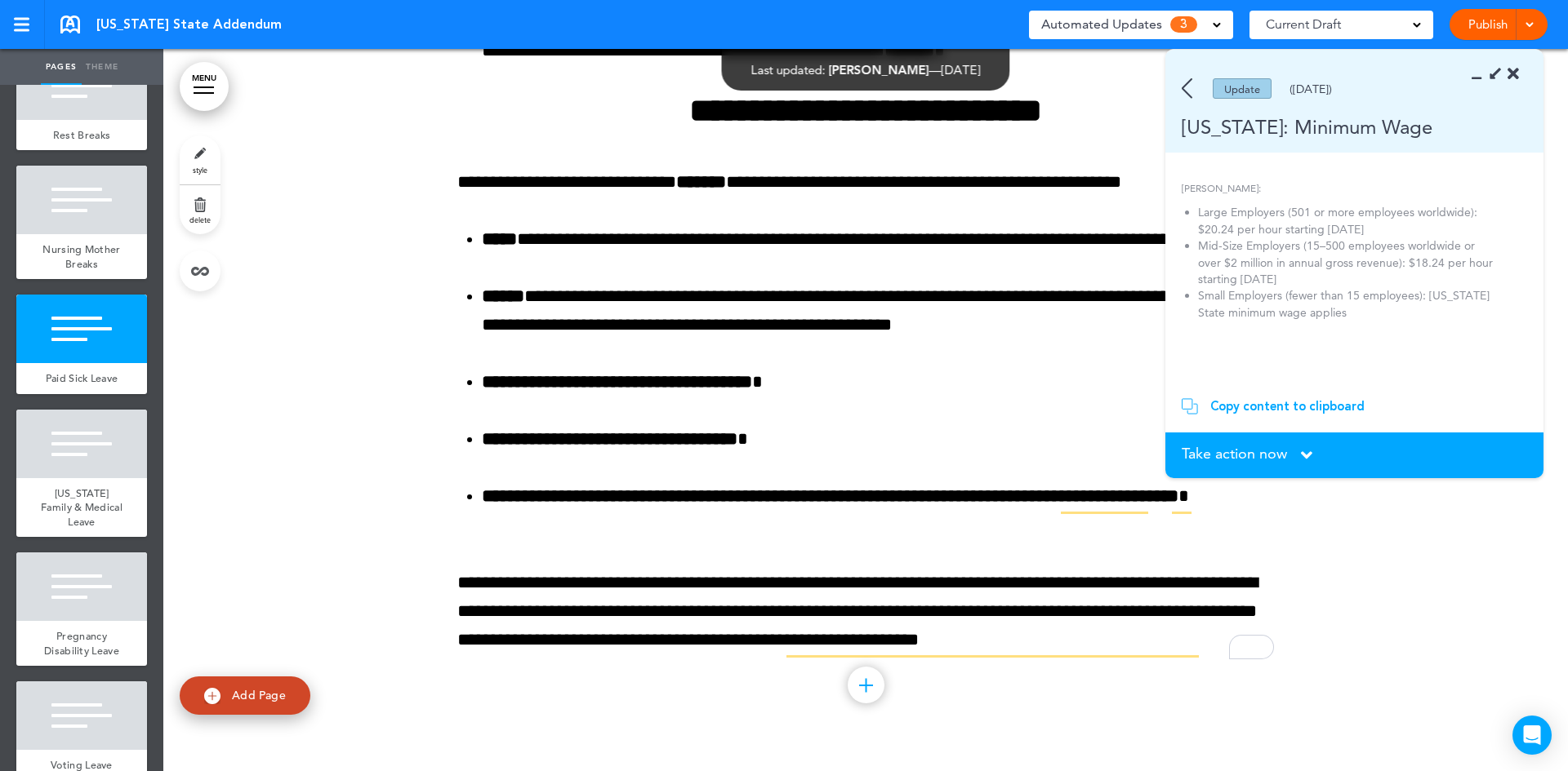
click at [1312, 458] on icon at bounding box center [1307, 455] width 12 height 17
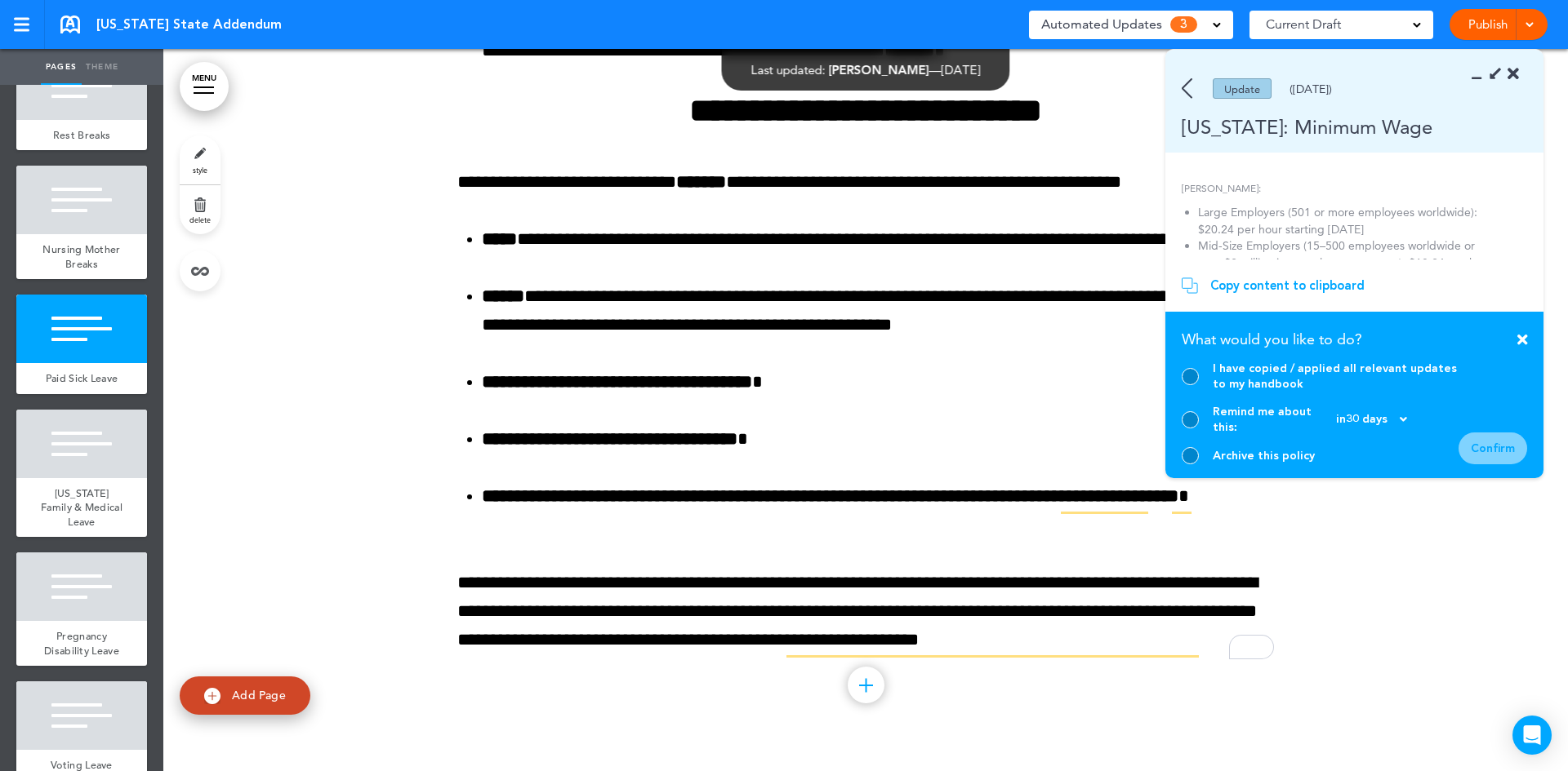
click at [1251, 294] on div "Copy content to clipboard" at bounding box center [1287, 285] width 154 height 17
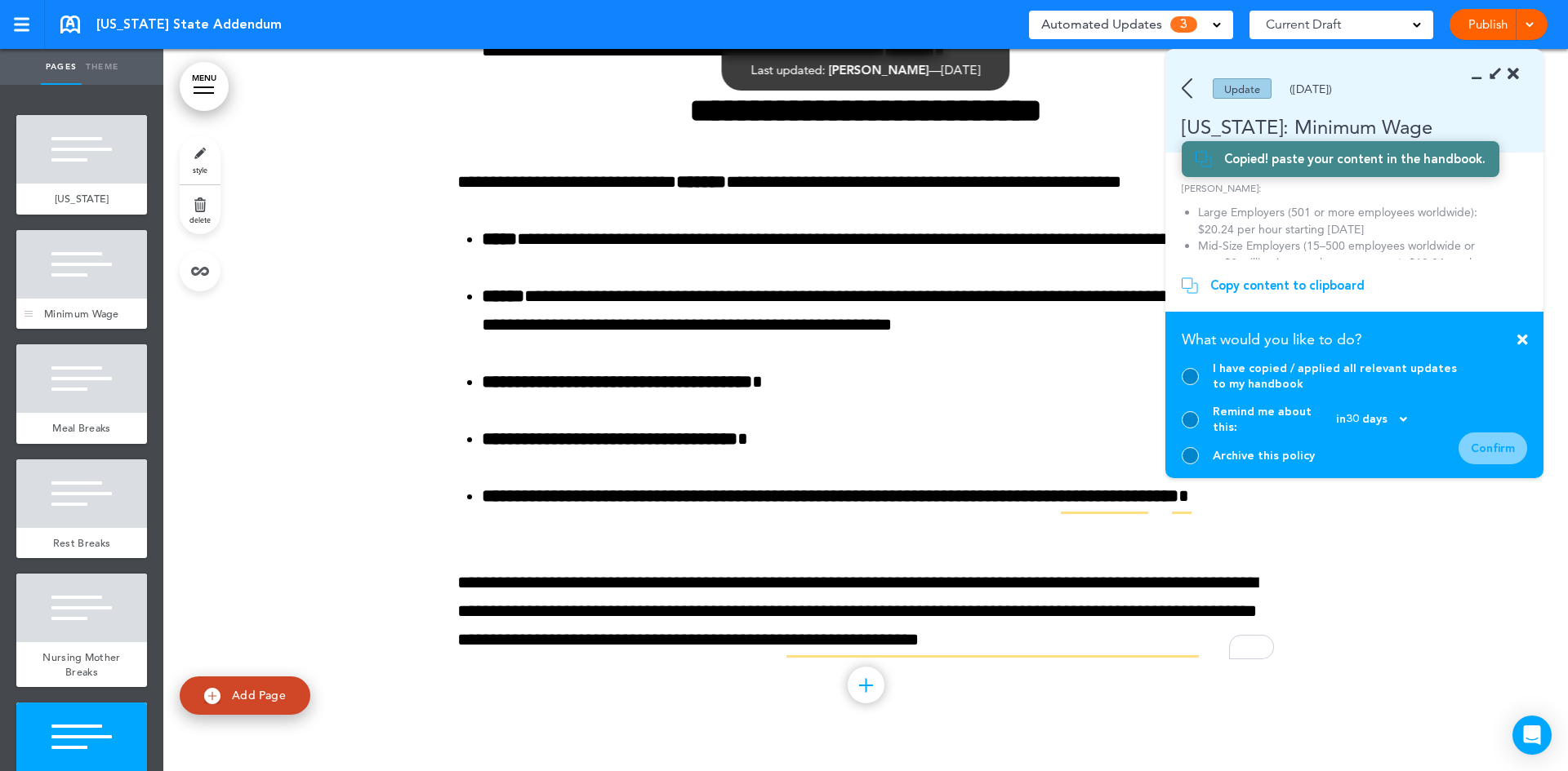
click at [72, 320] on span "Minimum Wage" at bounding box center [81, 314] width 75 height 14
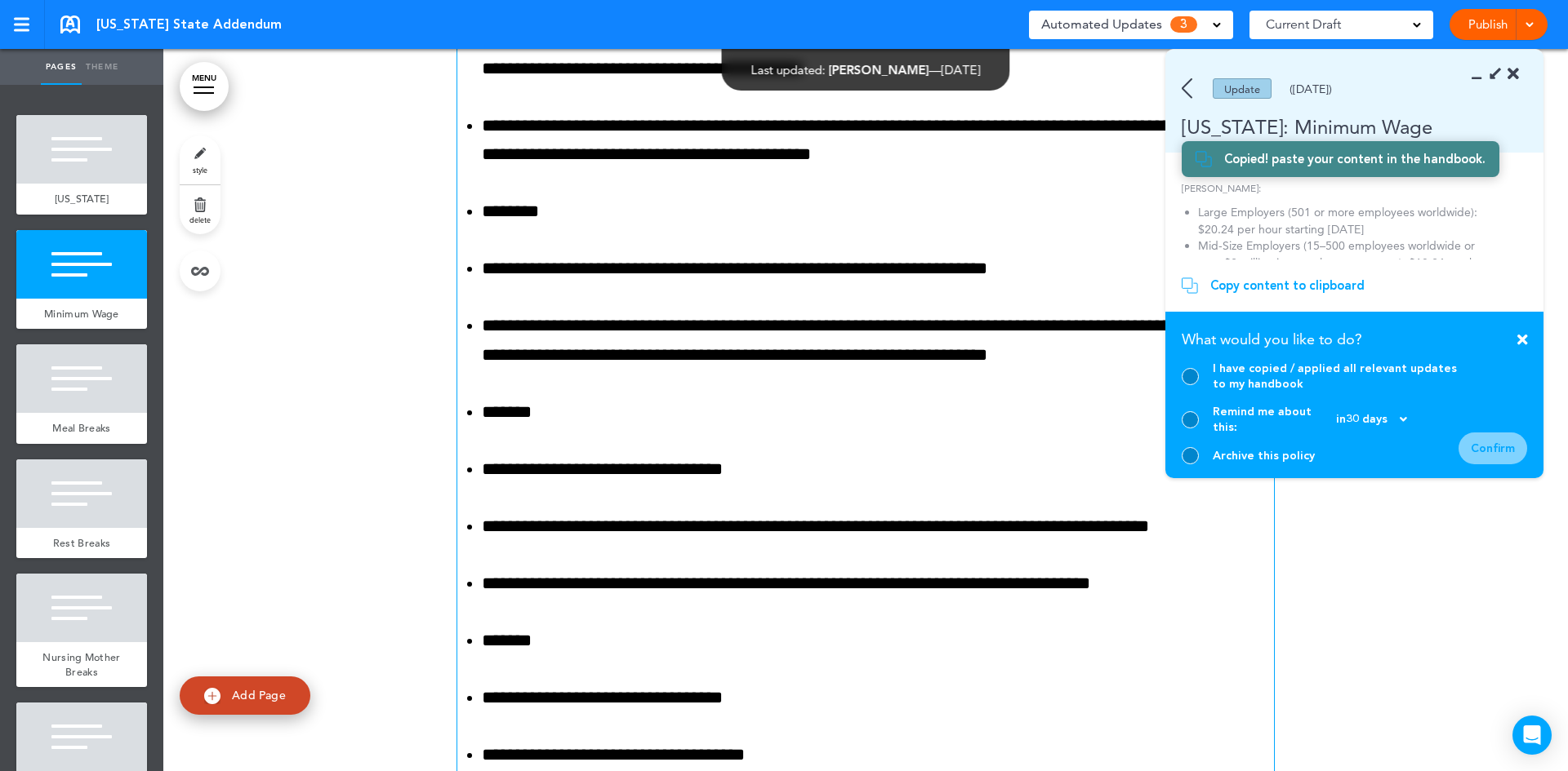
scroll to position [1865, 0]
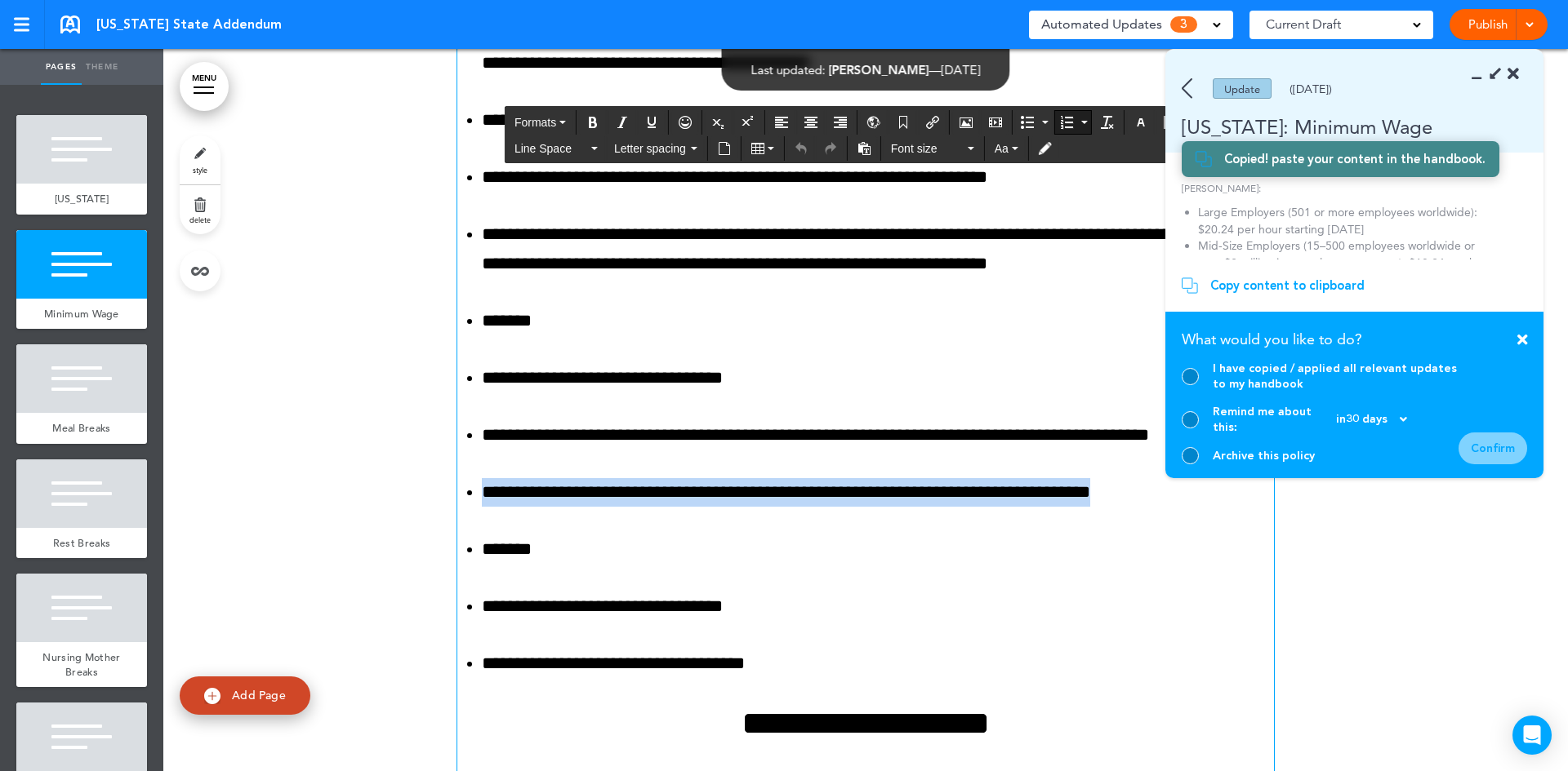
drag, startPoint x: 1167, startPoint y: 500, endPoint x: 467, endPoint y: 496, distance: 700.0
click at [467, 496] on ol "**********" at bounding box center [866, 92] width 817 height 1174
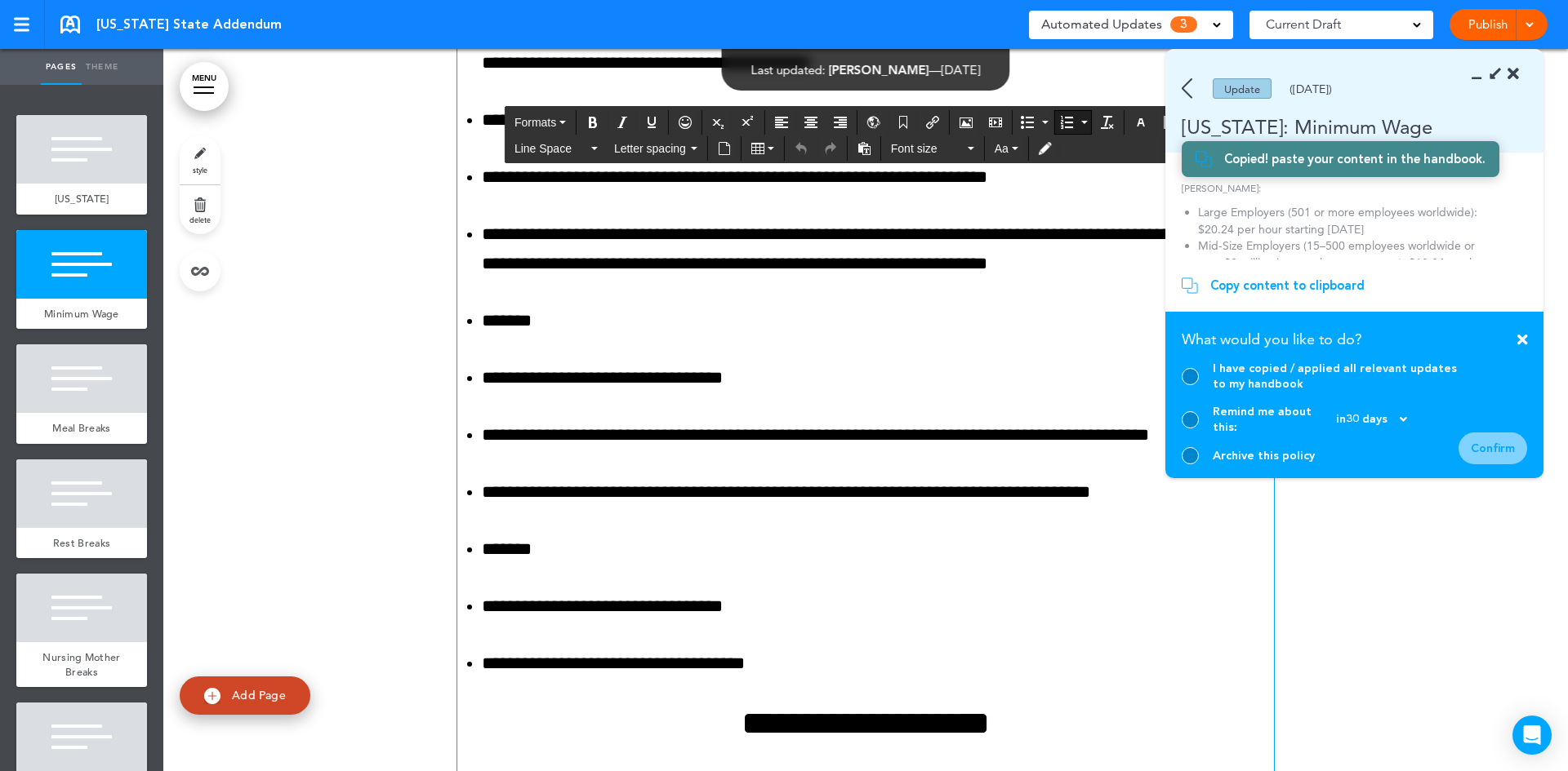
click at [827, 553] on li "*******" at bounding box center [877, 549] width 792 height 28
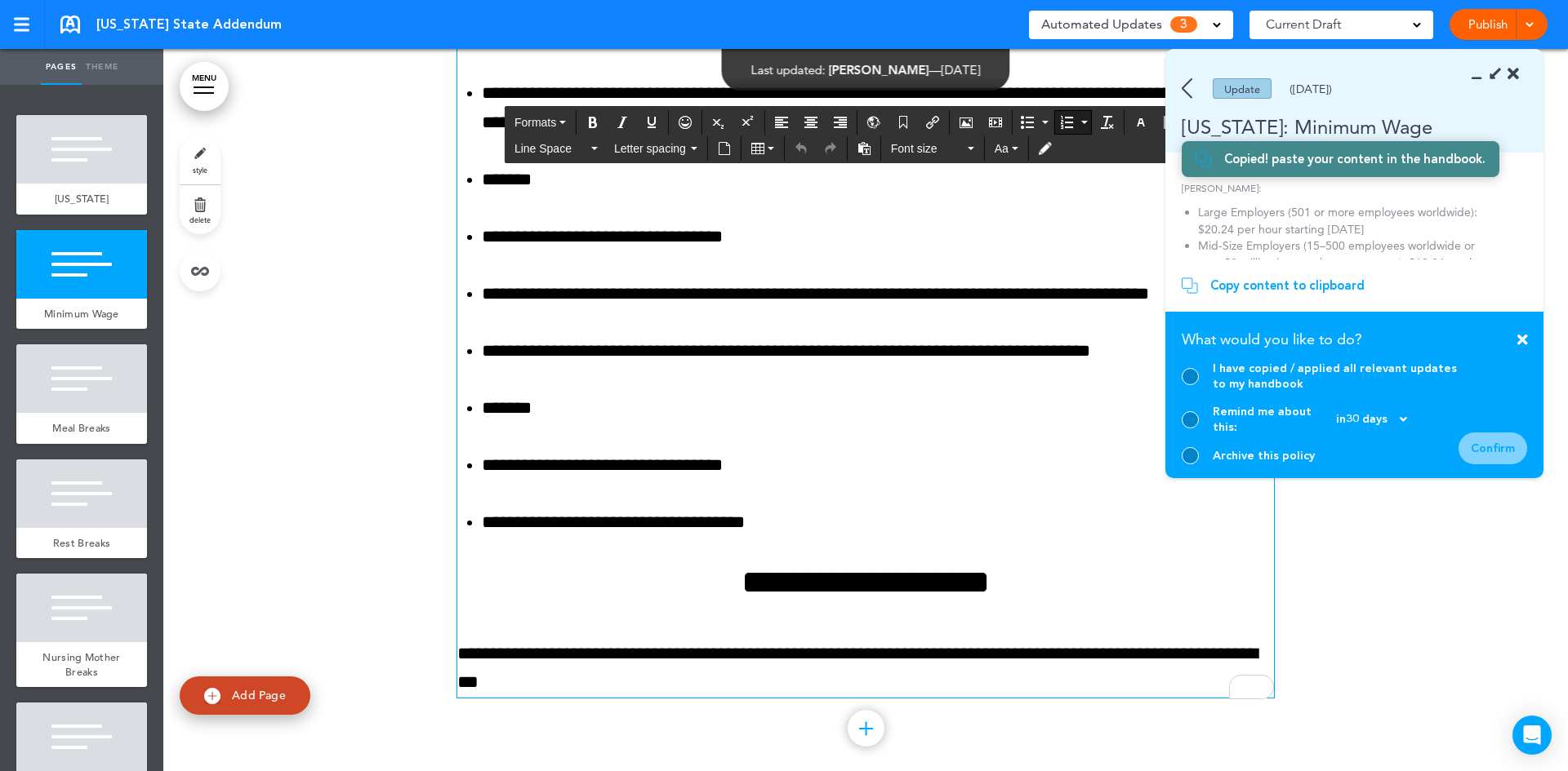
scroll to position [2028, 0]
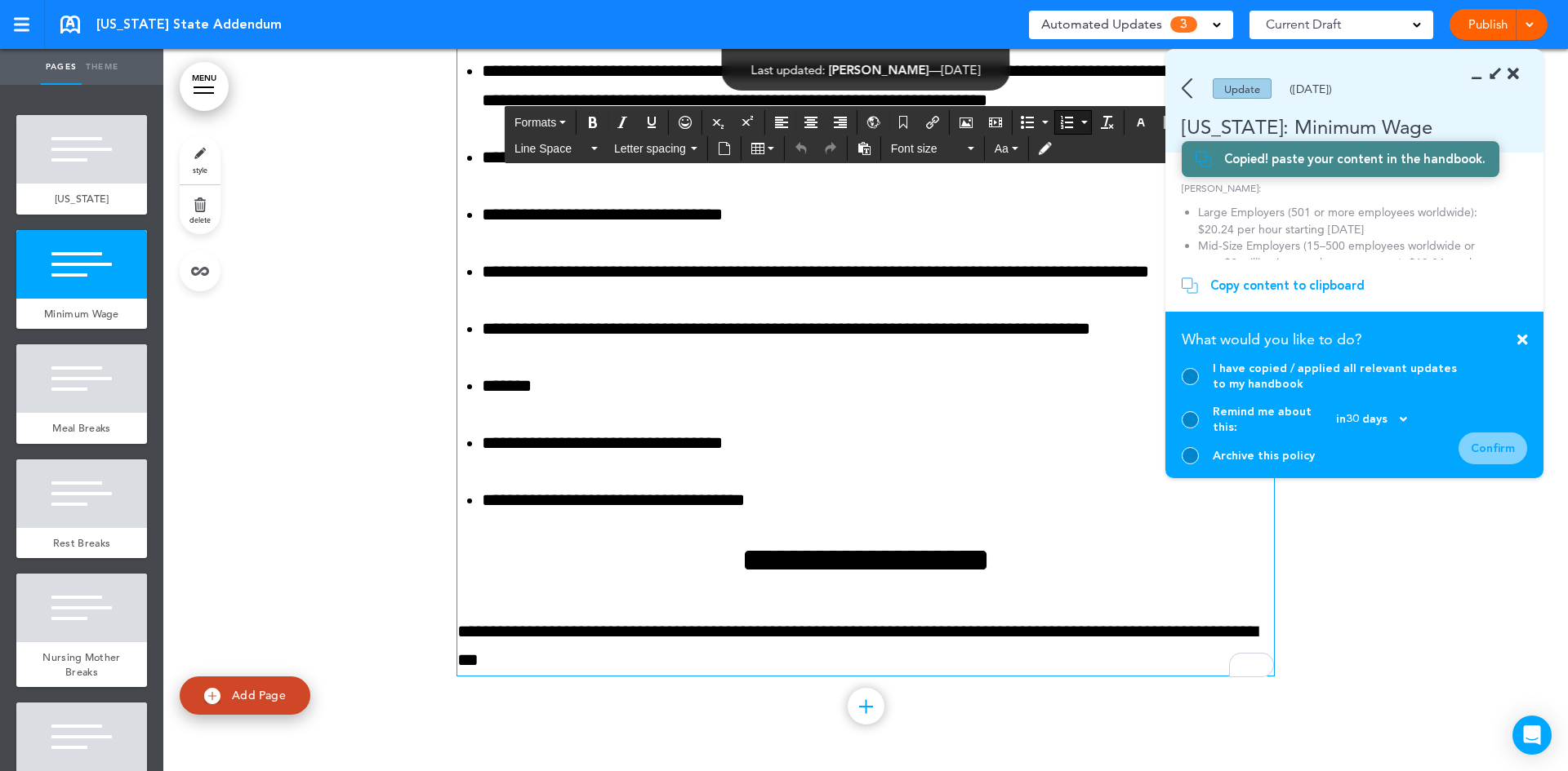
click at [792, 506] on li "**********" at bounding box center [877, 500] width 792 height 28
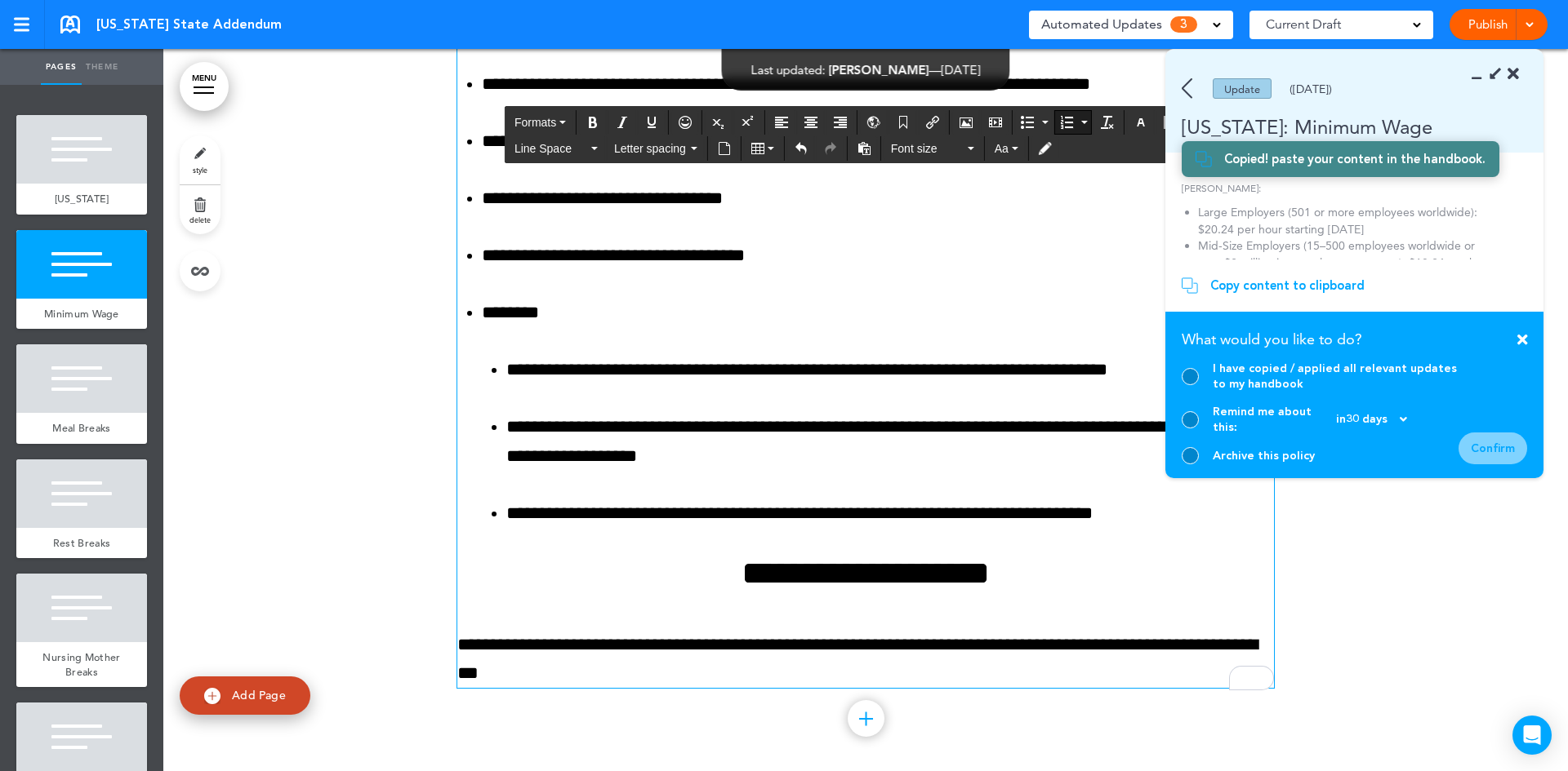
scroll to position [2355, 0]
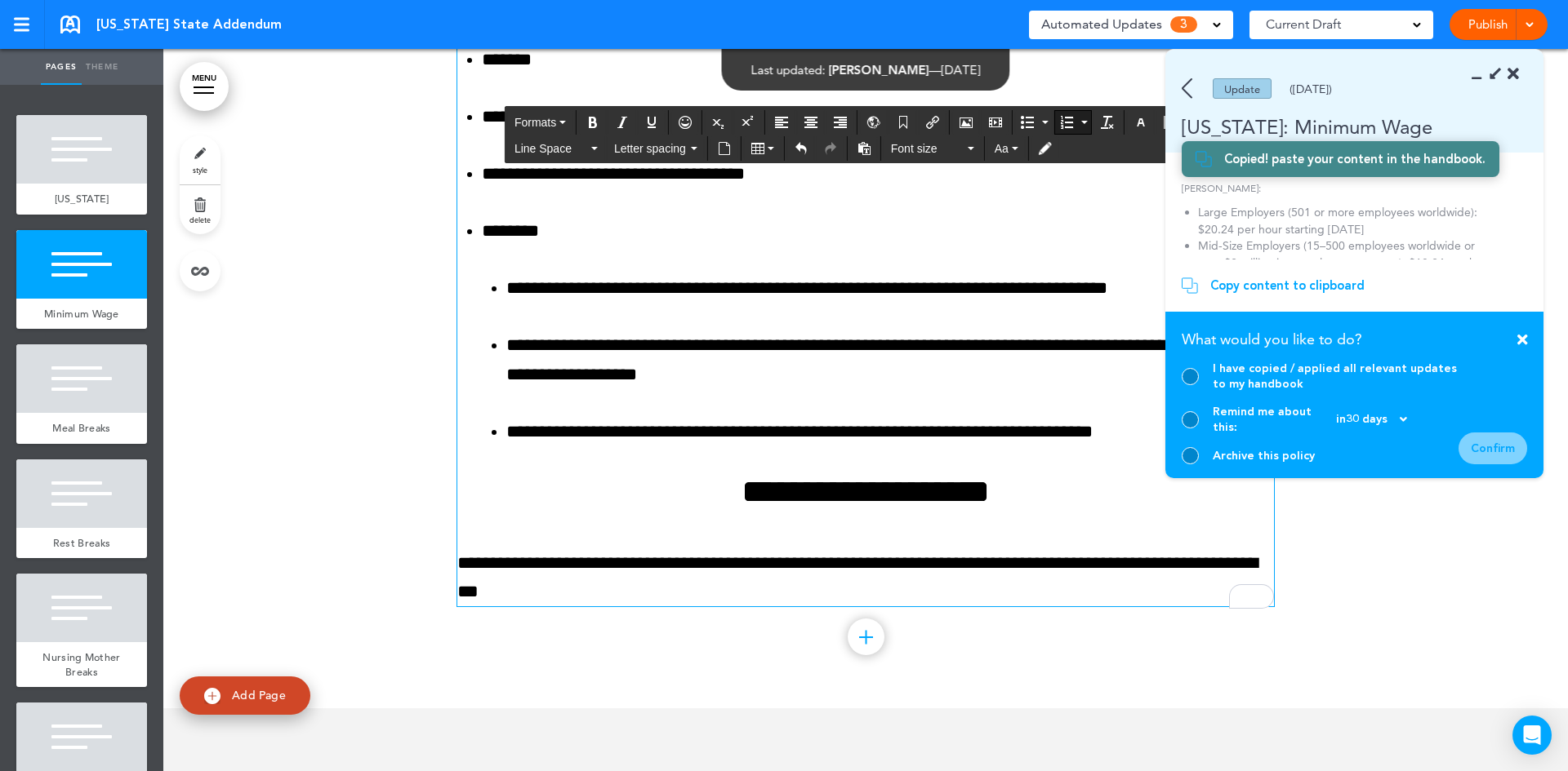
click at [1187, 386] on div at bounding box center [1190, 377] width 17 height 17
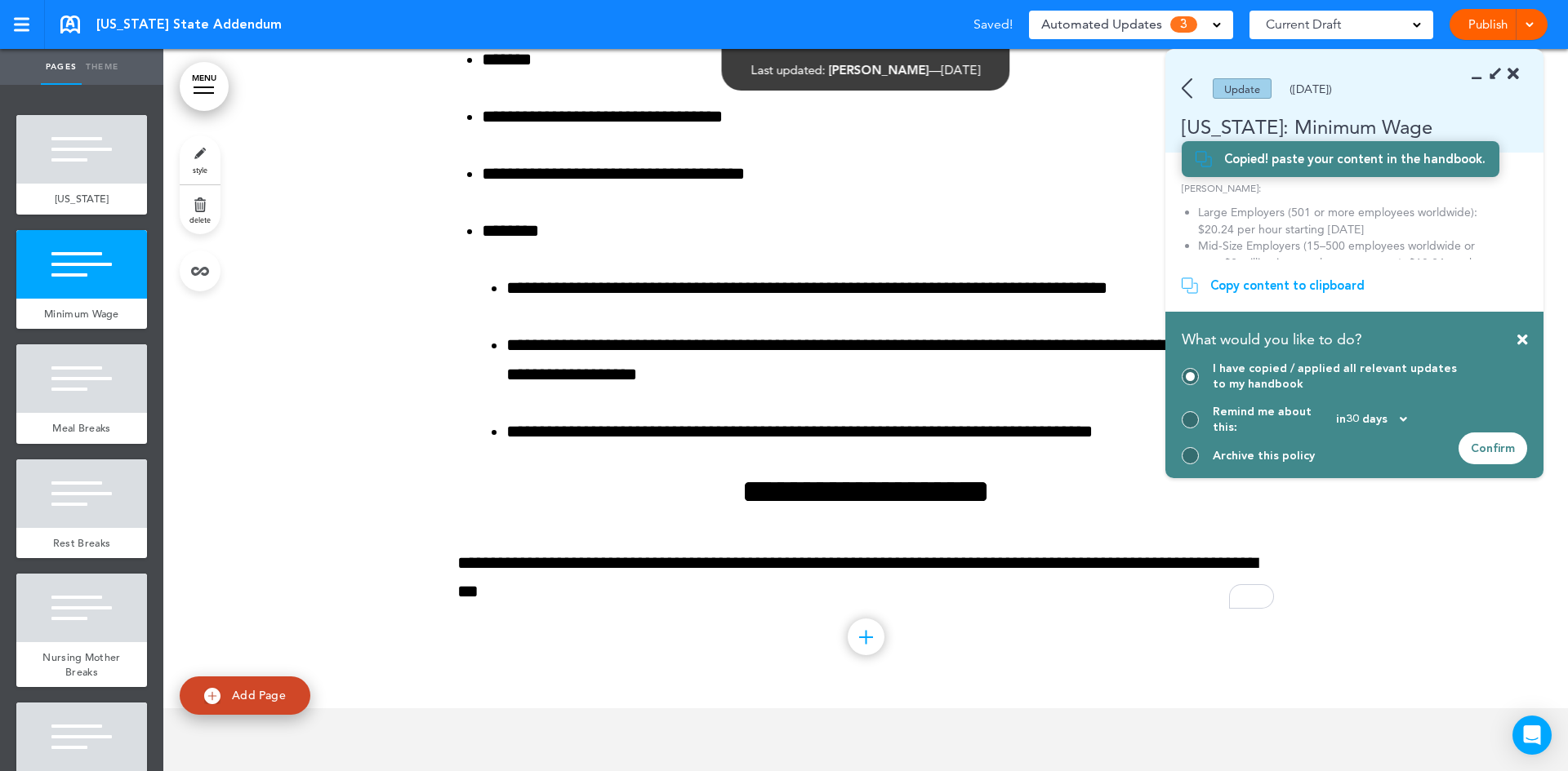
click at [1507, 444] on div "Confirm" at bounding box center [1492, 449] width 69 height 32
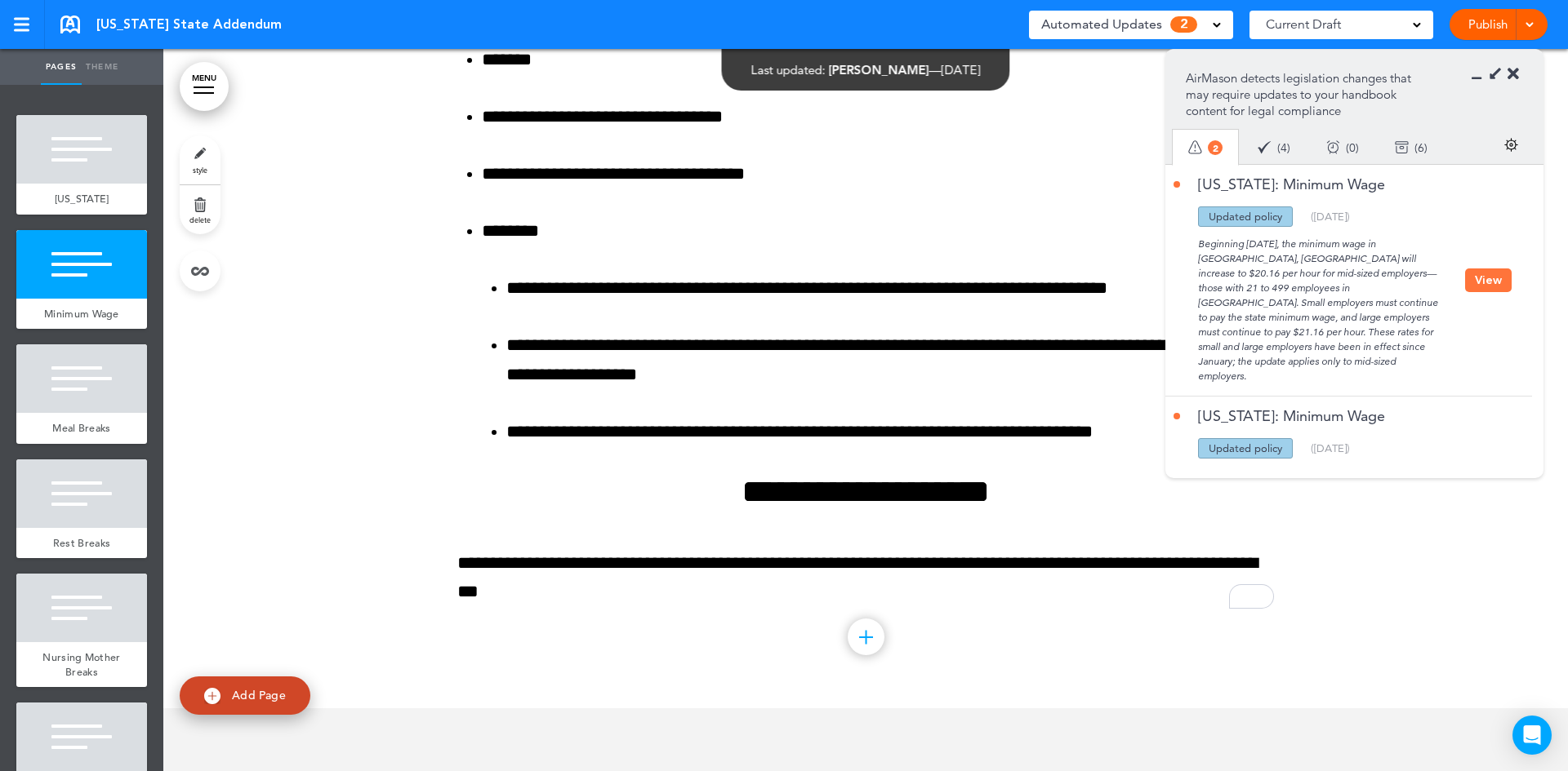
click at [1365, 264] on div "Beginning July 1, 2025, the minimum wage in Burien, WA will increase to $20.16 …" at bounding box center [1319, 305] width 291 height 156
click at [1489, 272] on button "View" at bounding box center [1488, 281] width 47 height 23
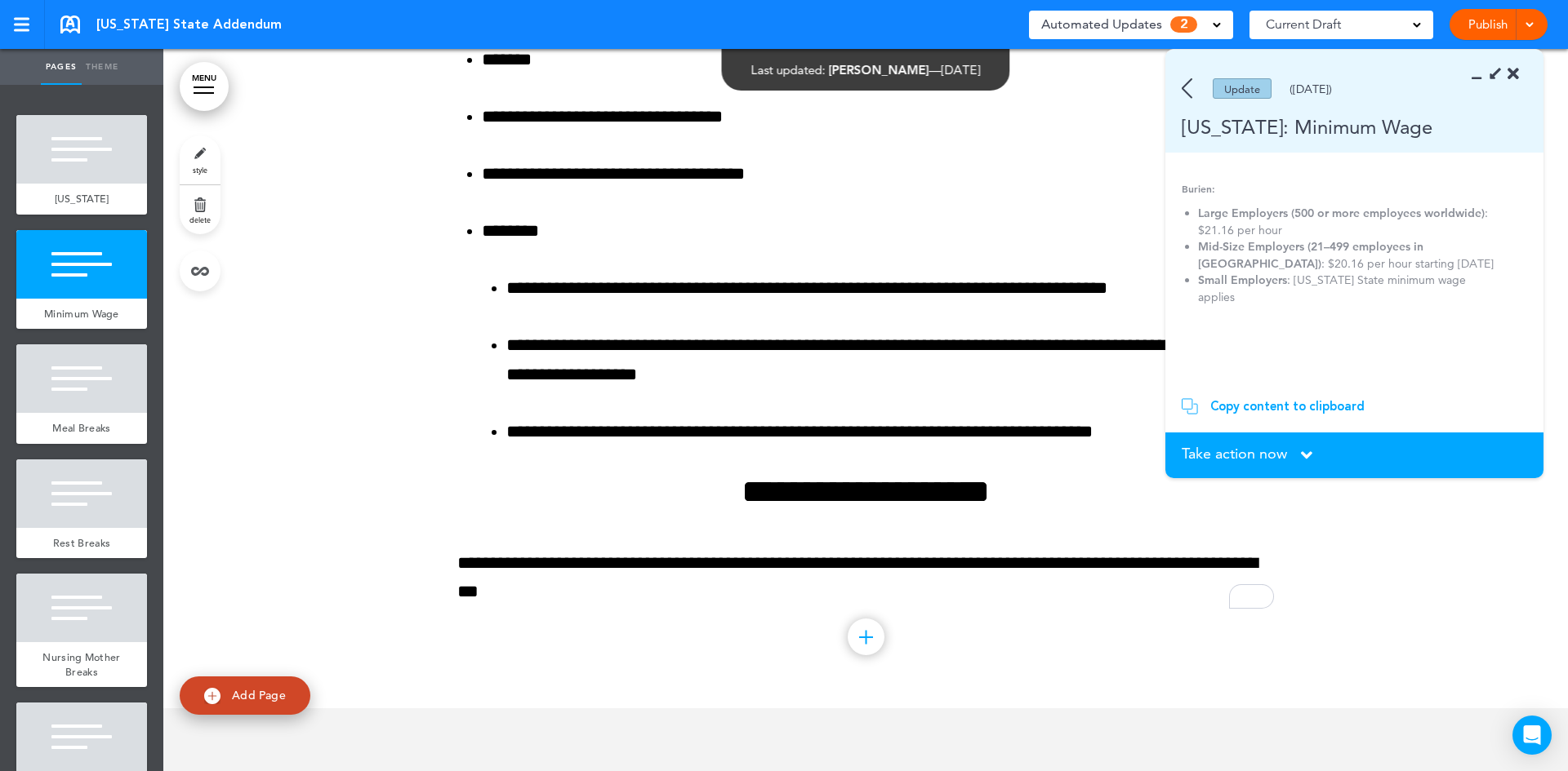
click at [1317, 406] on div "Copy content to clipboard" at bounding box center [1287, 406] width 154 height 17
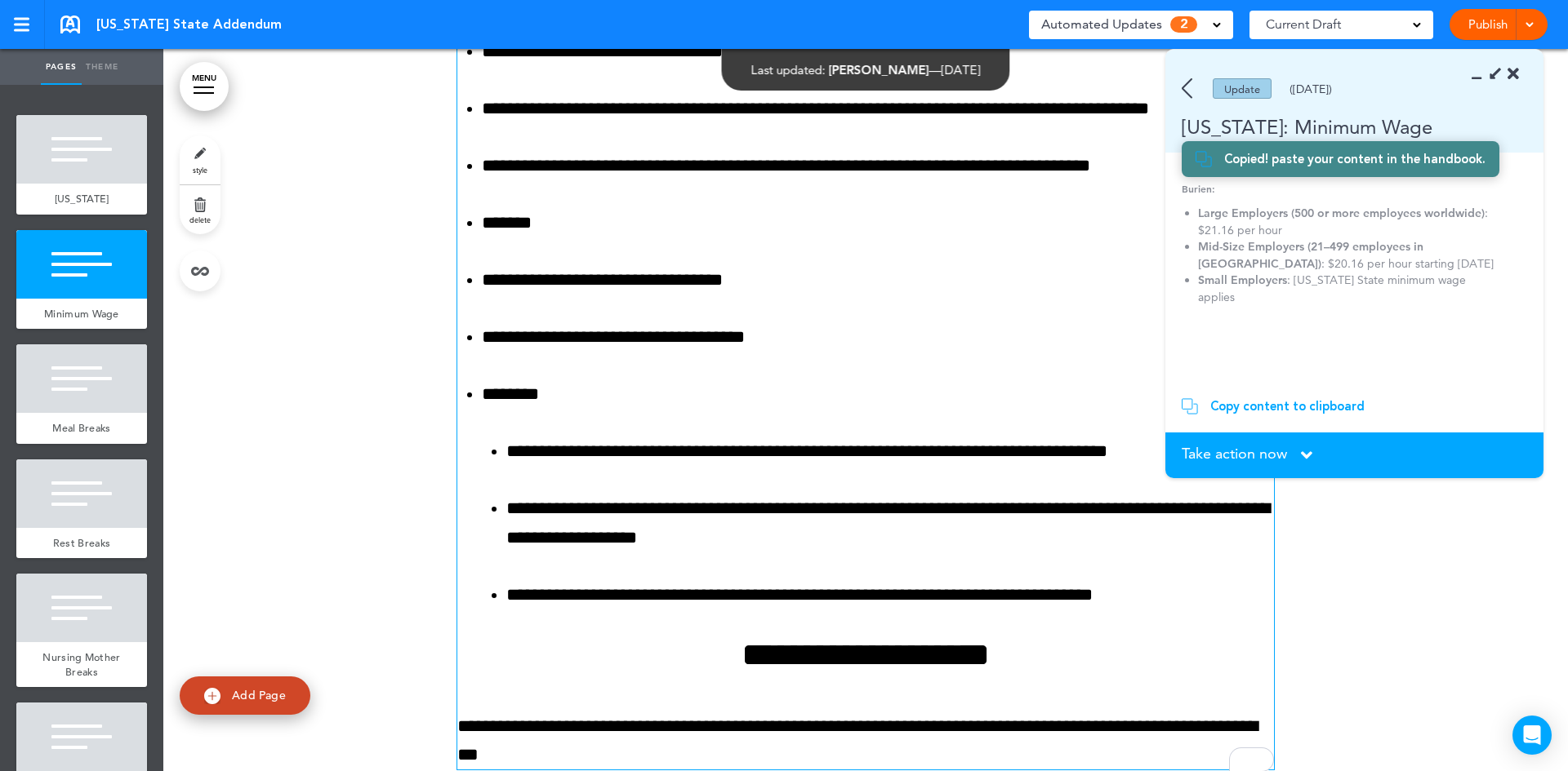
scroll to position [2110, 0]
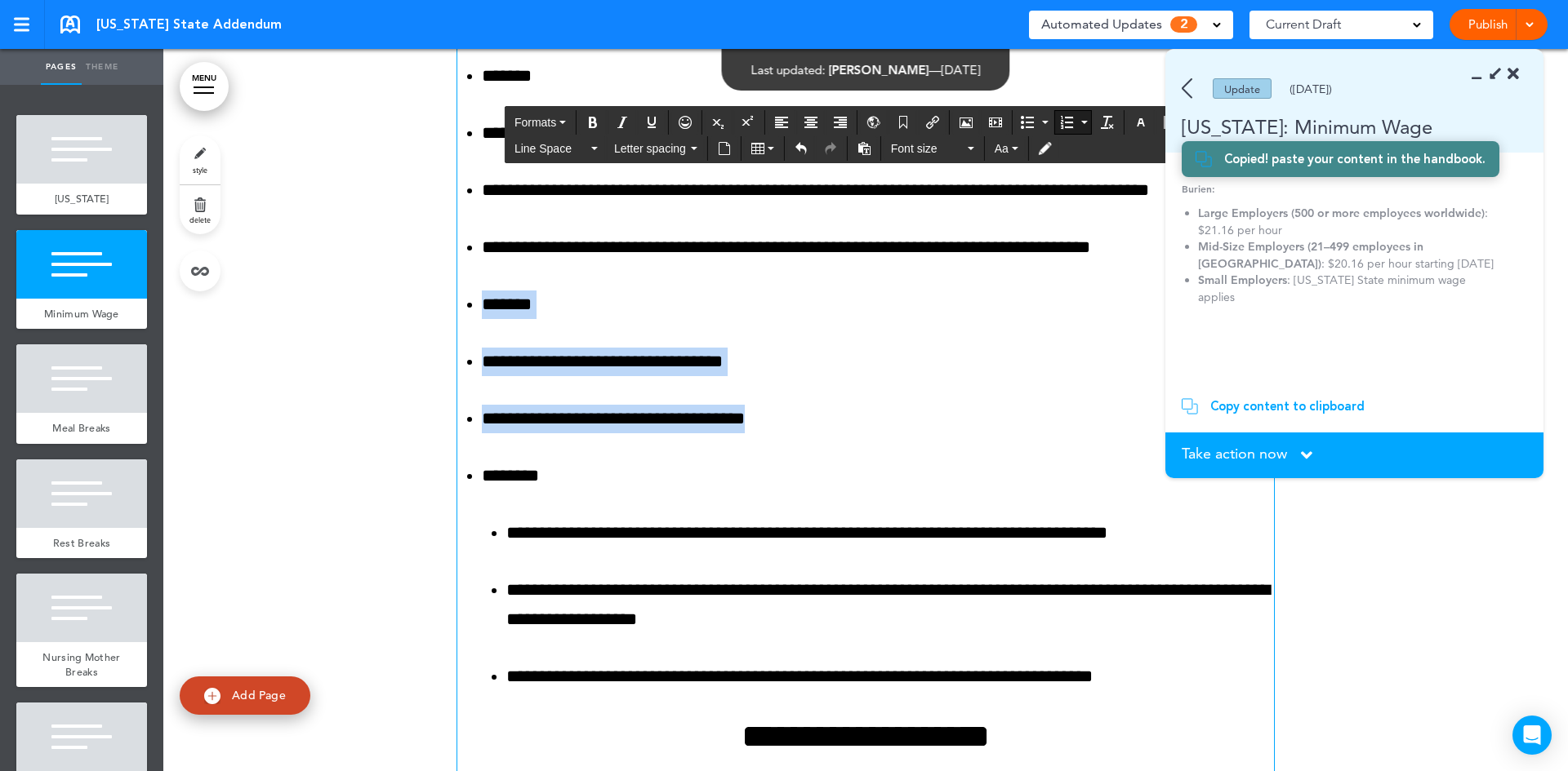
drag, startPoint x: 796, startPoint y: 419, endPoint x: 464, endPoint y: 311, distance: 349.1
paste div "To enrich screen reader interactions, please activate Accessibility in Grammarl…"
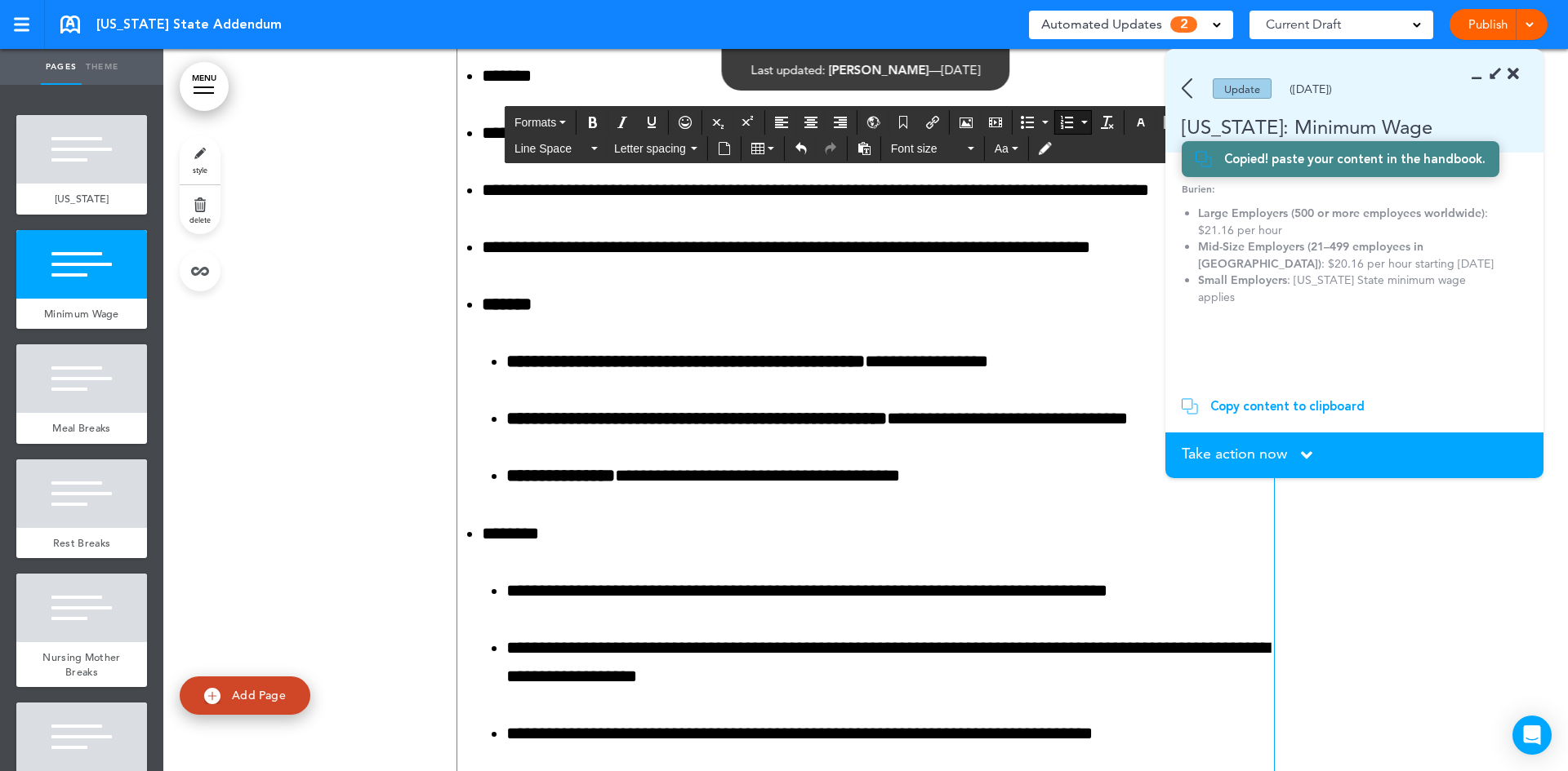
click at [1304, 453] on icon at bounding box center [1307, 455] width 12 height 17
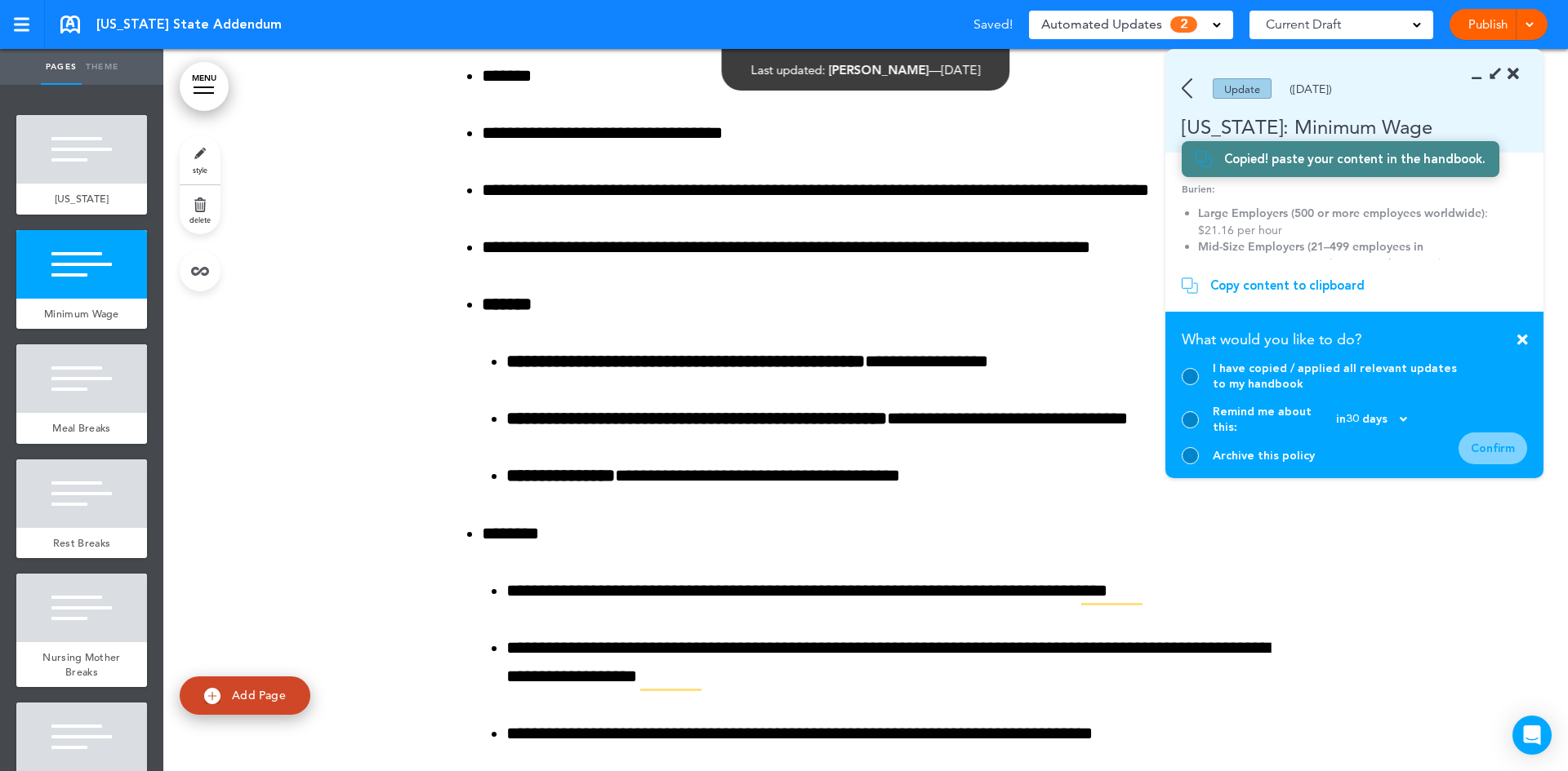
click at [1196, 391] on div "I have copied / applied all relevant updates to my handbook" at bounding box center [1319, 377] width 277 height 31
click at [1188, 386] on div at bounding box center [1190, 377] width 17 height 17
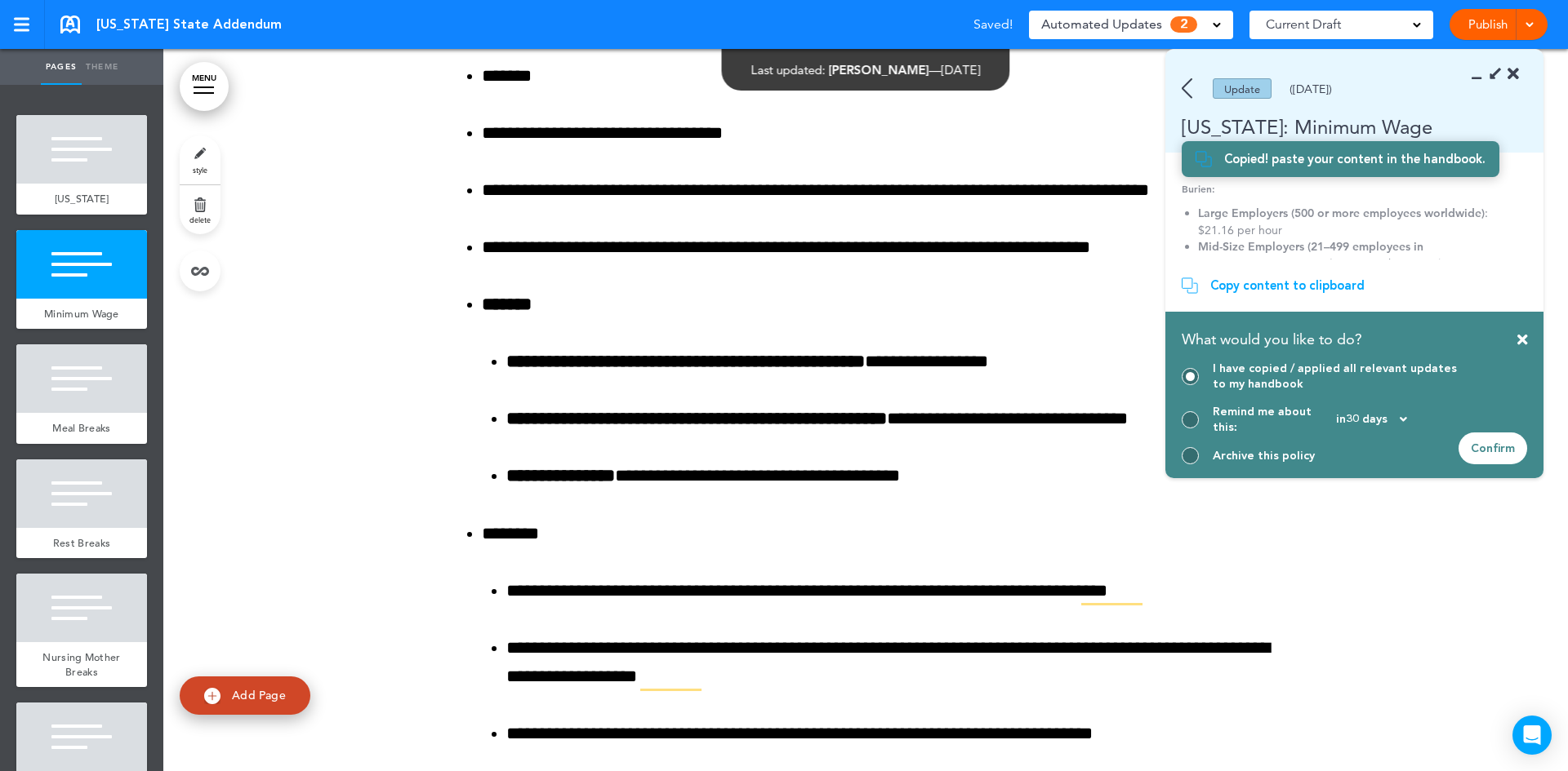
click at [1493, 453] on div "Confirm" at bounding box center [1492, 449] width 69 height 32
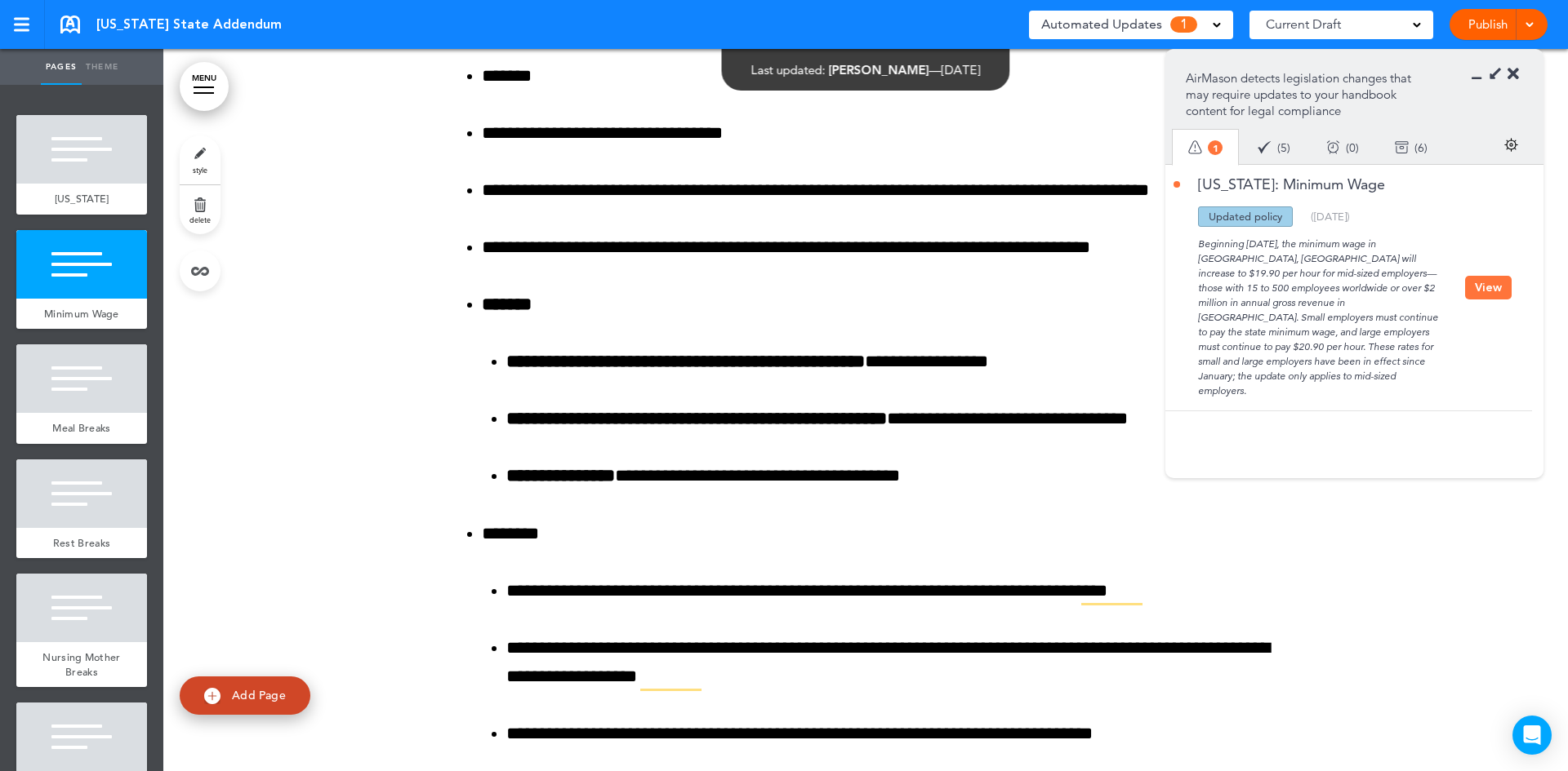
click at [1487, 284] on button "View" at bounding box center [1488, 287] width 47 height 23
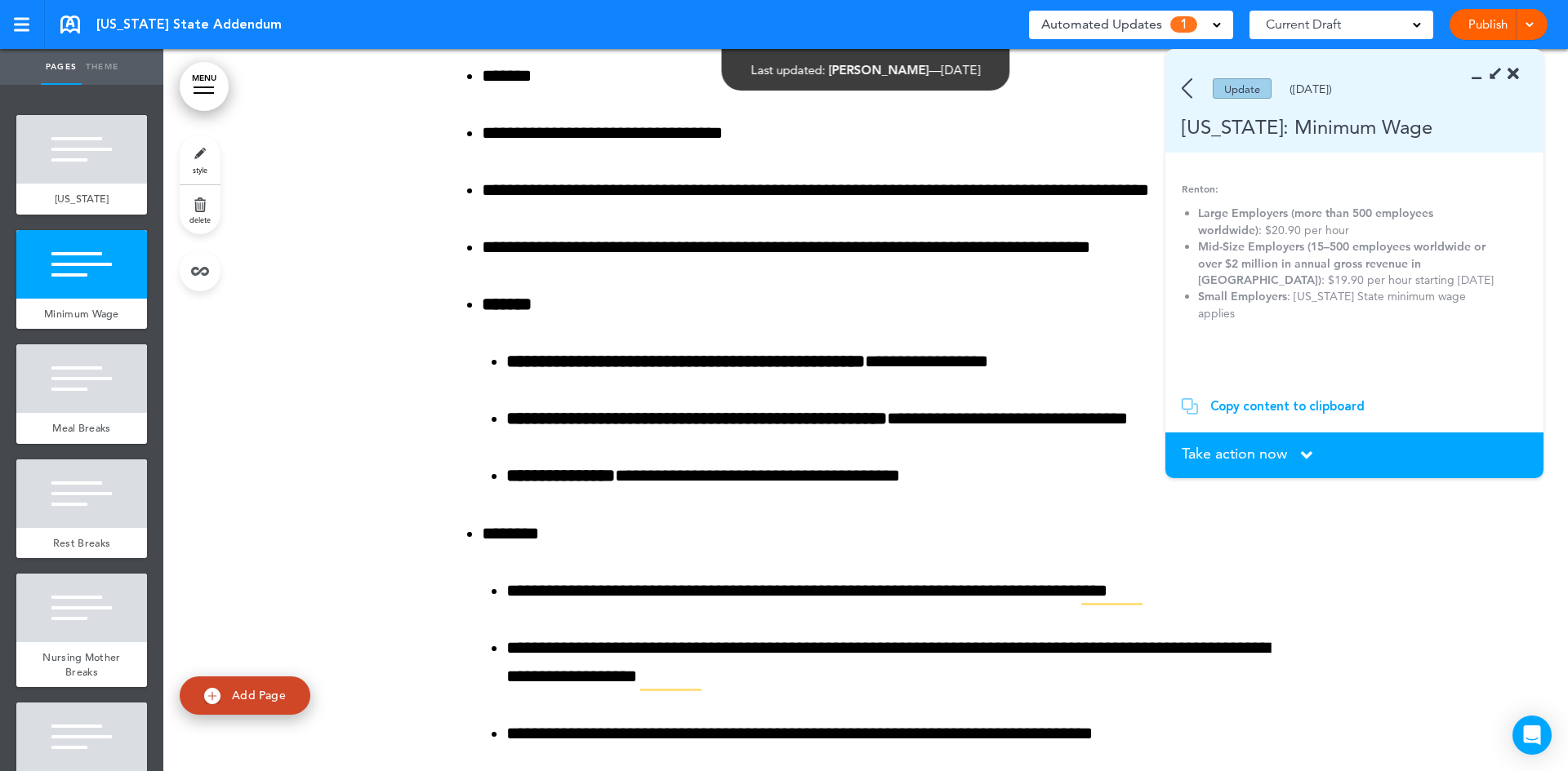
click at [1308, 409] on div "Copy content to clipboard" at bounding box center [1287, 406] width 154 height 17
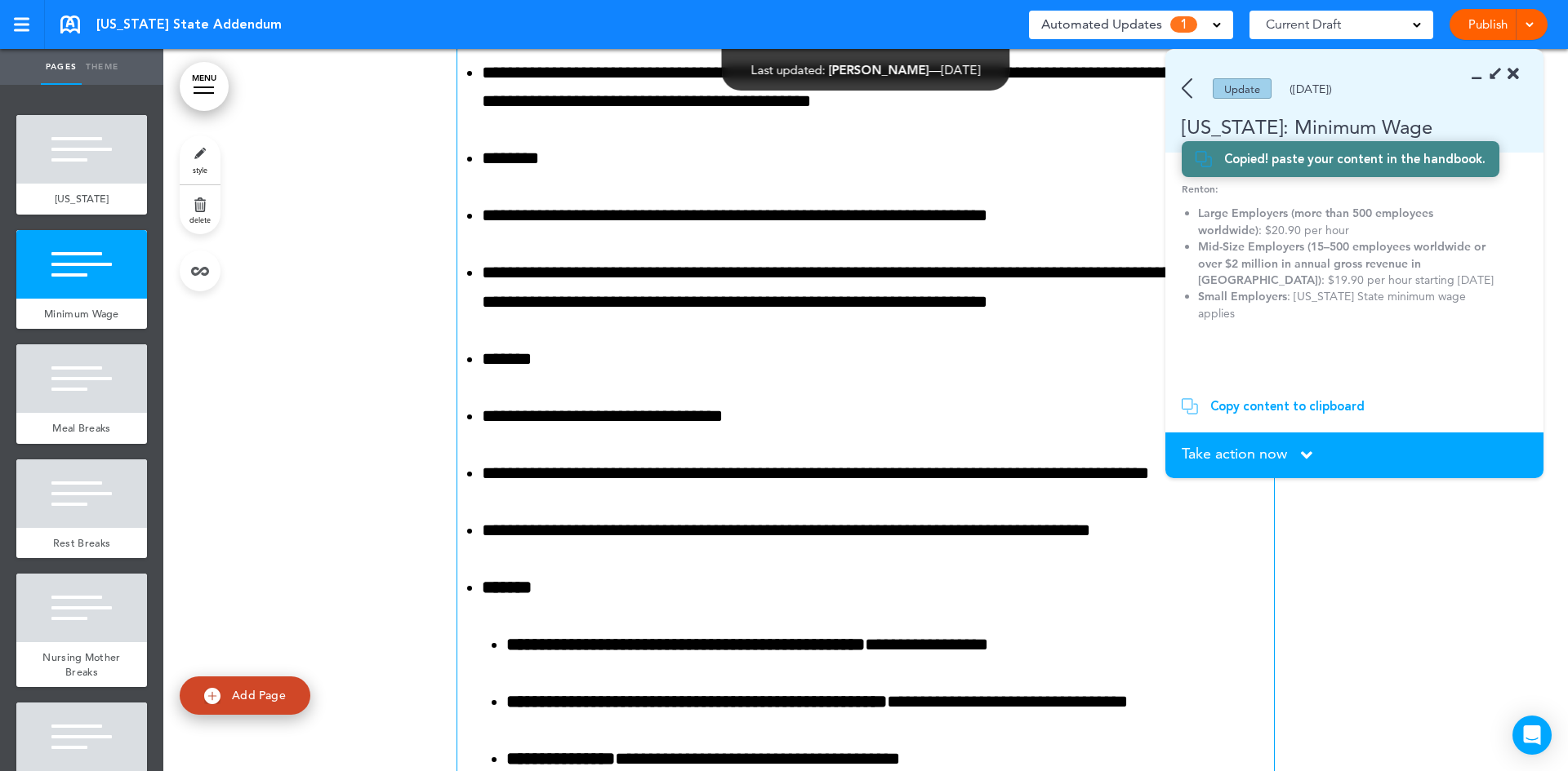
scroll to position [1784, 0]
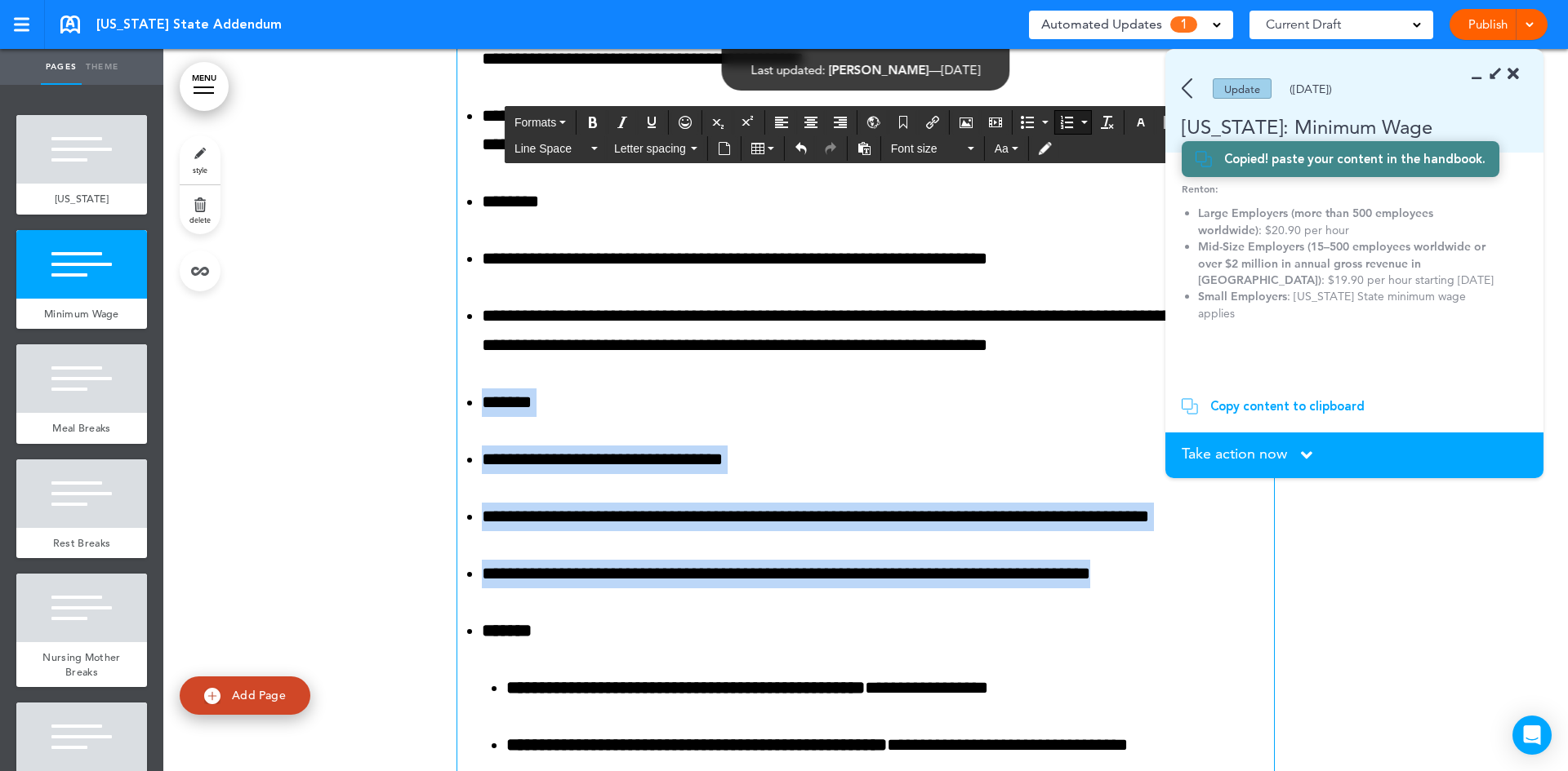
drag, startPoint x: 1162, startPoint y: 587, endPoint x: 469, endPoint y: 402, distance: 717.3
click at [469, 402] on ol "**********" at bounding box center [866, 331] width 817 height 1489
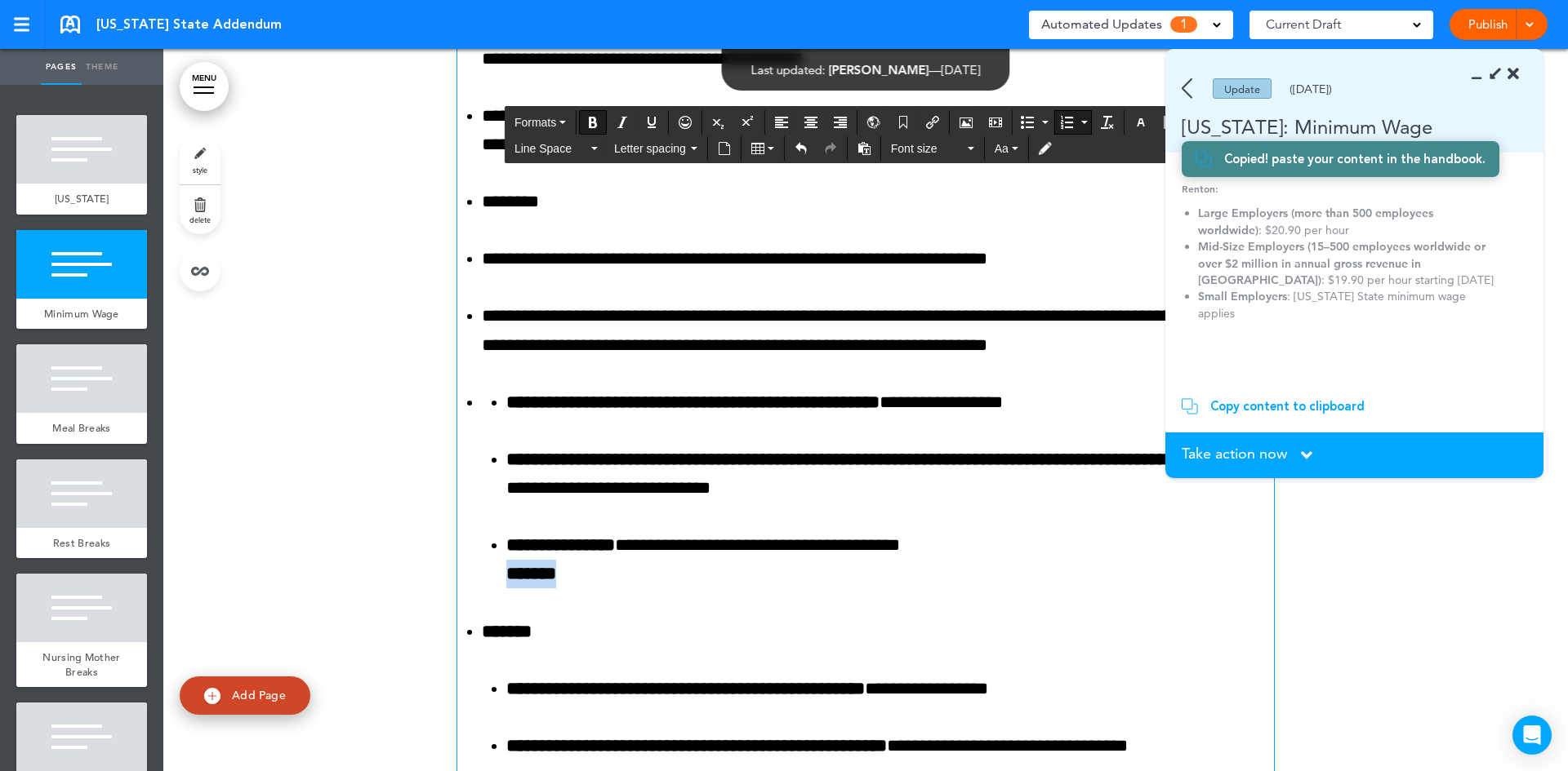
drag, startPoint x: 616, startPoint y: 580, endPoint x: 494, endPoint y: 583, distance: 122.0
click at [494, 583] on ol "**********" at bounding box center [877, 488] width 792 height 201
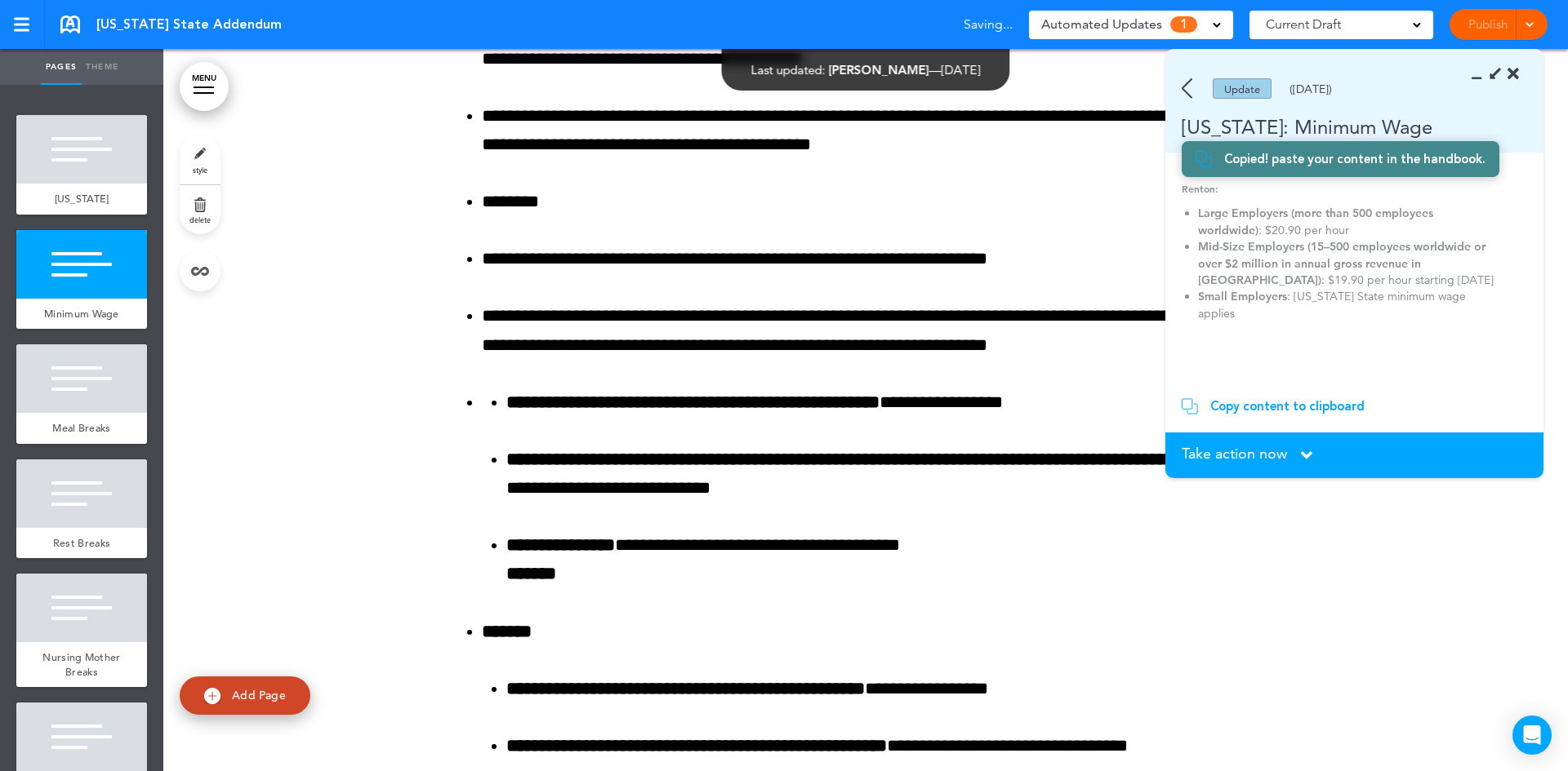
click at [1282, 408] on div "Copy content to clipboard" at bounding box center [1287, 406] width 154 height 17
click at [1277, 402] on div "Copy content to clipboard" at bounding box center [1287, 406] width 154 height 17
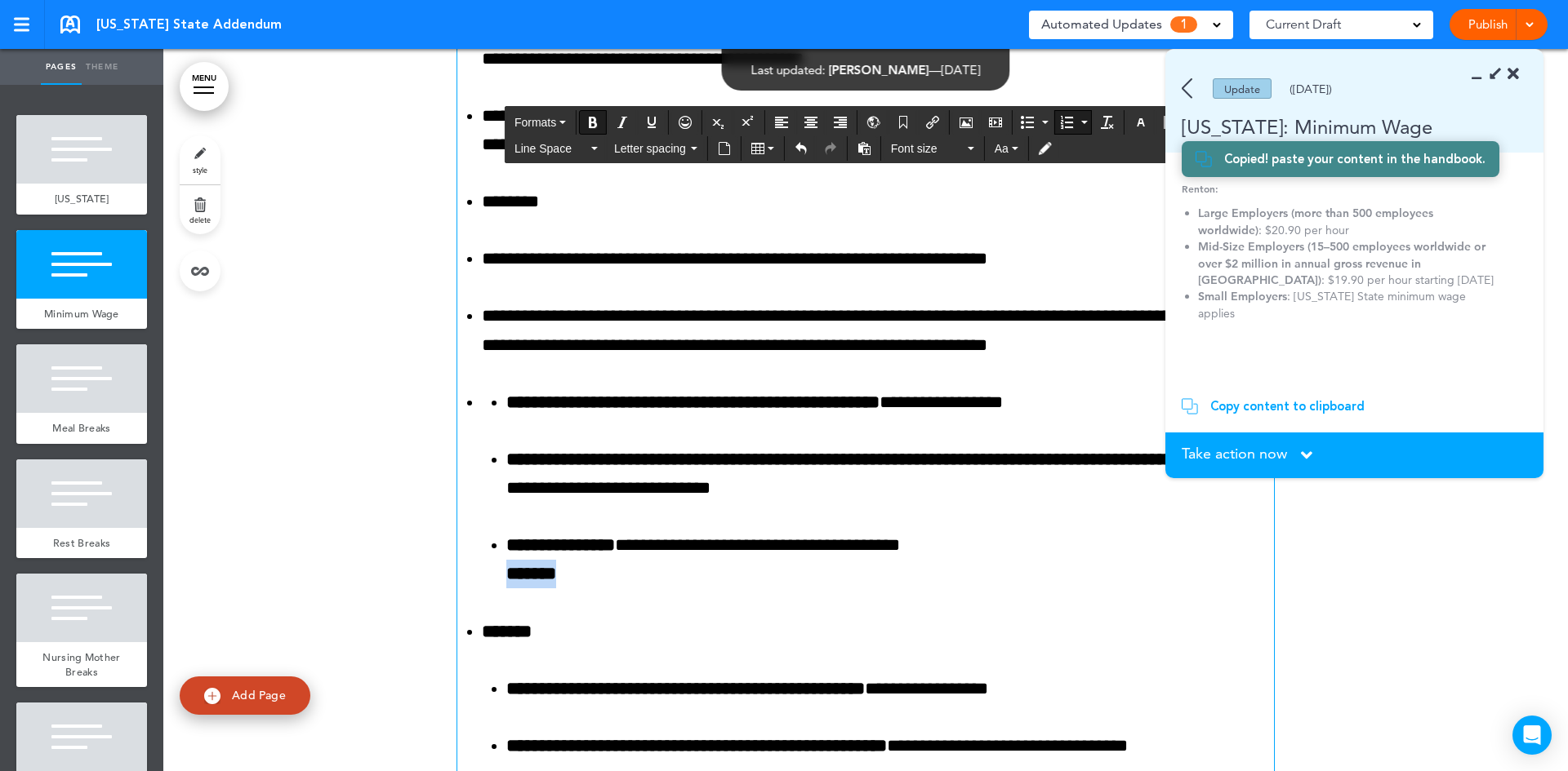
drag, startPoint x: 569, startPoint y: 584, endPoint x: 497, endPoint y: 576, distance: 72.4
click at [497, 576] on ol "**********" at bounding box center [877, 488] width 792 height 201
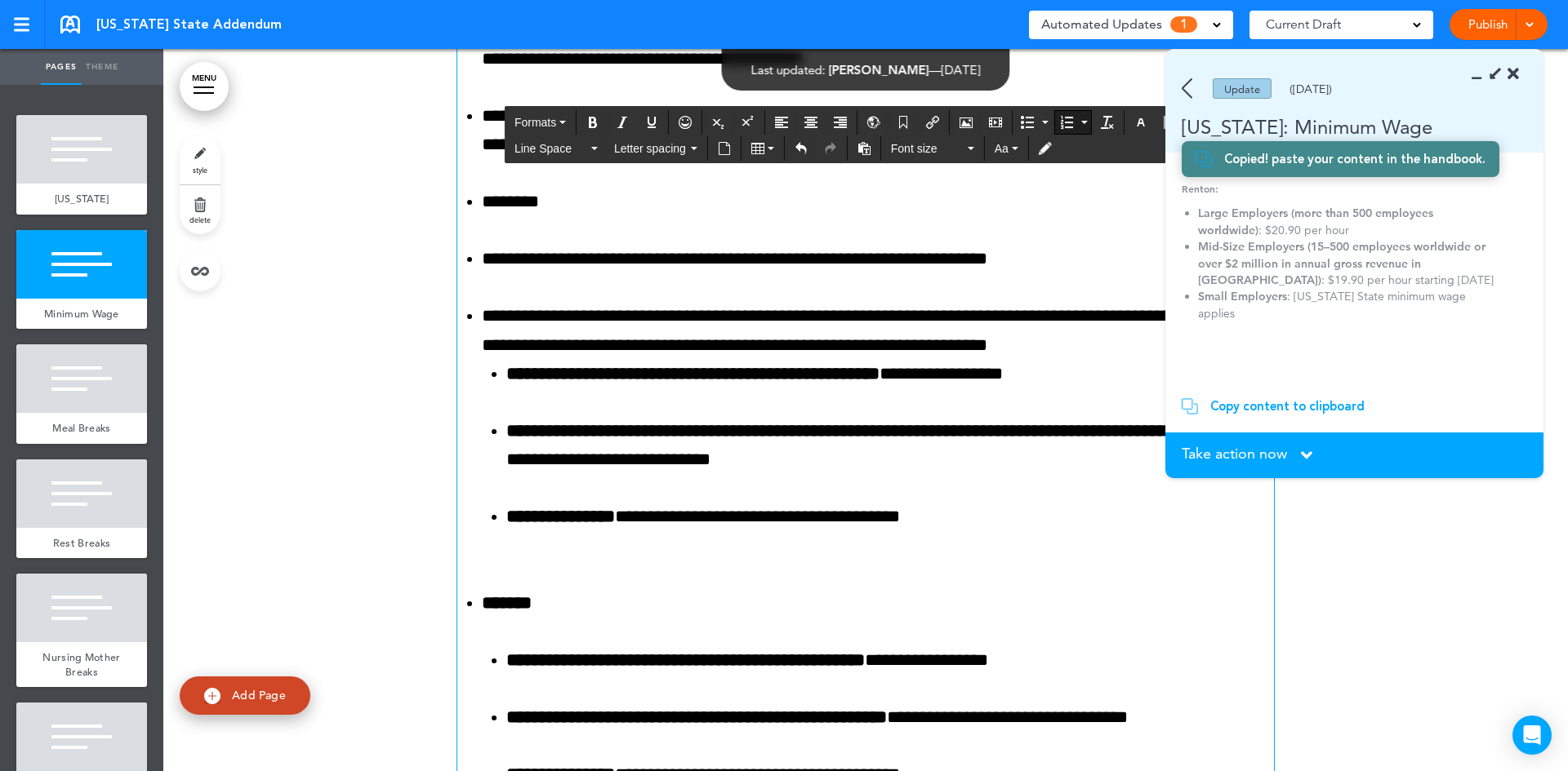
click at [482, 556] on ol "**********" at bounding box center [877, 460] width 792 height 201
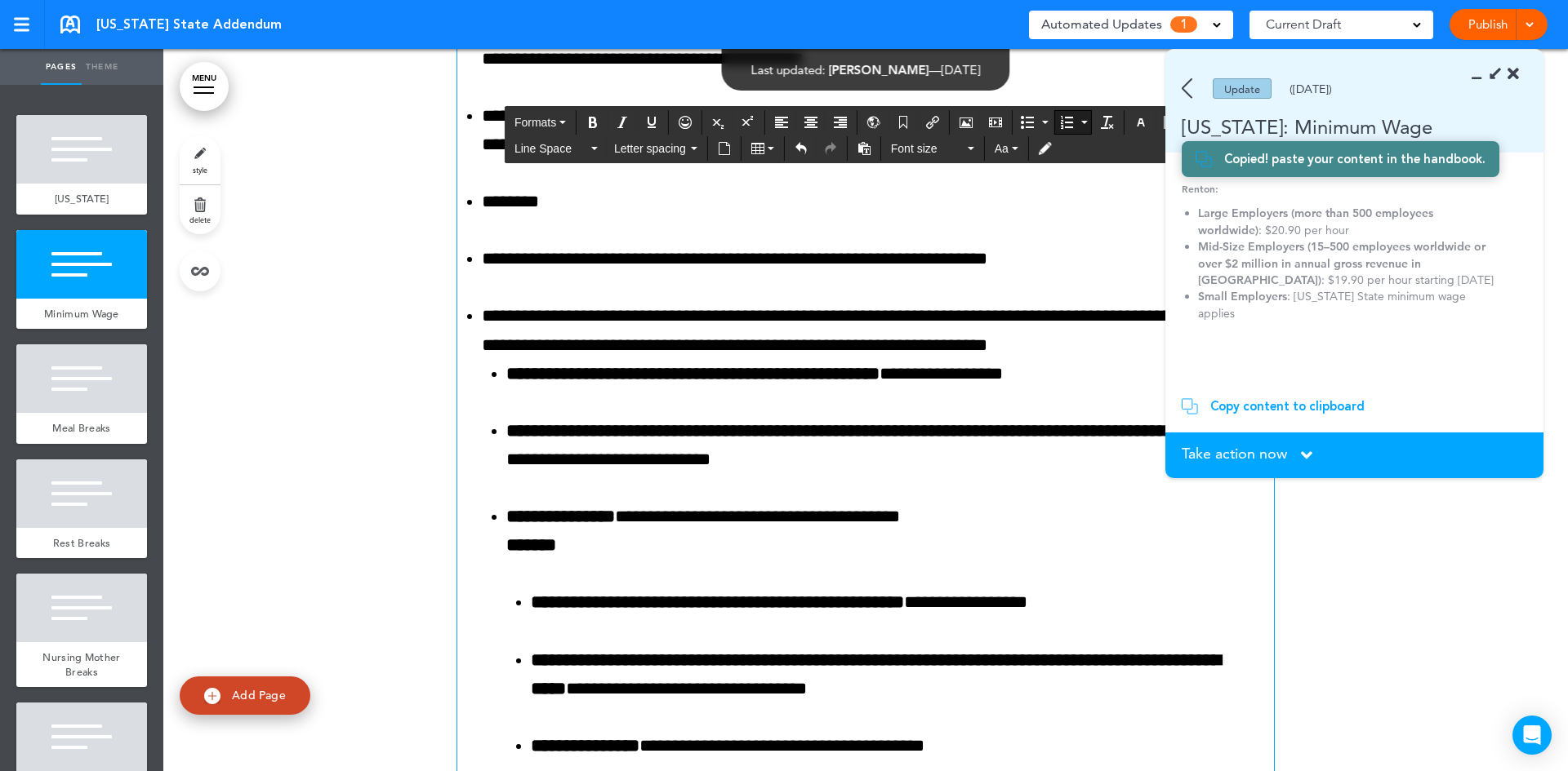
click at [499, 551] on ol "**********" at bounding box center [877, 589] width 792 height 458
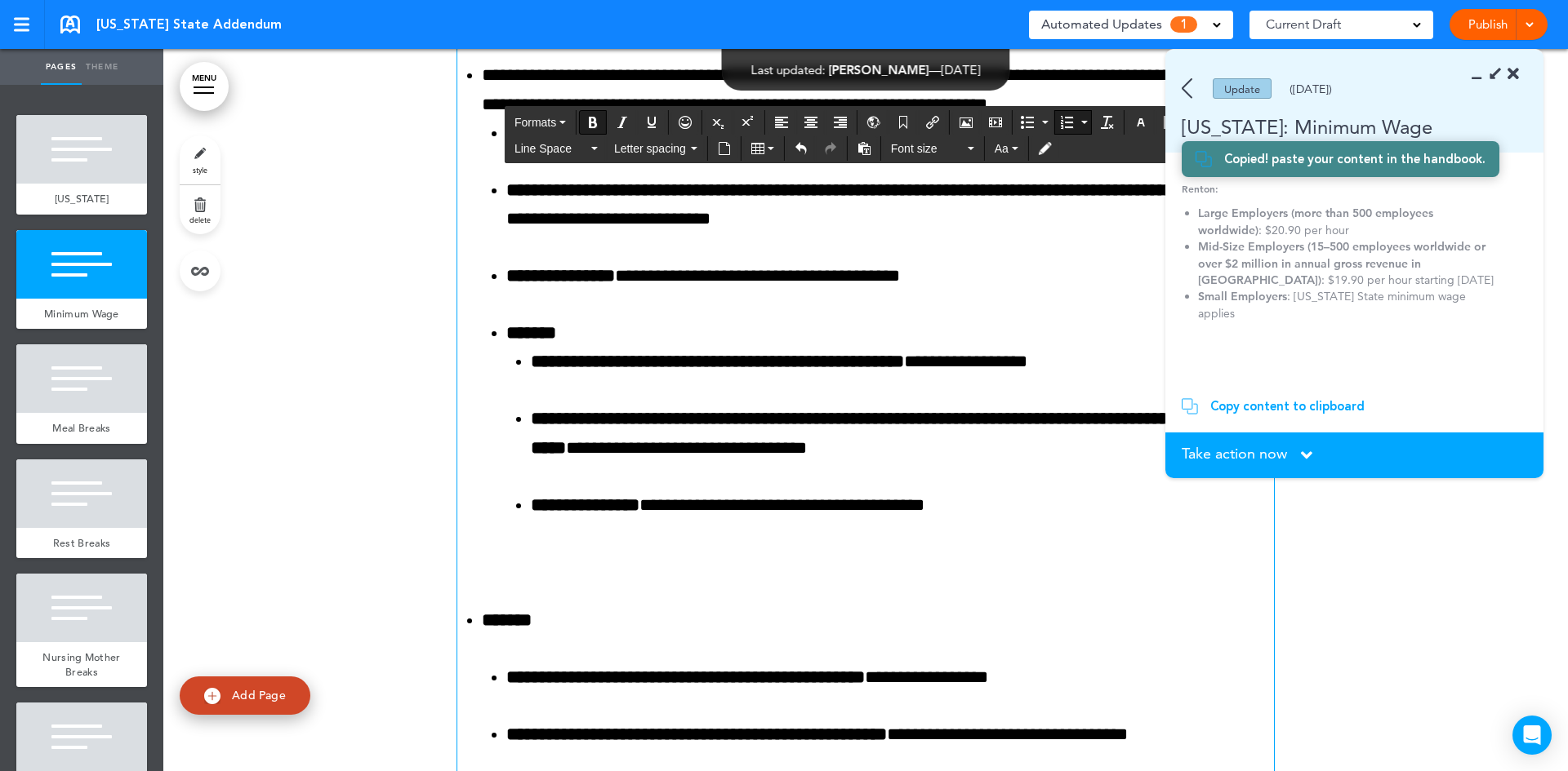
scroll to position [2028, 0]
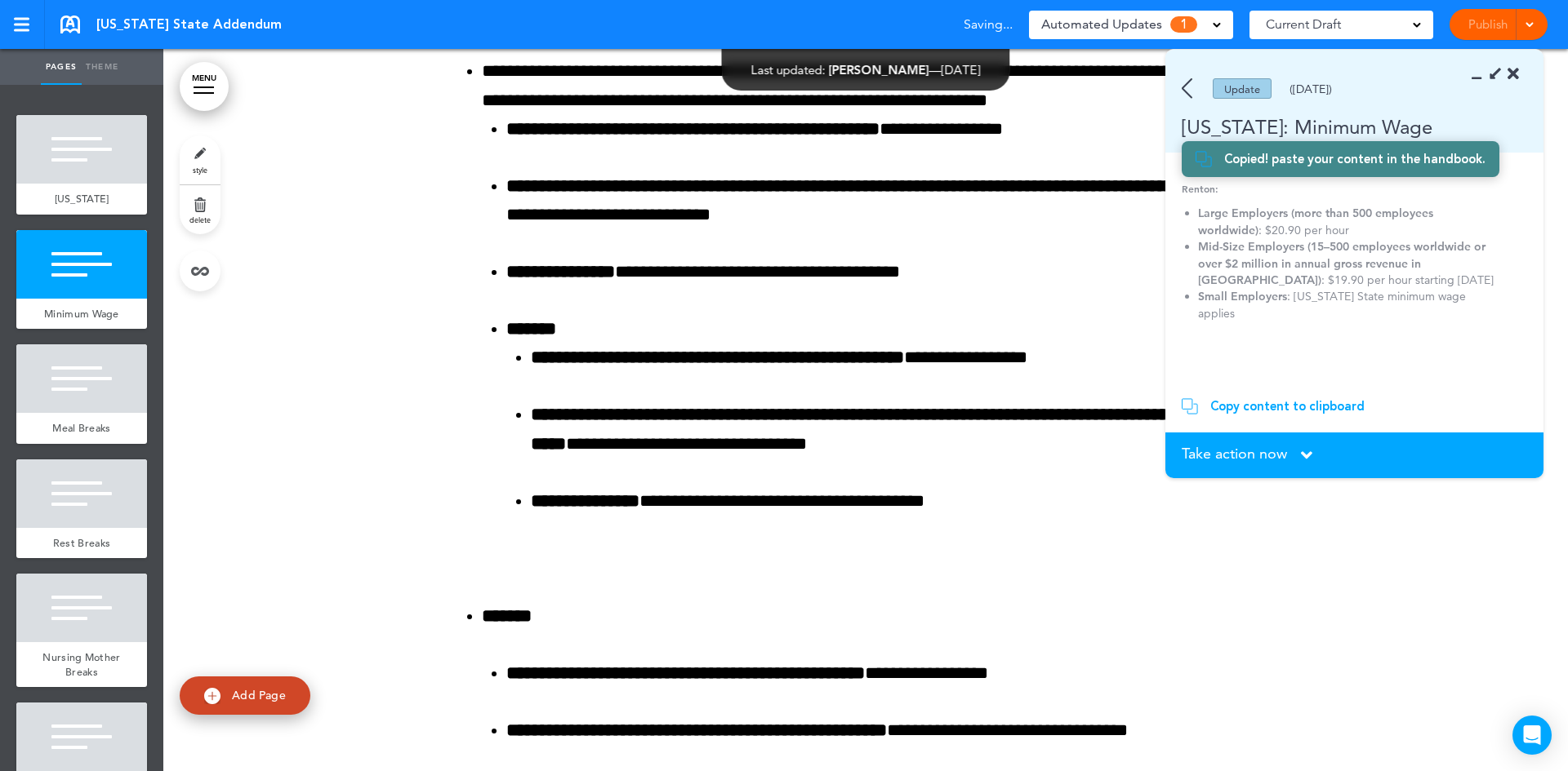
click at [1303, 457] on icon at bounding box center [1307, 455] width 12 height 17
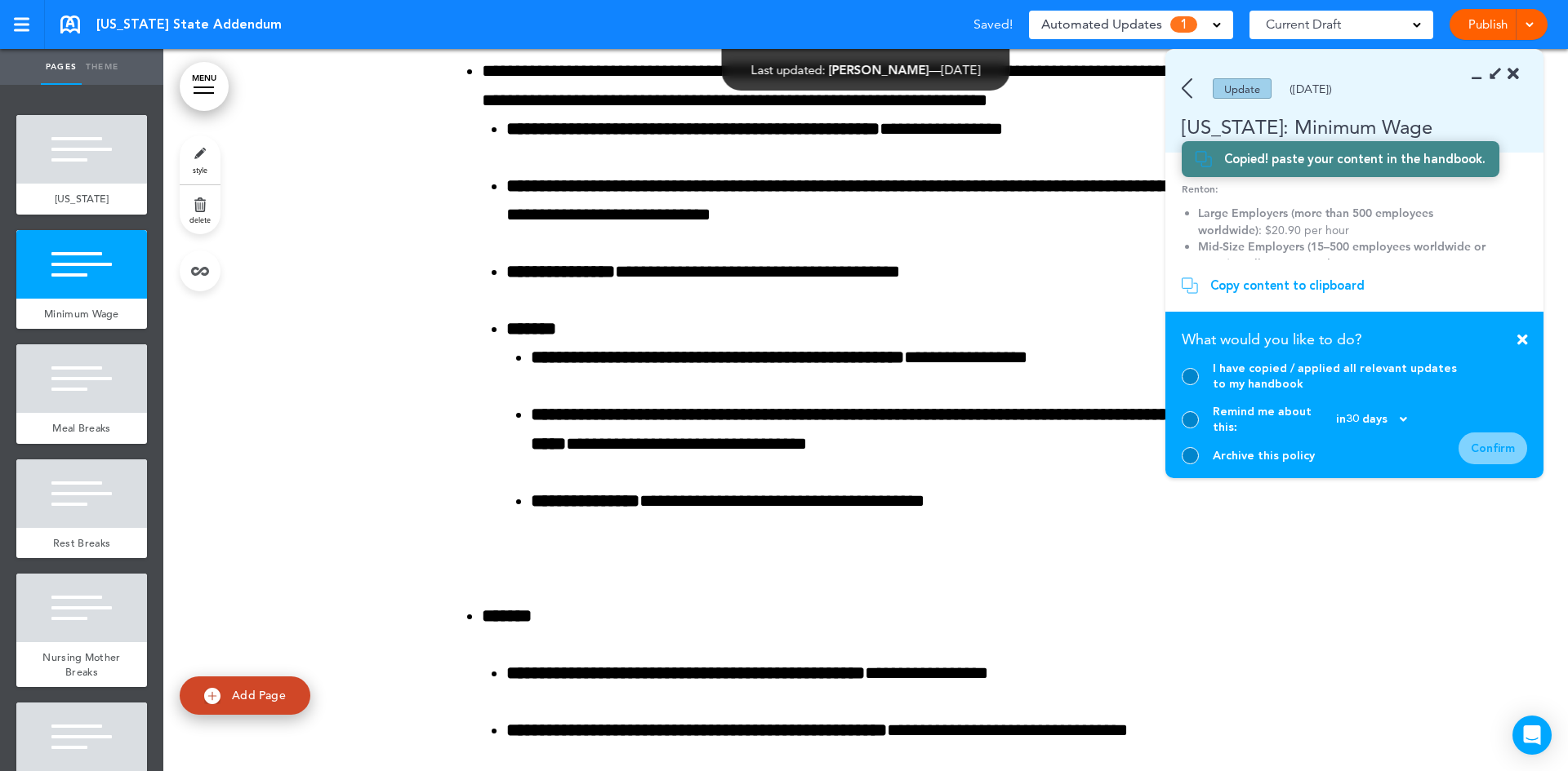
click at [1193, 453] on div at bounding box center [1190, 456] width 17 height 17
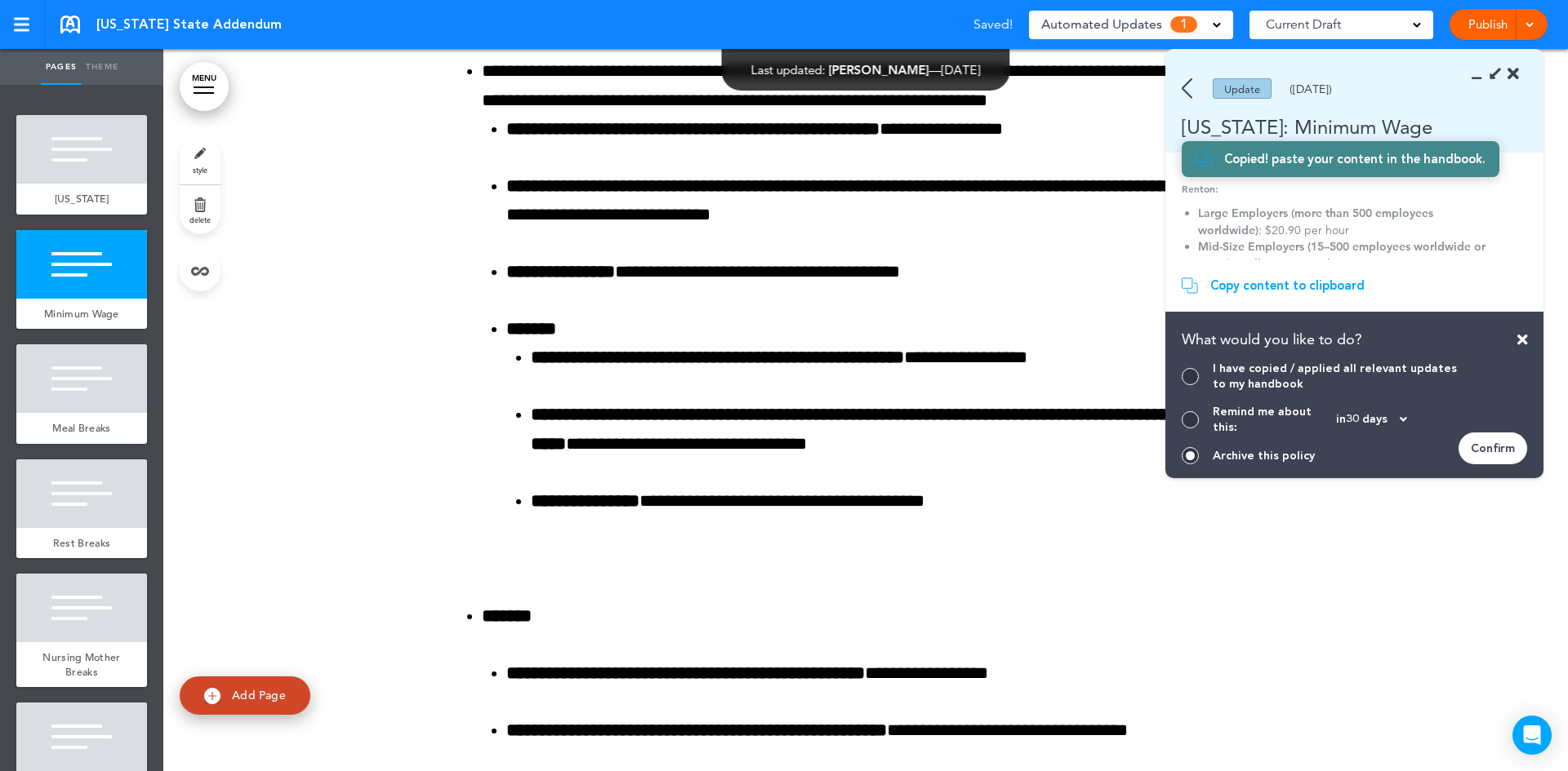
click at [1193, 453] on div at bounding box center [1190, 455] width 9 height 9
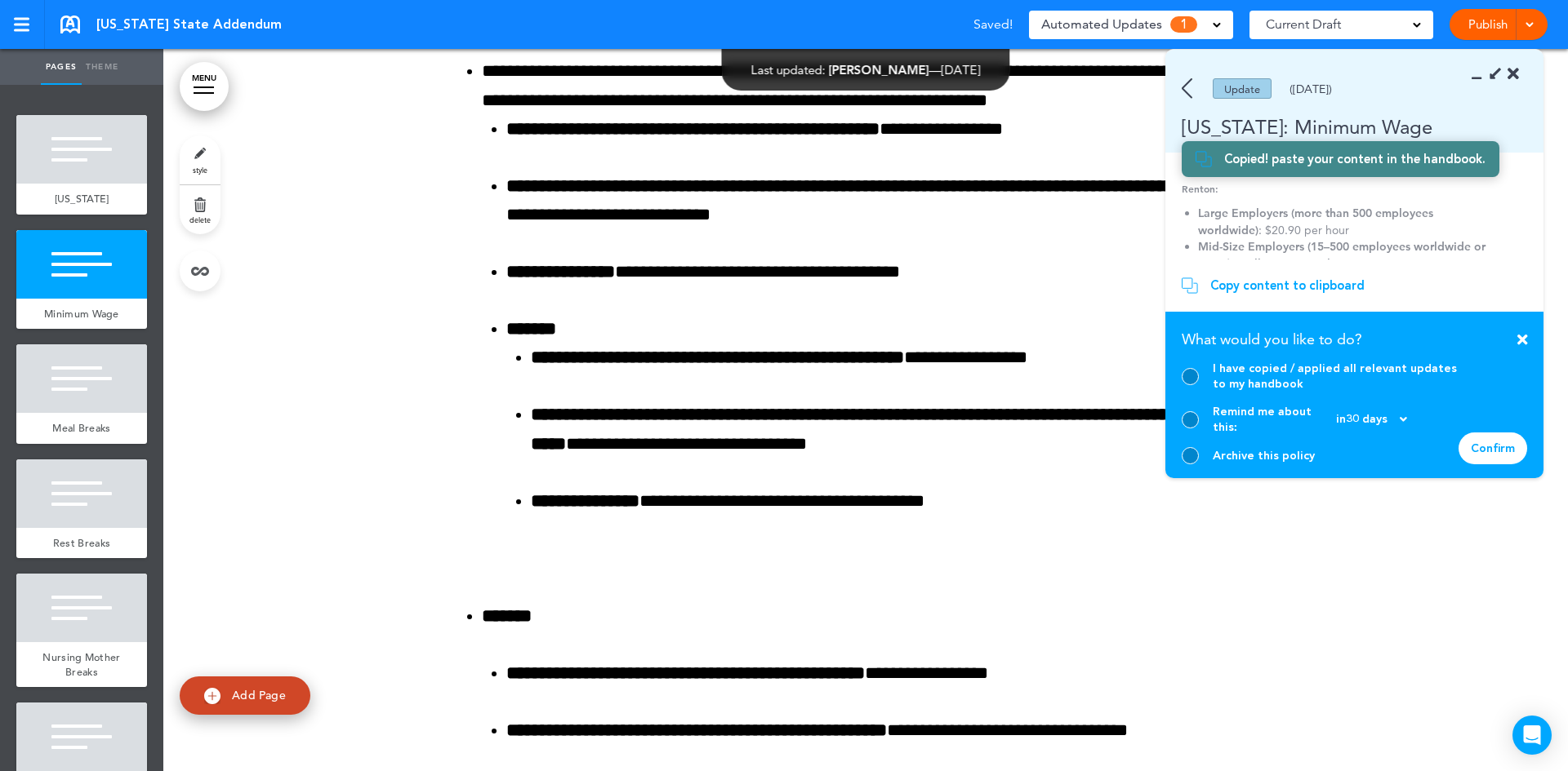
click at [1189, 386] on div at bounding box center [1190, 377] width 17 height 17
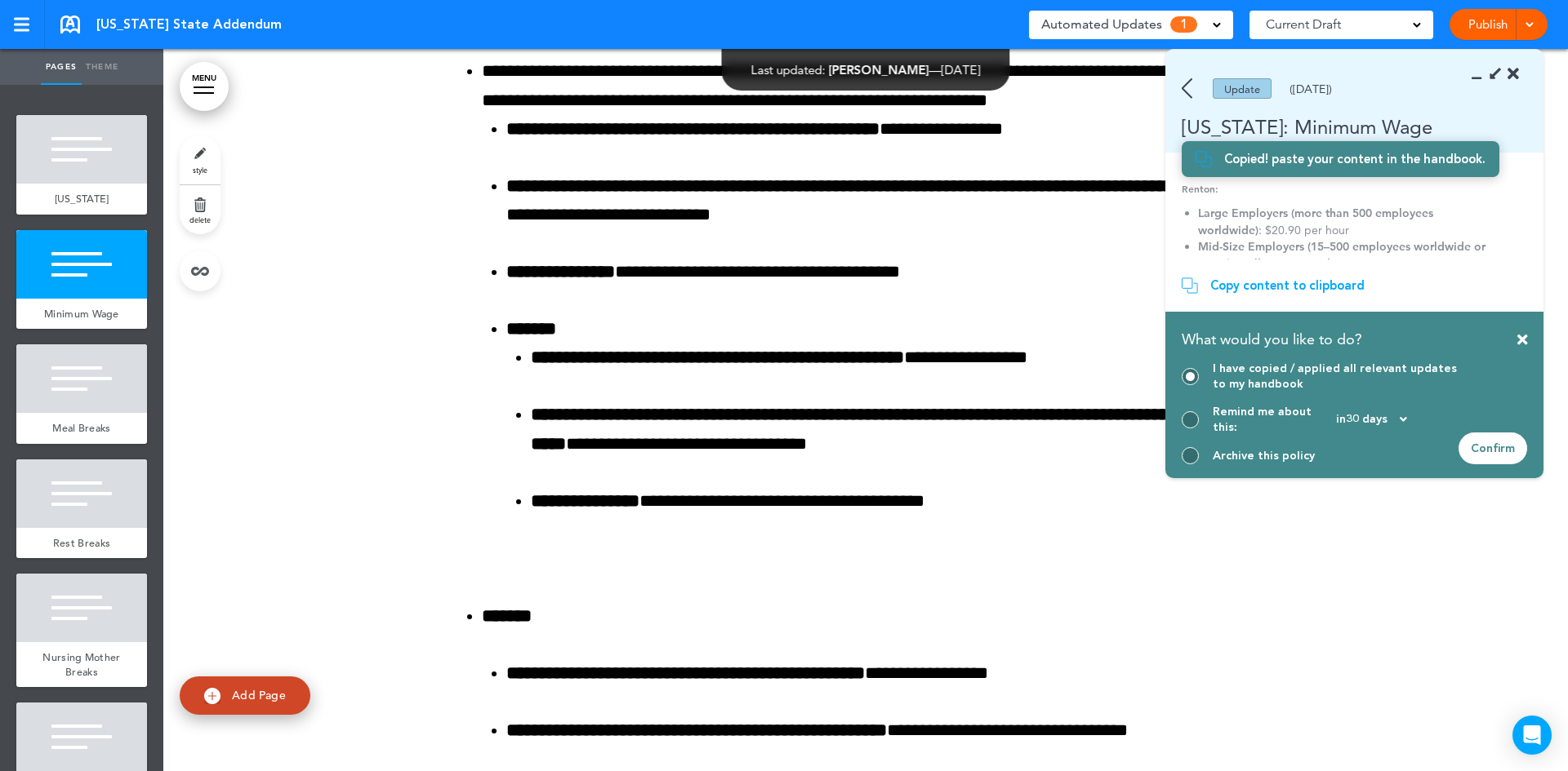
click at [1483, 435] on div "Confirm" at bounding box center [1492, 449] width 69 height 32
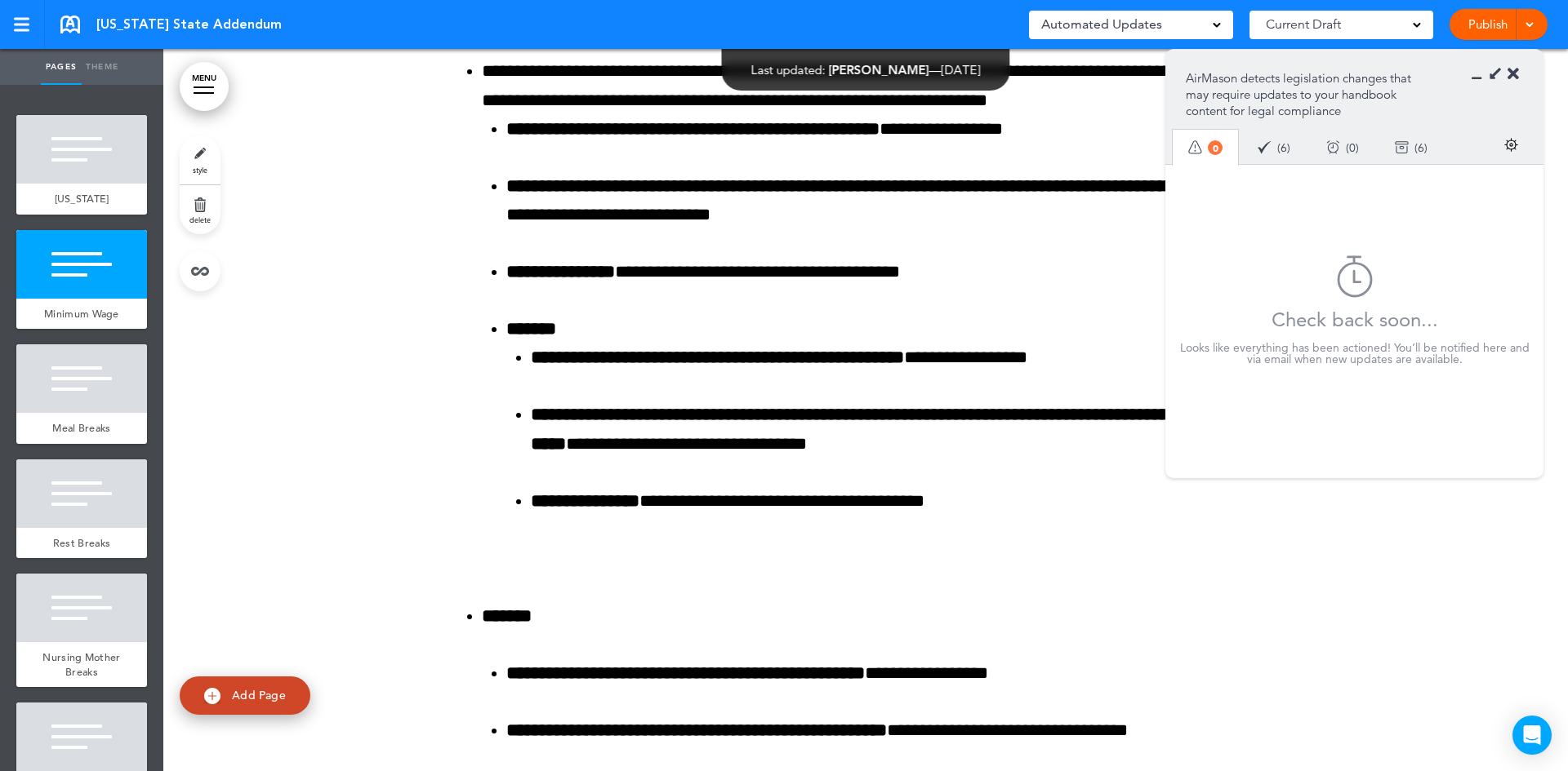
click at [1280, 151] on div "Done ( 6 )" at bounding box center [1274, 147] width 69 height 44
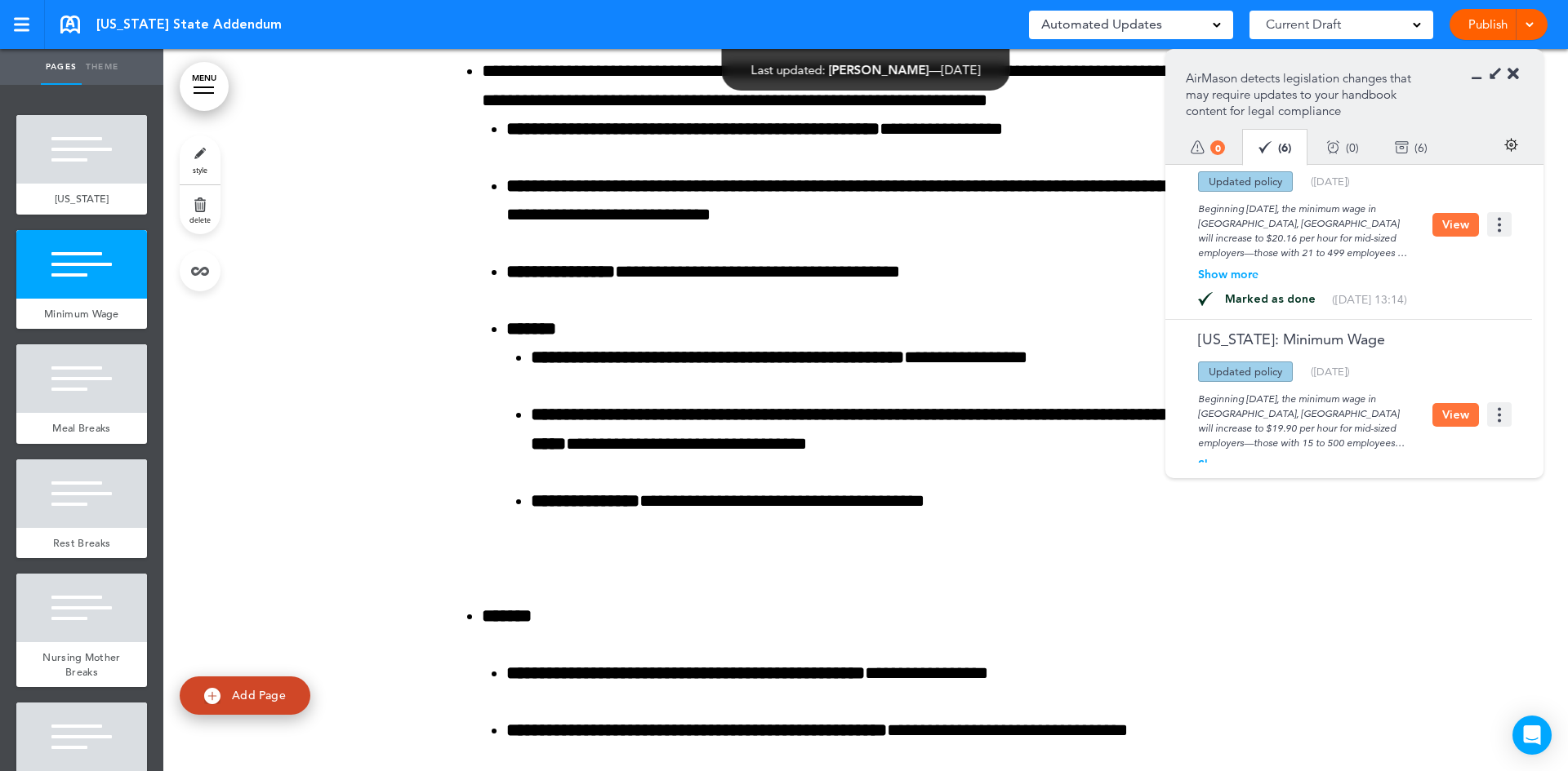
scroll to position [884, 0]
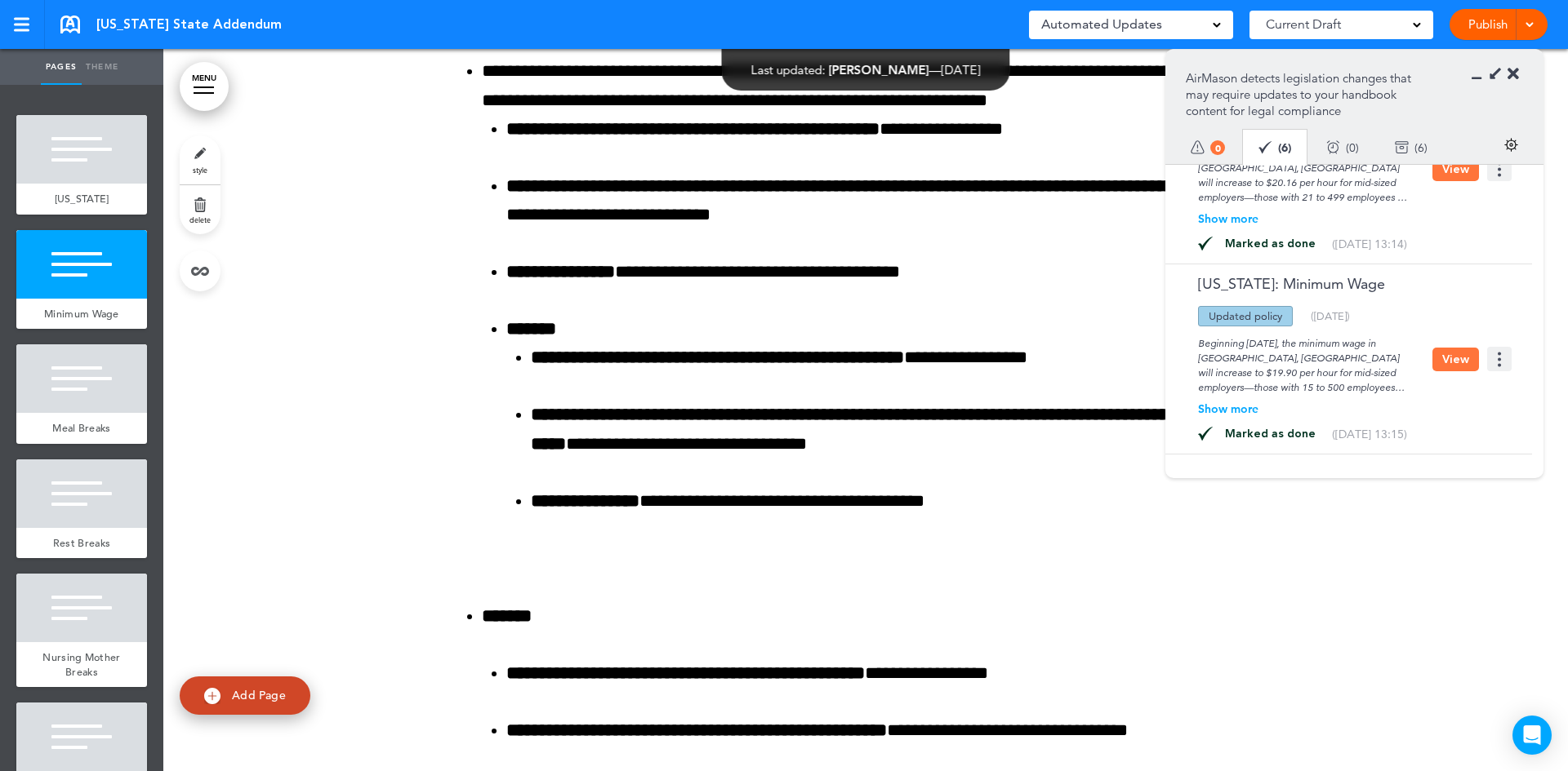
click at [1513, 74] on icon at bounding box center [1514, 74] width 12 height 17
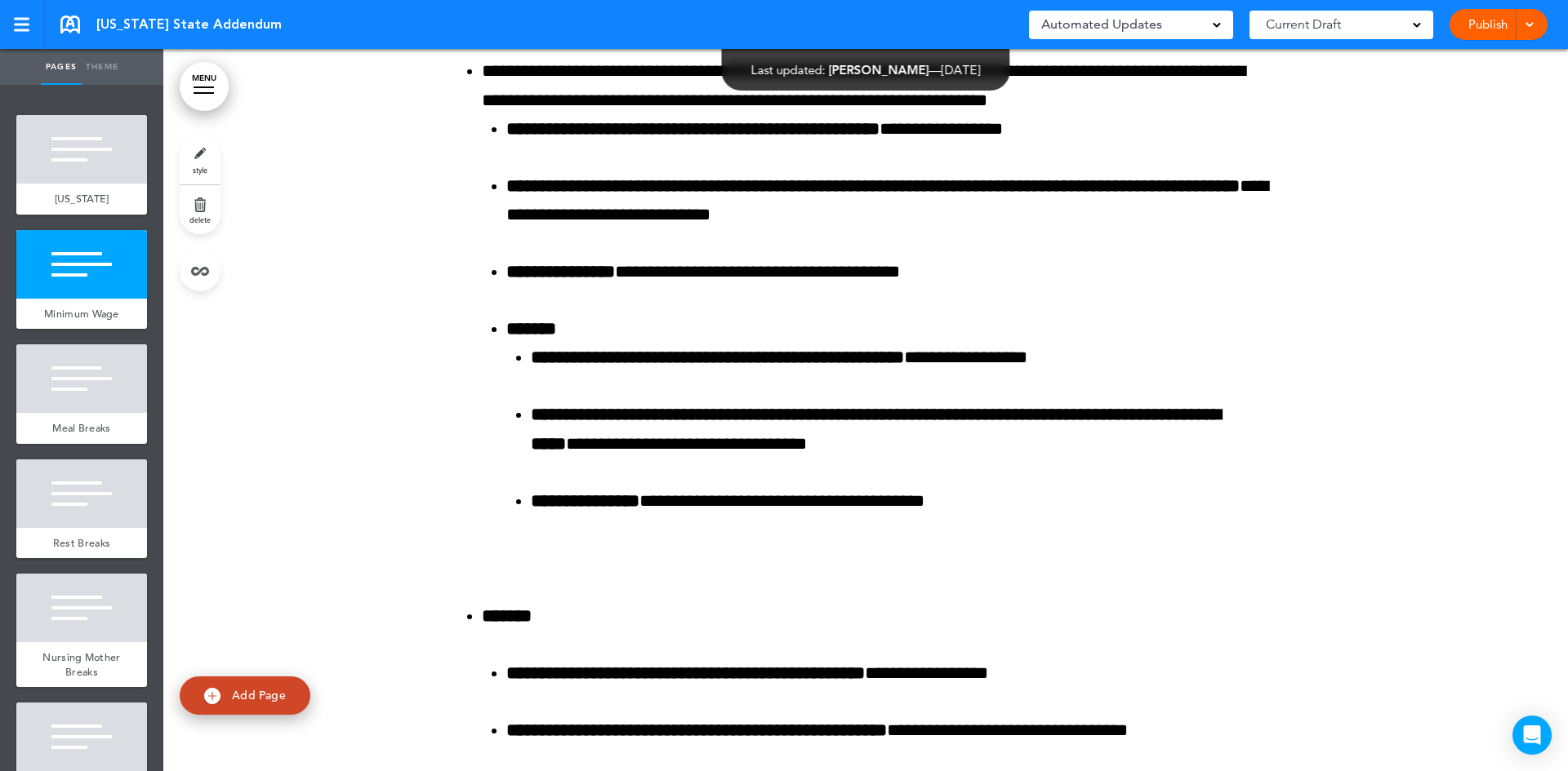
click at [82, 28] on div "[US_STATE] State Addendum" at bounding box center [171, 24] width 222 height 17
click at [80, 20] on div "[US_STATE] State Addendum" at bounding box center [171, 24] width 222 height 17
click at [69, 23] on link at bounding box center [70, 24] width 19 height 17
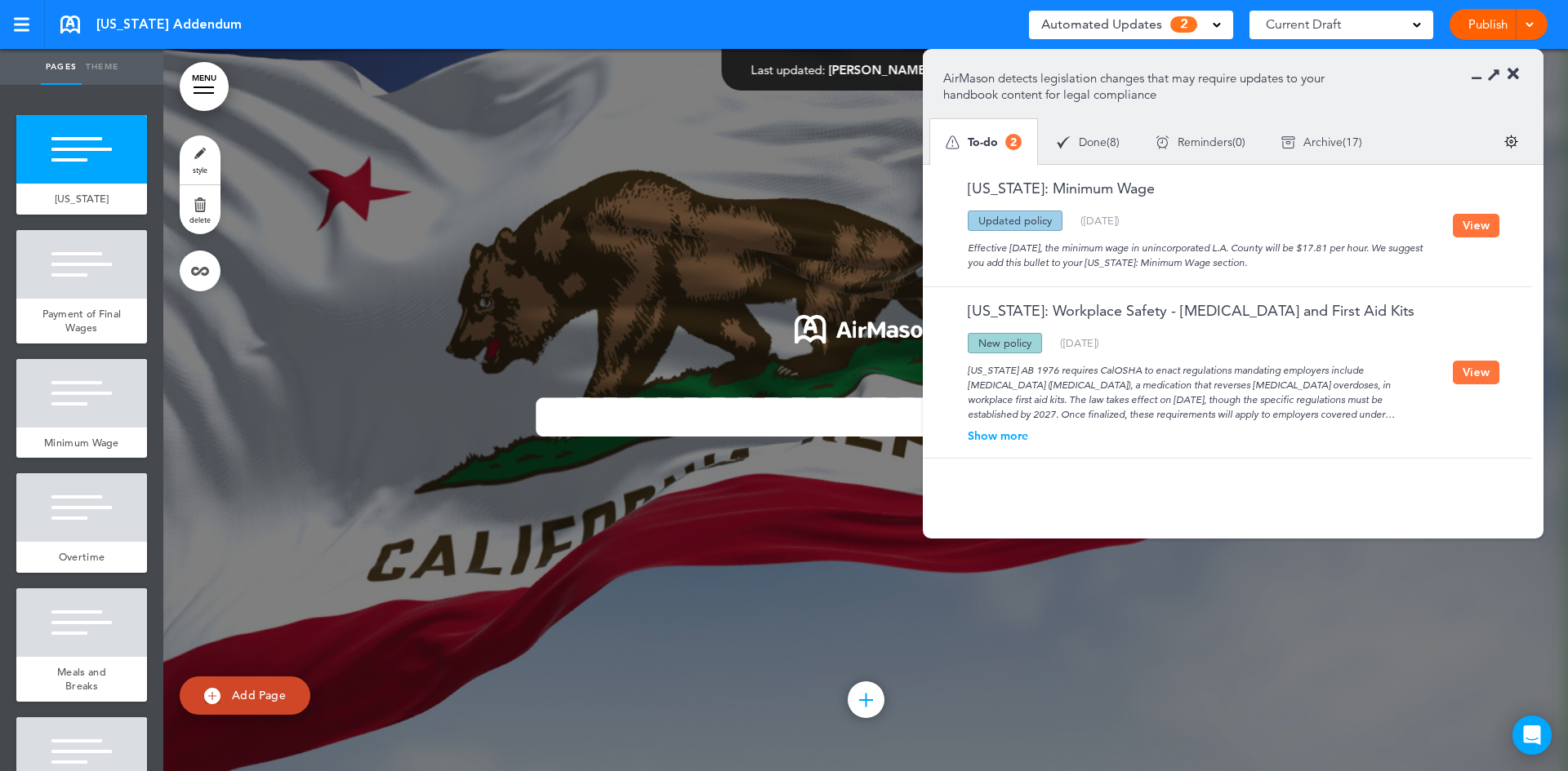
click at [1483, 234] on button "View" at bounding box center [1476, 225] width 47 height 23
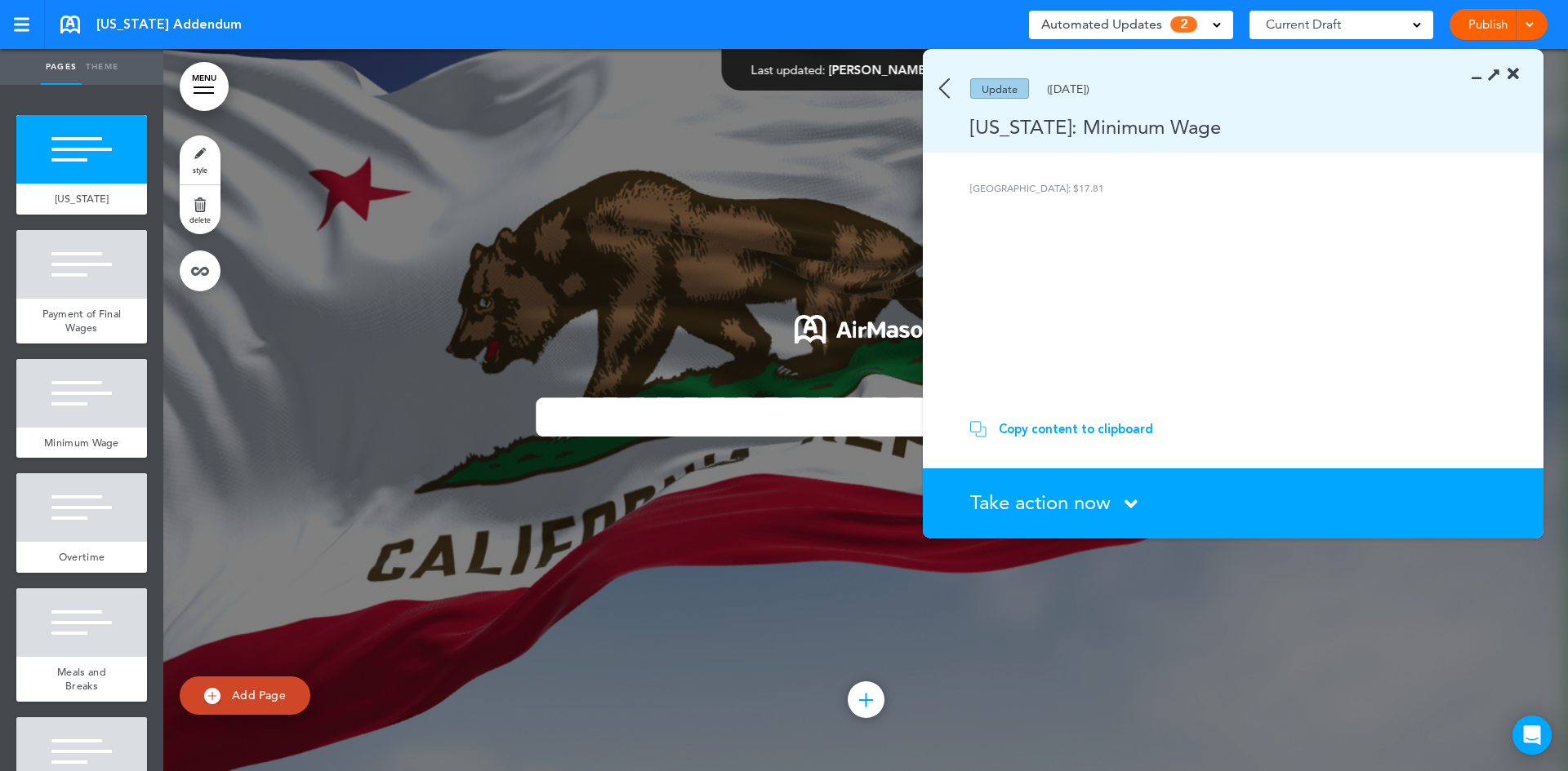
click at [1114, 431] on div "Copy content to clipboard" at bounding box center [1075, 429] width 154 height 17
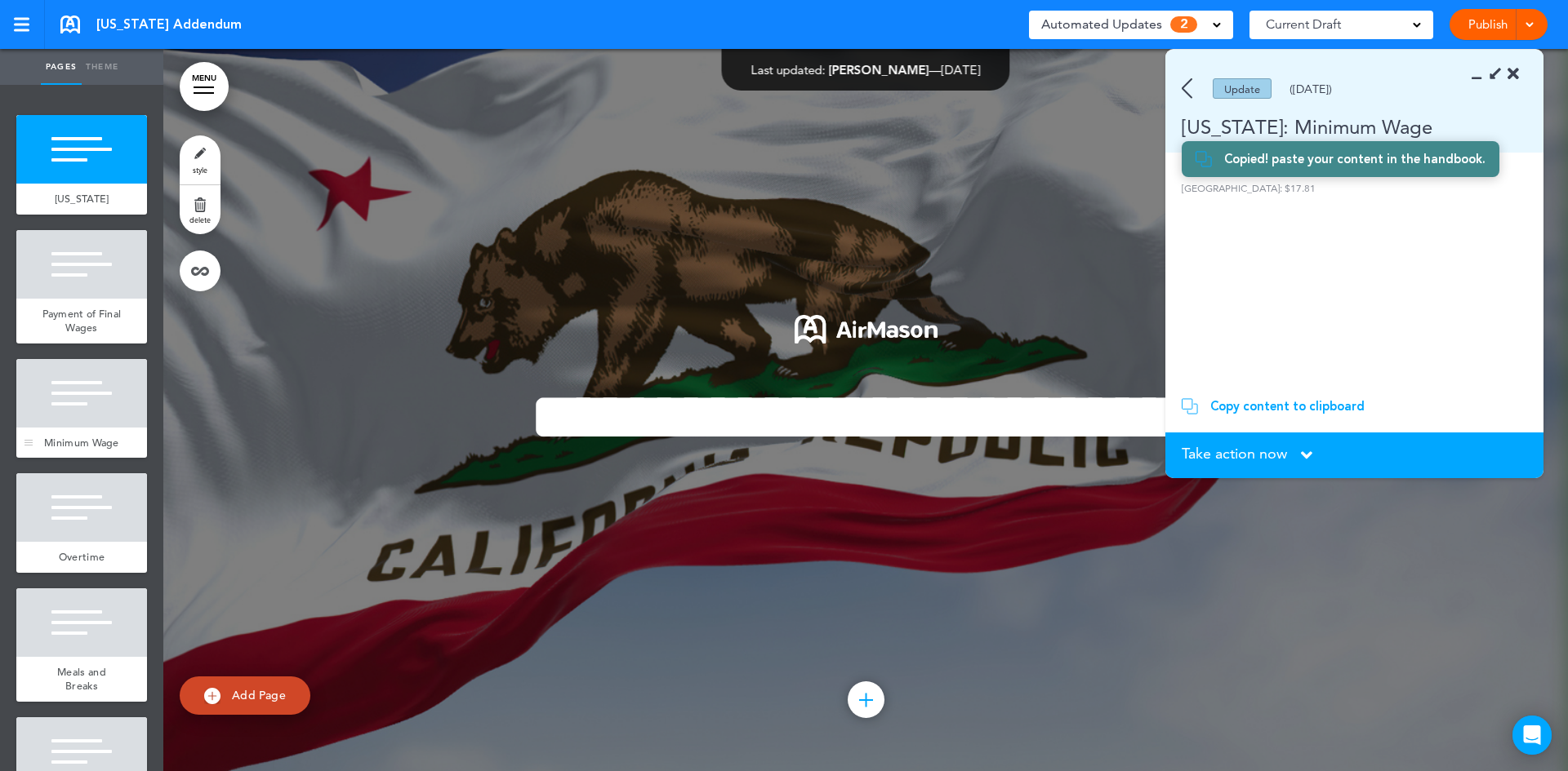
click at [89, 414] on div at bounding box center [82, 393] width 130 height 69
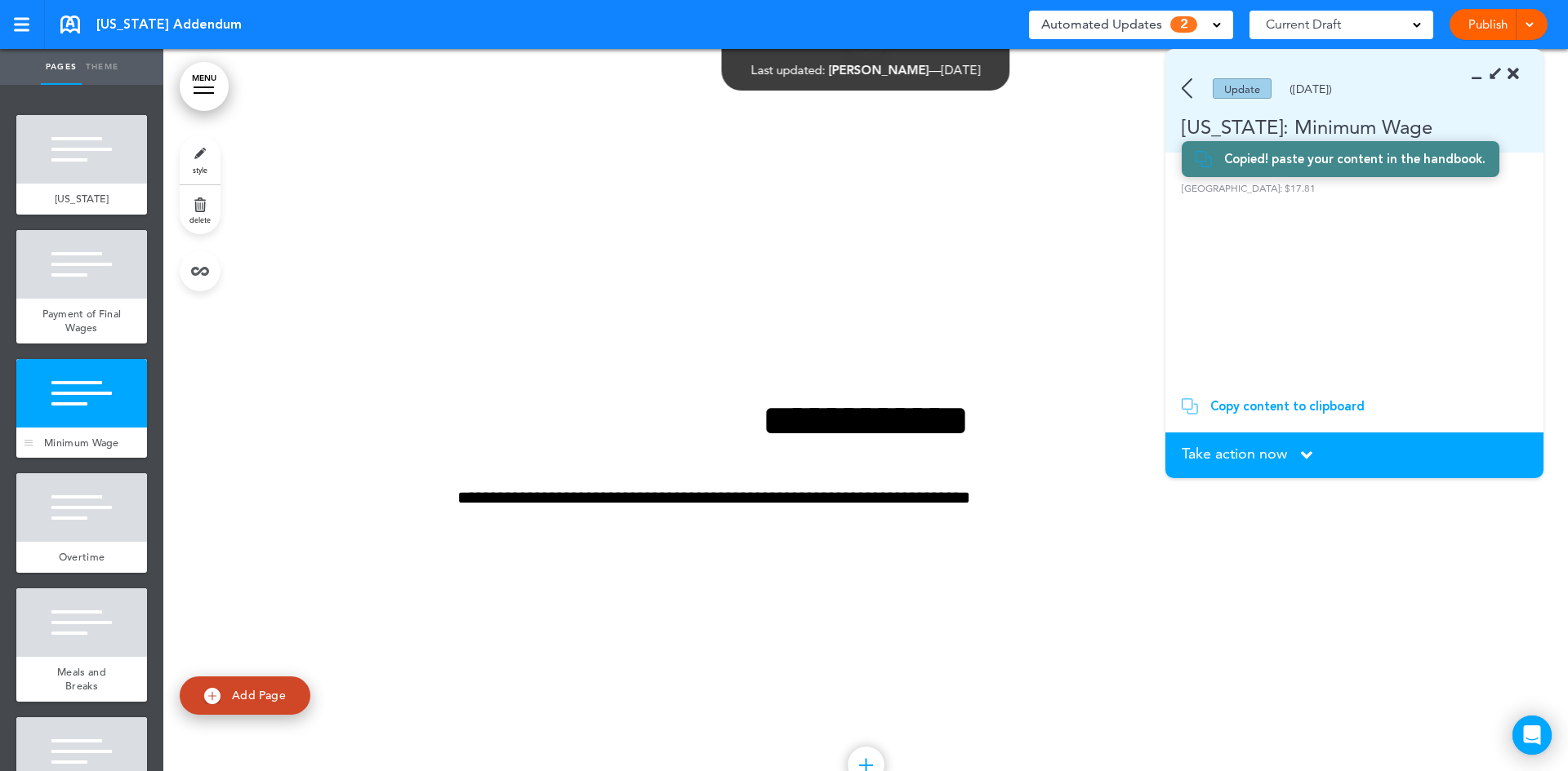
scroll to position [1574, 0]
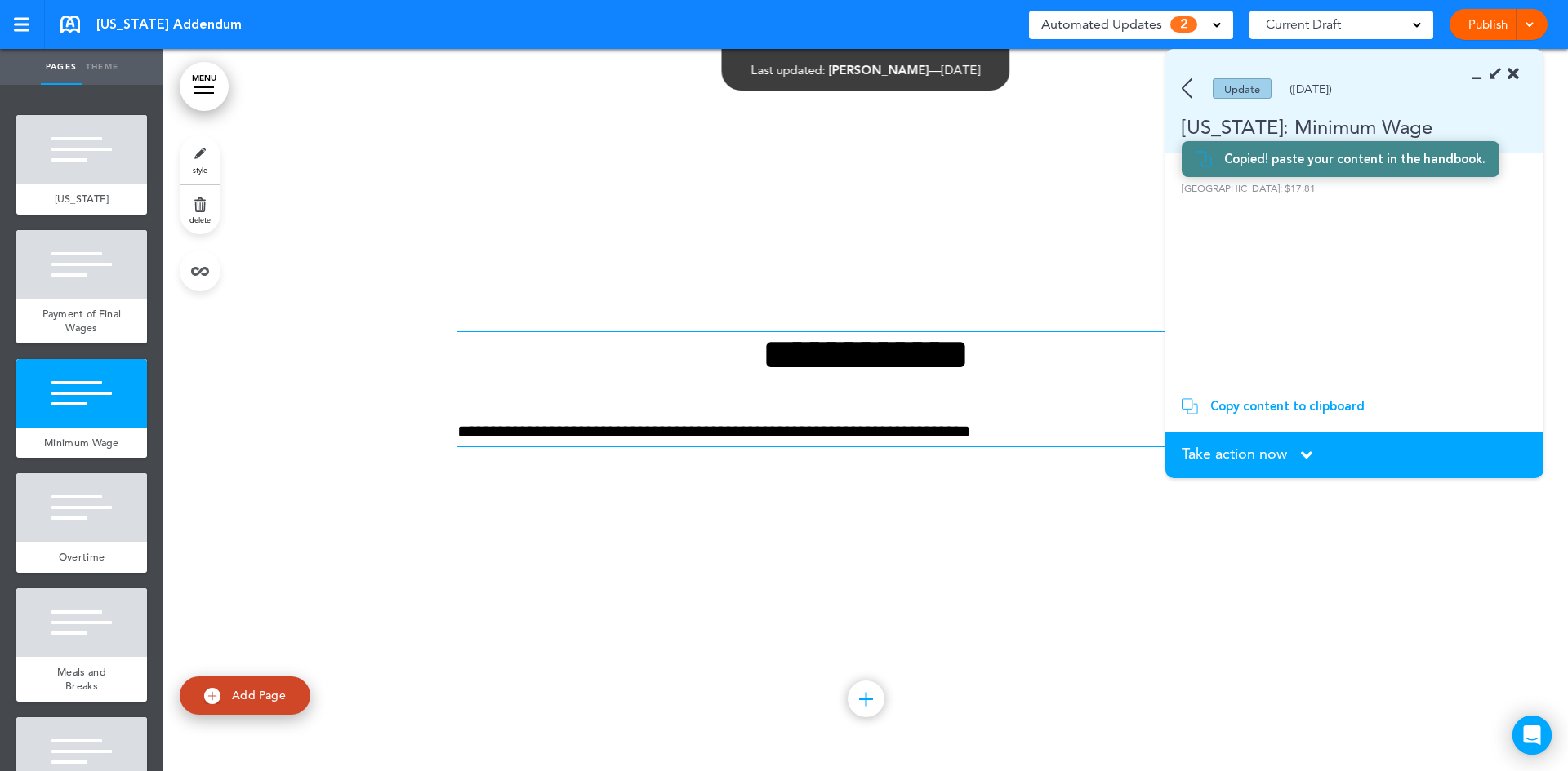
click at [1041, 419] on p "**********" at bounding box center [866, 431] width 817 height 28
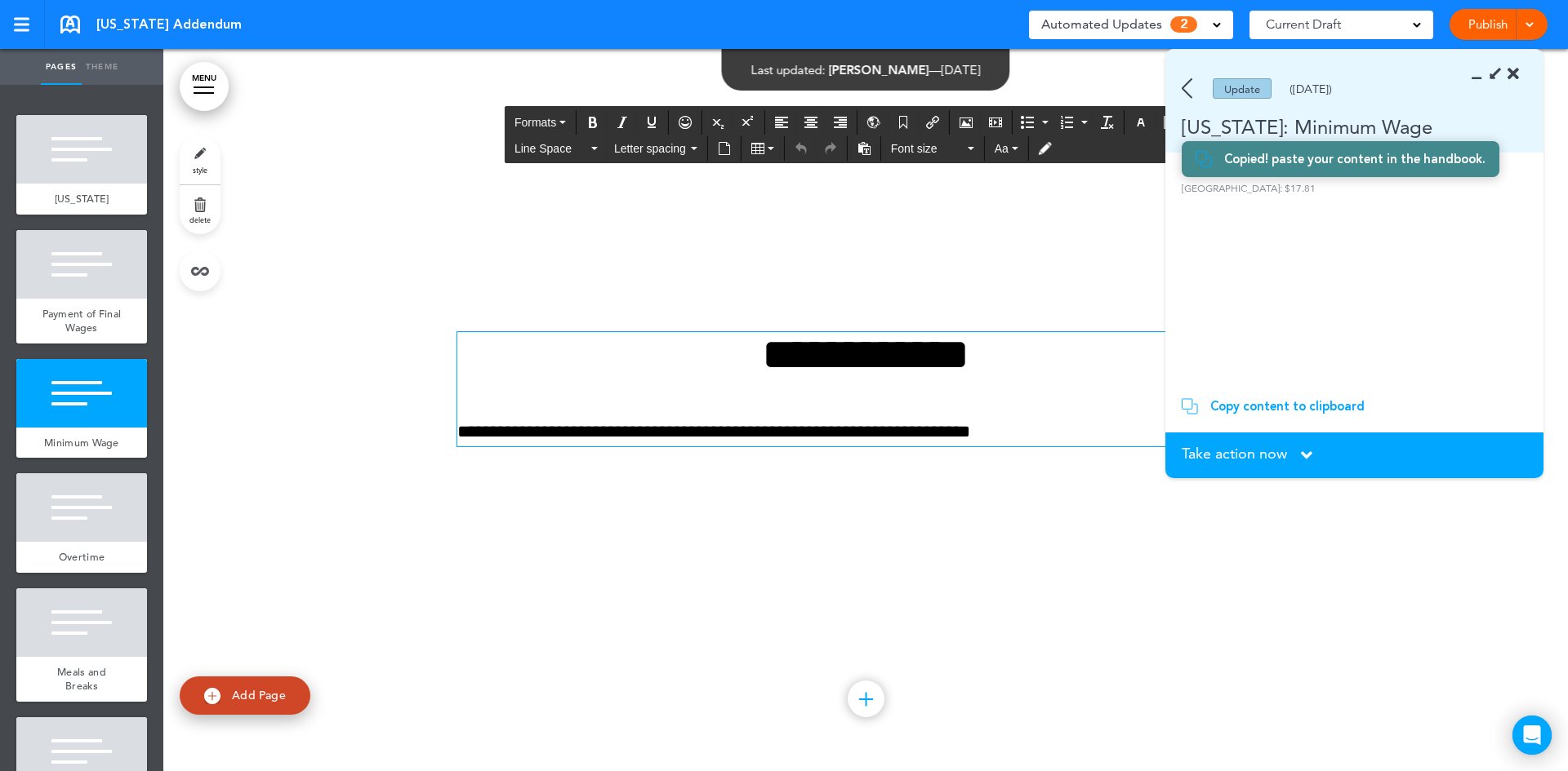
scroll to position [1545, 0]
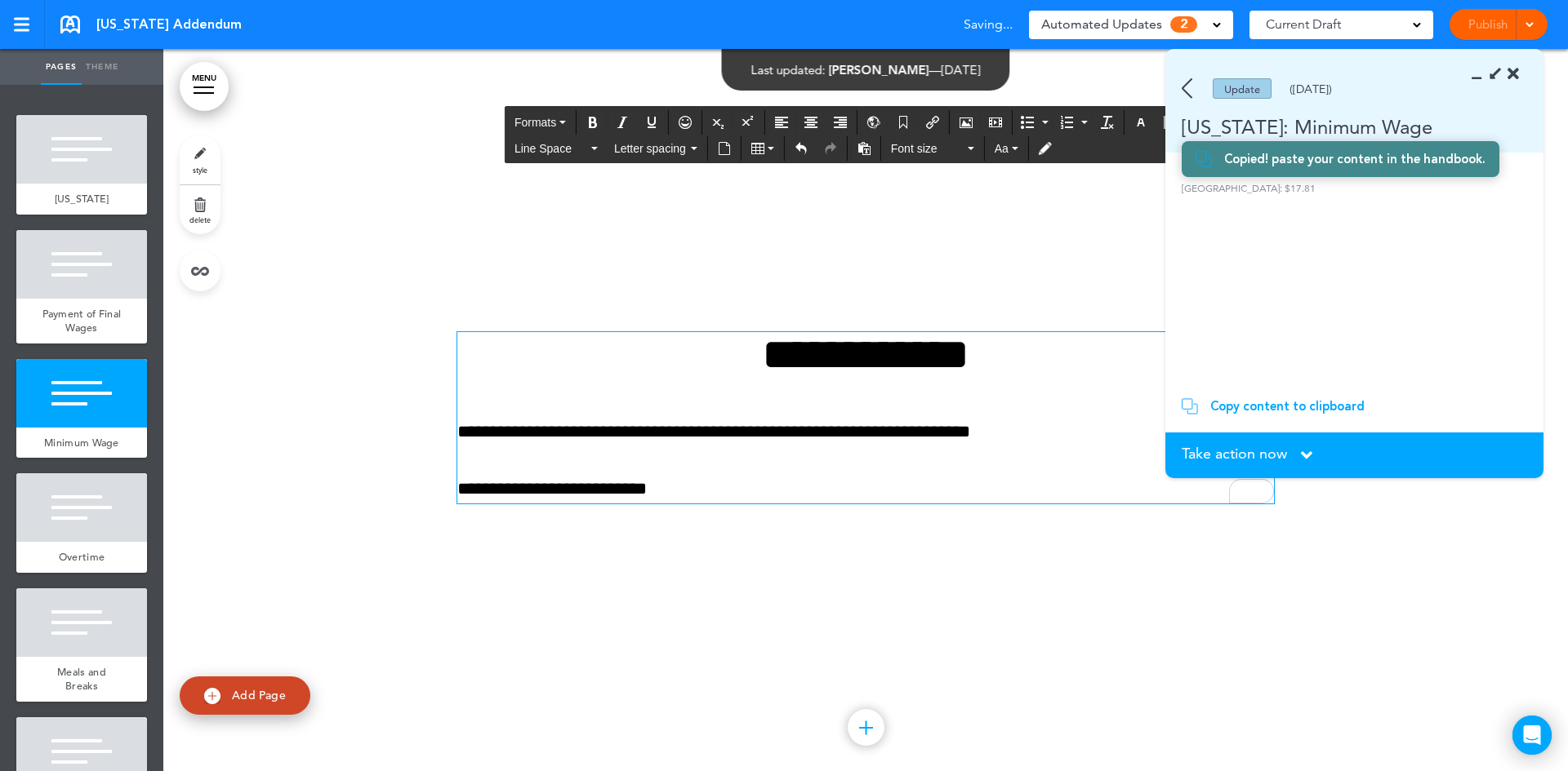
click at [1324, 407] on div "Copy content to clipboard" at bounding box center [1287, 406] width 154 height 17
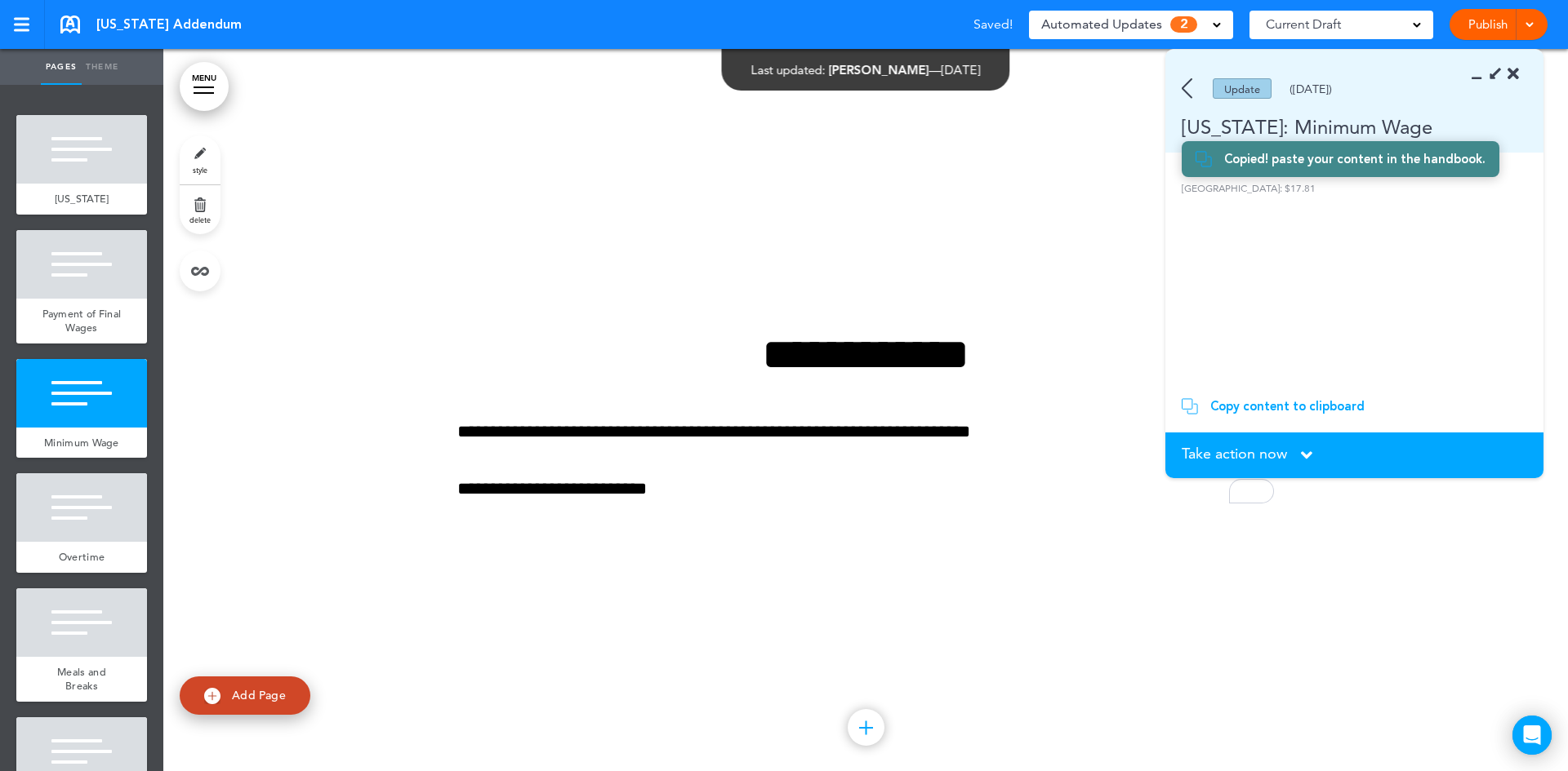
click at [1324, 407] on div "Copy content to clipboard" at bounding box center [1287, 406] width 154 height 17
click at [1306, 453] on icon at bounding box center [1307, 455] width 12 height 17
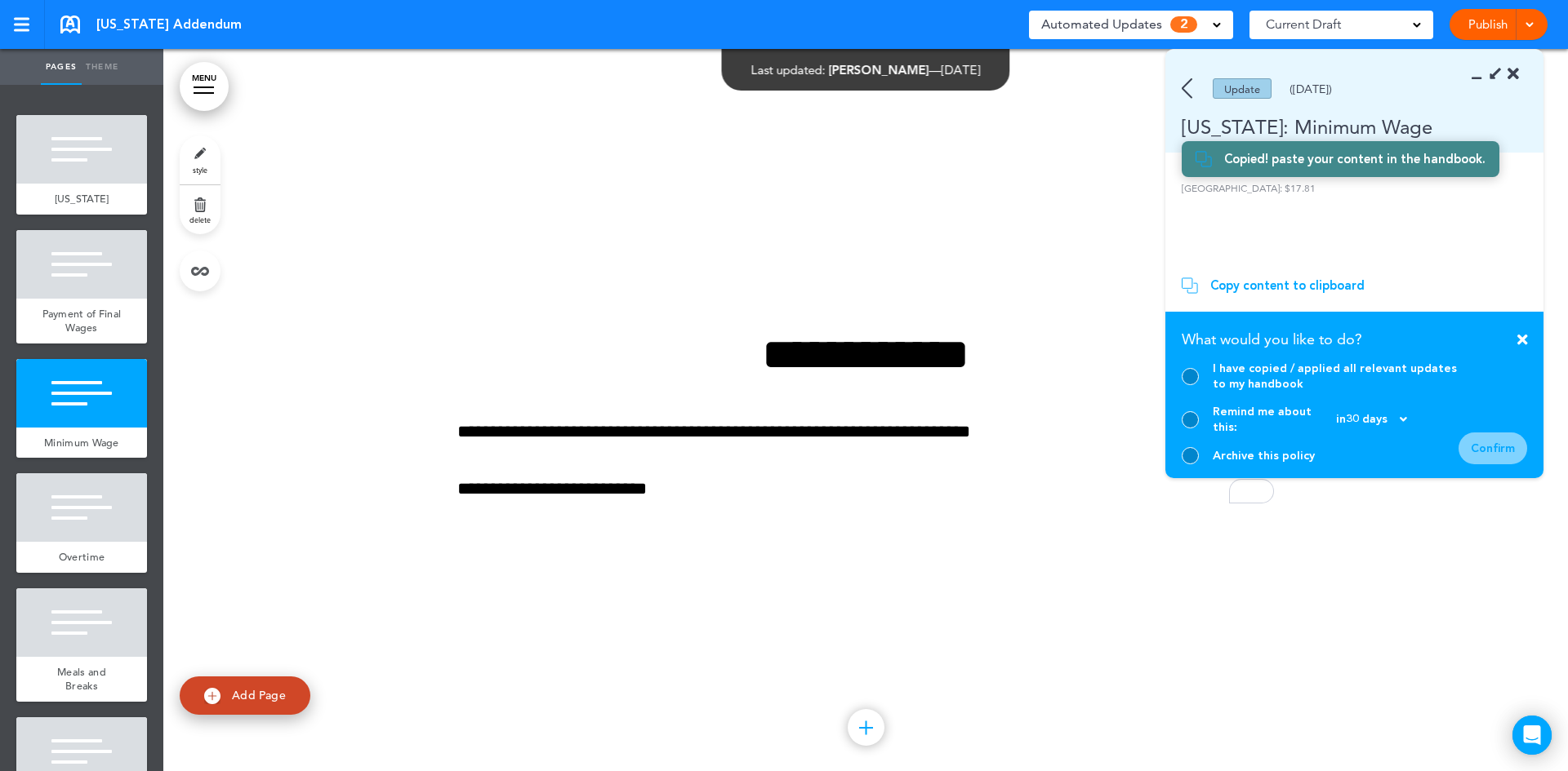
click at [1187, 386] on div at bounding box center [1190, 377] width 17 height 17
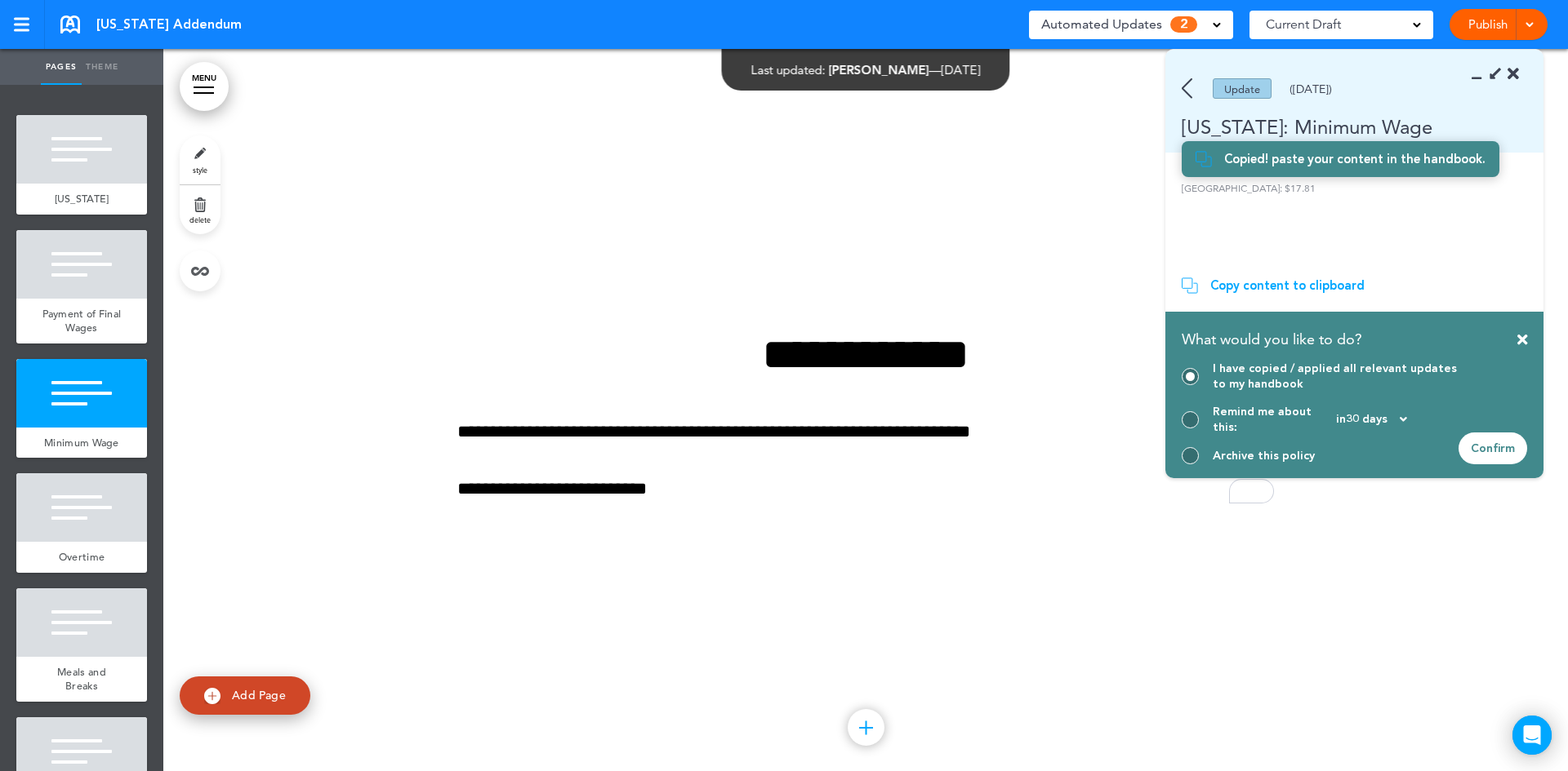
click at [1498, 453] on div "Confirm" at bounding box center [1492, 449] width 69 height 32
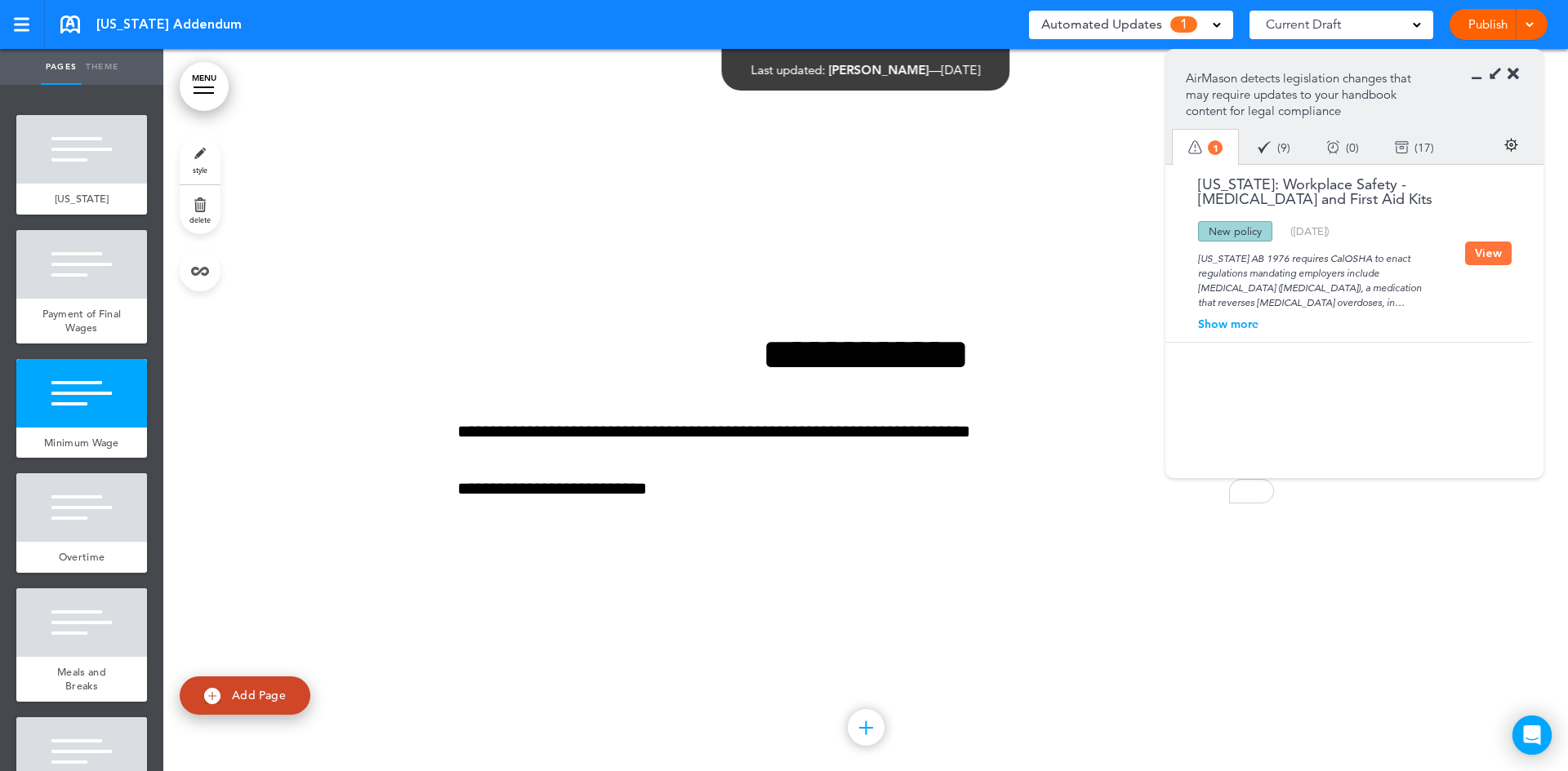
click at [1481, 255] on button "View" at bounding box center [1488, 253] width 47 height 23
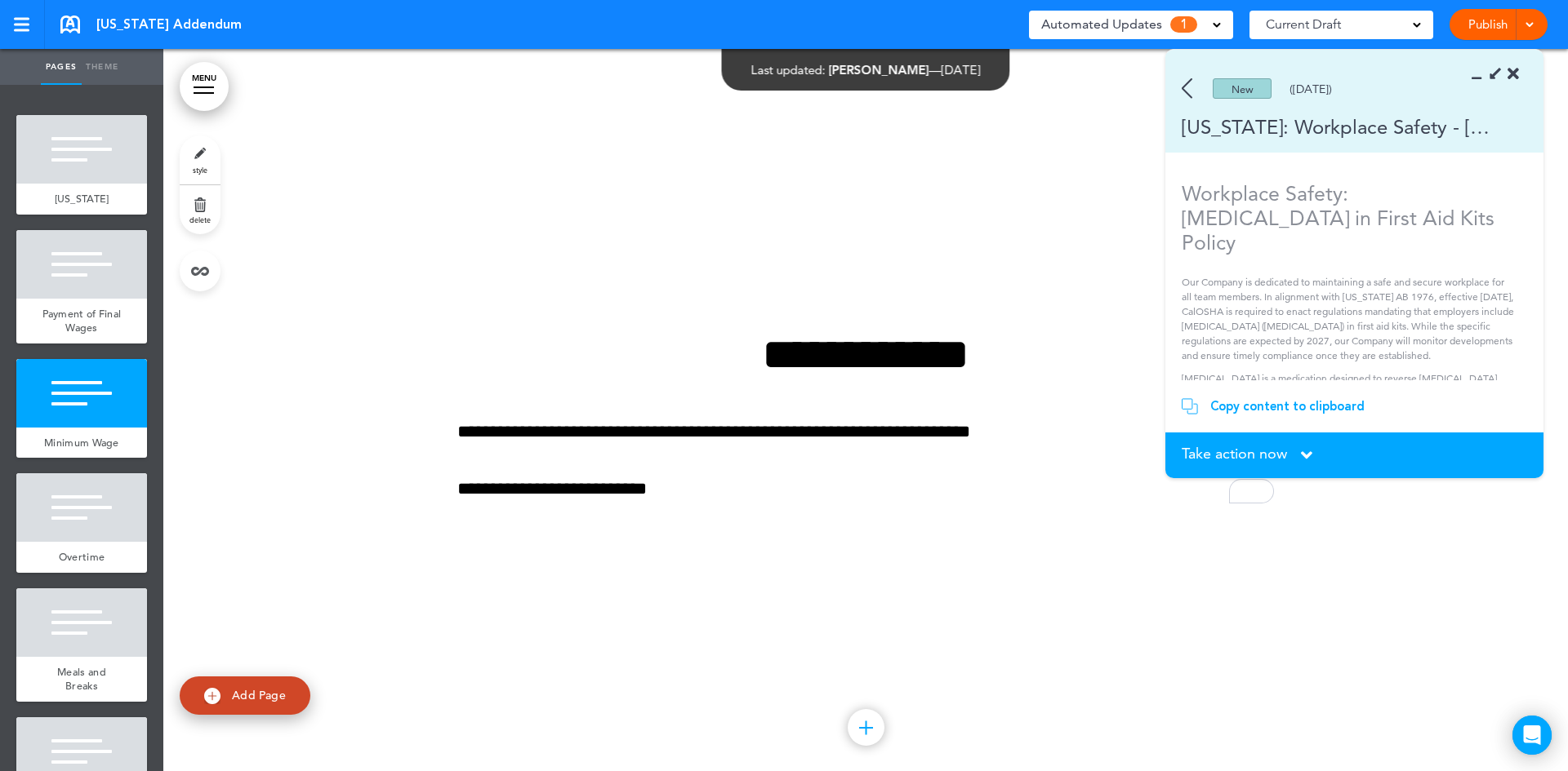
click at [1313, 408] on div "Copy content to clipboard" at bounding box center [1287, 406] width 154 height 17
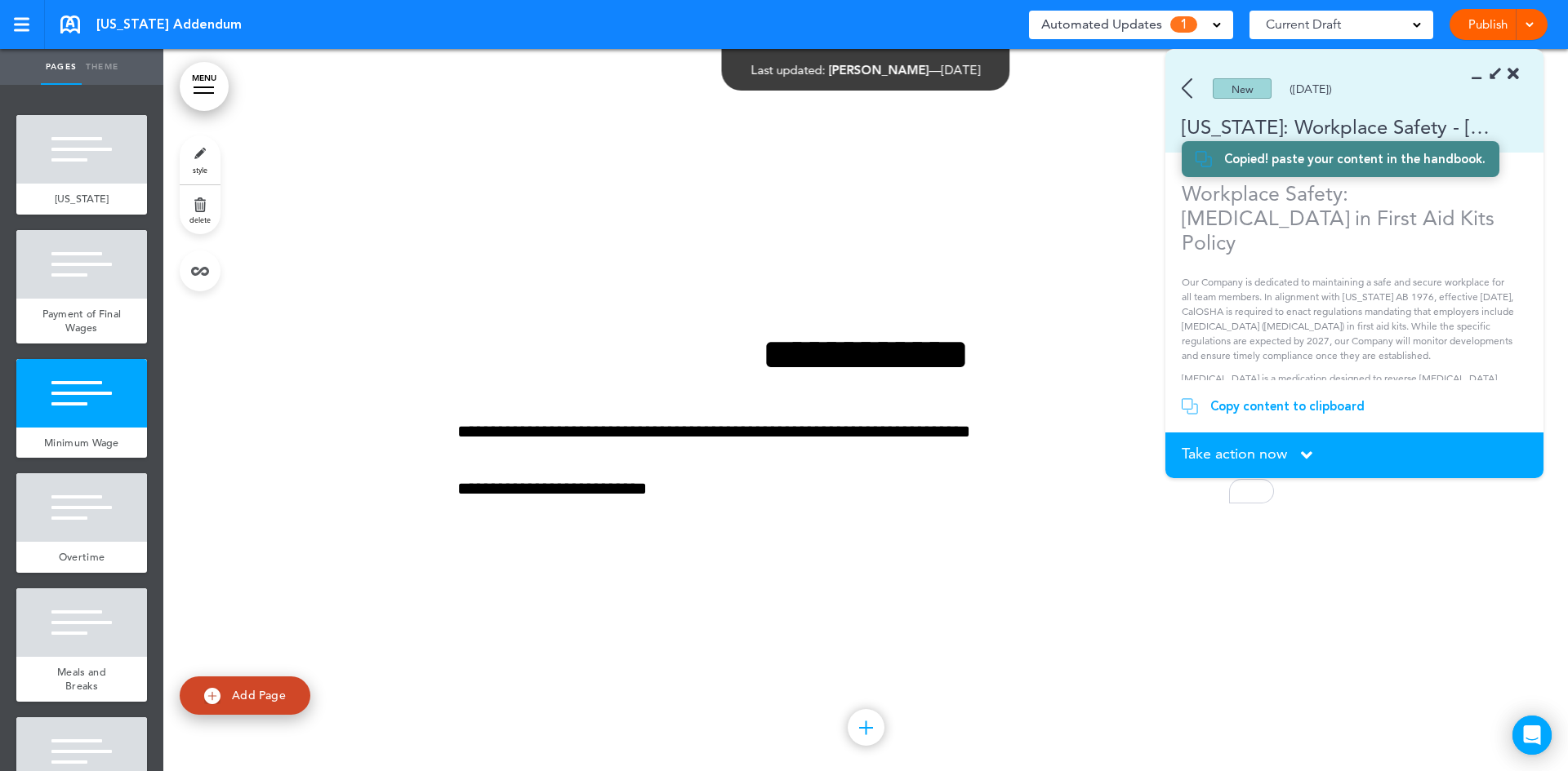
click at [1454, 318] on p "Our Company is dedicated to maintaining a safe and secure workplace for all tea…" at bounding box center [1348, 318] width 334 height 88
click at [1304, 453] on icon at bounding box center [1307, 455] width 12 height 17
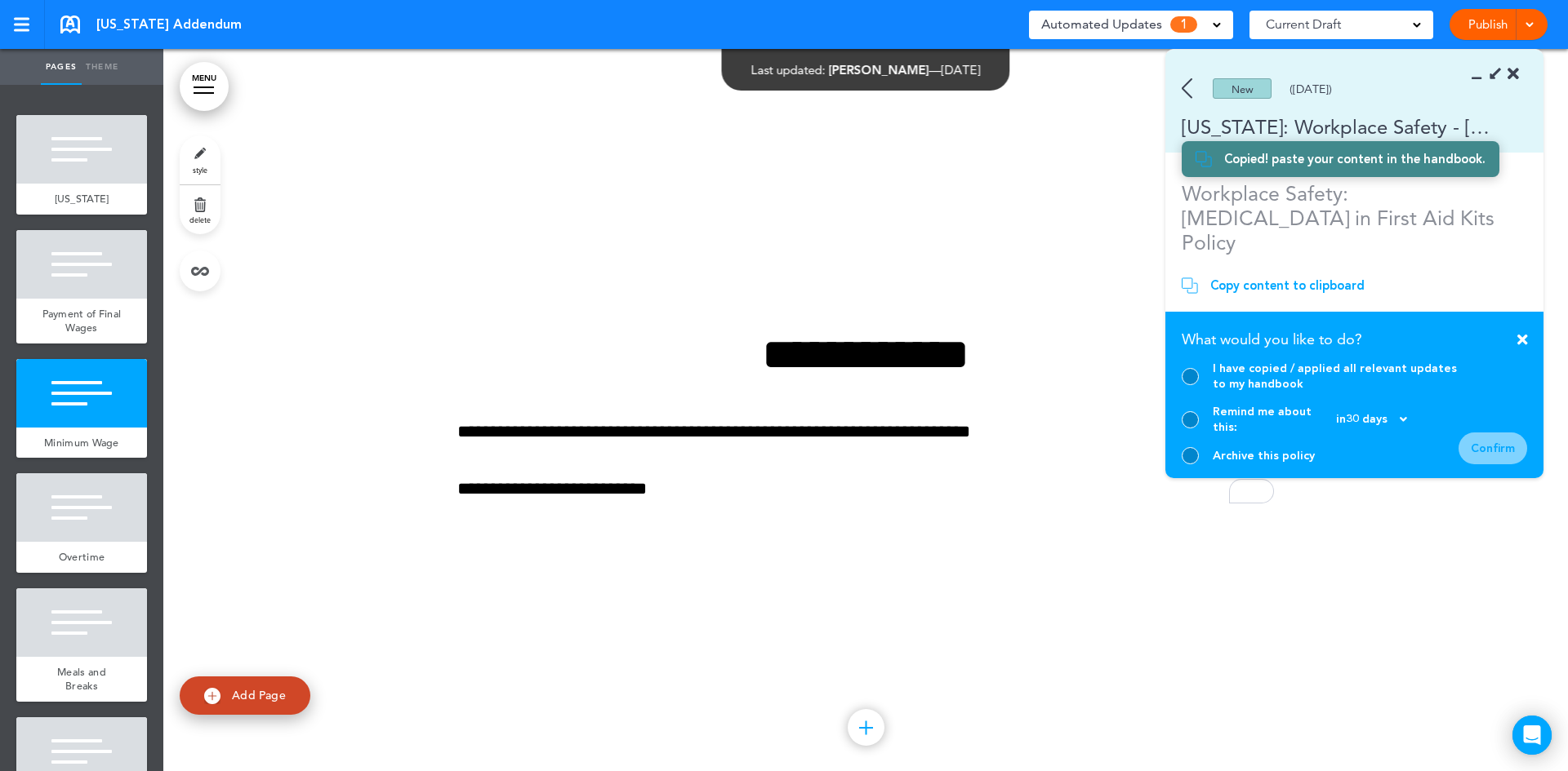
click at [1196, 453] on div at bounding box center [1190, 456] width 17 height 17
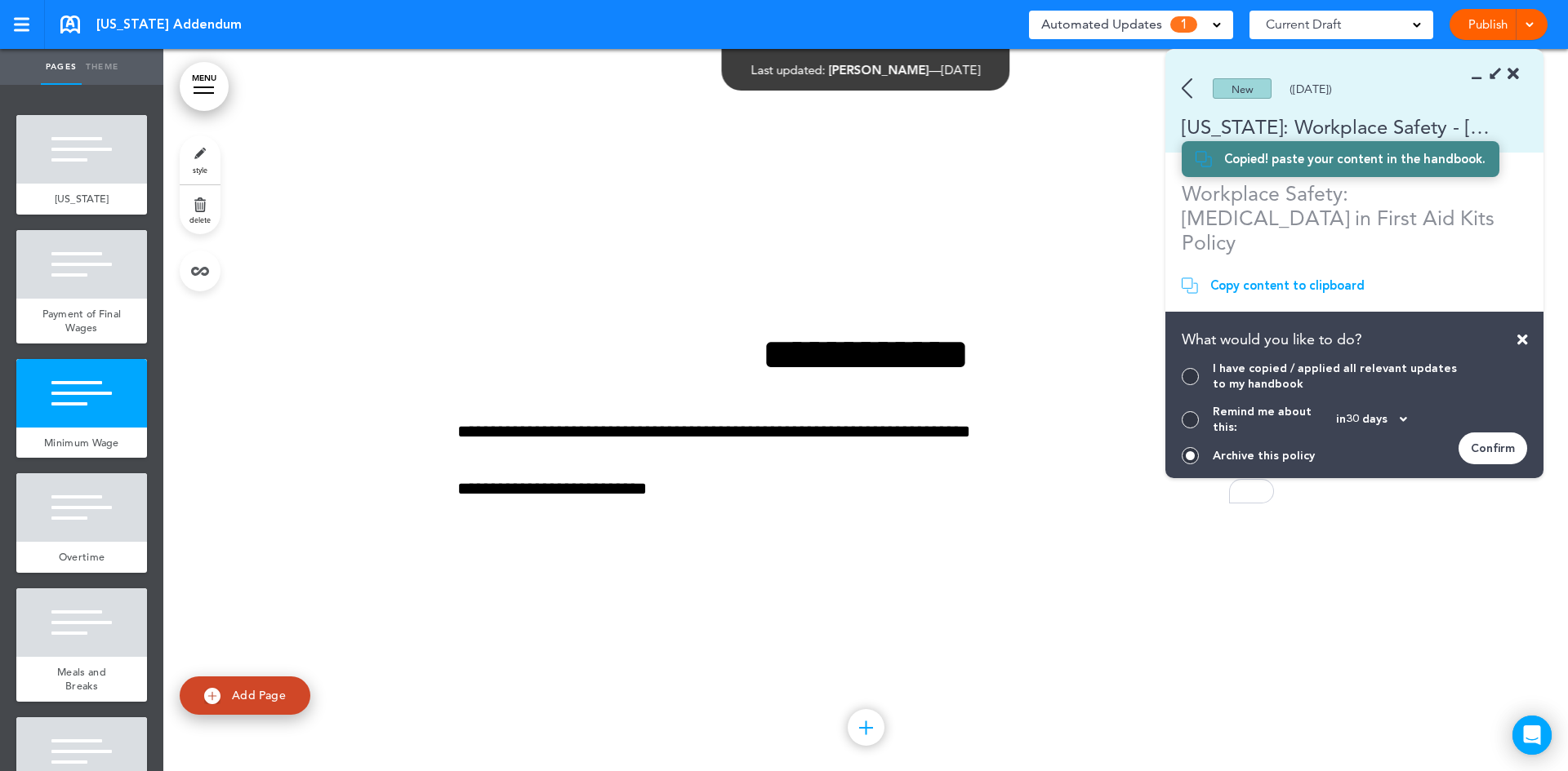
click at [1504, 448] on div "Confirm" at bounding box center [1492, 449] width 69 height 32
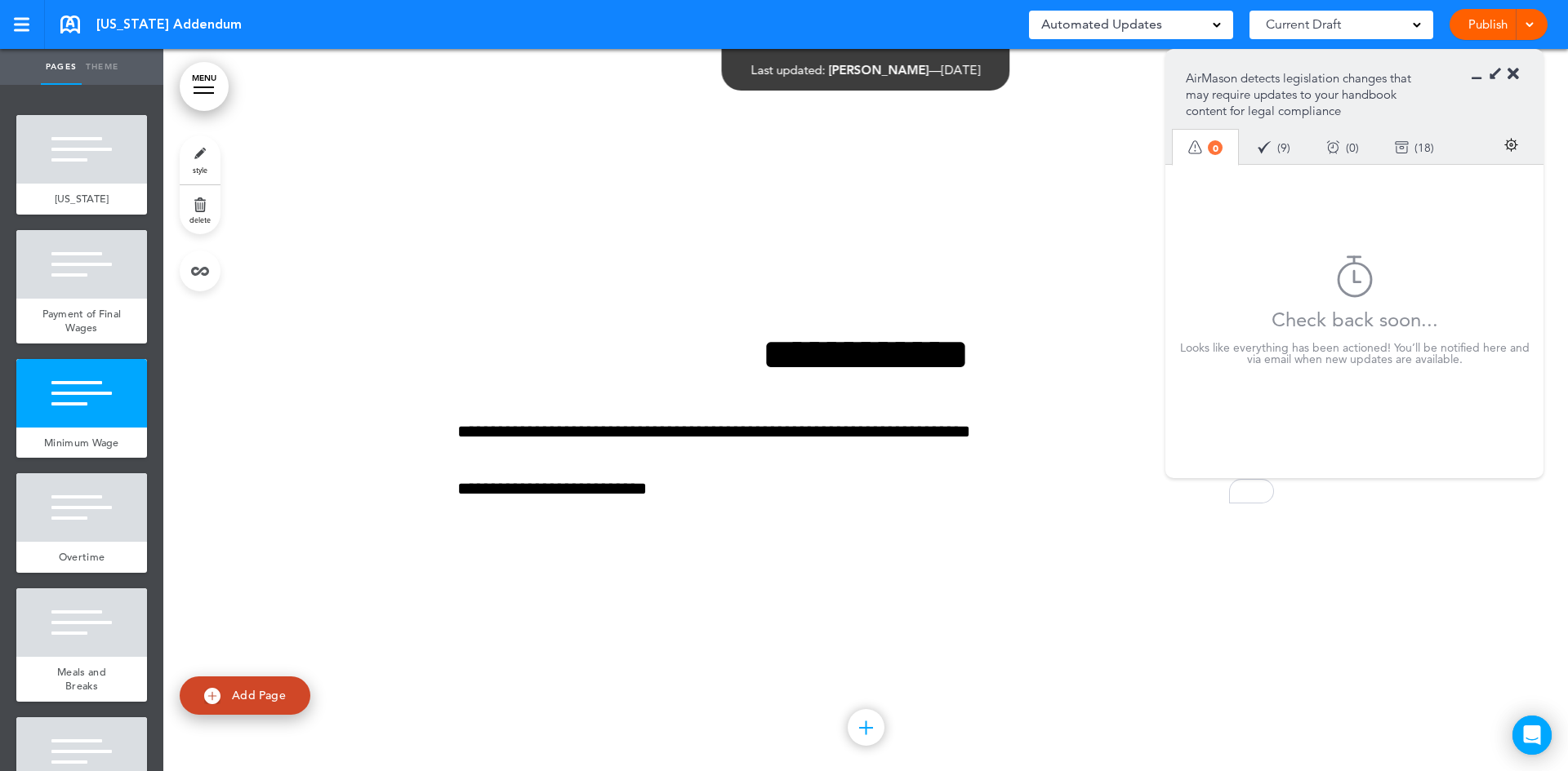
click at [1512, 72] on icon at bounding box center [1514, 74] width 12 height 17
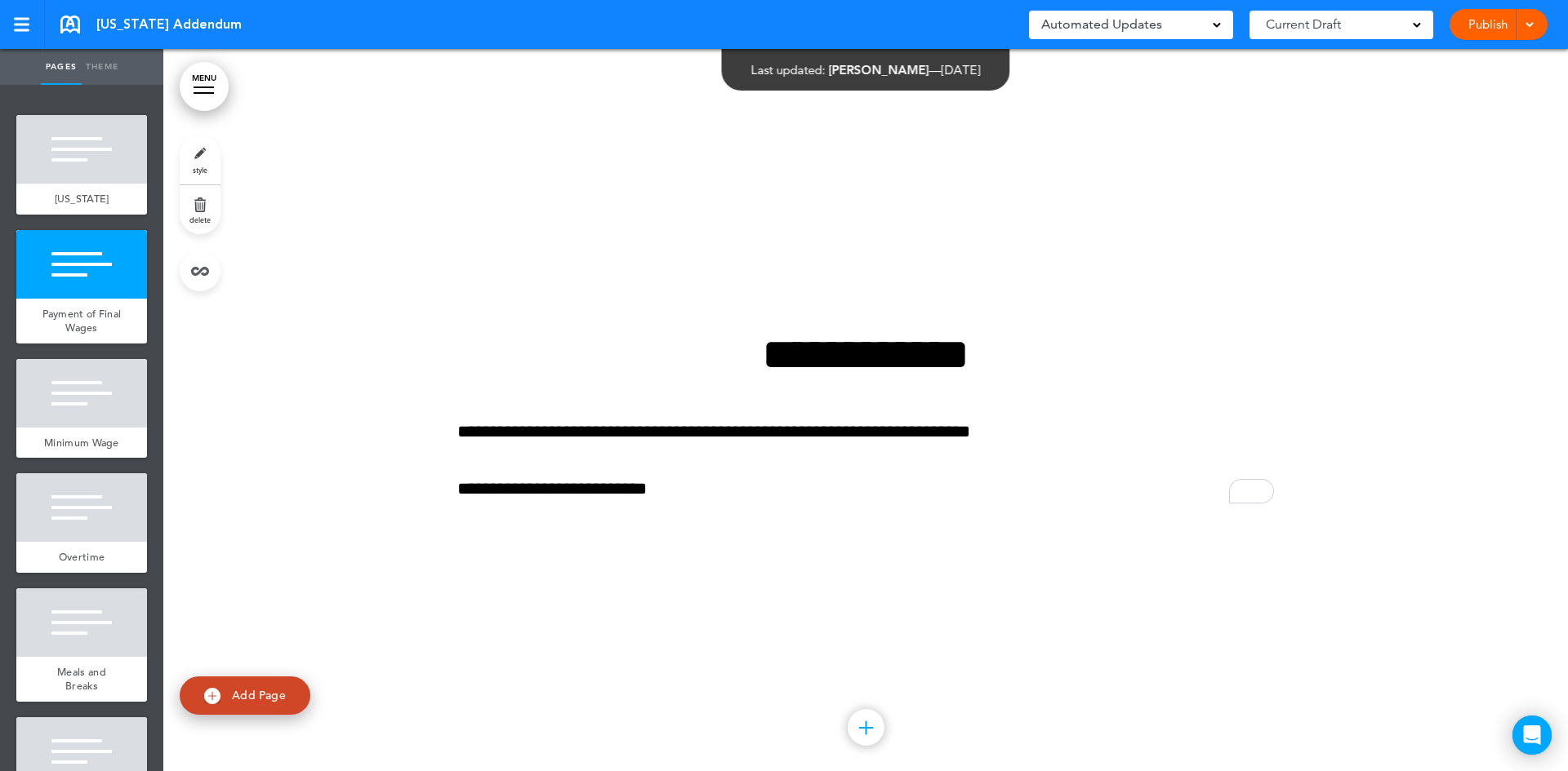
click at [67, 14] on div "California Addendum Saved! Automated Updates 0 Auto policy updates AirMason det…" at bounding box center [784, 24] width 1568 height 49
click at [74, 22] on link at bounding box center [70, 24] width 19 height 17
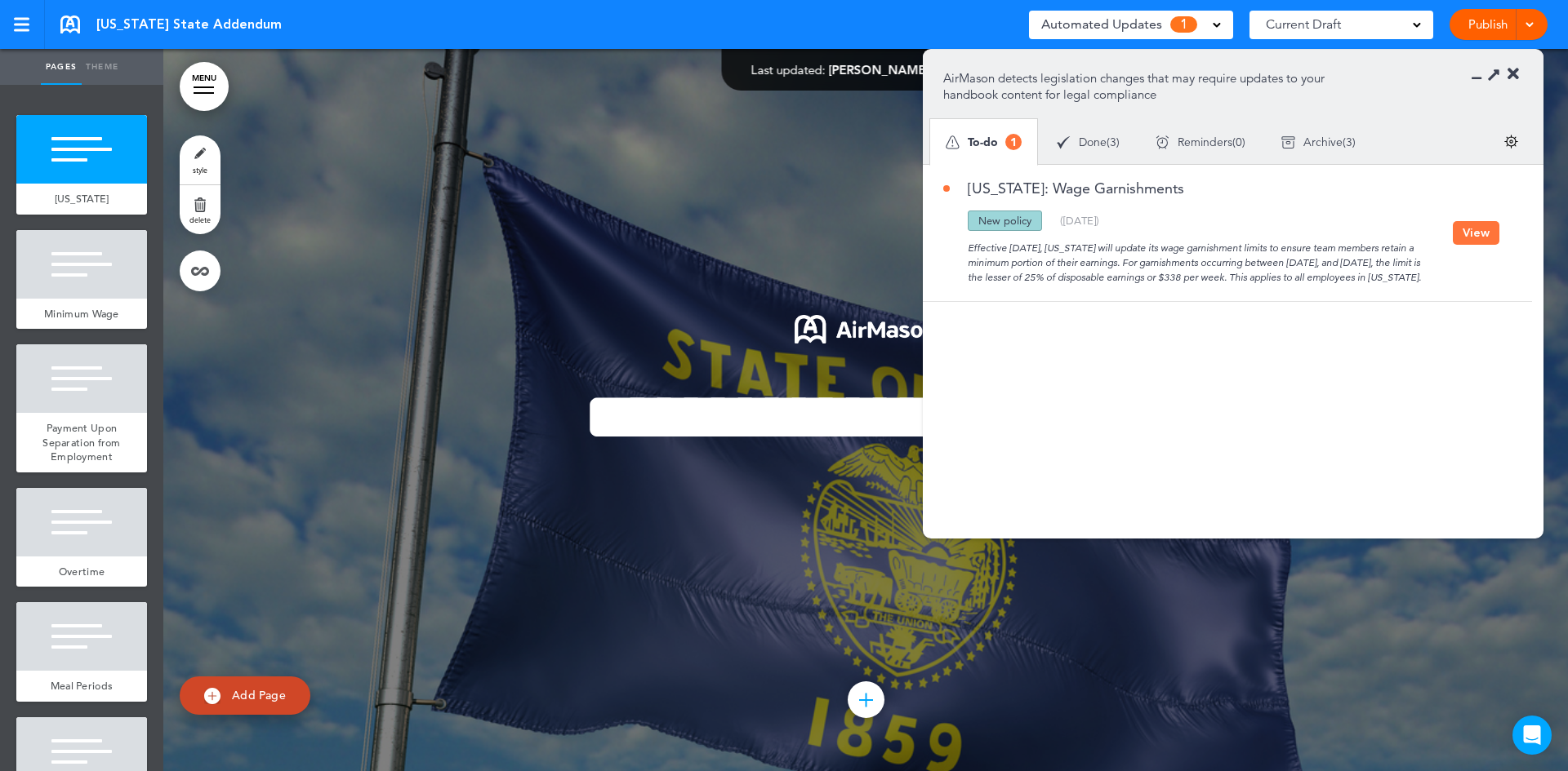
click at [1468, 239] on button "View" at bounding box center [1476, 233] width 47 height 23
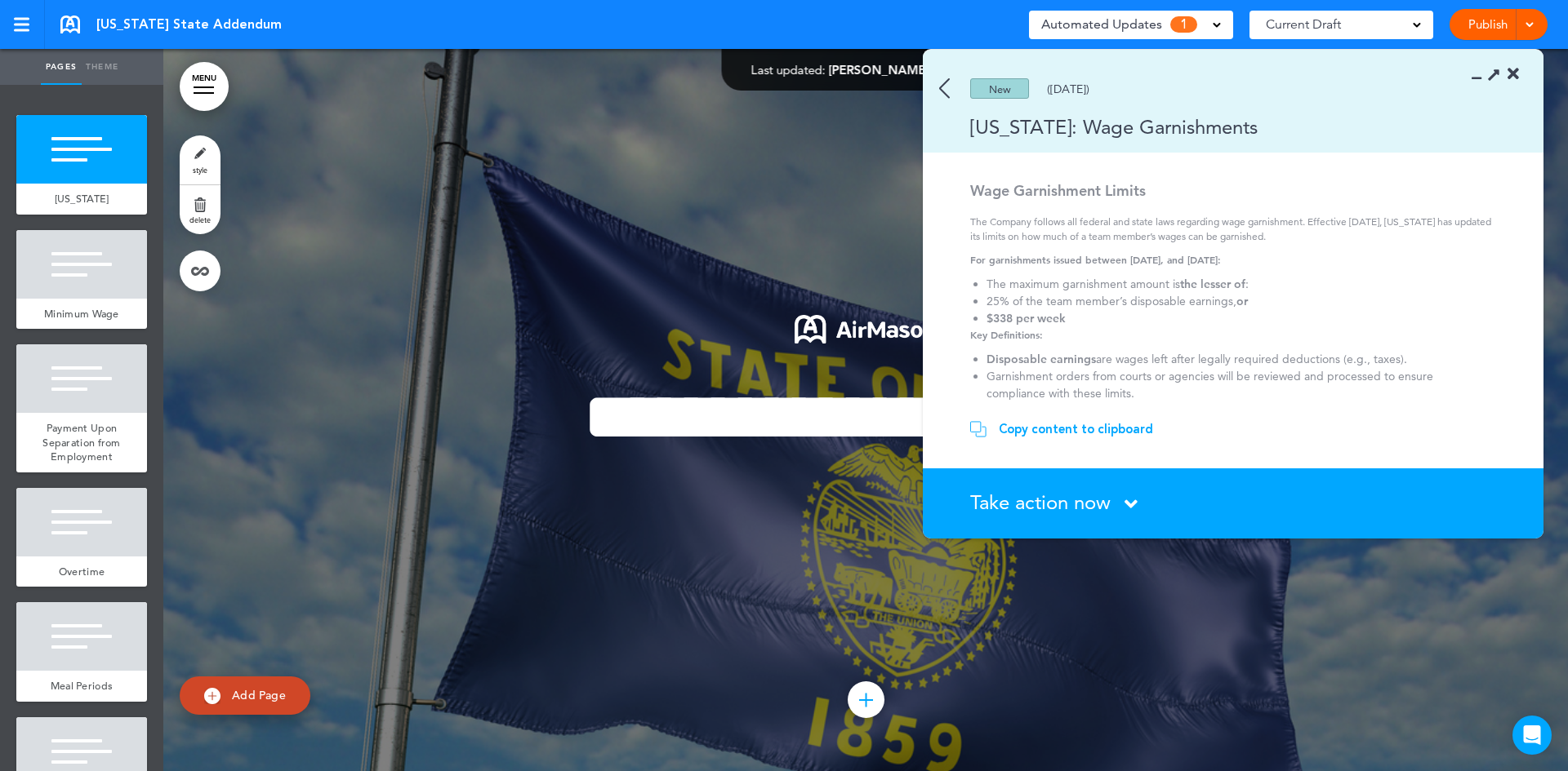
click at [1121, 504] on div "Take action now Click here to change the status" at bounding box center [1243, 504] width 545 height 21
click at [1133, 502] on icon at bounding box center [1130, 504] width 13 height 20
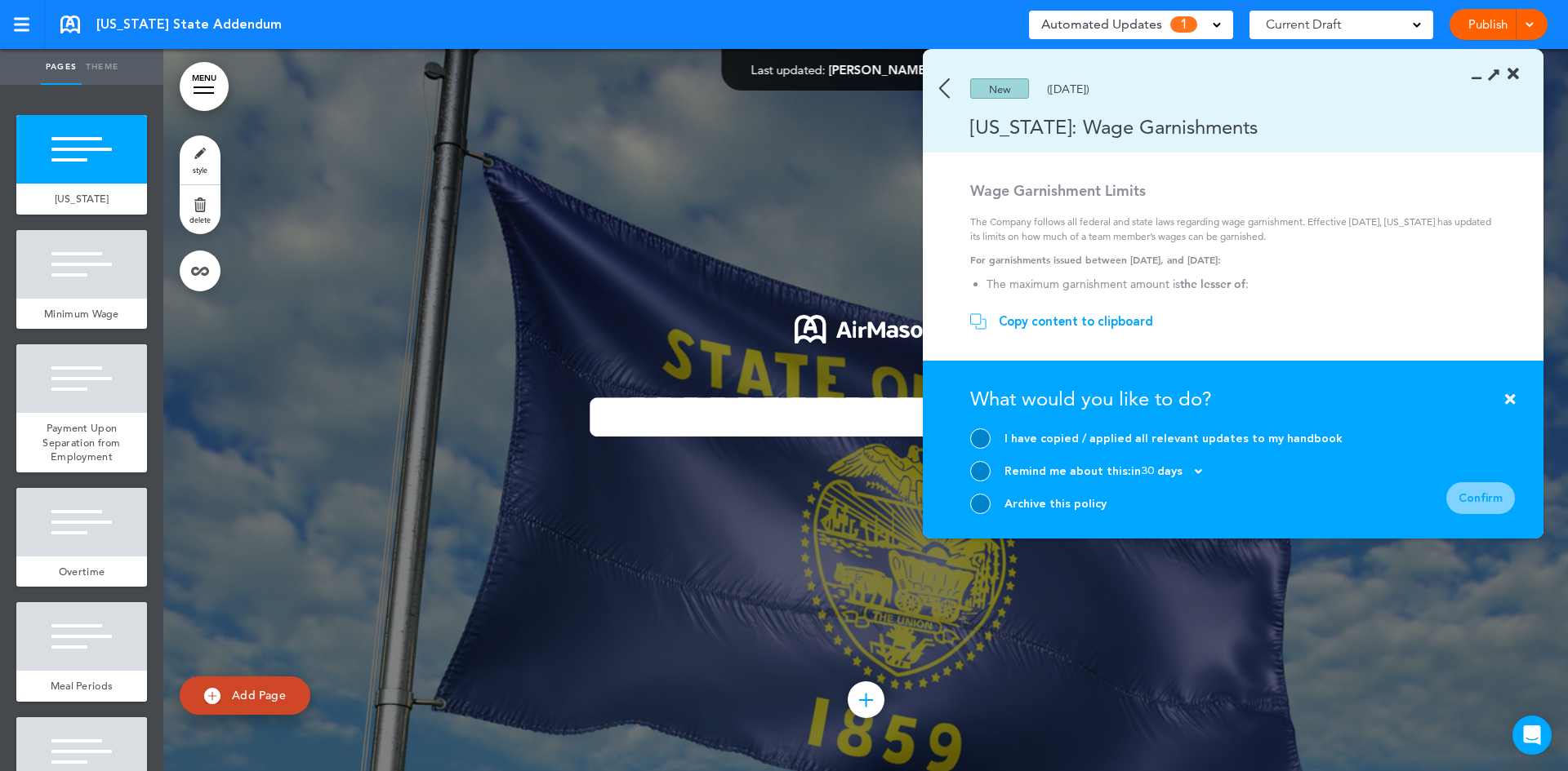
click at [983, 502] on div at bounding box center [980, 504] width 20 height 20
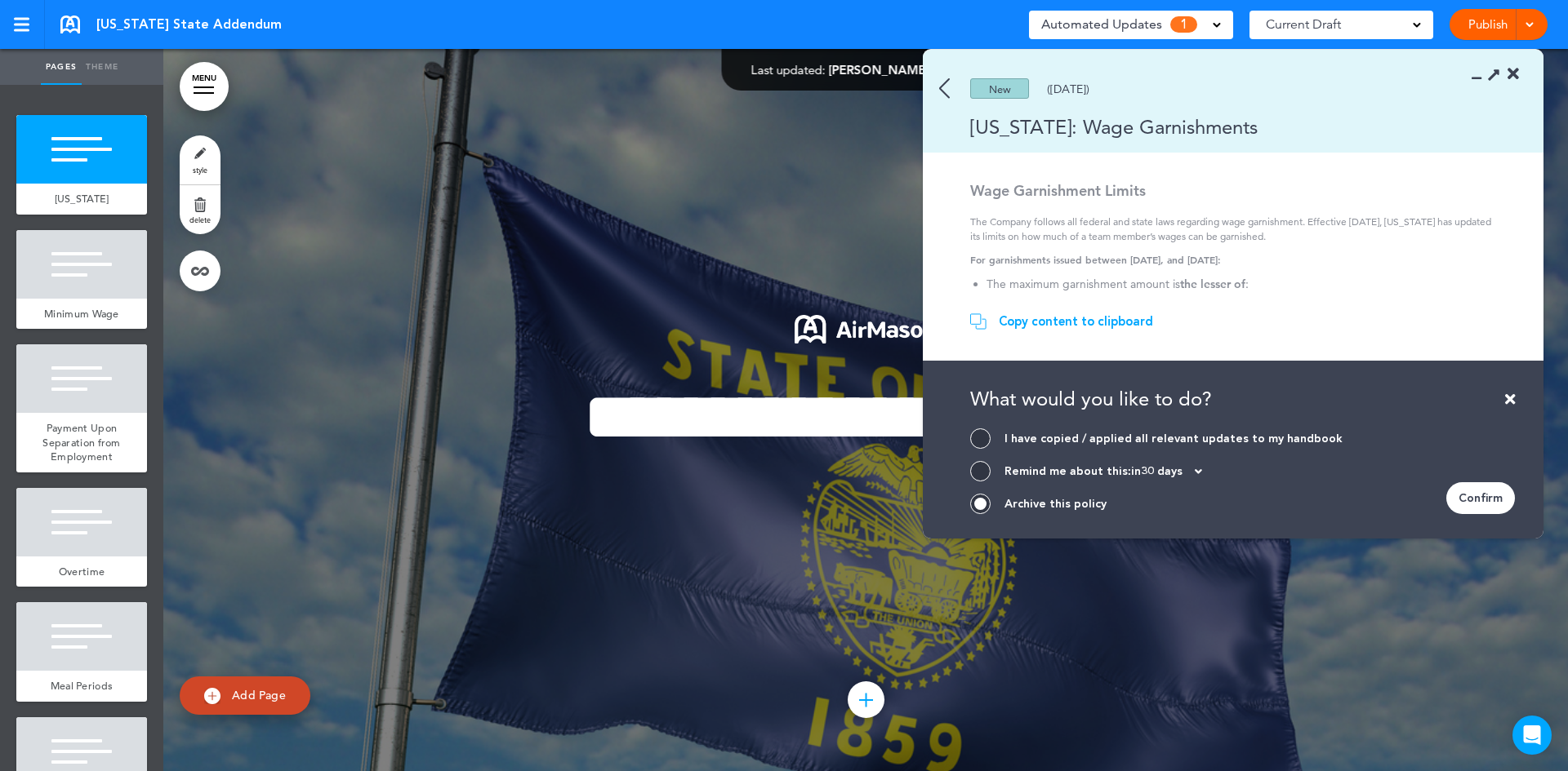
click at [1485, 491] on div "Confirm" at bounding box center [1481, 498] width 69 height 32
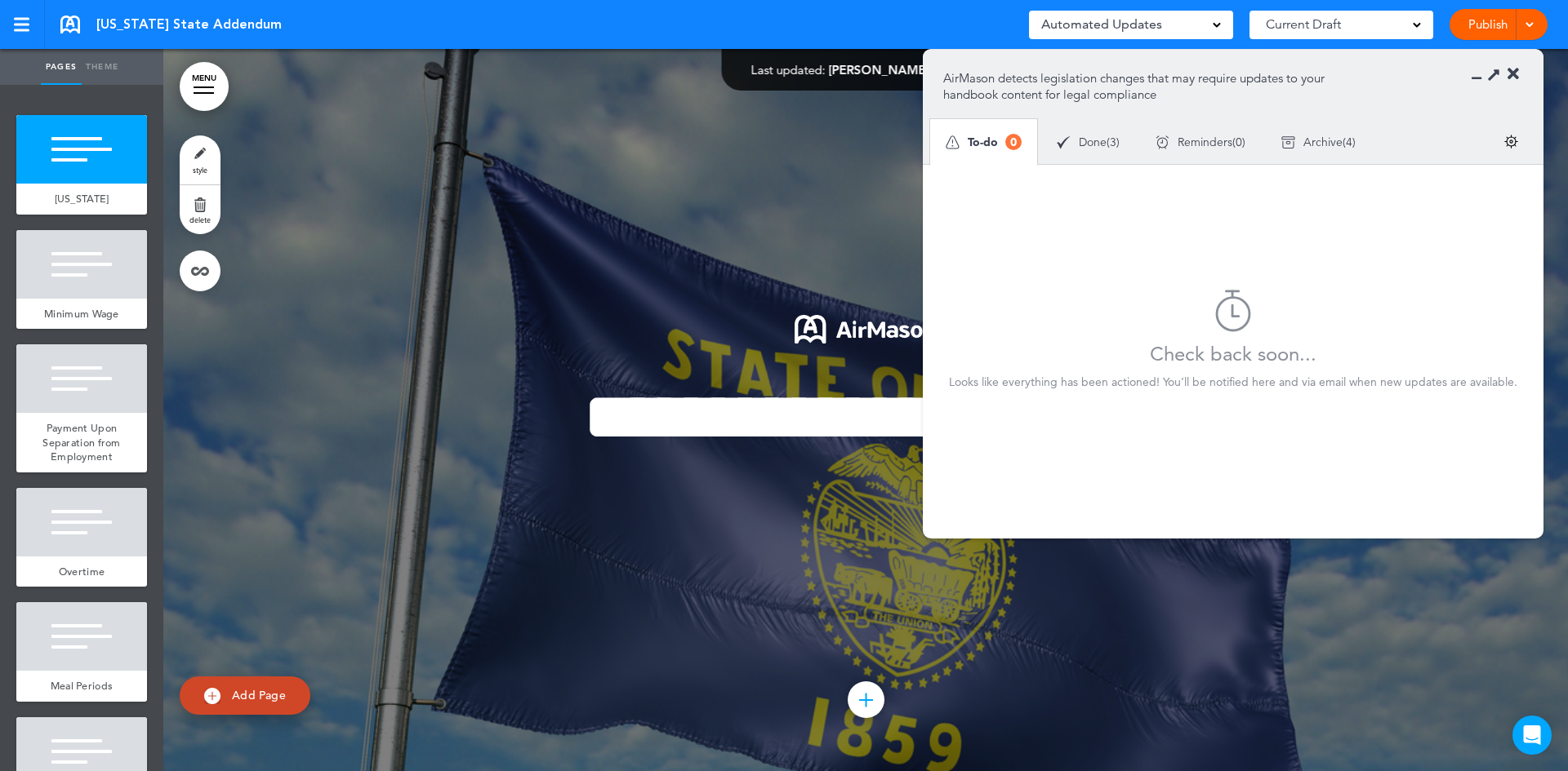
click at [1513, 76] on icon at bounding box center [1514, 74] width 12 height 17
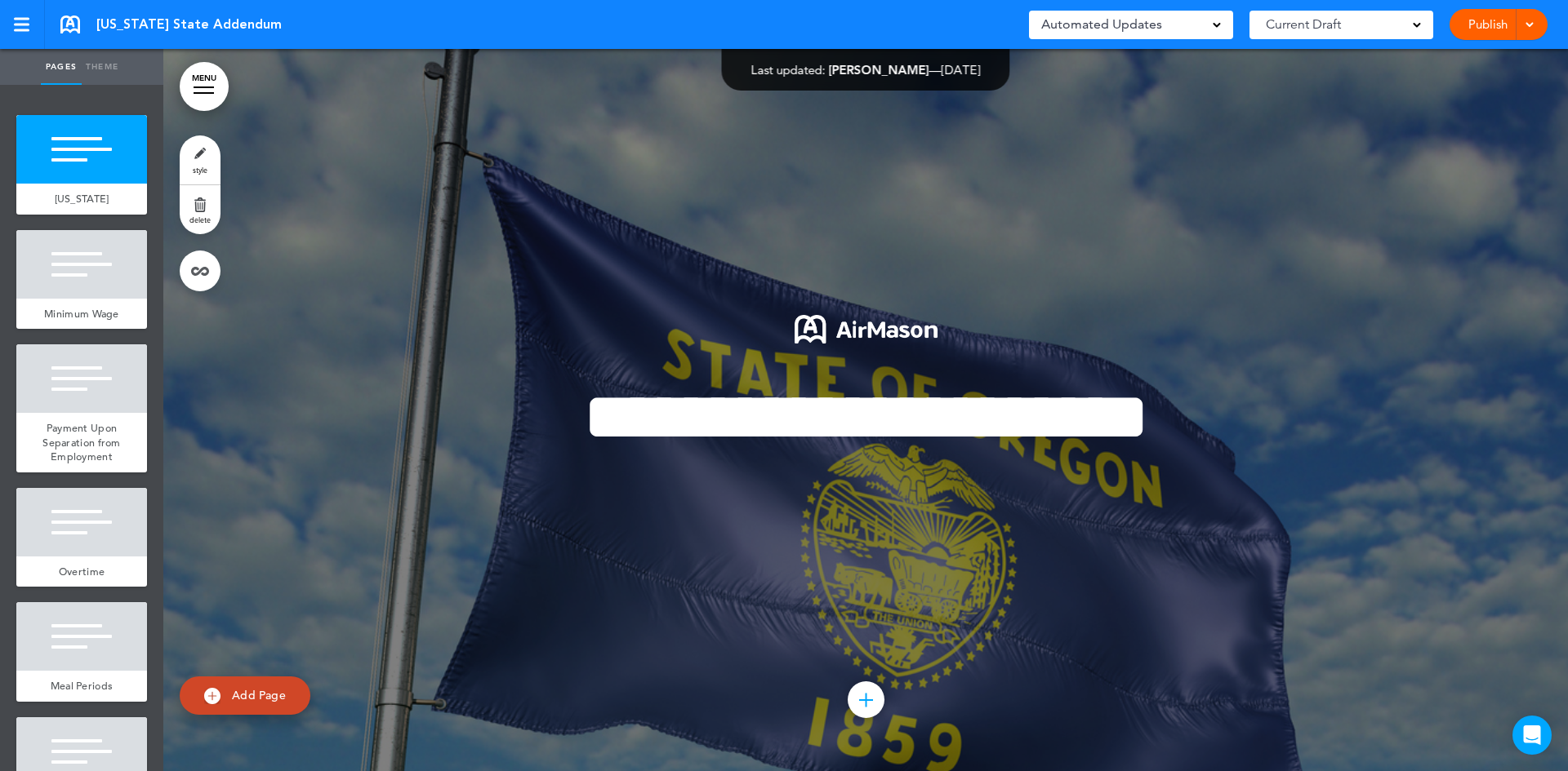
click at [119, 24] on span "[US_STATE] State Addendum" at bounding box center [188, 24] width 186 height 17
click at [74, 25] on link at bounding box center [70, 24] width 19 height 17
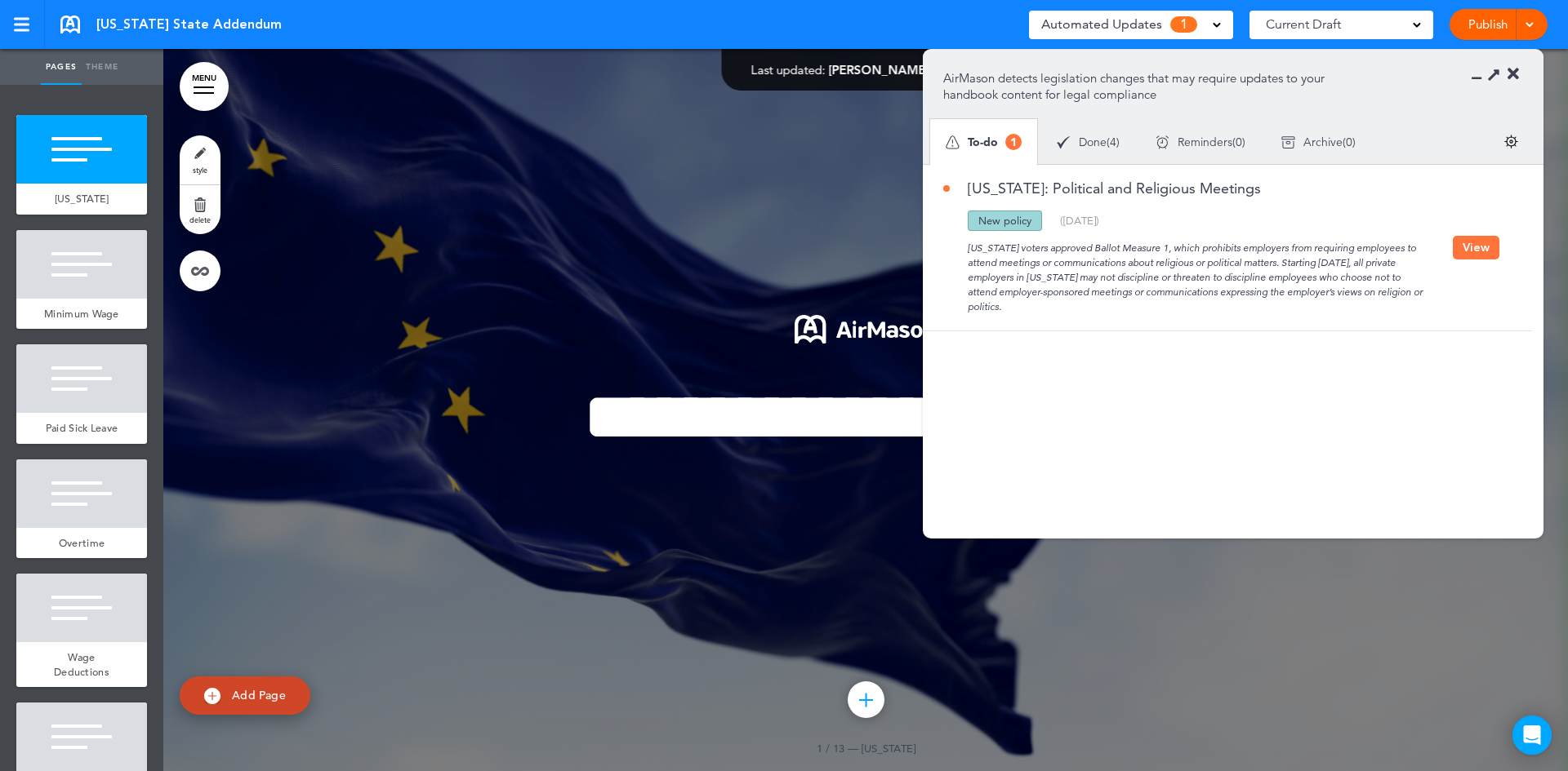
click at [1470, 251] on button "View" at bounding box center [1476, 248] width 47 height 23
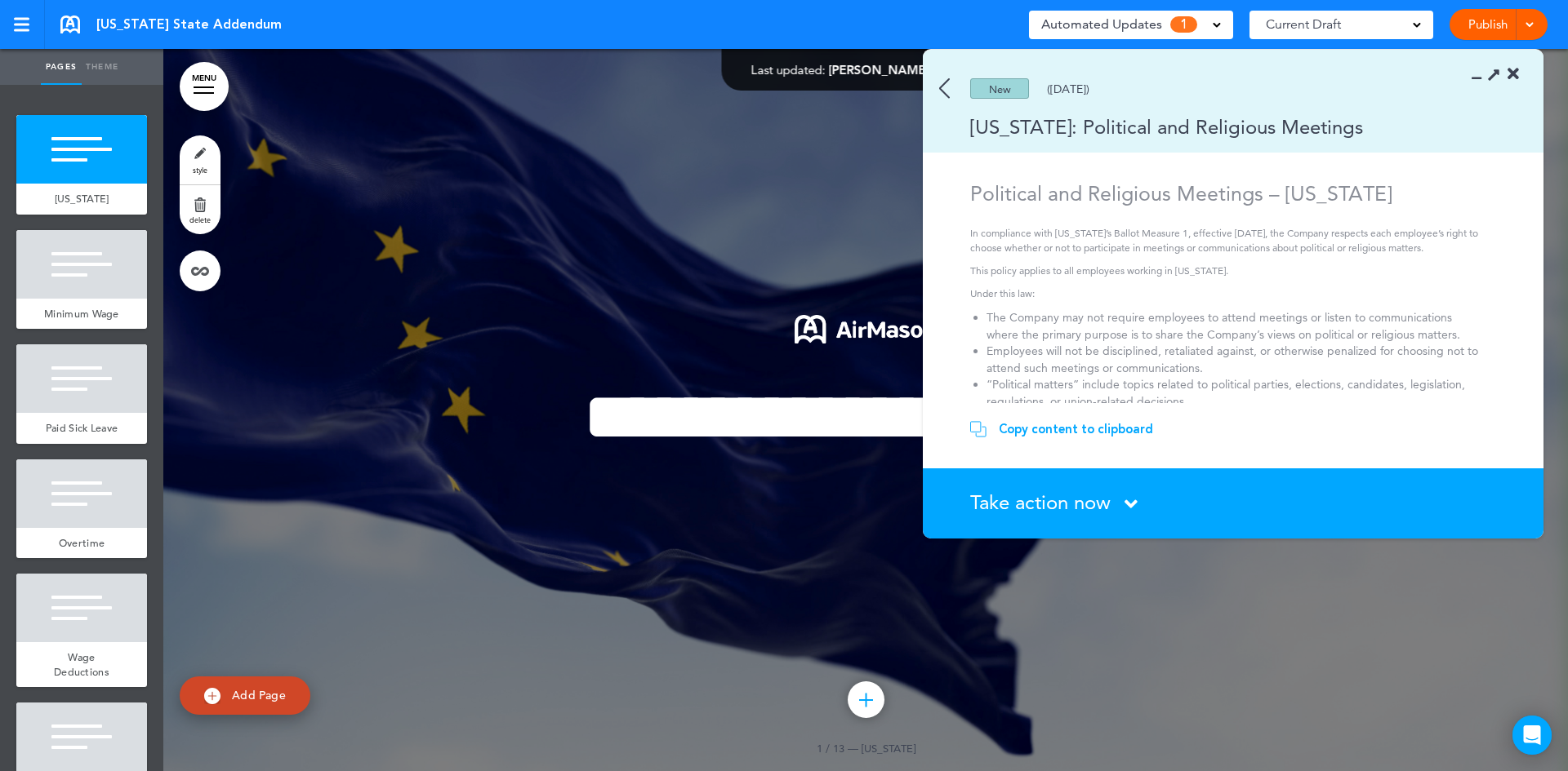
click at [1087, 488] on section "Take action now Click here to change the status What would you like to do? I ha…" at bounding box center [1233, 503] width 621 height 70
click at [1133, 496] on icon at bounding box center [1130, 504] width 13 height 20
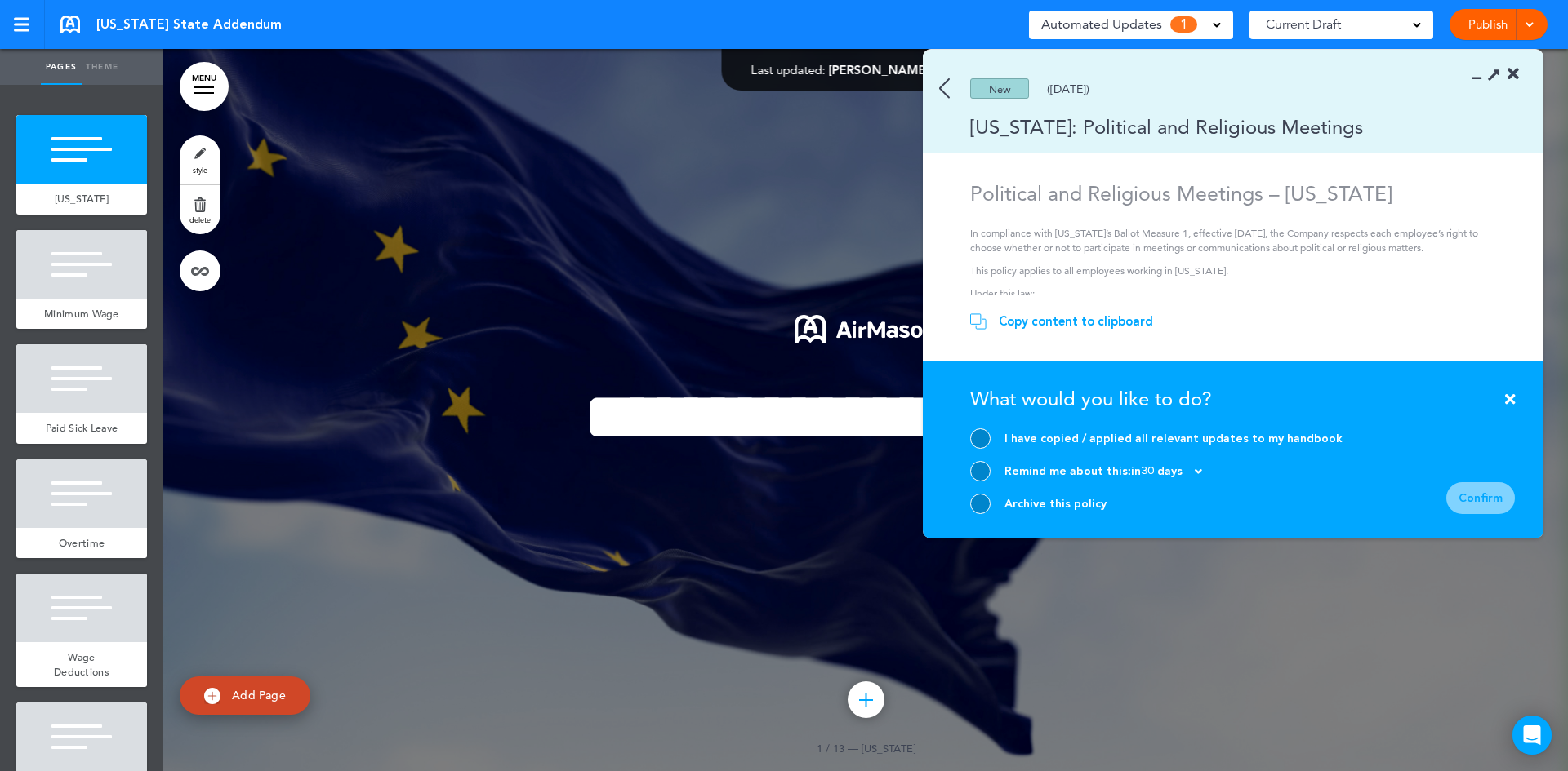
click at [975, 502] on div at bounding box center [980, 504] width 20 height 20
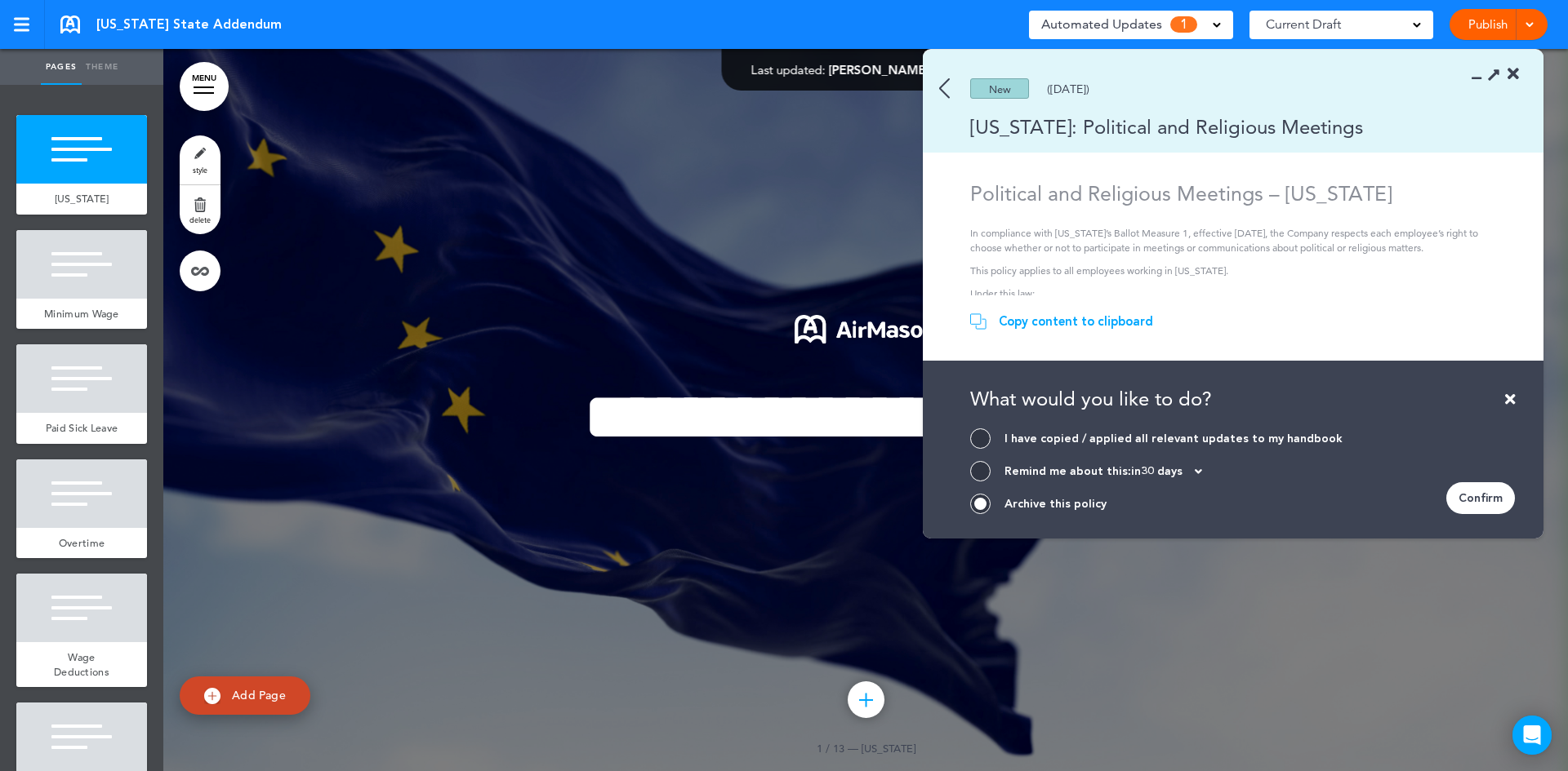
click at [1495, 502] on div "Confirm" at bounding box center [1481, 498] width 69 height 32
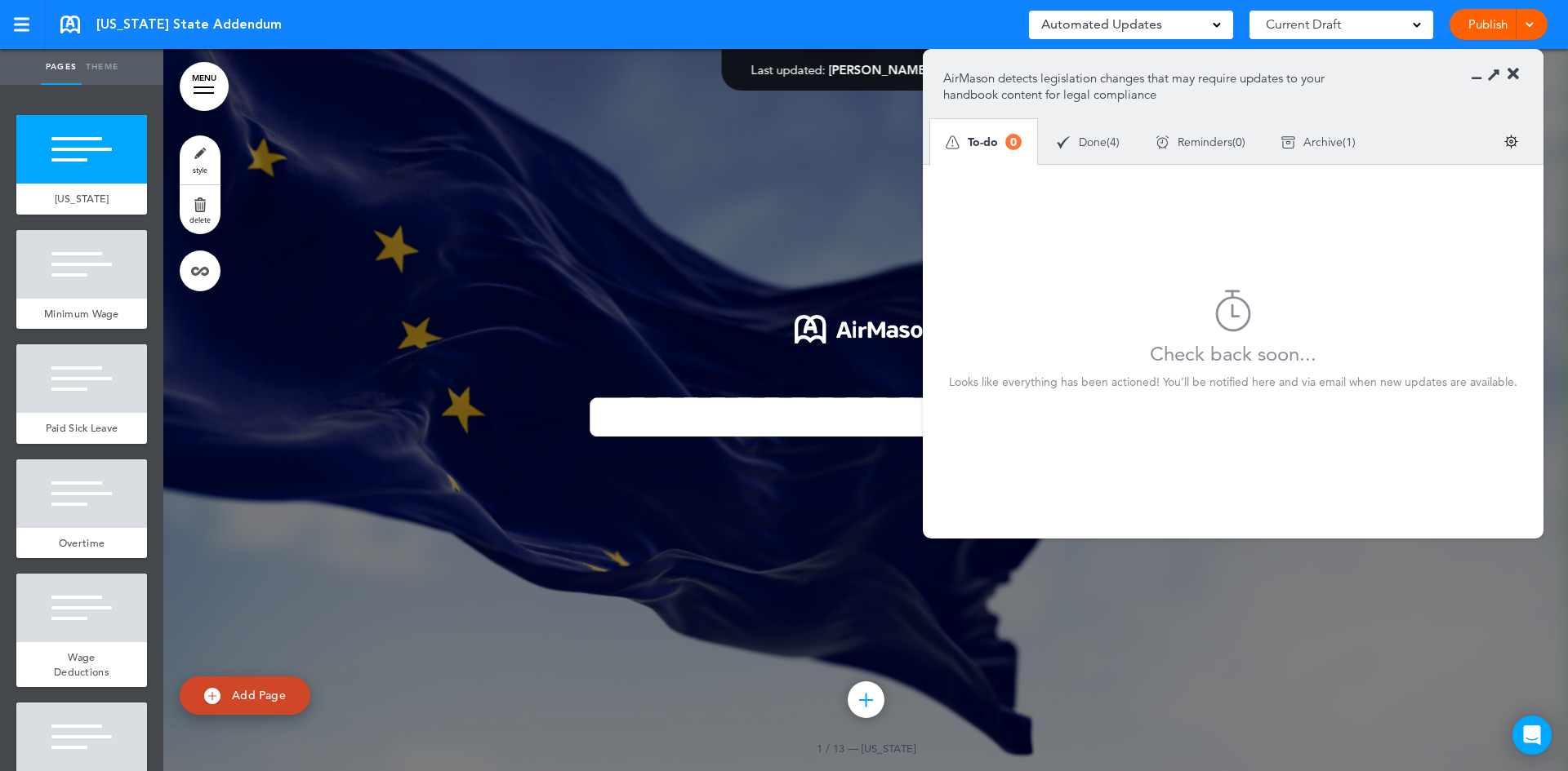
click at [74, 26] on link at bounding box center [70, 24] width 19 height 17
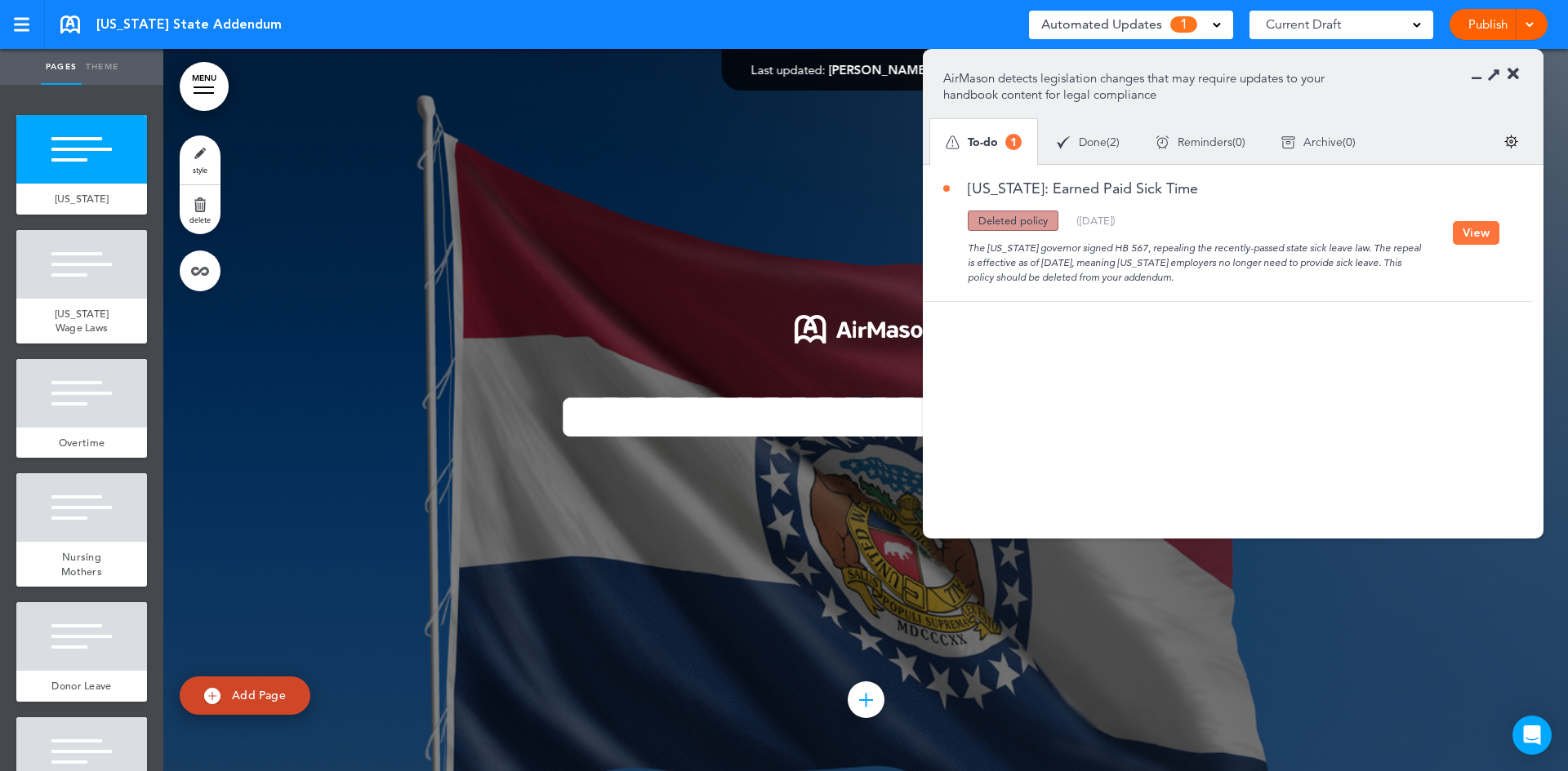
click at [1473, 235] on button "View" at bounding box center [1476, 233] width 47 height 23
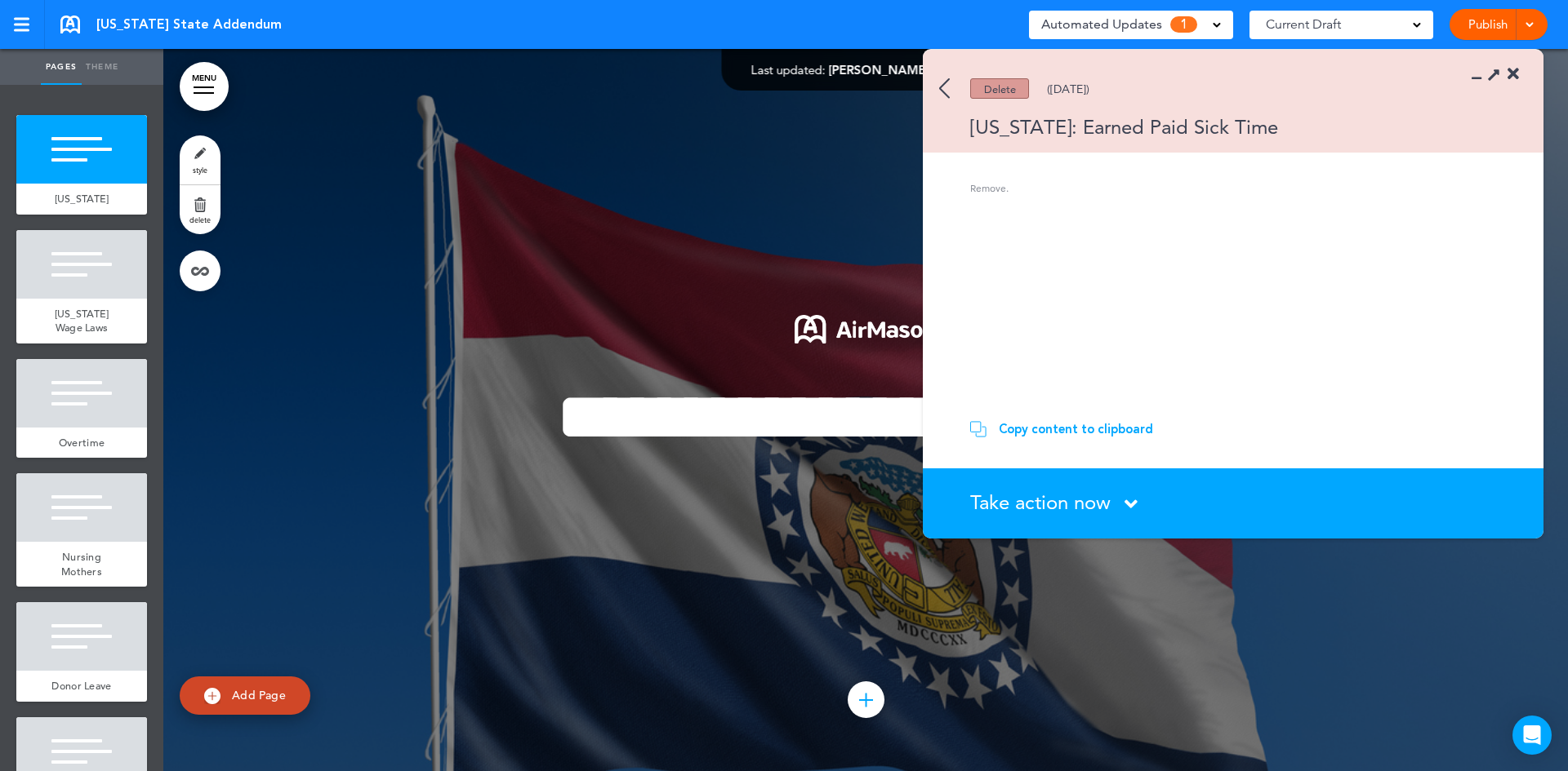
click at [947, 89] on img at bounding box center [944, 88] width 11 height 20
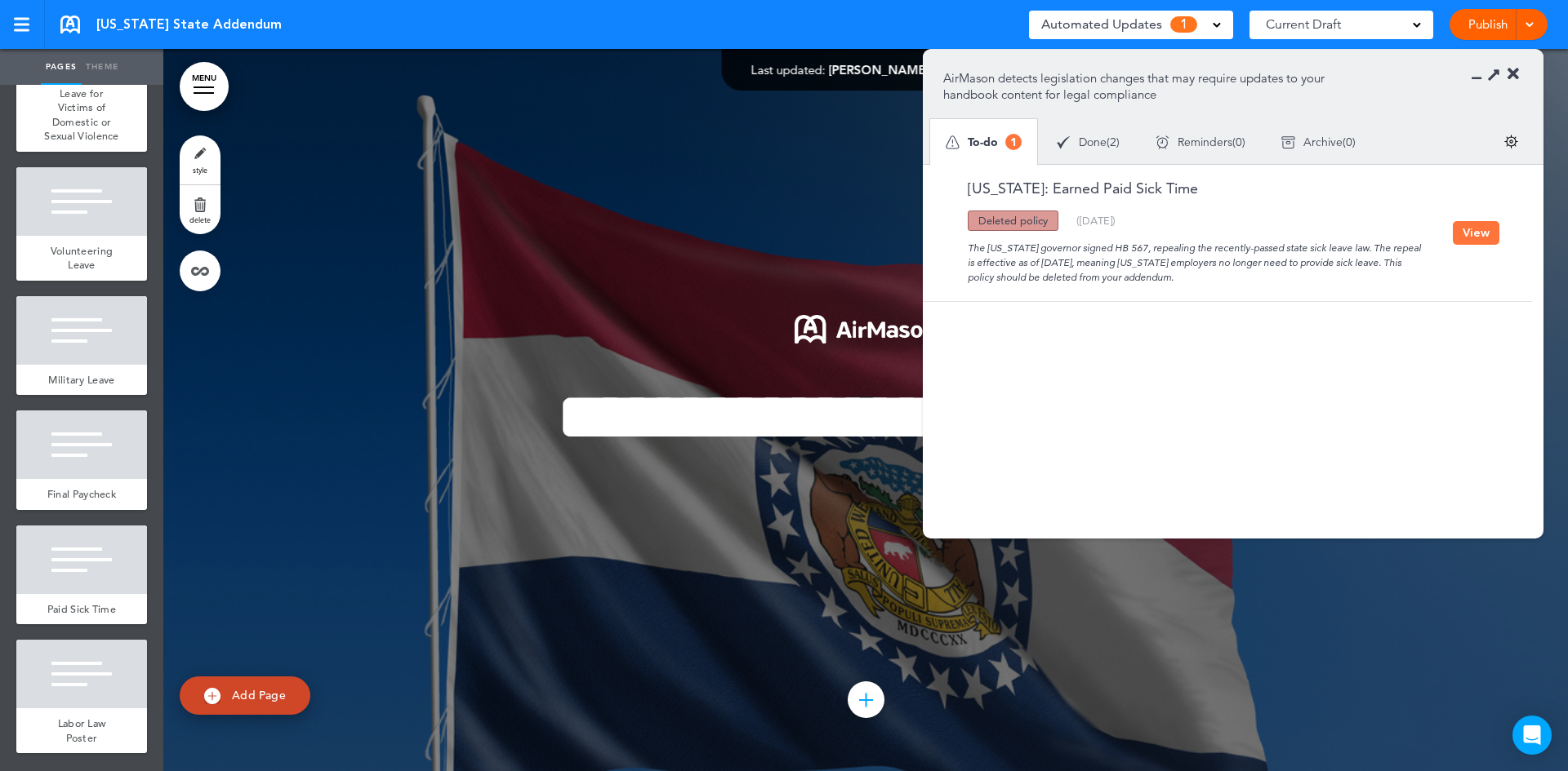
scroll to position [981, 0]
click at [85, 567] on div at bounding box center [82, 559] width 130 height 69
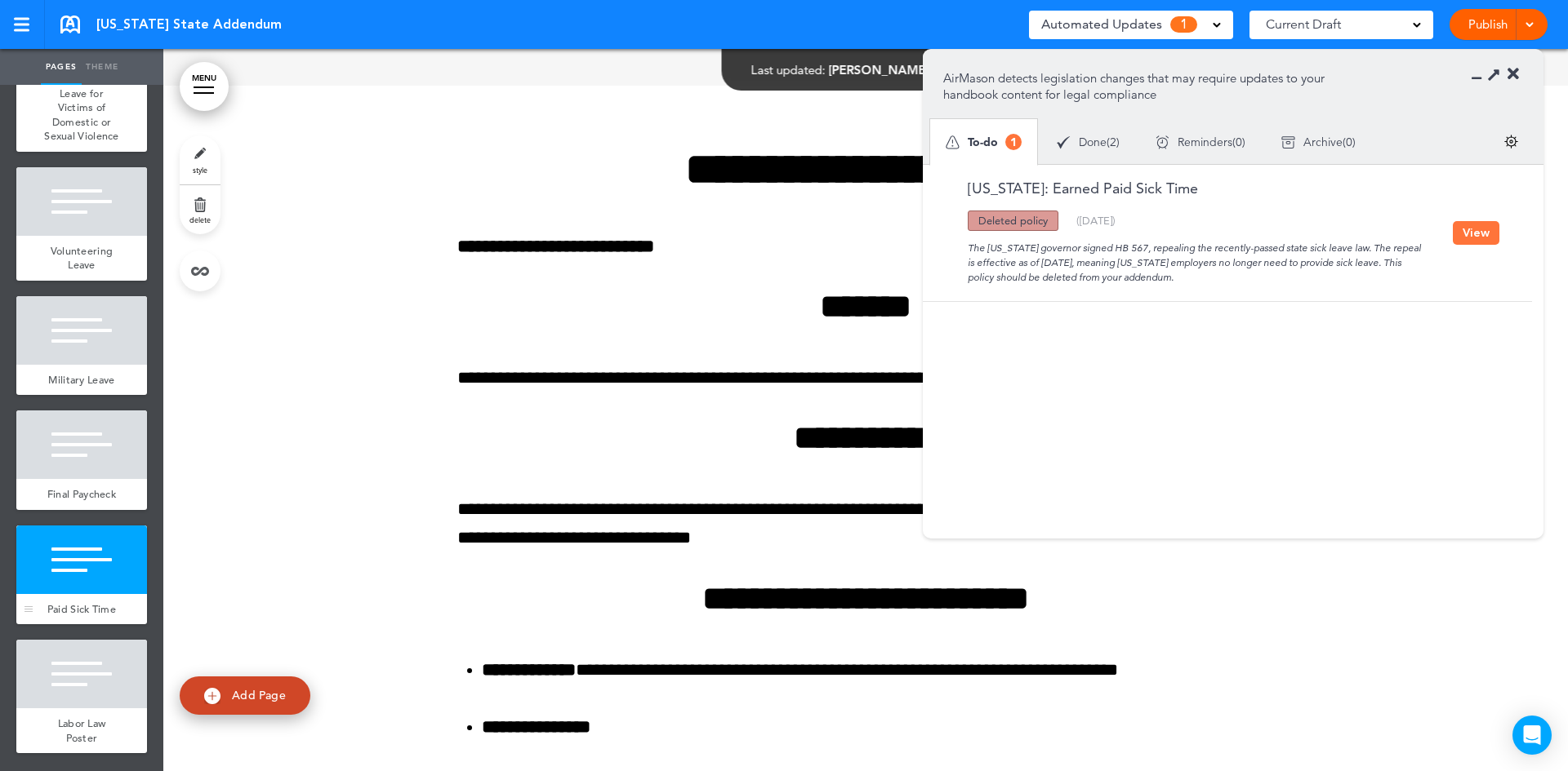
scroll to position [9337, 0]
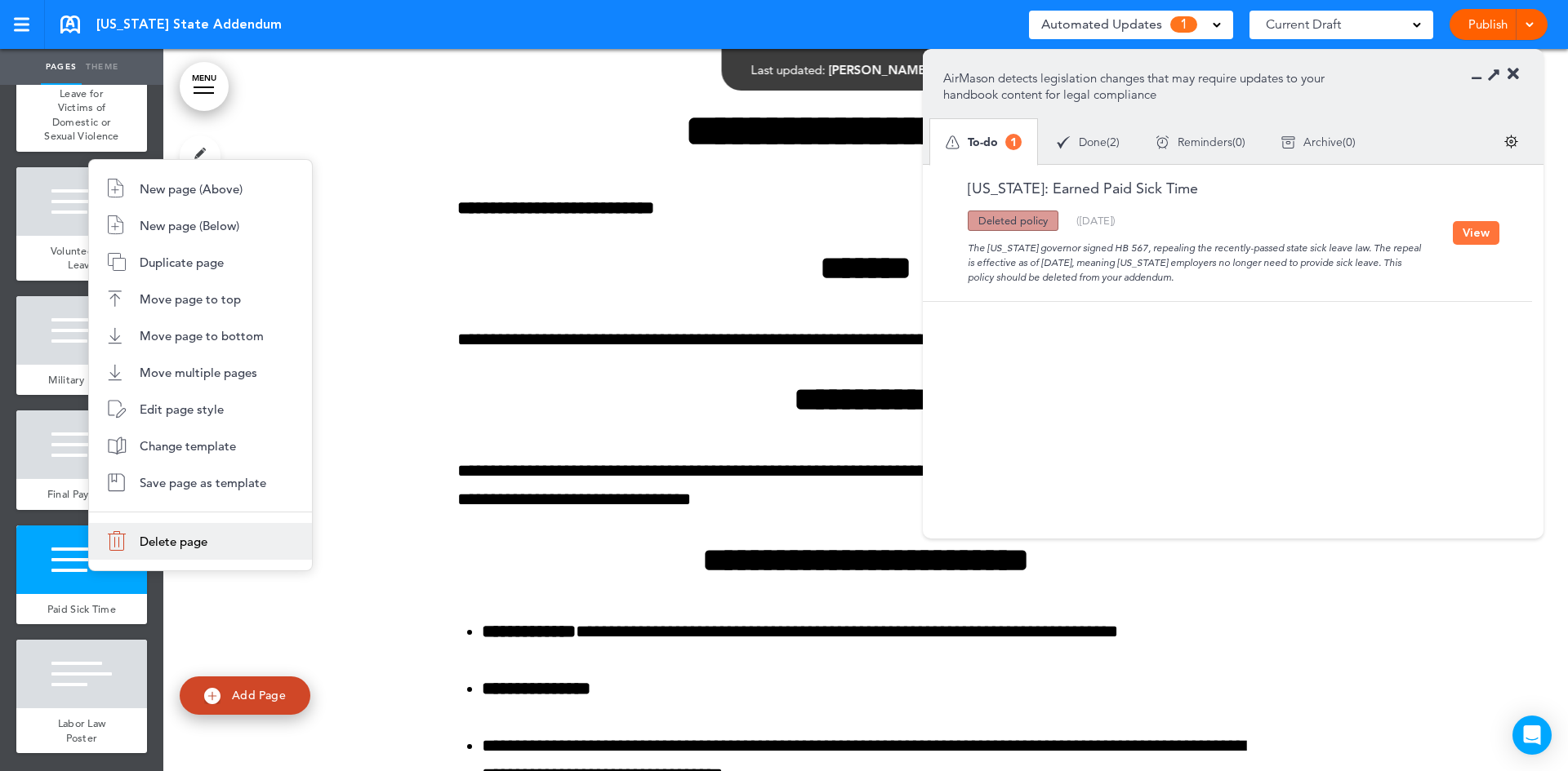
click at [148, 544] on span "Delete page" at bounding box center [174, 542] width 68 height 16
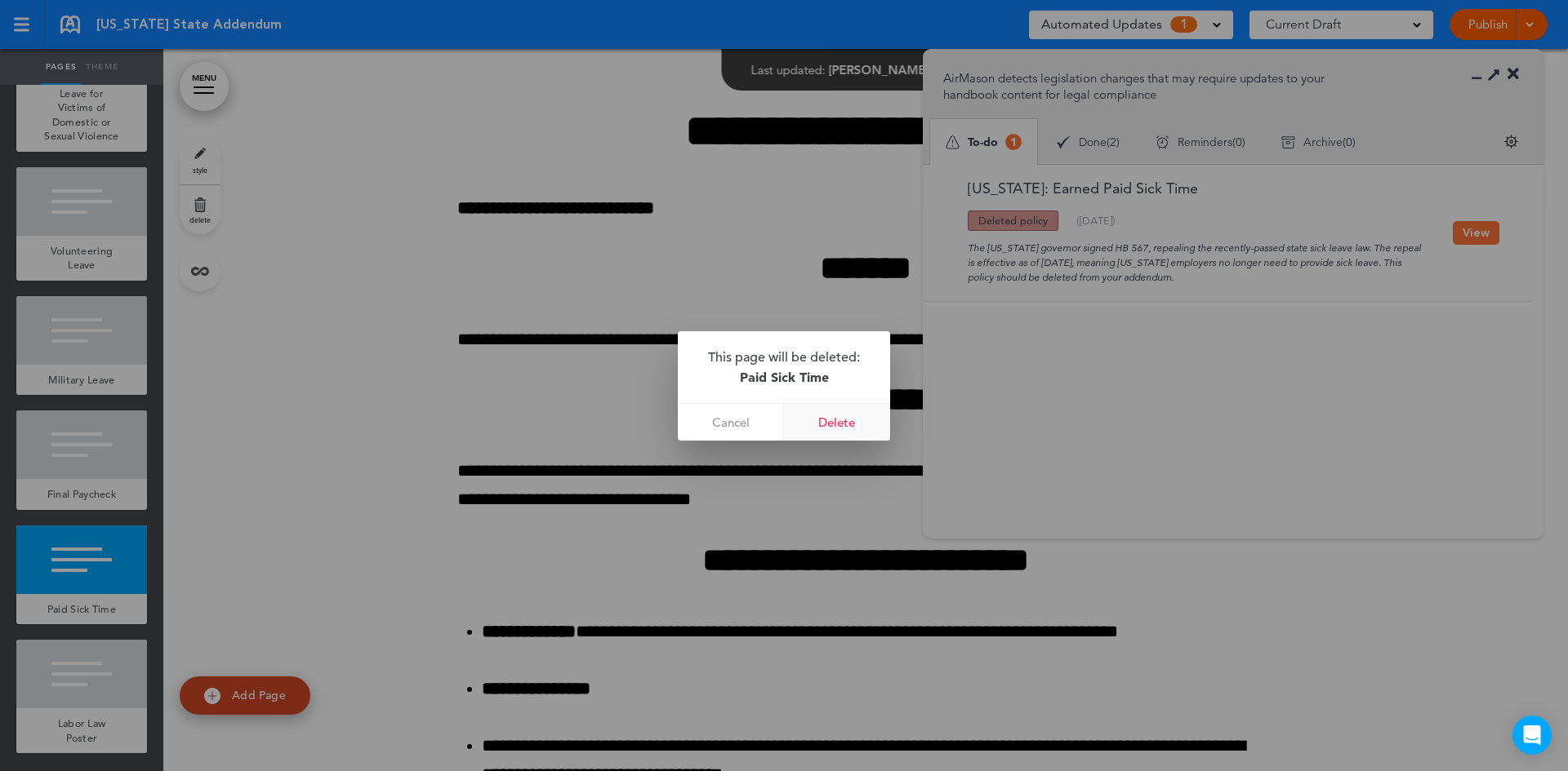
click at [827, 419] on link "Delete" at bounding box center [836, 422] width 106 height 37
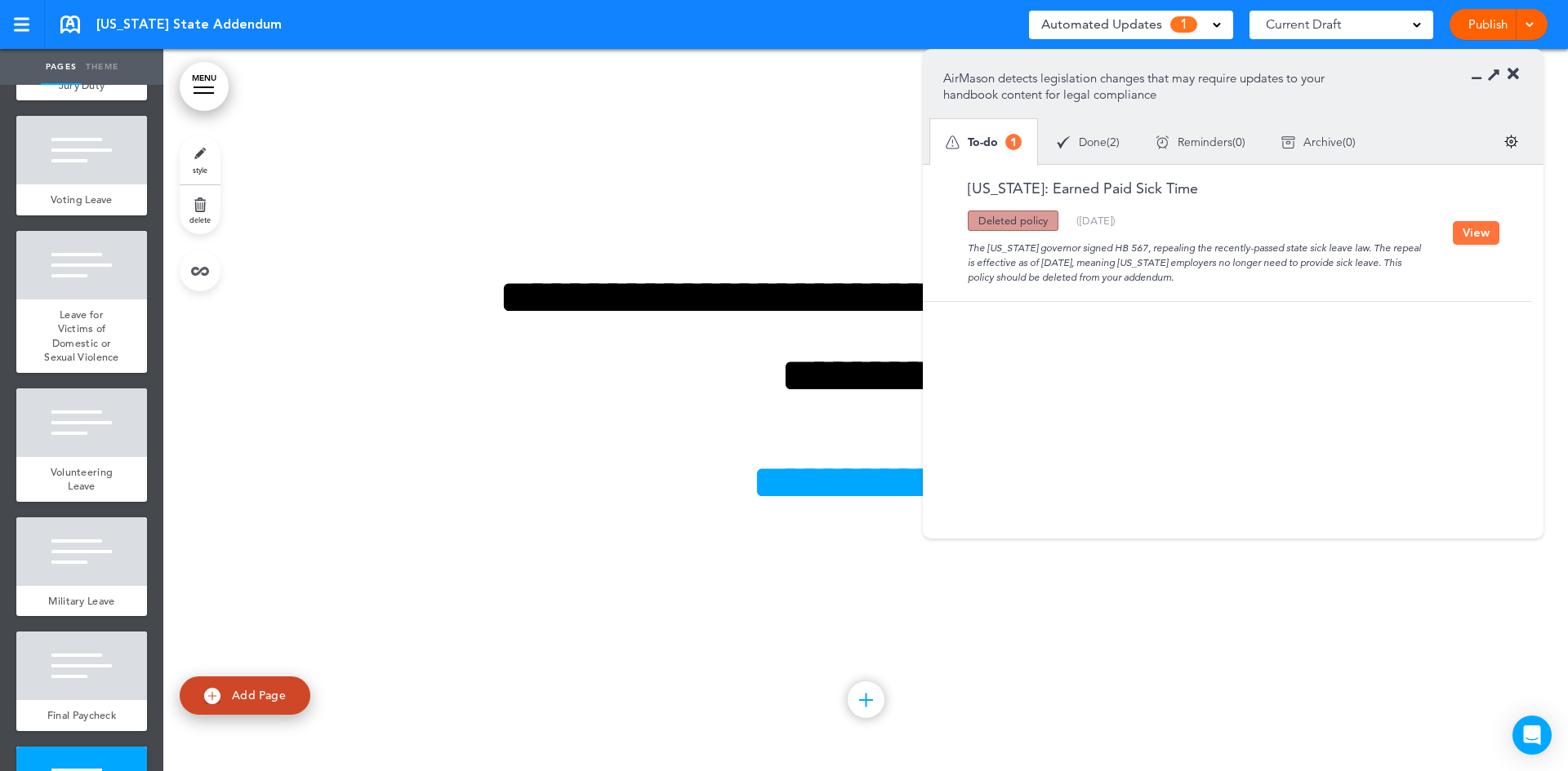
scroll to position [688, 0]
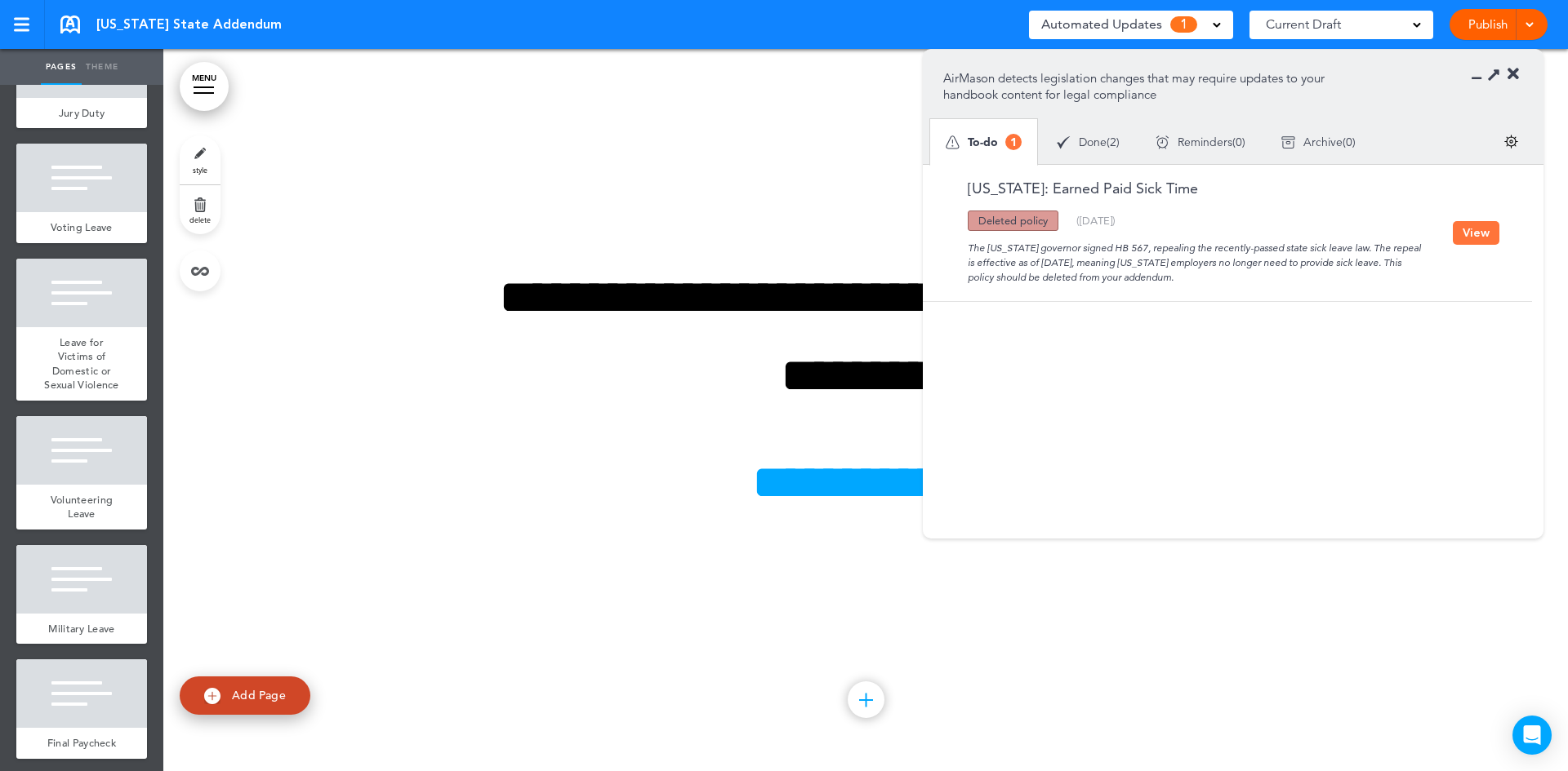
click at [1467, 238] on button "View" at bounding box center [1476, 233] width 47 height 23
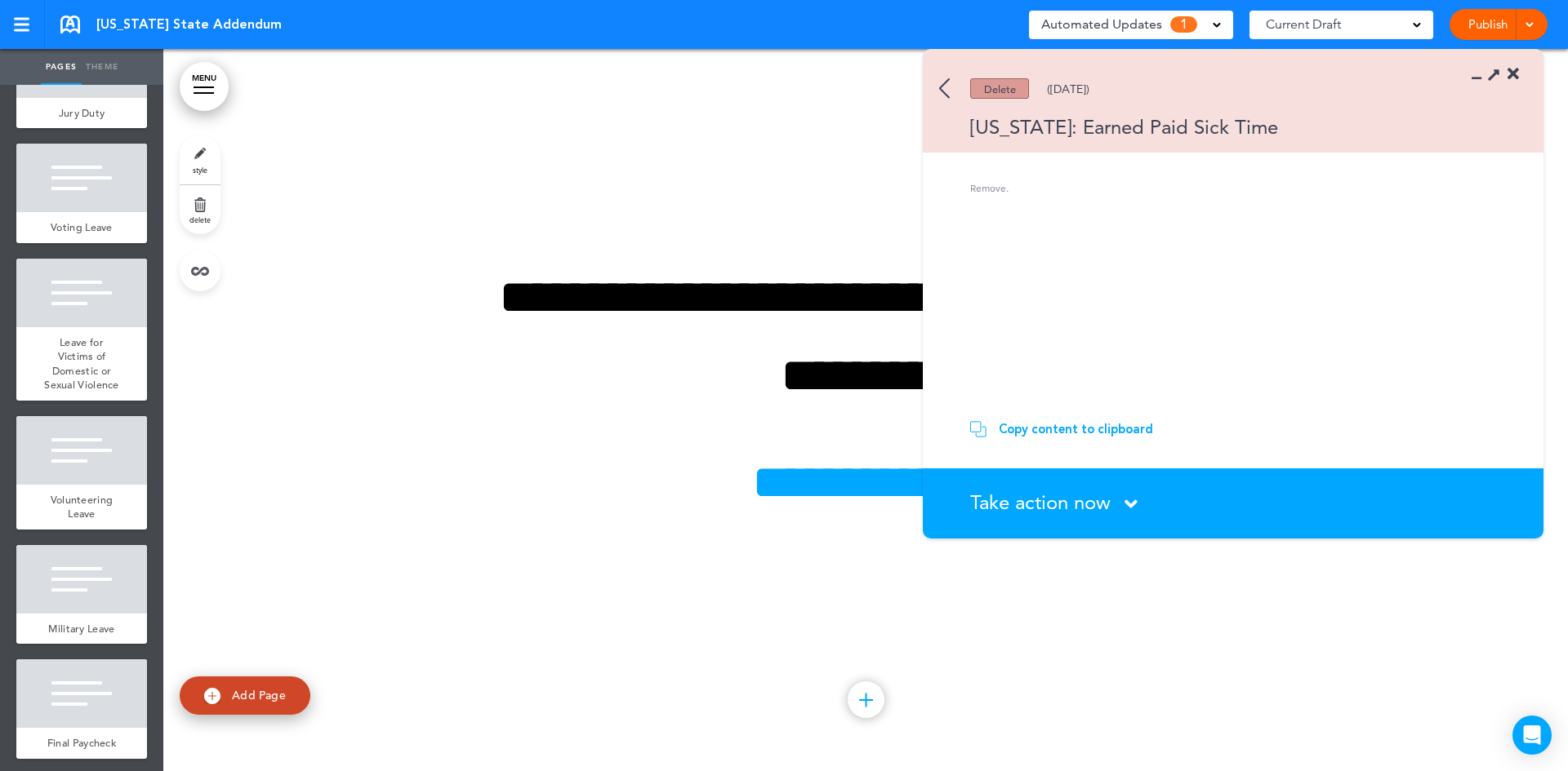
click at [1125, 499] on icon at bounding box center [1130, 504] width 13 height 20
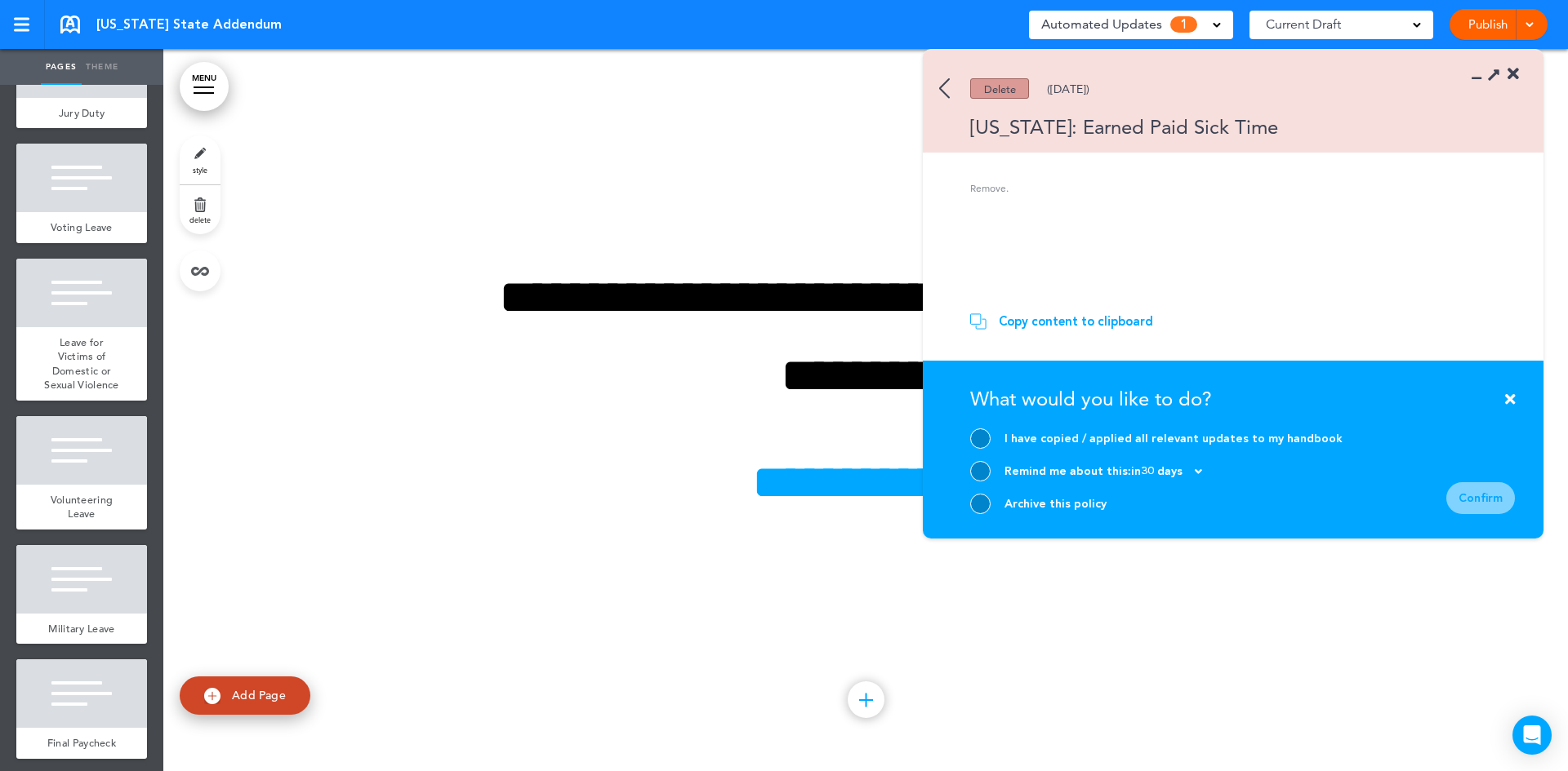
click at [983, 431] on div at bounding box center [980, 438] width 20 height 20
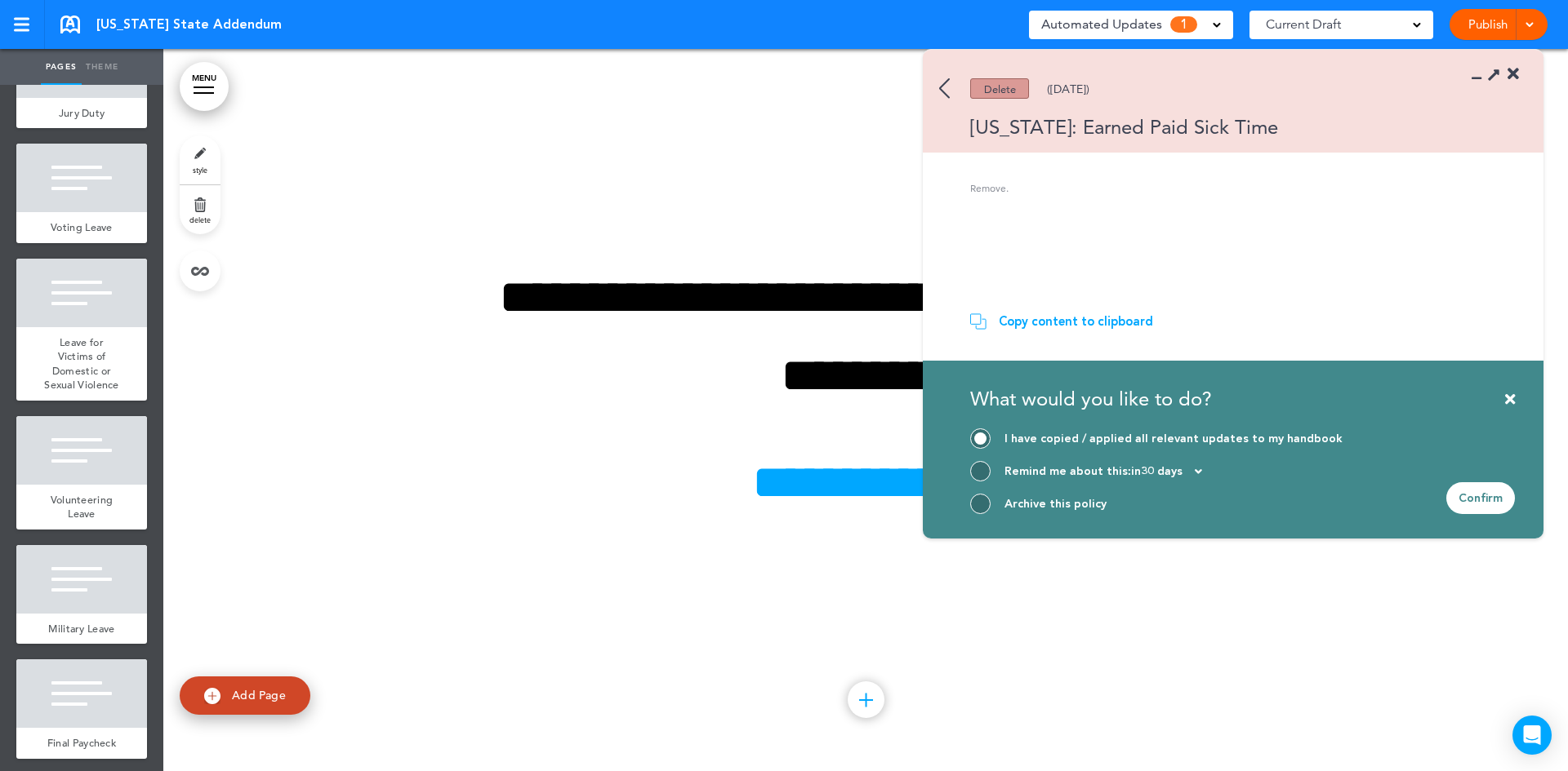
click at [1502, 495] on div "Confirm" at bounding box center [1481, 498] width 69 height 32
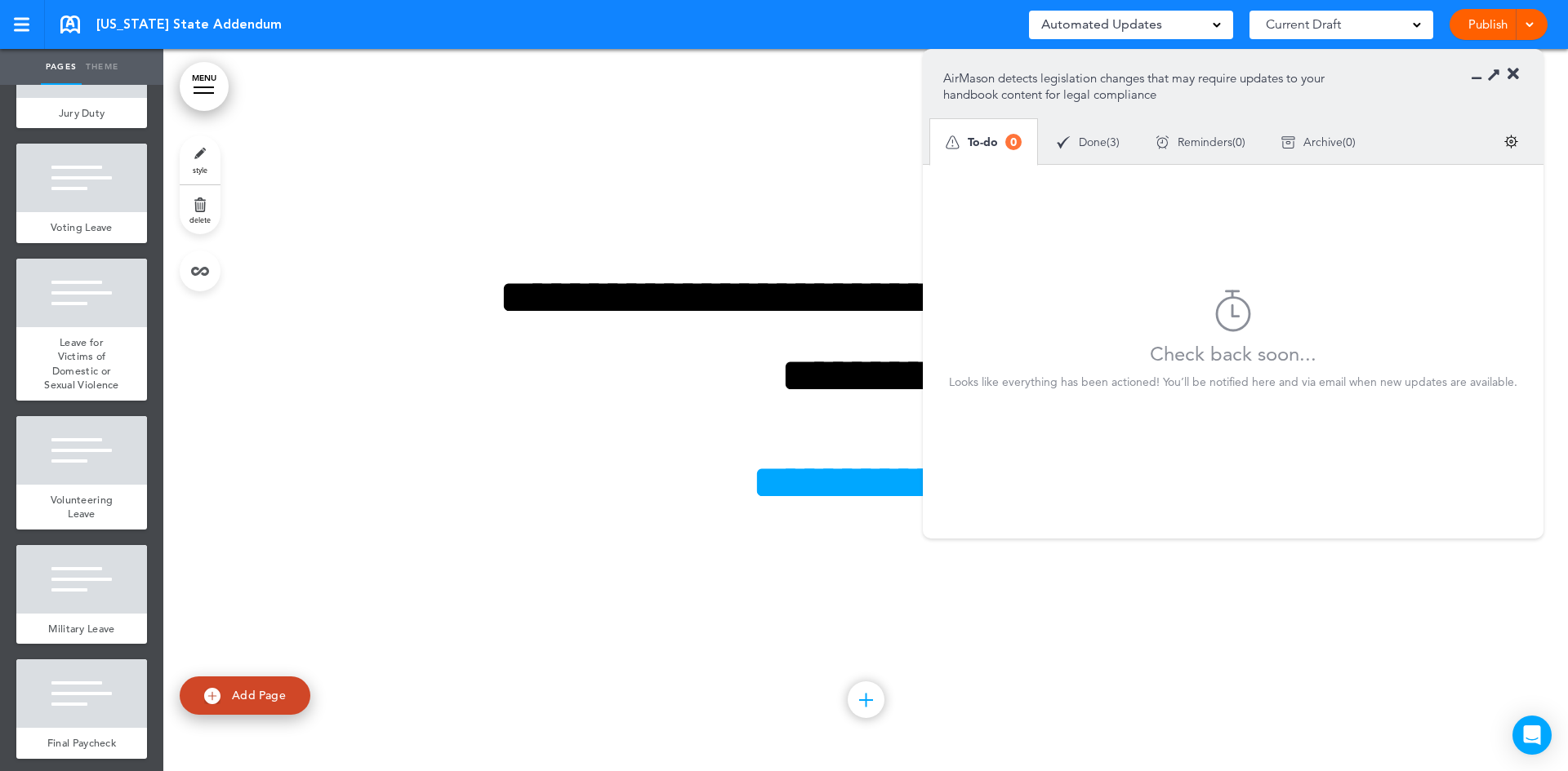
click at [1519, 74] on section "AirMason detects legislation changes that may require updates to your handbook …" at bounding box center [1233, 107] width 621 height 115
click at [63, 22] on link at bounding box center [70, 24] width 19 height 17
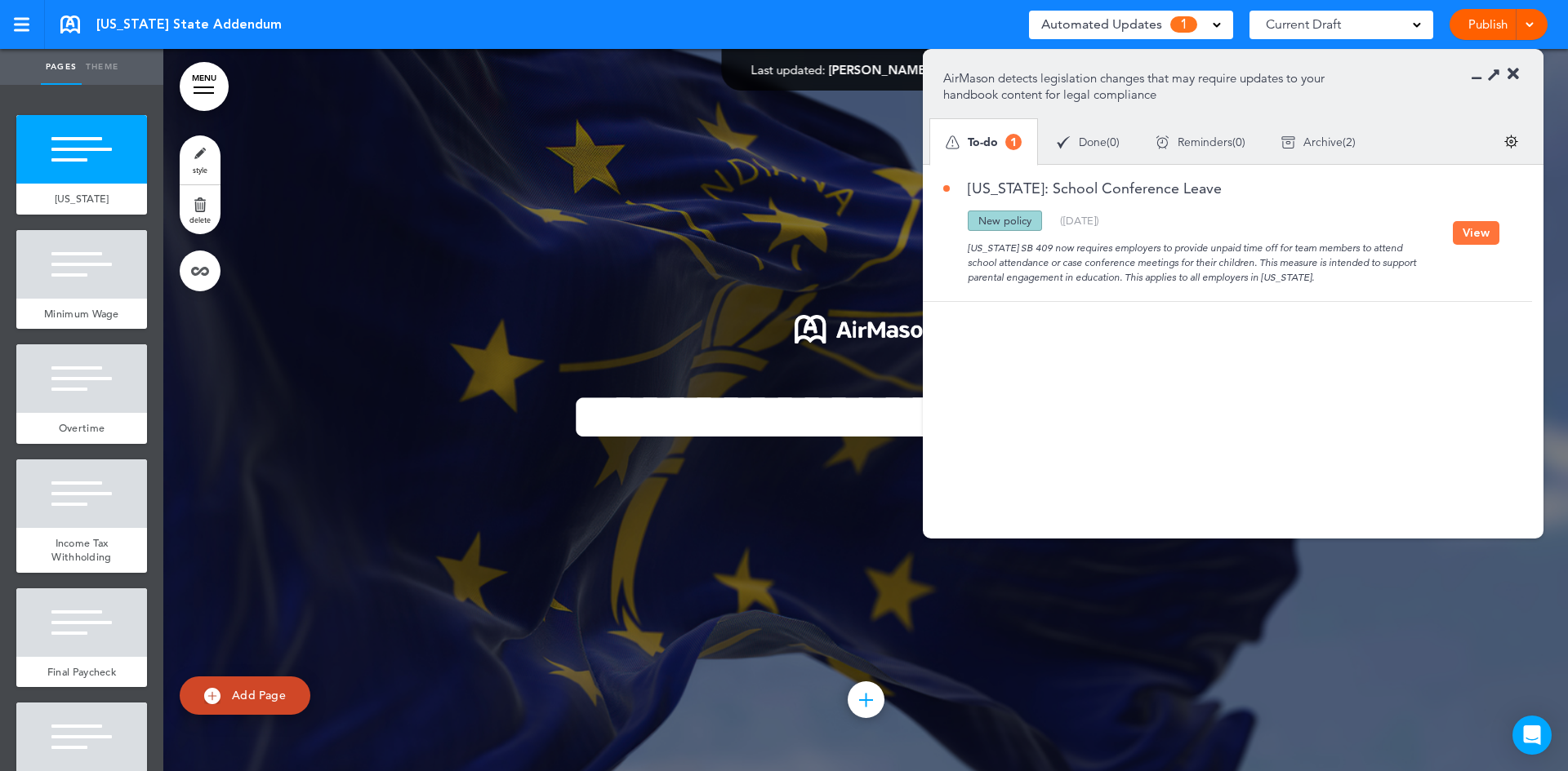
click at [1471, 241] on button "View" at bounding box center [1476, 233] width 47 height 23
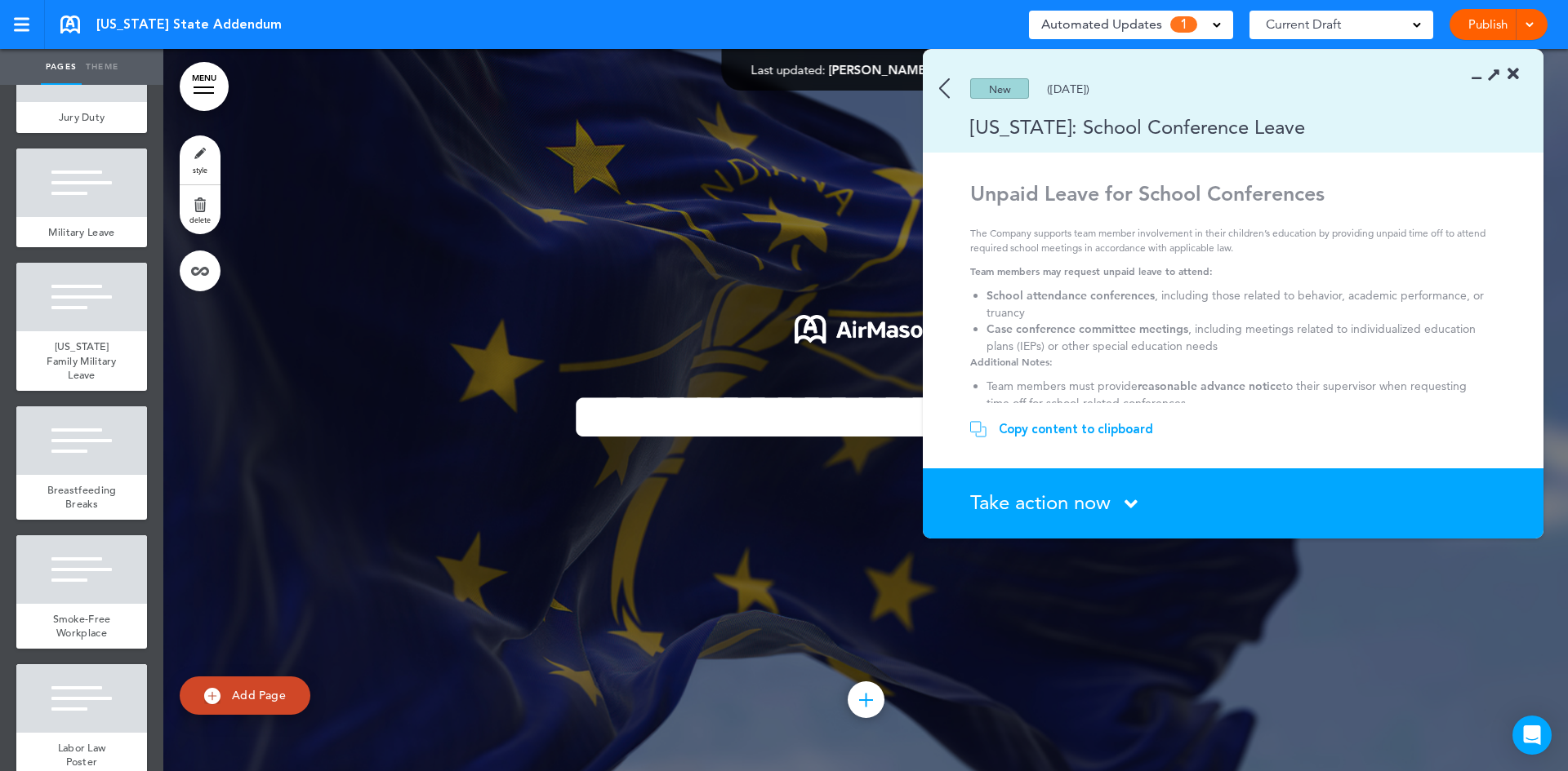
scroll to position [641, 0]
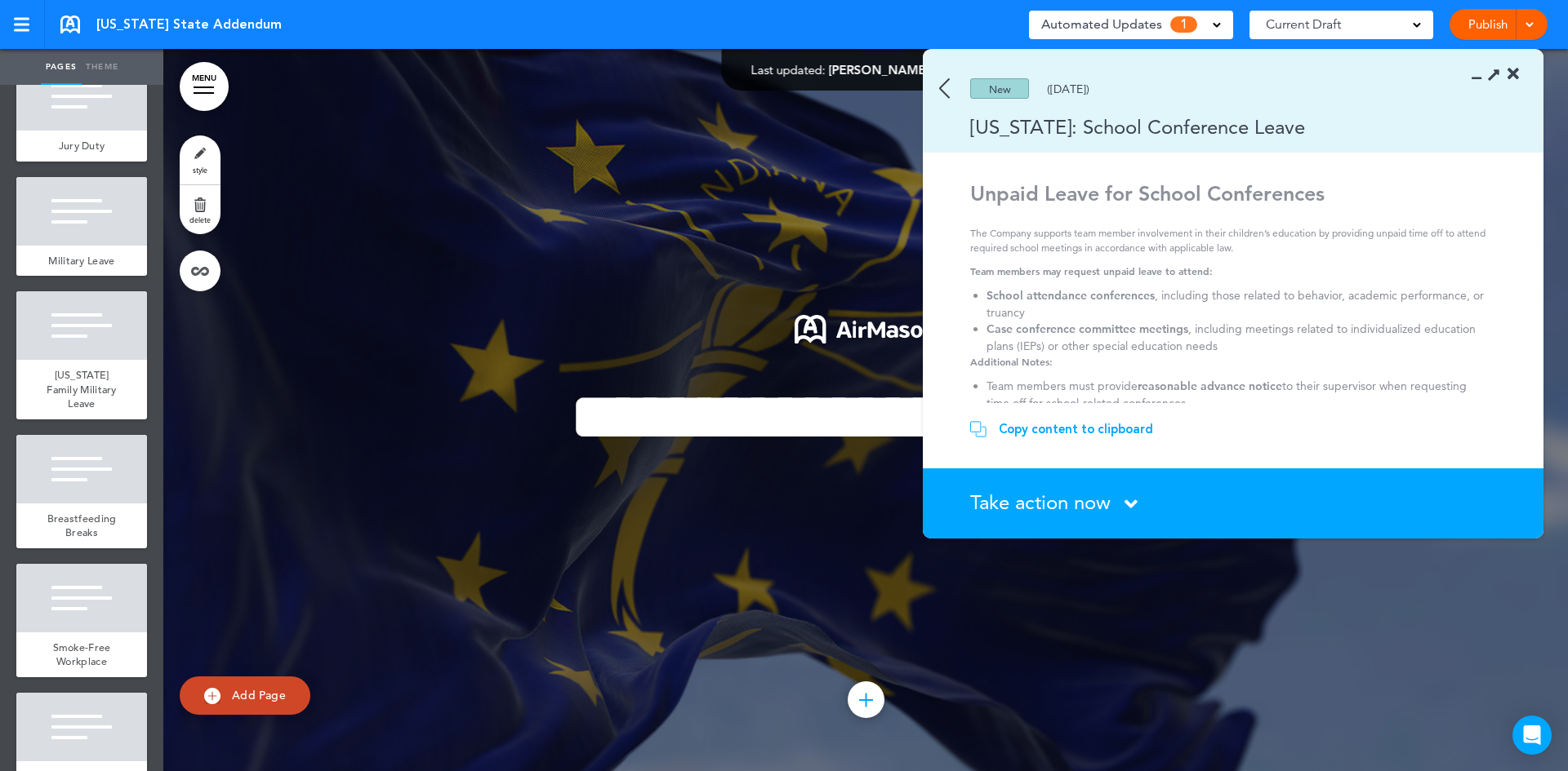
click at [1138, 497] on icon at bounding box center [1130, 504] width 13 height 20
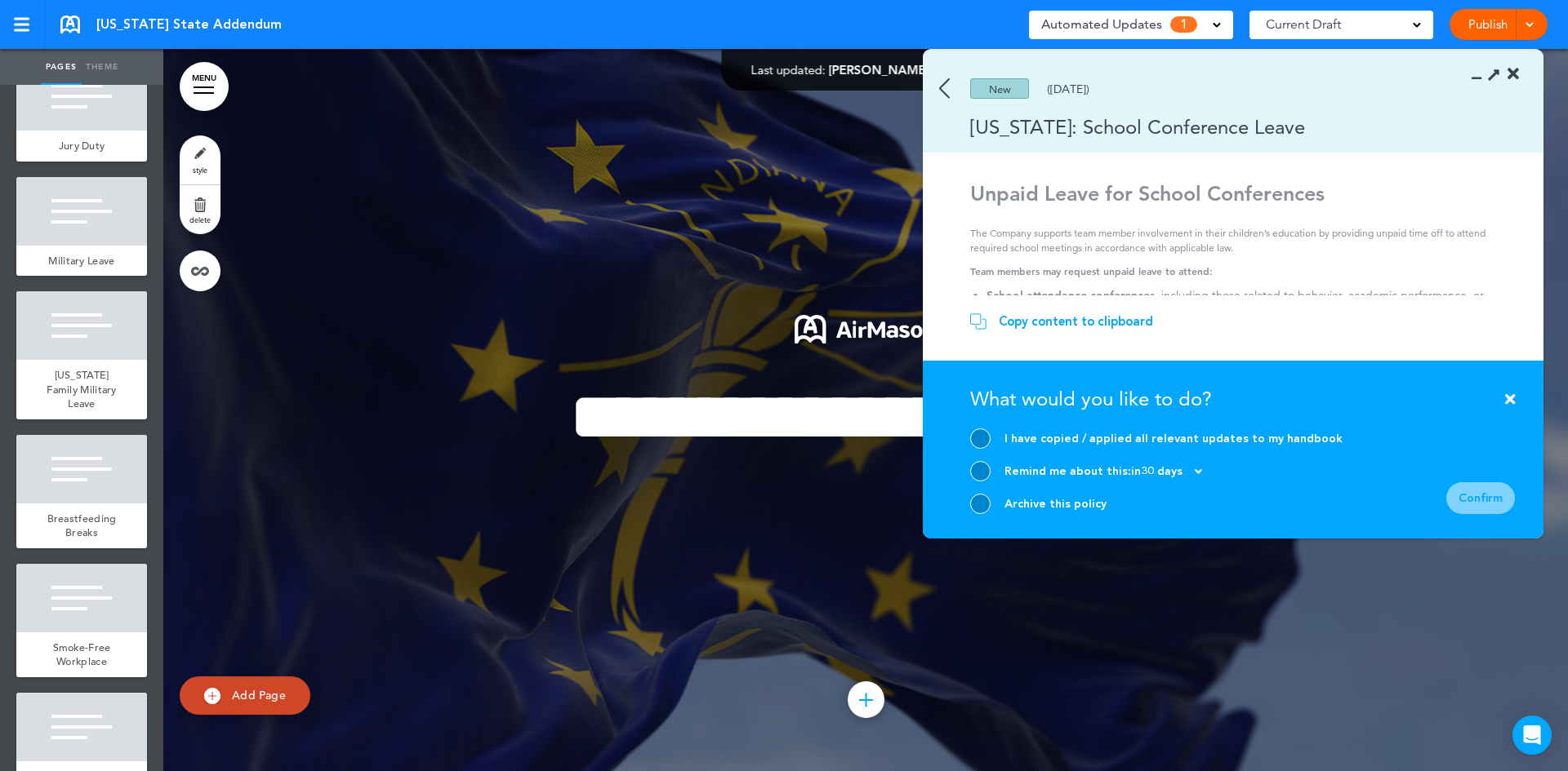
click at [990, 500] on div "Archive this policy" at bounding box center [1156, 504] width 372 height 20
click at [985, 501] on div at bounding box center [980, 504] width 20 height 20
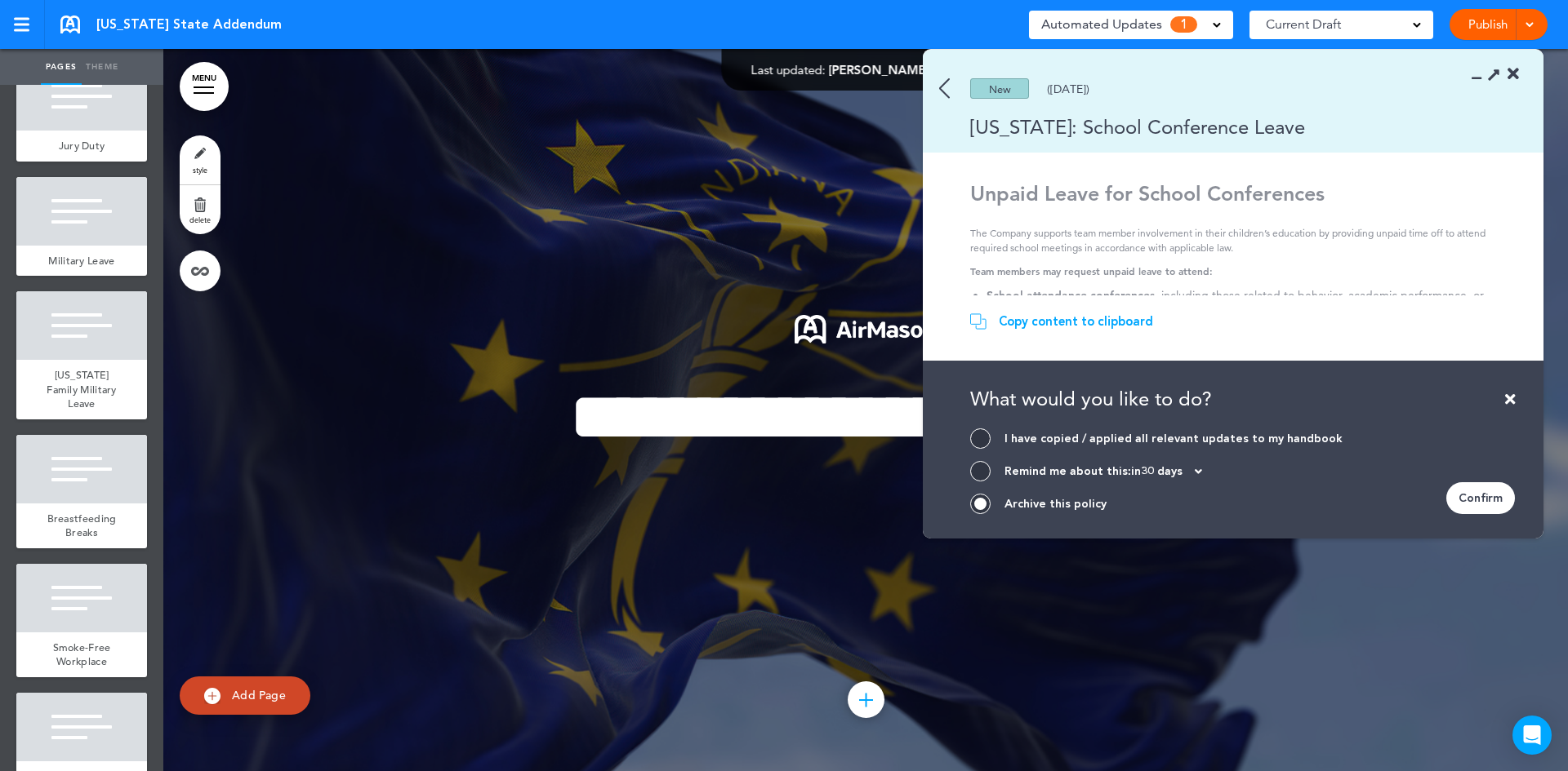
click at [1488, 500] on div "Confirm" at bounding box center [1481, 498] width 69 height 32
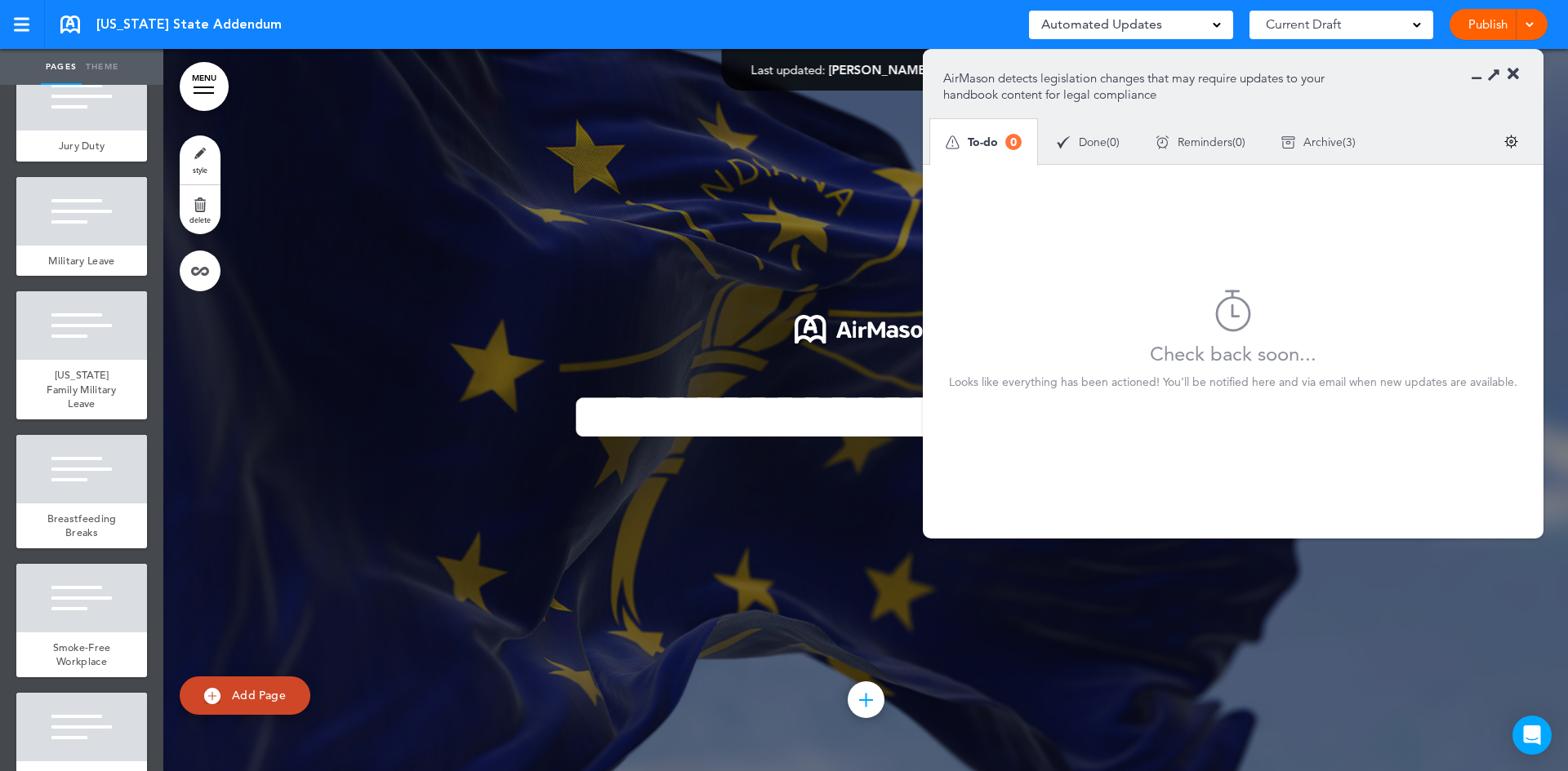
click at [1519, 72] on section "AirMason detects legislation changes that may require updates to your handbook …" at bounding box center [1233, 107] width 621 height 115
click at [1508, 74] on icon at bounding box center [1514, 74] width 12 height 17
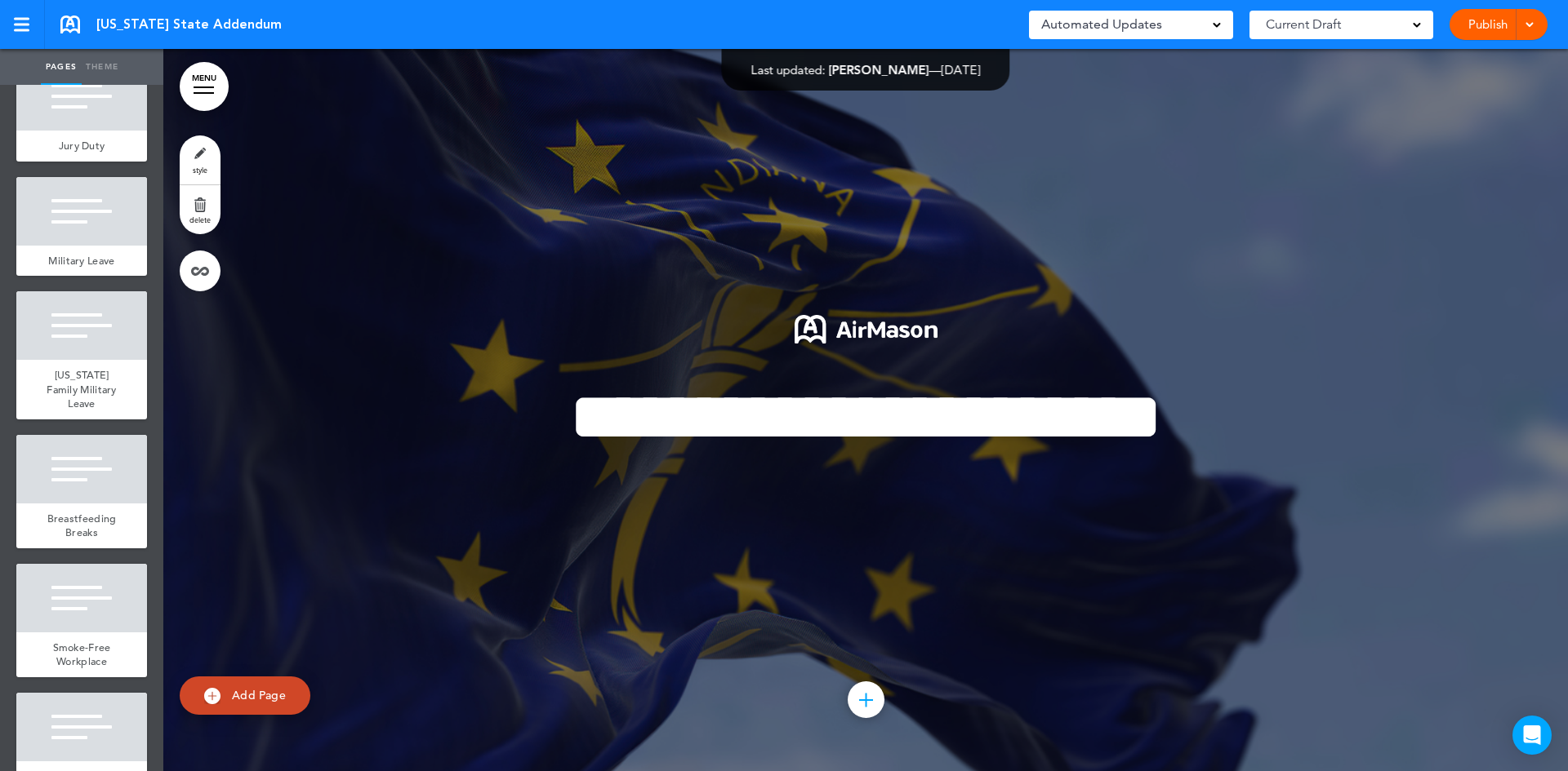
click at [73, 23] on link at bounding box center [70, 24] width 19 height 17
